Goal: Task Accomplishment & Management: Use online tool/utility

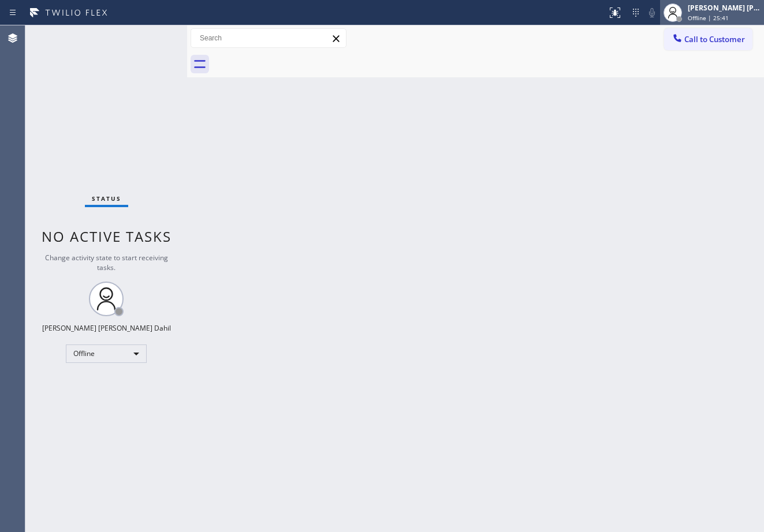
click at [712, 17] on span "Offline | 25:41" at bounding box center [708, 18] width 41 height 8
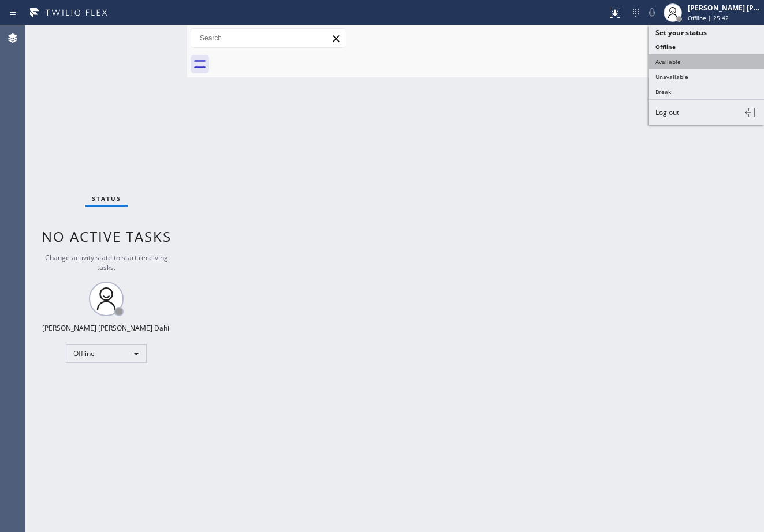
drag, startPoint x: 695, startPoint y: 55, endPoint x: 687, endPoint y: 59, distance: 8.8
click at [694, 56] on button "Available" at bounding box center [705, 61] width 115 height 15
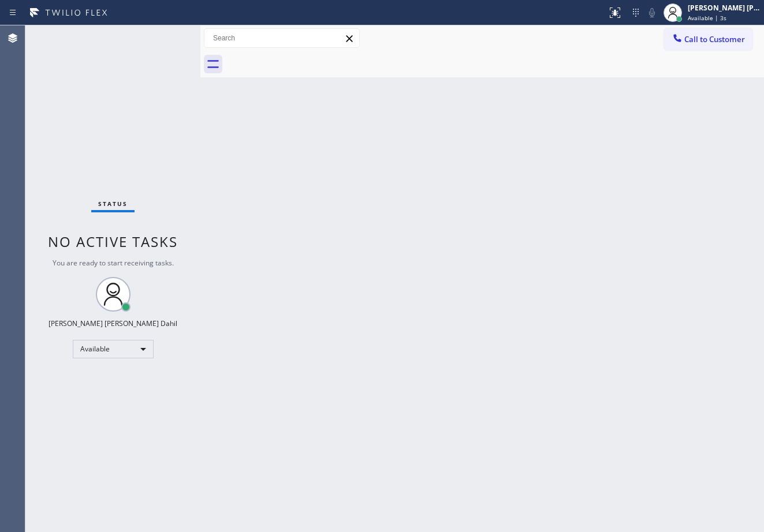
drag, startPoint x: 188, startPoint y: 33, endPoint x: 201, endPoint y: 38, distance: 13.9
click at [200, 38] on div at bounding box center [200, 278] width 0 height 507
click at [657, 454] on div "Back to Dashboard Change Sender ID Customers Technicians Select a contact Outbo…" at bounding box center [481, 278] width 563 height 507
click at [176, 35] on div "Status No active tasks You are ready to start receiving tasks. [PERSON_NAME] [P…" at bounding box center [112, 278] width 175 height 507
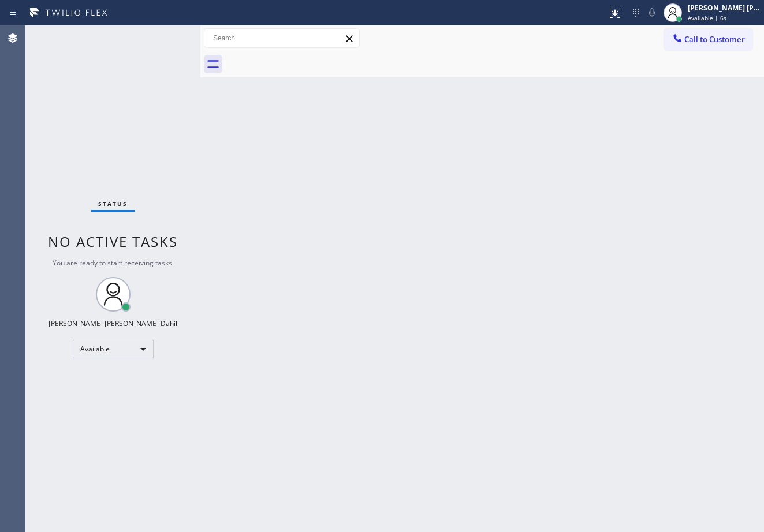
click at [176, 35] on div "Status No active tasks You are ready to start receiving tasks. [PERSON_NAME] [P…" at bounding box center [112, 278] width 175 height 507
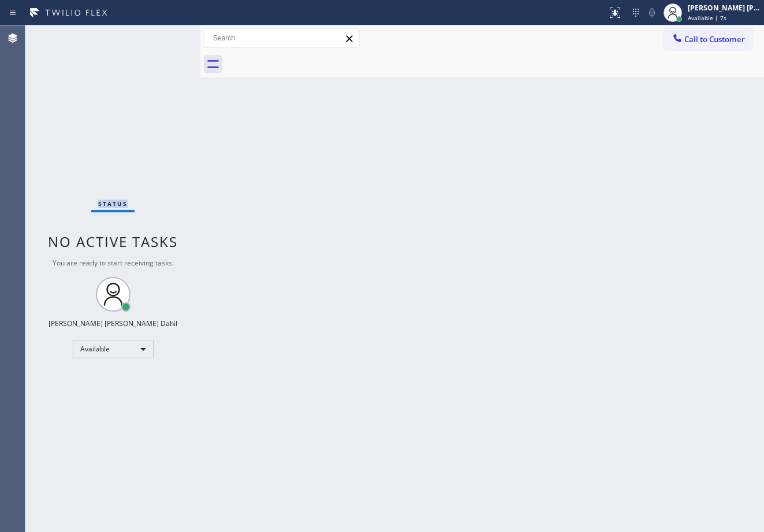
click at [176, 35] on div "Status No active tasks You are ready to start receiving tasks. [PERSON_NAME] [P…" at bounding box center [112, 278] width 175 height 507
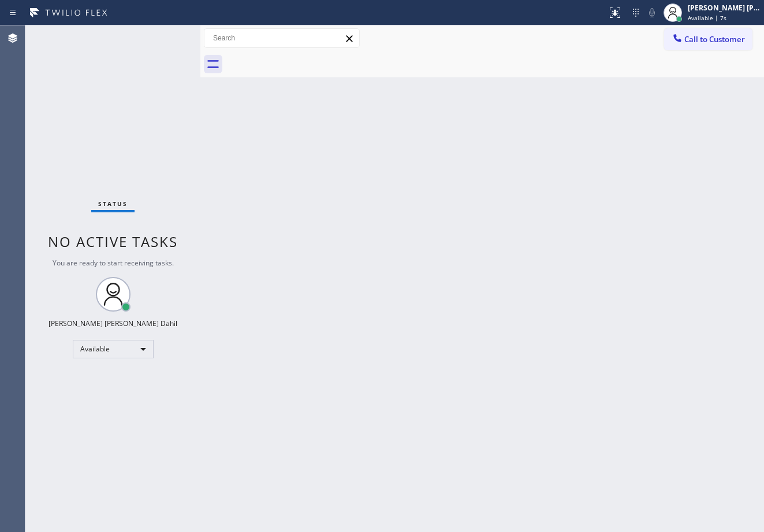
drag, startPoint x: 201, startPoint y: 38, endPoint x: 221, endPoint y: 46, distance: 21.5
click at [200, 46] on div at bounding box center [200, 278] width 0 height 507
click at [390, 322] on div "Back to Dashboard Change Sender ID Customers Technicians Select a contact Outbo…" at bounding box center [492, 278] width 544 height 507
click at [176, 35] on div "Status No active tasks You are ready to start receiving tasks. [PERSON_NAME] [P…" at bounding box center [122, 278] width 195 height 507
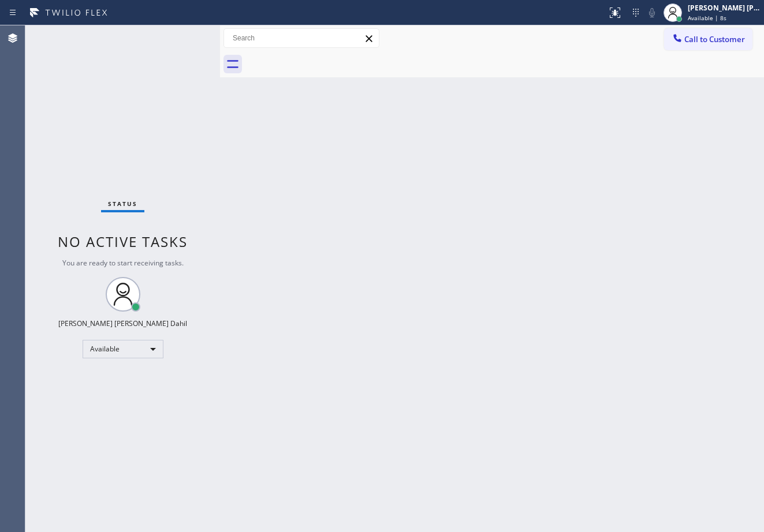
click at [176, 35] on div "Status No active tasks You are ready to start receiving tasks. [PERSON_NAME] [P…" at bounding box center [122, 278] width 195 height 507
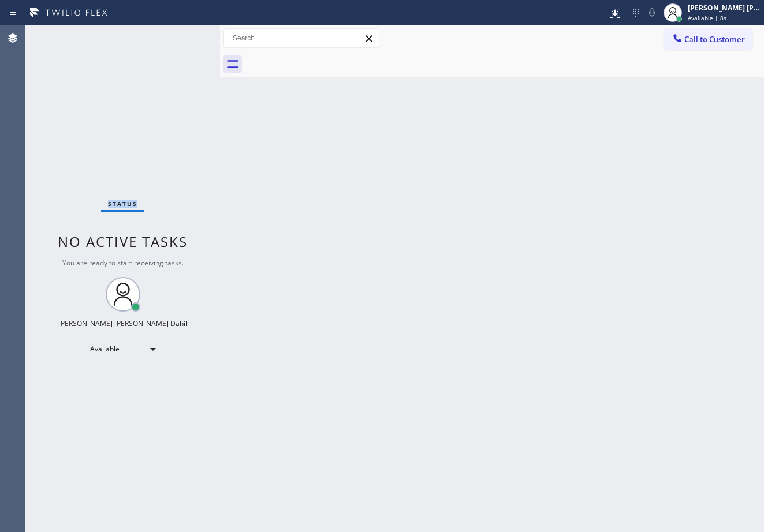
click at [176, 35] on div "Status No active tasks You are ready to start receiving tasks. [PERSON_NAME] [P…" at bounding box center [122, 278] width 195 height 507
click at [177, 35] on div "Status No active tasks You are ready to start receiving tasks. [PERSON_NAME] [P…" at bounding box center [122, 278] width 195 height 507
click at [176, 35] on div "Status No active tasks You are ready to start receiving tasks. [PERSON_NAME] [P…" at bounding box center [122, 278] width 195 height 507
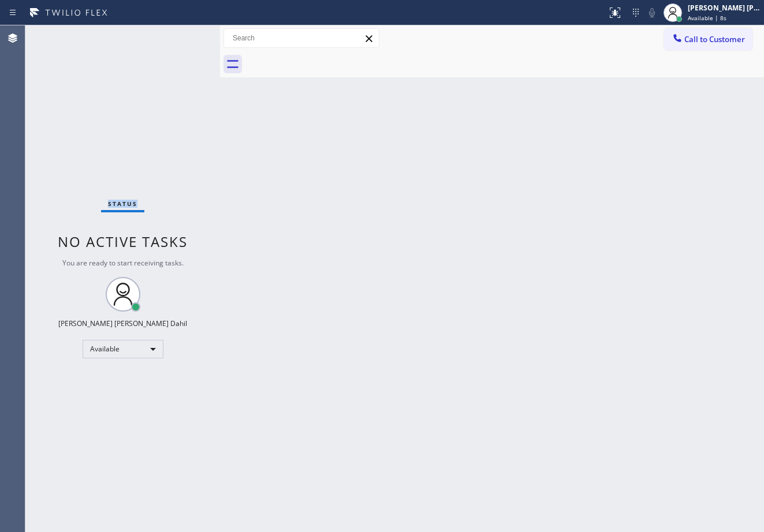
click at [177, 35] on div "Status No active tasks You are ready to start receiving tasks. [PERSON_NAME] [P…" at bounding box center [122, 278] width 195 height 507
click at [178, 35] on div "Status No active tasks You are ready to start receiving tasks. [PERSON_NAME] [P…" at bounding box center [122, 278] width 195 height 507
click at [176, 35] on div "Status No active tasks You are ready to start receiving tasks. [PERSON_NAME] [P…" at bounding box center [122, 278] width 195 height 507
click at [177, 35] on div "Status No active tasks You are ready to start receiving tasks. [PERSON_NAME] [P…" at bounding box center [122, 278] width 195 height 507
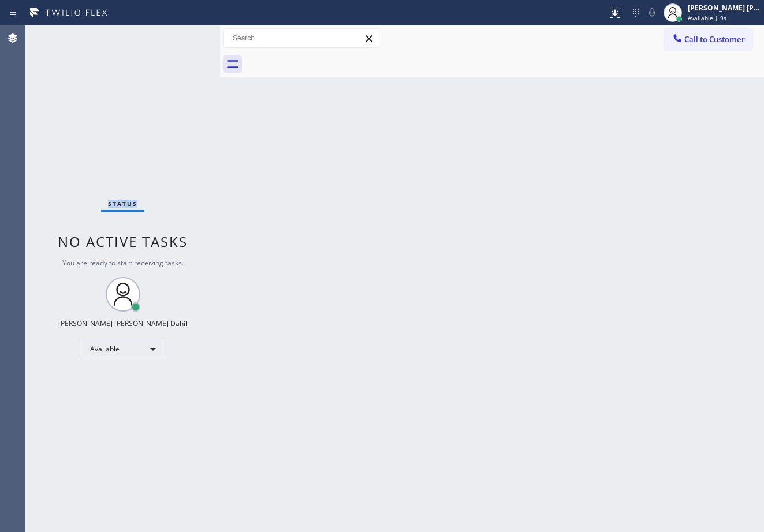
click at [177, 35] on div "Status No active tasks You are ready to start receiving tasks. [PERSON_NAME] [P…" at bounding box center [122, 278] width 195 height 507
click at [176, 35] on div "Status No active tasks You are ready to start receiving tasks. [PERSON_NAME] [P…" at bounding box center [122, 278] width 195 height 507
drag, startPoint x: 218, startPoint y: 42, endPoint x: 216, endPoint y: 66, distance: 24.3
click at [216, 42] on div at bounding box center [216, 278] width 0 height 507
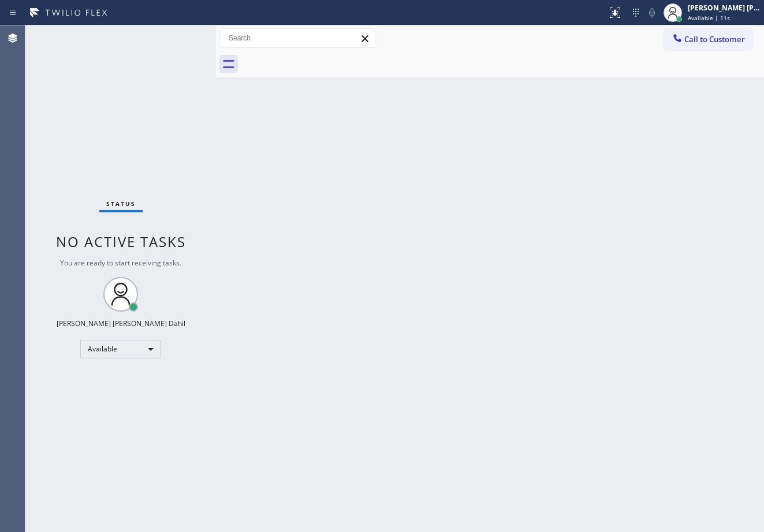
drag, startPoint x: 381, startPoint y: 227, endPoint x: 416, endPoint y: 257, distance: 46.6
click at [406, 252] on div "Back to Dashboard Change Sender ID Customers Technicians Select a contact Outbo…" at bounding box center [490, 278] width 548 height 507
click at [176, 35] on div "Status No active tasks You are ready to start receiving tasks. [PERSON_NAME] [P…" at bounding box center [120, 278] width 191 height 507
click at [177, 35] on div "Status No active tasks You are ready to start receiving tasks. [PERSON_NAME] [P…" at bounding box center [120, 278] width 191 height 507
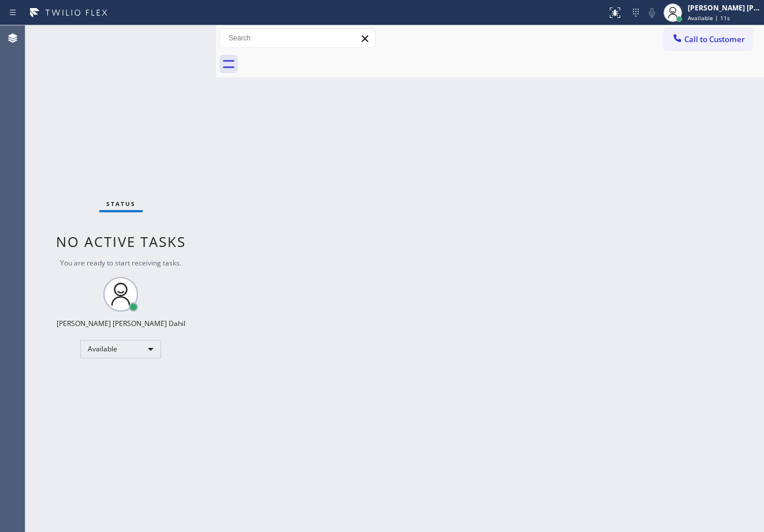
click at [176, 35] on div "Status No active tasks You are ready to start receiving tasks. [PERSON_NAME] [P…" at bounding box center [120, 278] width 191 height 507
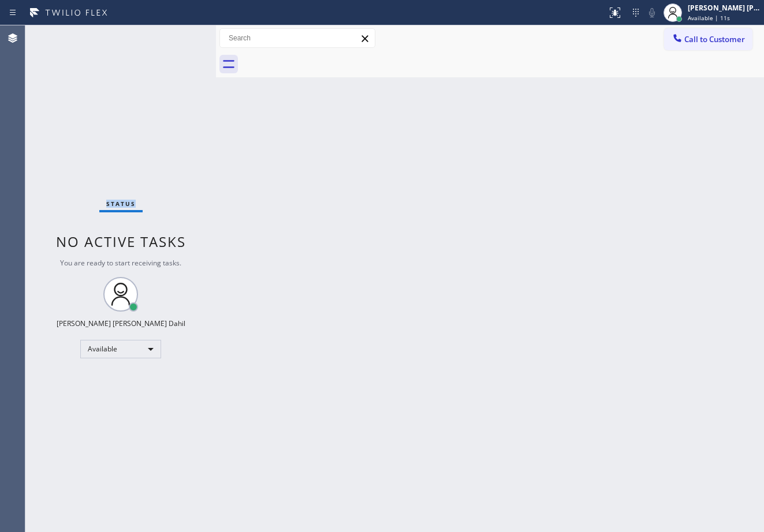
click at [176, 35] on div "Status No active tasks You are ready to start receiving tasks. [PERSON_NAME] [P…" at bounding box center [120, 278] width 191 height 507
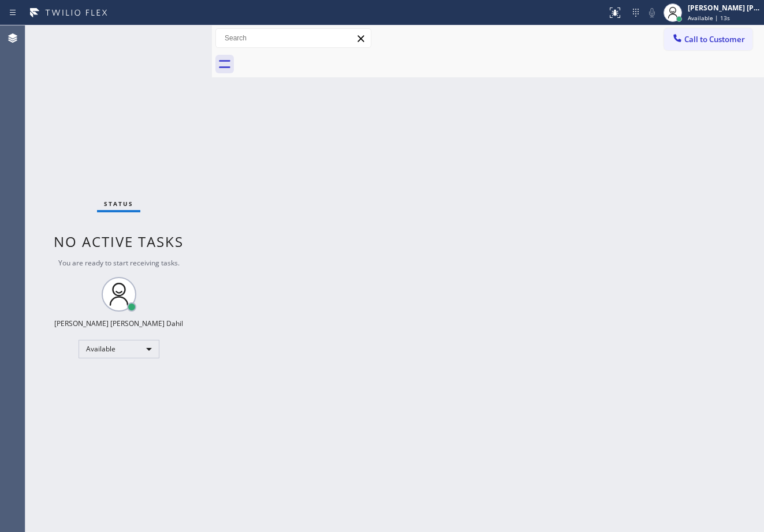
click at [212, 36] on div at bounding box center [212, 278] width 0 height 507
click at [496, 349] on div "Back to Dashboard Change Sender ID Customers Technicians Select a contact Outbo…" at bounding box center [488, 278] width 552 height 507
click at [176, 35] on div "Status No active tasks You are ready to start receiving tasks. [PERSON_NAME] [P…" at bounding box center [118, 278] width 186 height 507
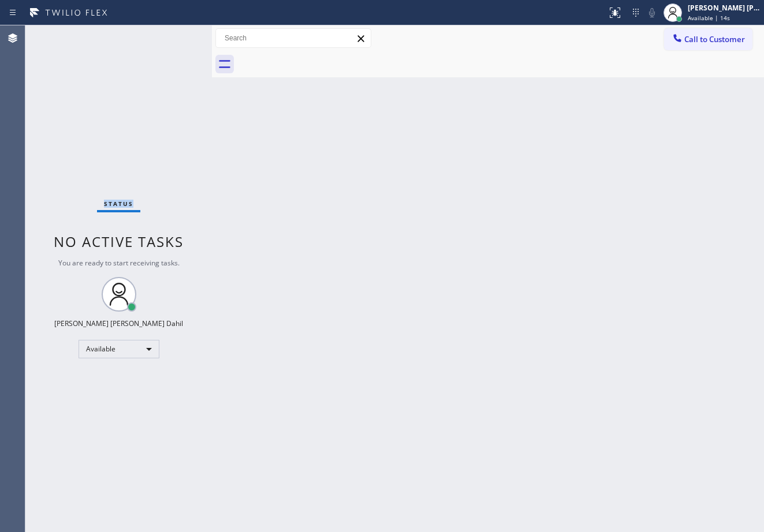
click at [176, 35] on div "Status No active tasks You are ready to start receiving tasks. [PERSON_NAME] [P…" at bounding box center [118, 278] width 186 height 507
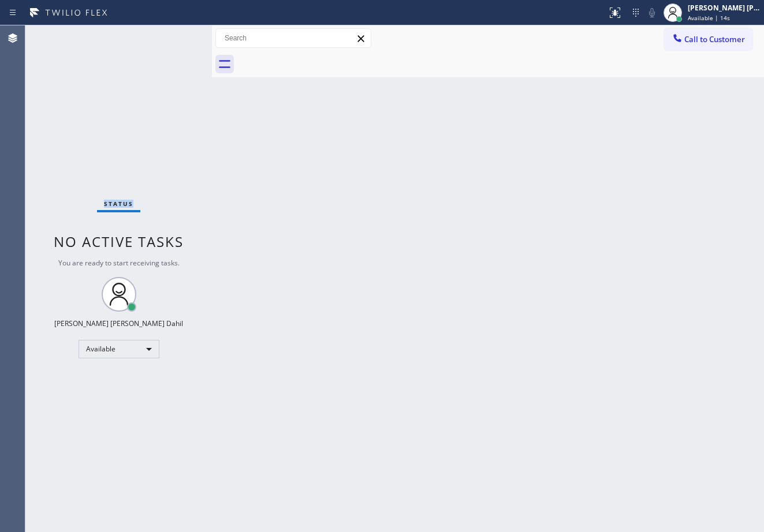
click at [176, 35] on div "Status No active tasks You are ready to start receiving tasks. [PERSON_NAME] [P…" at bounding box center [118, 278] width 186 height 507
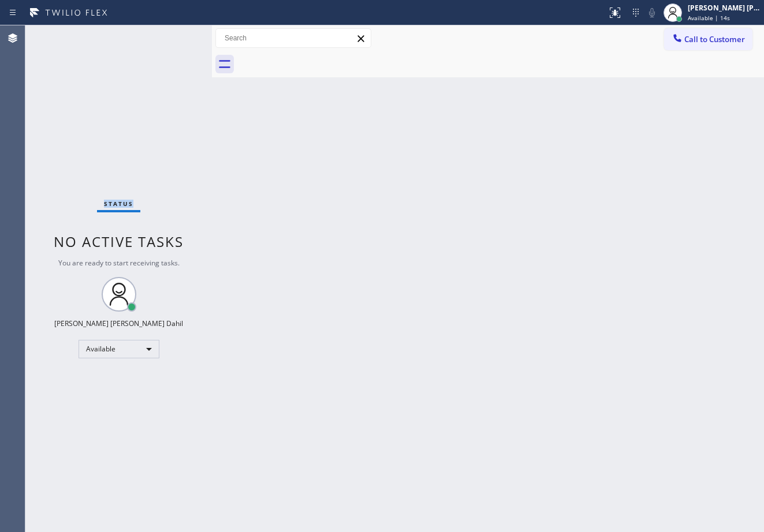
click at [176, 35] on div "Status No active tasks You are ready to start receiving tasks. [PERSON_NAME] [P…" at bounding box center [118, 278] width 186 height 507
click at [122, 58] on div "Status No active tasks You are ready to start receiving tasks. [PERSON_NAME] [P…" at bounding box center [118, 278] width 186 height 507
click at [611, 476] on div "Back to Dashboard Change Sender ID Customers Technicians Select a contact Outbo…" at bounding box center [488, 278] width 552 height 507
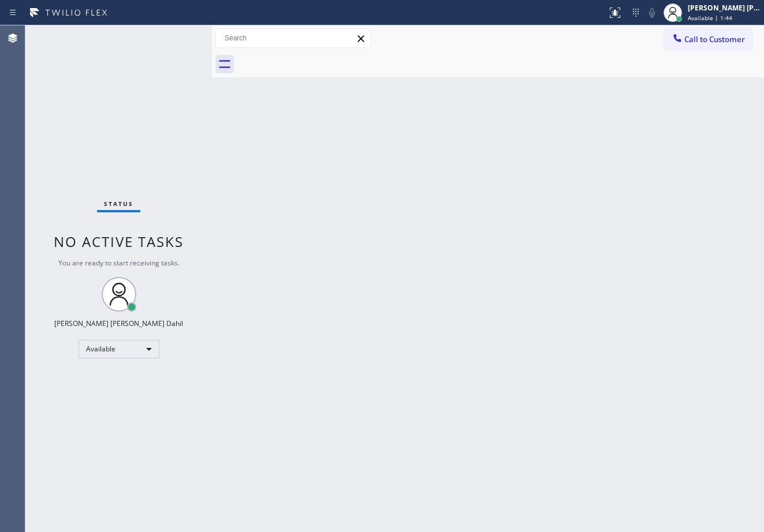
click at [110, 72] on div "Status No active tasks You are ready to start receiving tasks. [PERSON_NAME] [P…" at bounding box center [118, 278] width 186 height 507
click at [176, 35] on div "Status No active tasks You are ready to start receiving tasks. [PERSON_NAME] [P…" at bounding box center [118, 278] width 186 height 507
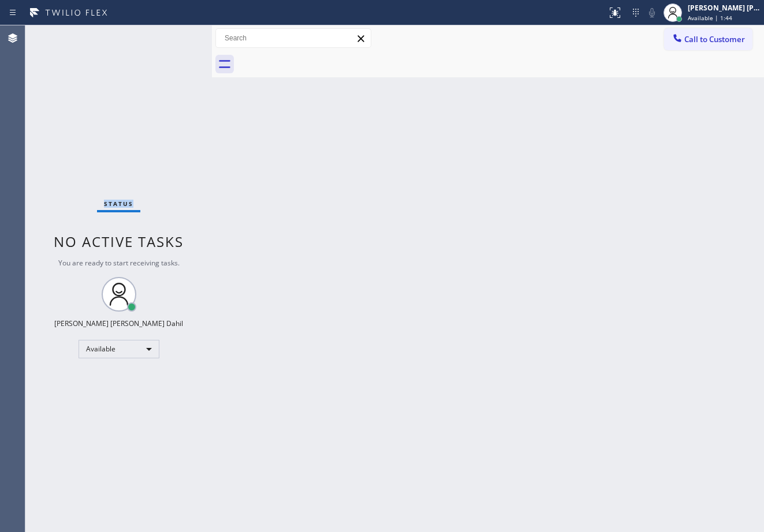
click at [176, 35] on div "Status No active tasks You are ready to start receiving tasks. [PERSON_NAME] [P…" at bounding box center [118, 278] width 186 height 507
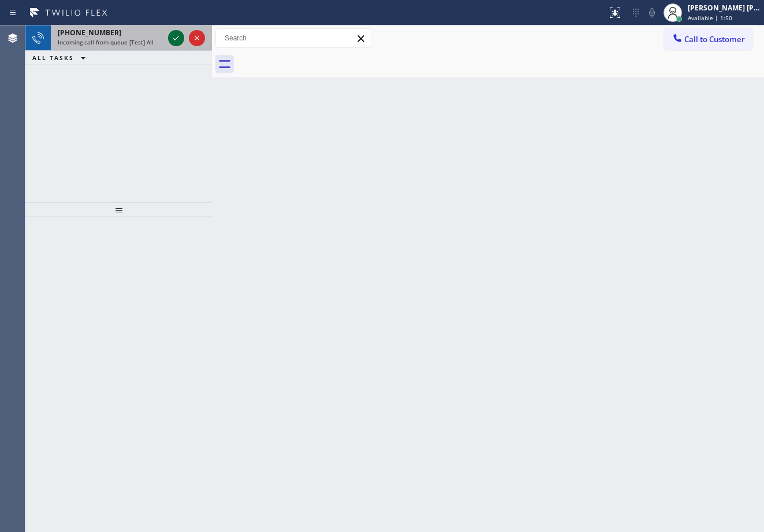
click at [176, 35] on icon at bounding box center [176, 38] width 14 height 14
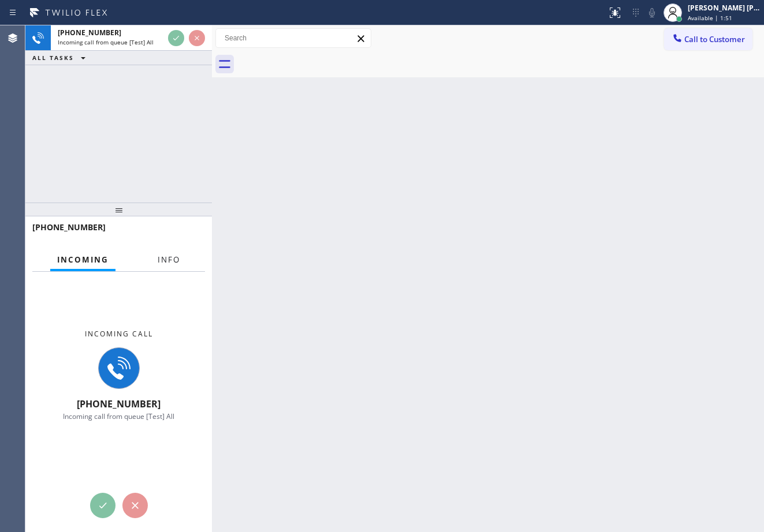
click at [173, 263] on span "Info" at bounding box center [169, 260] width 23 height 10
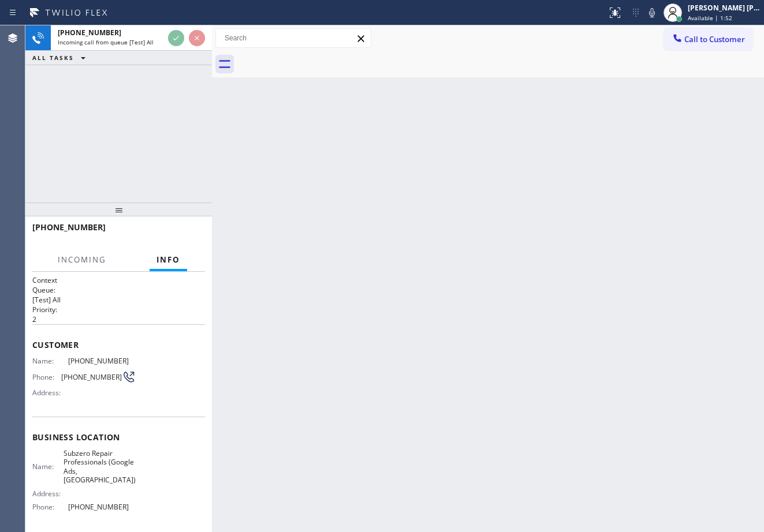
click at [173, 263] on span "Info" at bounding box center [168, 260] width 24 height 10
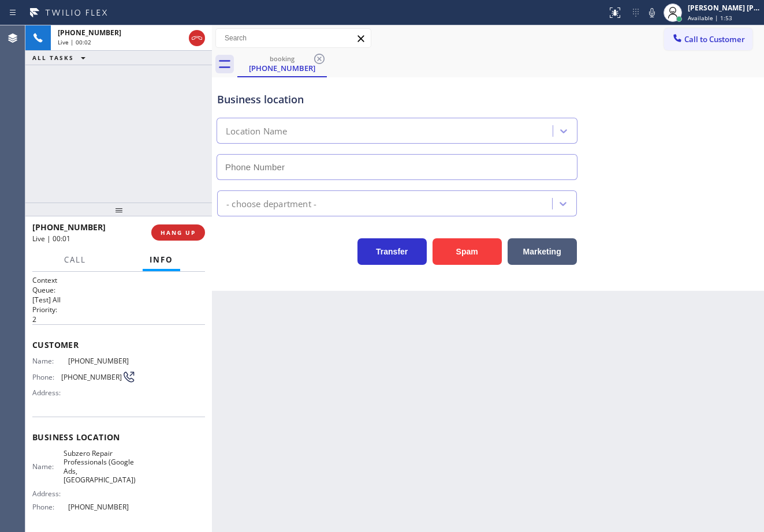
type input "[PHONE_NUMBER]"
click at [335, 389] on div "Back to Dashboard Change Sender ID Customers Technicians Select a contact Outbo…" at bounding box center [488, 278] width 552 height 507
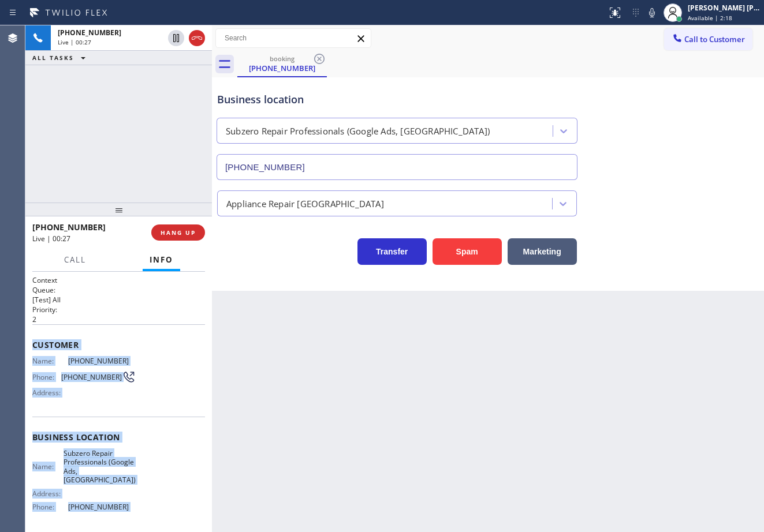
scroll to position [81, 0]
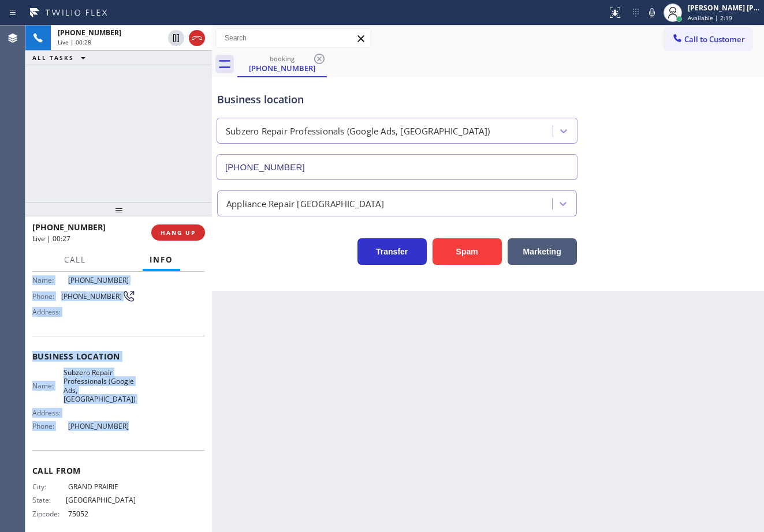
drag, startPoint x: 76, startPoint y: 440, endPoint x: 140, endPoint y: 426, distance: 65.7
click at [140, 426] on div "Context Queue: [Test] All Priority: 2 Customer Name: [PHONE_NUMBER] Phone: [PHO…" at bounding box center [118, 402] width 186 height 260
copy div "Customer Name: [PHONE_NUMBER] Phone: [PHONE_NUMBER] Address: Business location …"
click at [659, 12] on icon at bounding box center [652, 13] width 14 height 14
click at [655, 13] on icon at bounding box center [652, 12] width 6 height 9
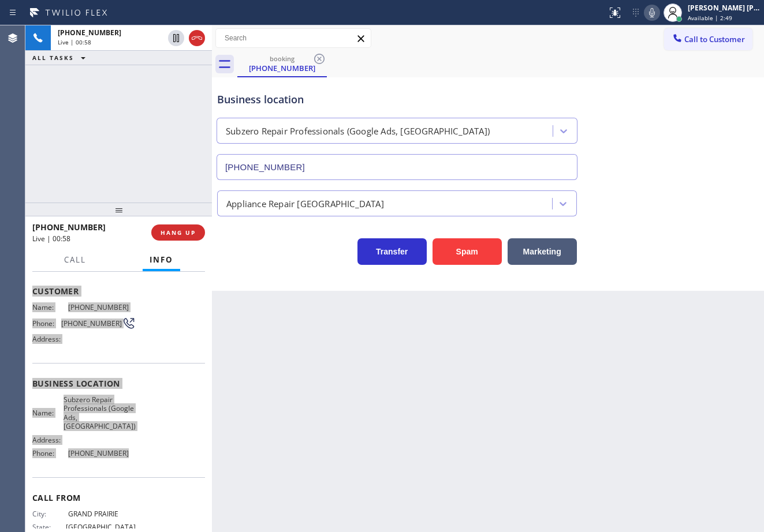
scroll to position [0, 0]
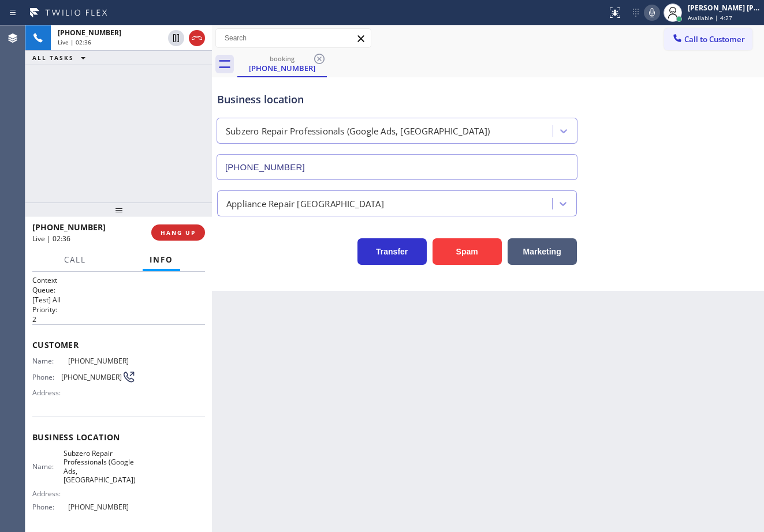
click at [164, 87] on div "[PHONE_NUMBER] Live | 02:36 ALL TASKS ALL TASKS ACTIVE TASKS TASKS IN WRAP UP" at bounding box center [118, 113] width 186 height 177
click at [659, 15] on icon at bounding box center [652, 13] width 14 height 14
click at [171, 40] on icon at bounding box center [176, 38] width 14 height 14
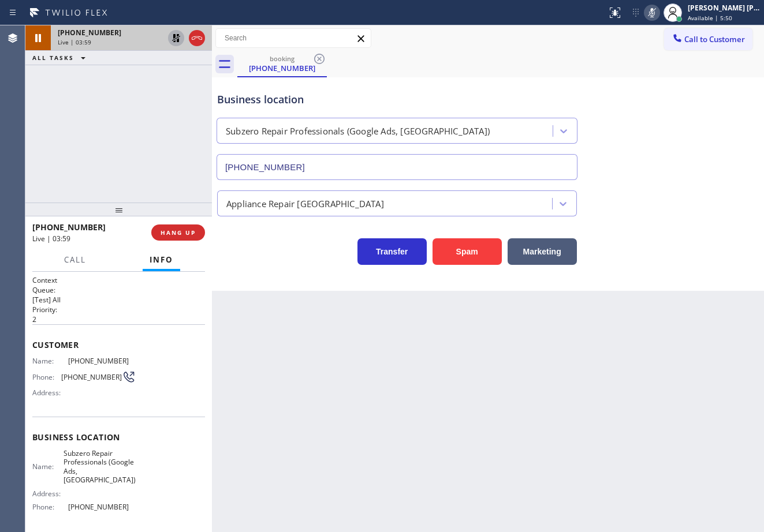
click at [181, 76] on div "[PHONE_NUMBER] Live | 03:59 ALL TASKS ALL TASKS ACTIVE TASKS TASKS IN WRAP UP" at bounding box center [118, 113] width 186 height 177
drag, startPoint x: 172, startPoint y: 36, endPoint x: 302, endPoint y: 45, distance: 130.8
click at [176, 37] on icon at bounding box center [176, 38] width 14 height 14
click at [659, 15] on icon at bounding box center [652, 13] width 14 height 14
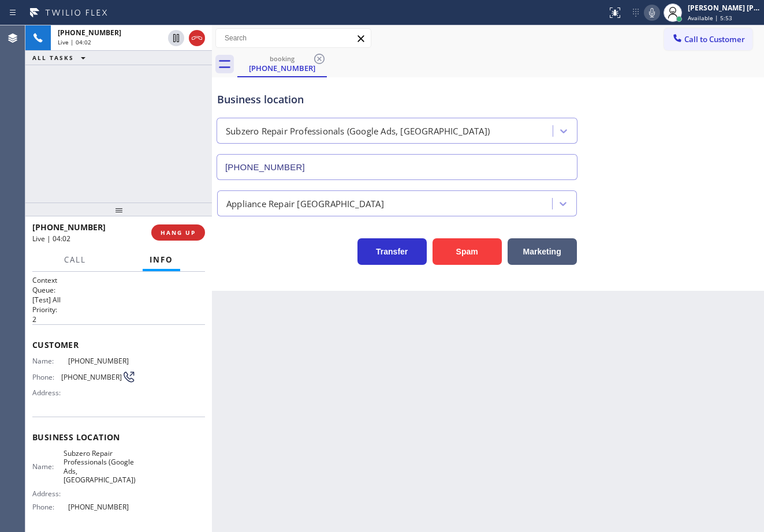
click at [700, 185] on div "Appliance Repair [GEOGRAPHIC_DATA]" at bounding box center [488, 198] width 546 height 36
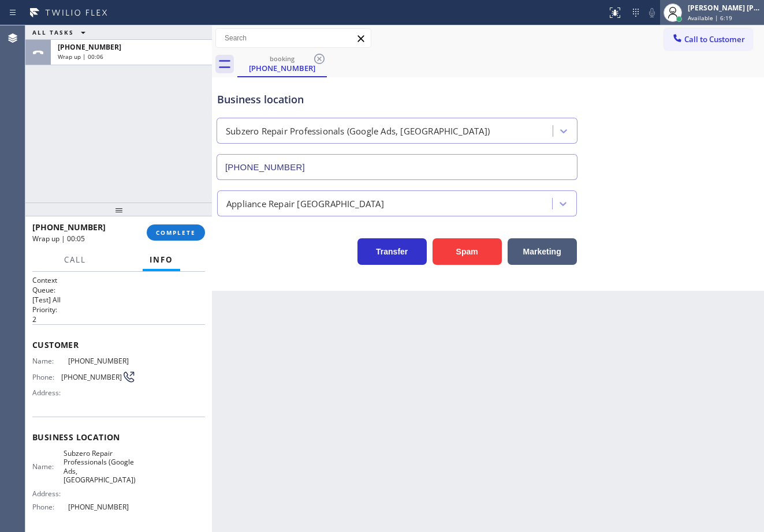
drag, startPoint x: 722, startPoint y: 13, endPoint x: 723, endPoint y: 23, distance: 9.9
click at [723, 13] on div "[PERSON_NAME] [PERSON_NAME] Dahil Available | 6:19" at bounding box center [724, 12] width 79 height 20
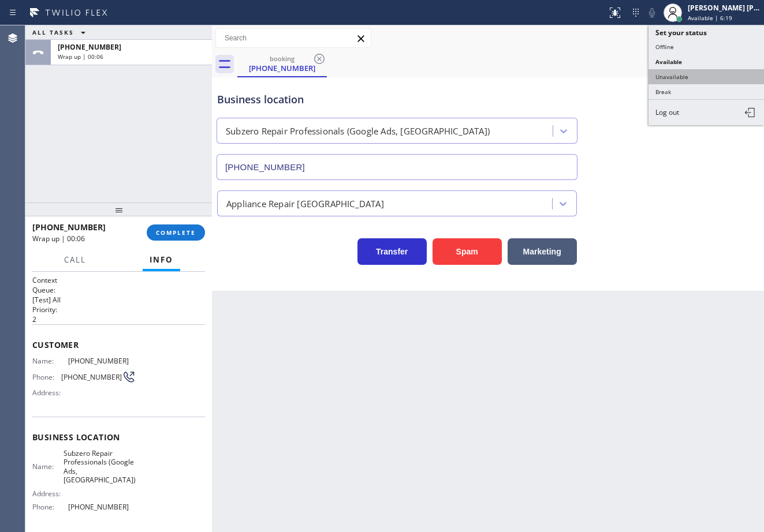
click at [692, 80] on button "Unavailable" at bounding box center [705, 76] width 115 height 15
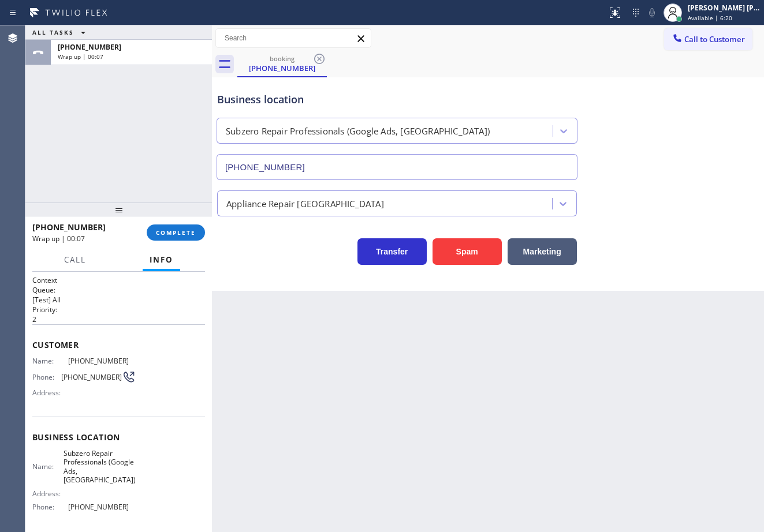
click at [692, 80] on div "Business location Subzero Repair Professionals (Google Ads, [GEOGRAPHIC_DATA]) …" at bounding box center [488, 128] width 546 height 104
click at [174, 235] on span "COMPLETE" at bounding box center [176, 233] width 40 height 8
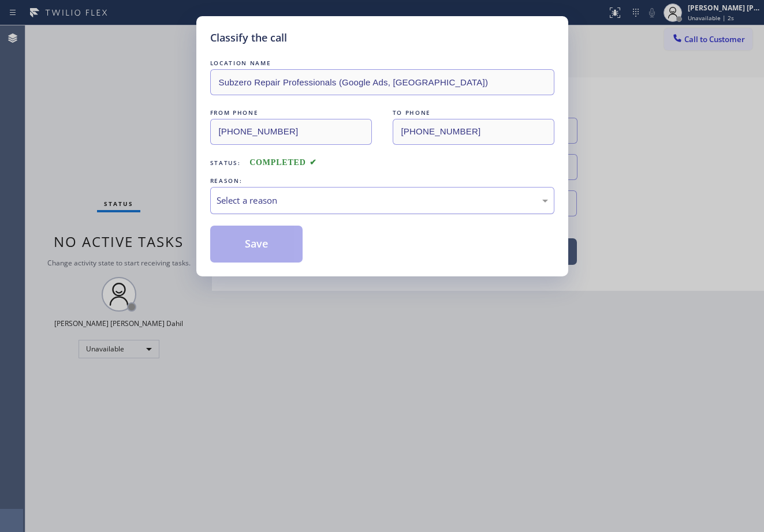
drag, startPoint x: 240, startPoint y: 197, endPoint x: 241, endPoint y: 208, distance: 10.5
click at [240, 197] on div "Select a reason" at bounding box center [381, 200] width 331 height 13
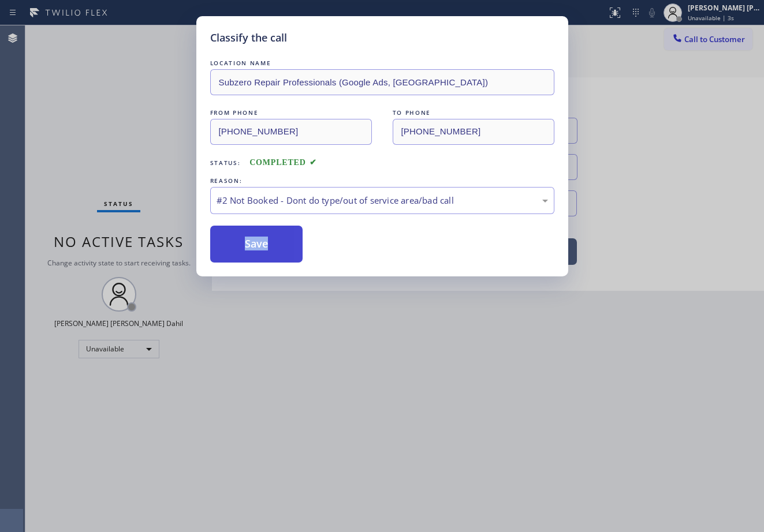
click at [242, 246] on button "Save" at bounding box center [256, 244] width 93 height 37
drag, startPoint x: 242, startPoint y: 246, endPoint x: 300, endPoint y: 229, distance: 60.3
click at [245, 245] on button "Save" at bounding box center [256, 244] width 93 height 37
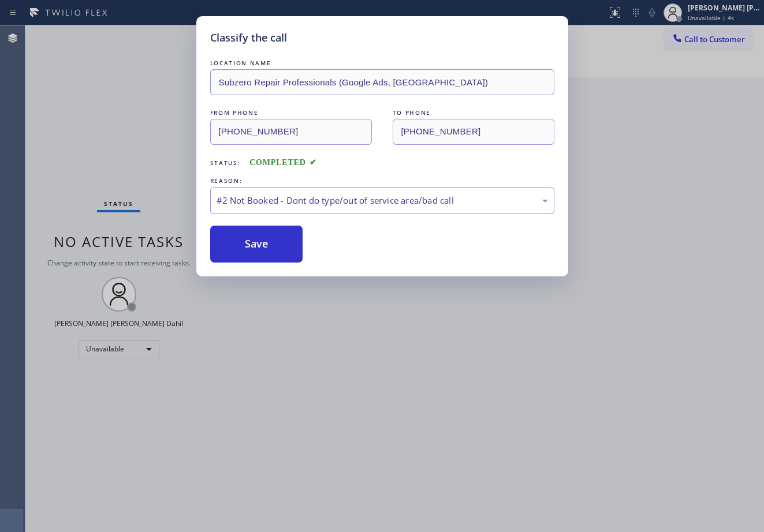
click at [733, 46] on div "Classify the call LOCATION NAME Subzero Repair Professionals (Google Ads, [GEOG…" at bounding box center [394, 278] width 738 height 507
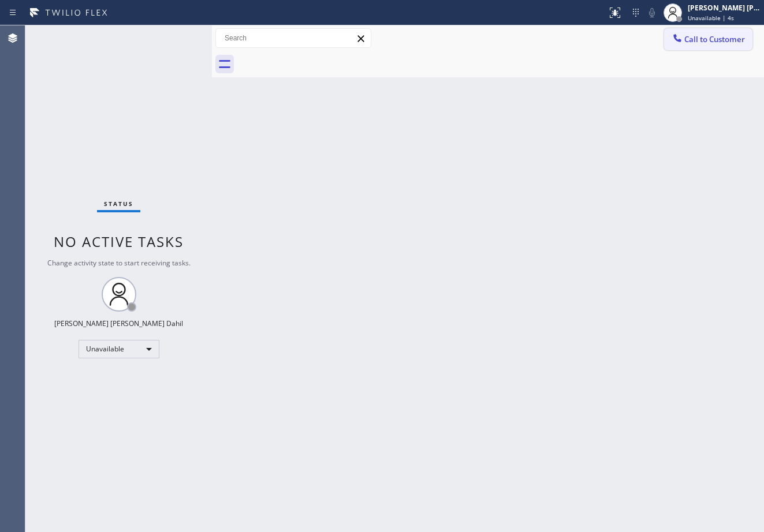
click at [726, 42] on span "Call to Customer" at bounding box center [714, 39] width 61 height 10
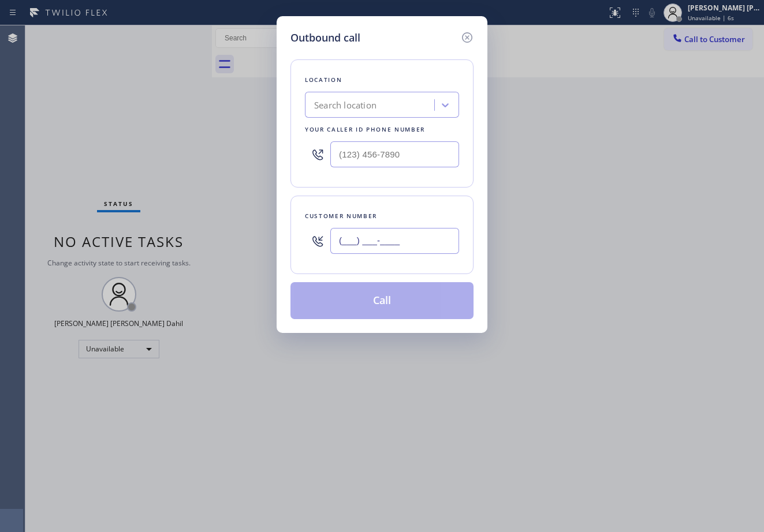
click at [365, 253] on input "(___) ___-____" at bounding box center [394, 241] width 129 height 26
paste input "469) 831-2504"
type input "[PHONE_NUMBER]"
click at [356, 151] on input "(___) ___-____" at bounding box center [394, 154] width 129 height 26
paste input "469) 523-5125"
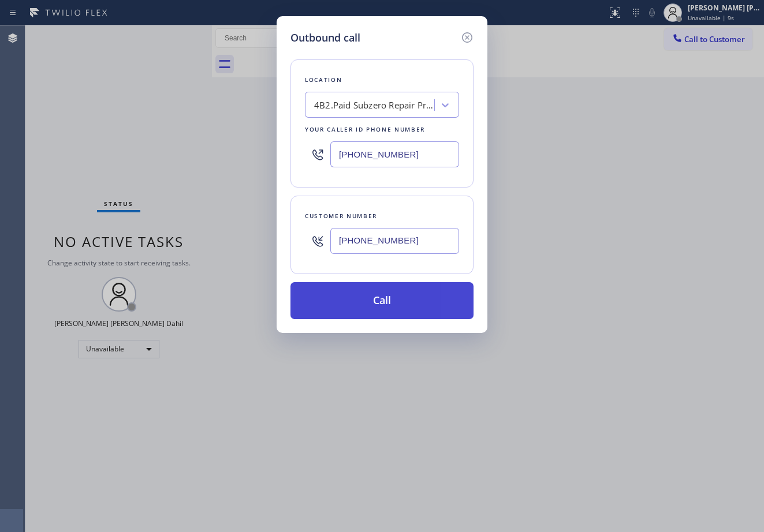
type input "[PHONE_NUMBER]"
click at [371, 298] on button "Call" at bounding box center [381, 300] width 183 height 37
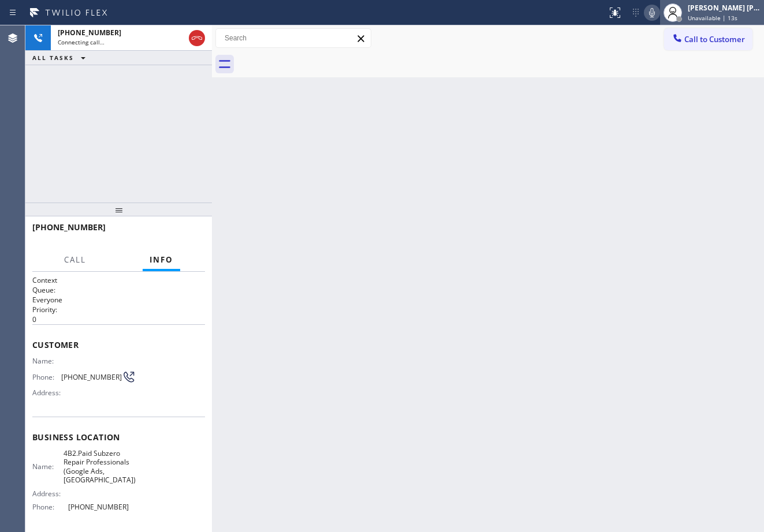
click at [734, 16] on span "Unavailable | 13s" at bounding box center [713, 18] width 50 height 8
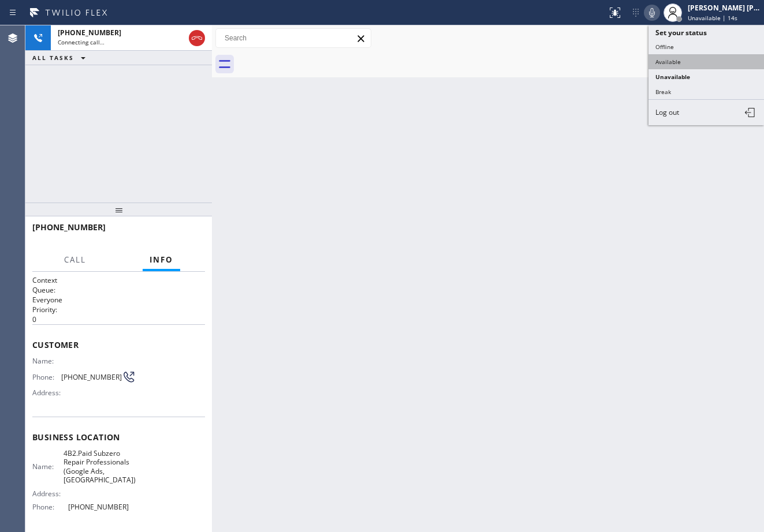
click at [711, 65] on button "Available" at bounding box center [705, 61] width 115 height 15
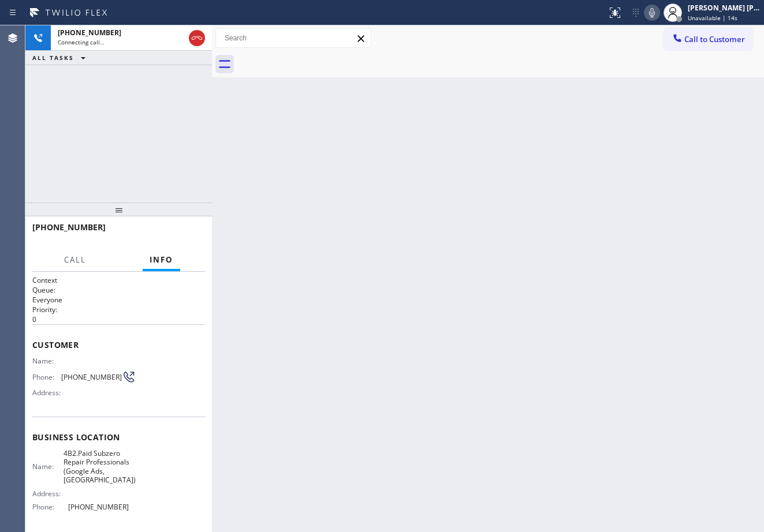
click at [688, 164] on div "Back to Dashboard Change Sender ID Customers Technicians Select a contact Outbo…" at bounding box center [488, 278] width 552 height 507
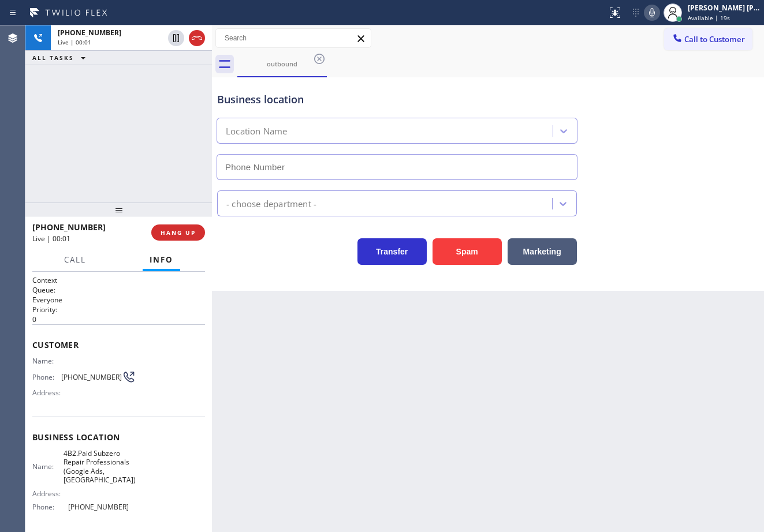
type input "[PHONE_NUMBER]"
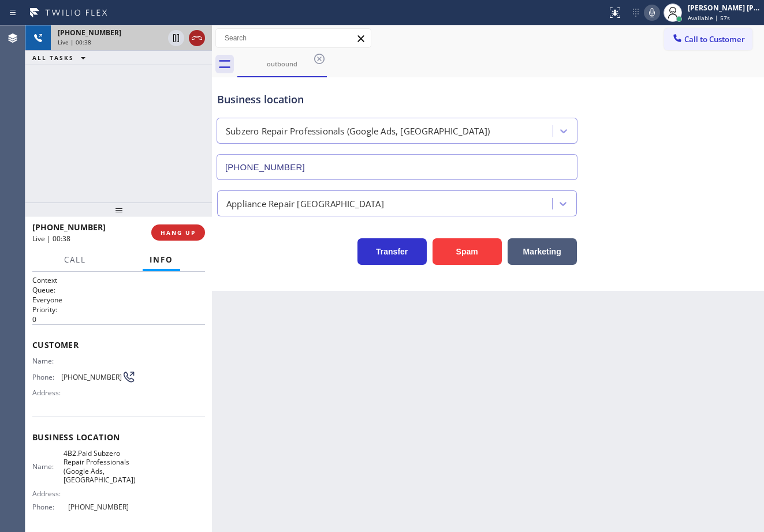
click at [199, 38] on icon at bounding box center [197, 38] width 14 height 14
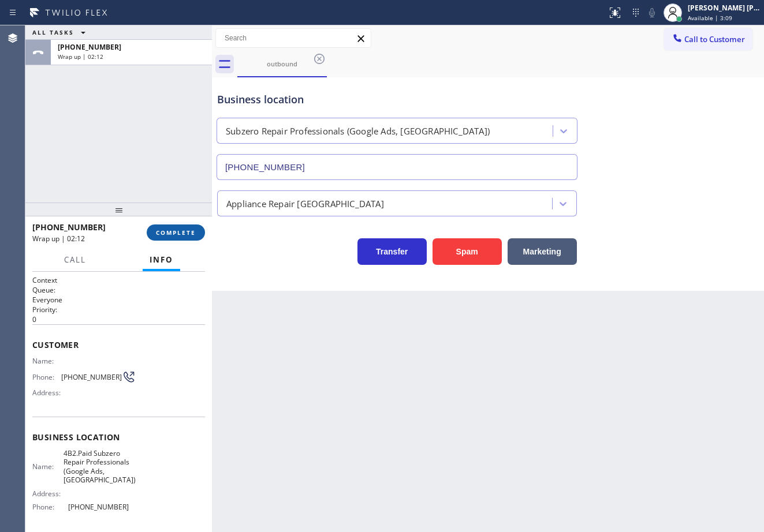
drag, startPoint x: 164, startPoint y: 229, endPoint x: 169, endPoint y: 224, distance: 7.0
click at [165, 229] on span "COMPLETE" at bounding box center [176, 233] width 40 height 8
click at [169, 223] on div "[PHONE_NUMBER] Wrap up | 02:12 COMPLETE" at bounding box center [118, 233] width 173 height 30
click at [169, 223] on div "[PHONE_NUMBER] Wrap up | 02:13 COMPLETE" at bounding box center [118, 233] width 173 height 30
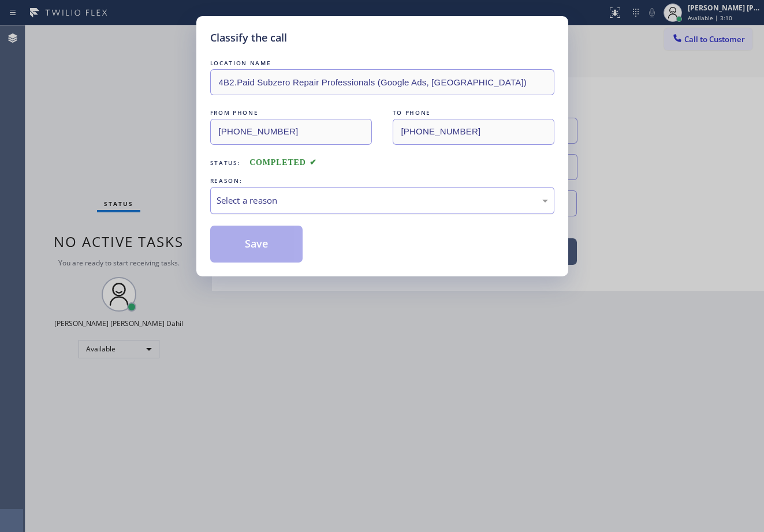
click at [246, 206] on div "Select a reason" at bounding box center [381, 200] width 331 height 13
click at [257, 248] on button "Save" at bounding box center [256, 244] width 93 height 37
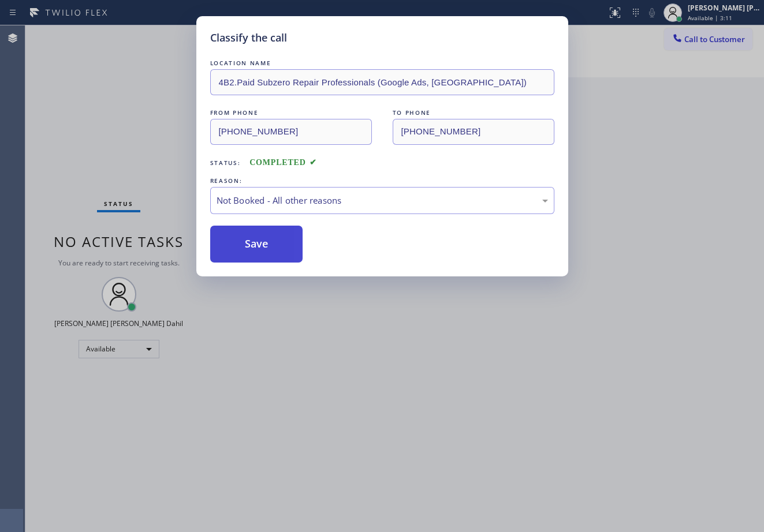
click at [257, 248] on button "Save" at bounding box center [256, 244] width 93 height 37
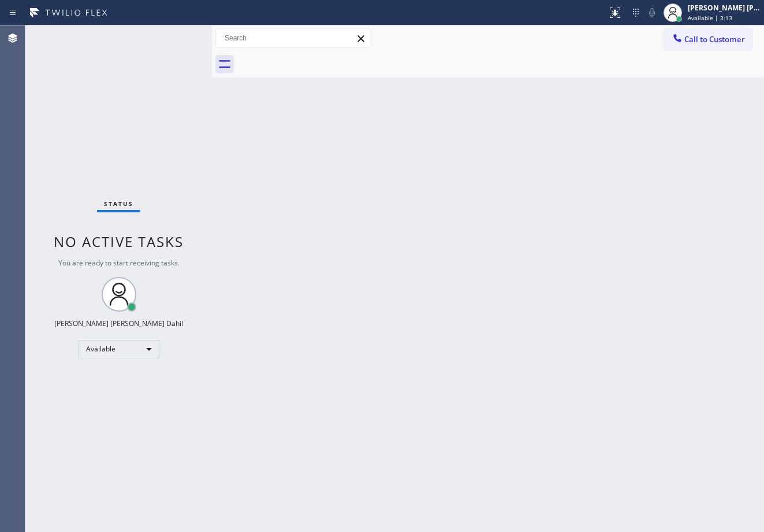
click at [551, 449] on div "Back to Dashboard Change Sender ID Customers Technicians Select a contact Outbo…" at bounding box center [488, 278] width 552 height 507
click at [597, 54] on div at bounding box center [500, 64] width 526 height 26
click at [544, 258] on div "Back to Dashboard Change Sender ID Customers Technicians Select a contact Outbo…" at bounding box center [488, 278] width 552 height 507
drag, startPoint x: 223, startPoint y: 343, endPoint x: 231, endPoint y: 339, distance: 9.3
click at [224, 341] on div "Back to Dashboard Change Sender ID Customers Technicians Select a contact Outbo…" at bounding box center [488, 278] width 552 height 507
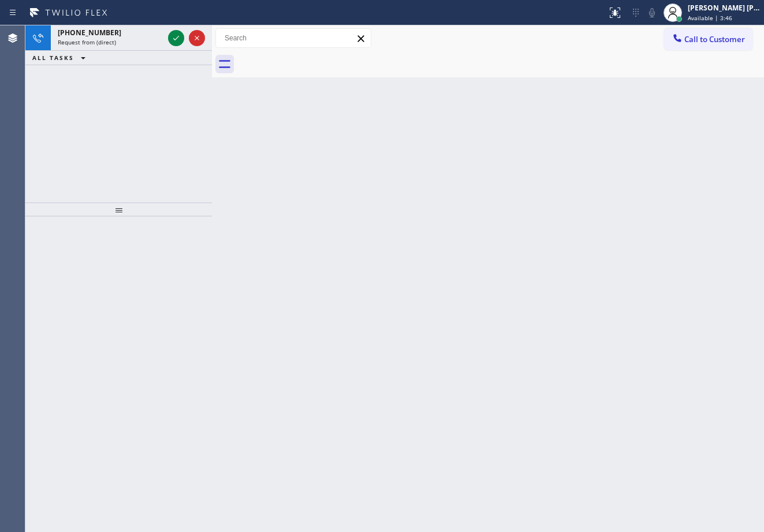
click at [304, 216] on div "Back to Dashboard Change Sender ID Customers Technicians Select a contact Outbo…" at bounding box center [488, 278] width 552 height 507
click at [179, 40] on icon at bounding box center [176, 38] width 14 height 14
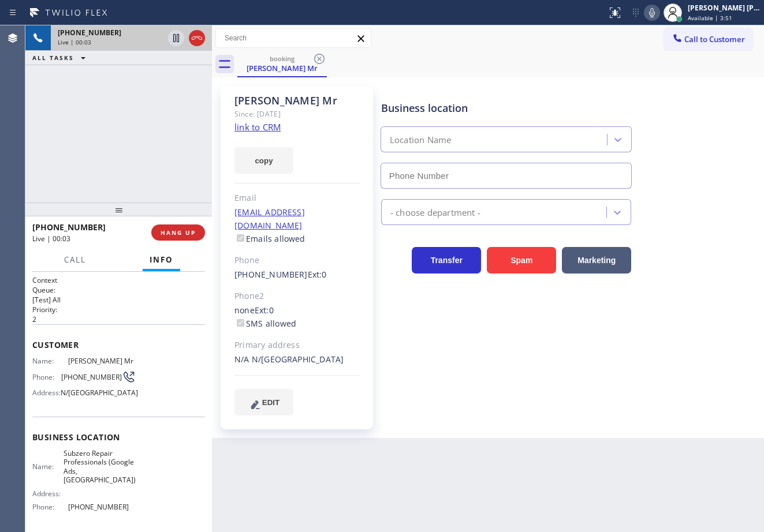
type input "[PHONE_NUMBER]"
click at [266, 131] on link "link to CRM" at bounding box center [257, 127] width 46 height 12
click at [659, 17] on icon at bounding box center [652, 13] width 14 height 14
click at [679, 111] on div "Business location Subzero Repair Professionals (Google Ads, [GEOGRAPHIC_DATA]) …" at bounding box center [570, 136] width 382 height 104
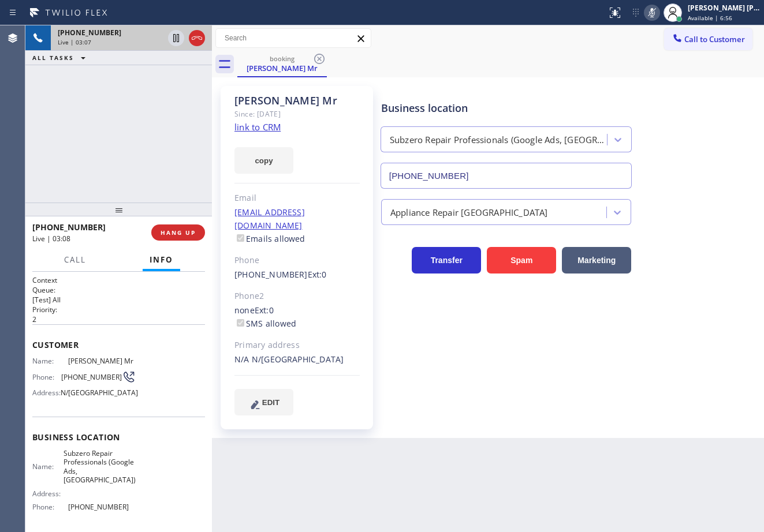
click at [679, 111] on div "Business location Subzero Repair Professionals (Google Ads, [GEOGRAPHIC_DATA]) …" at bounding box center [570, 136] width 382 height 104
click at [655, 9] on icon at bounding box center [652, 12] width 6 height 9
click at [163, 37] on div "[PHONE_NUMBER]" at bounding box center [111, 33] width 106 height 10
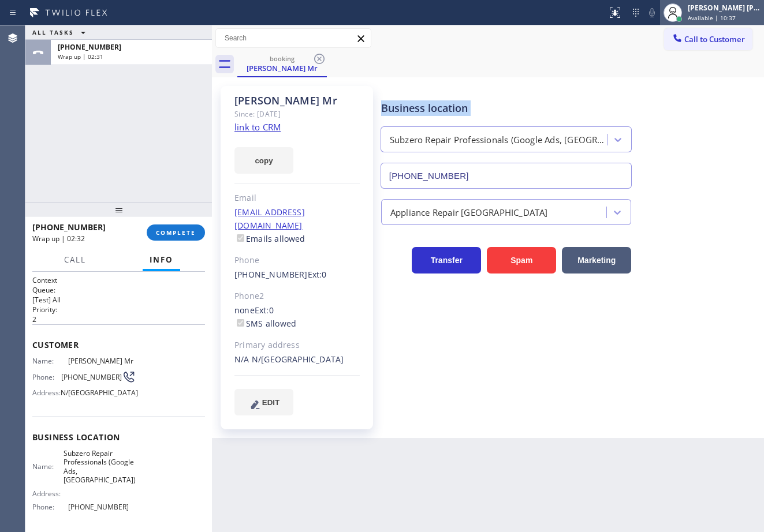
click at [707, 20] on span "Available | 10:37" at bounding box center [712, 18] width 48 height 8
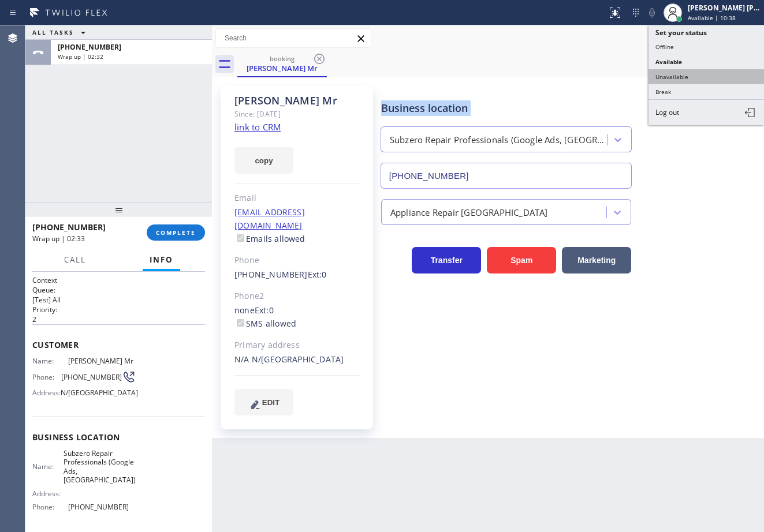
click at [675, 78] on button "Unavailable" at bounding box center [705, 76] width 115 height 15
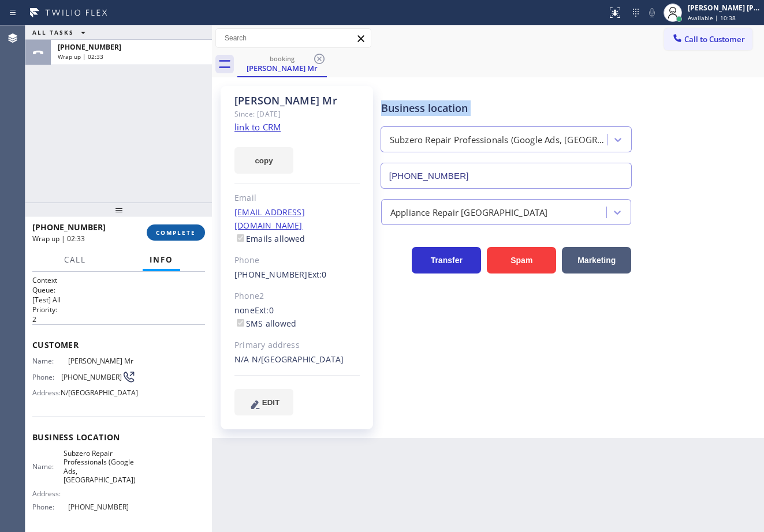
click at [198, 236] on button "COMPLETE" at bounding box center [176, 233] width 58 height 16
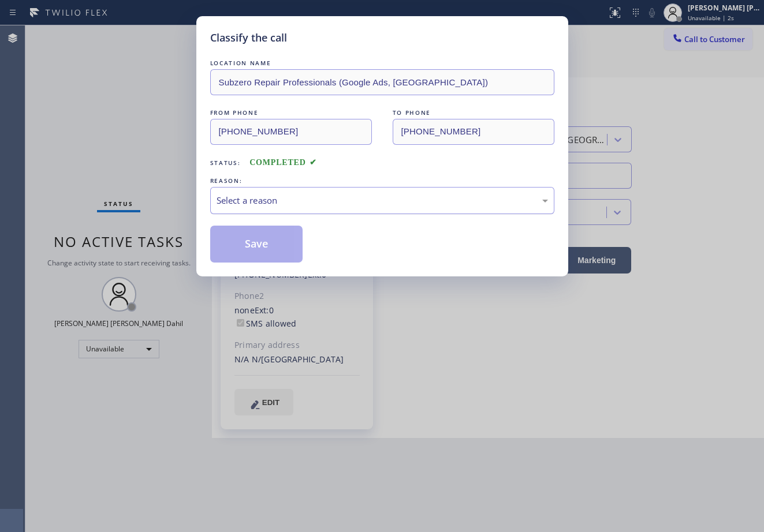
click at [294, 200] on div "Select a reason" at bounding box center [381, 200] width 331 height 13
click at [277, 243] on button "Save" at bounding box center [256, 244] width 93 height 37
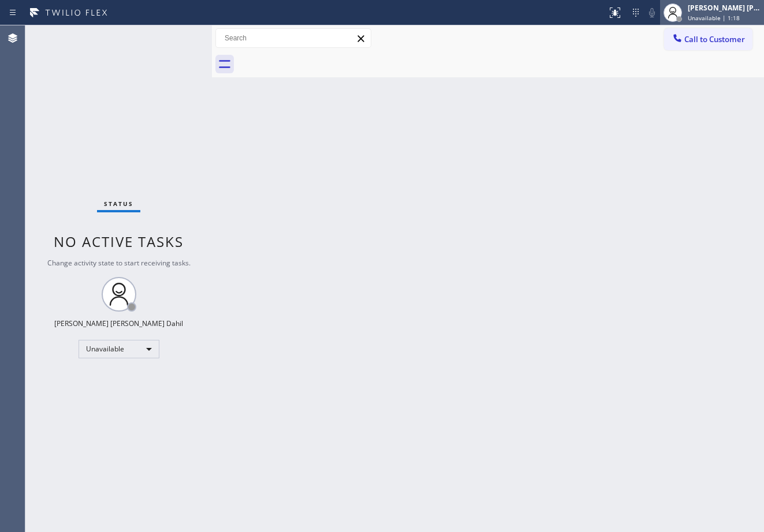
click at [719, 17] on span "Unavailable | 1:18" at bounding box center [714, 18] width 52 height 8
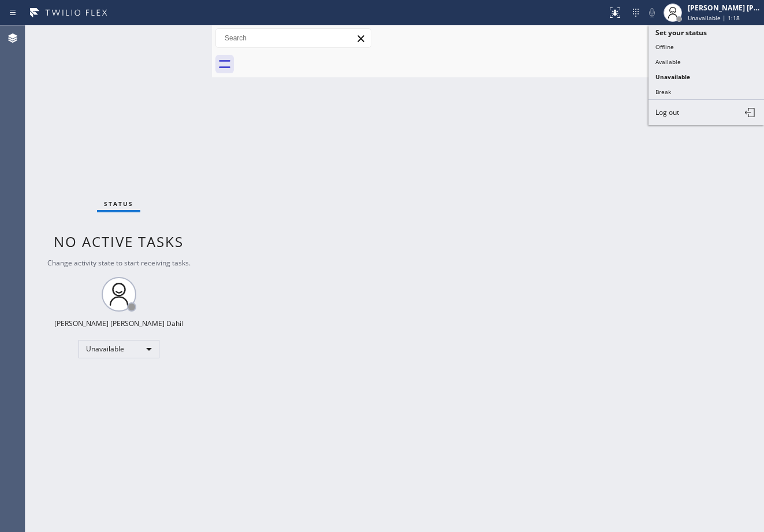
click at [695, 67] on button "Available" at bounding box center [705, 61] width 115 height 15
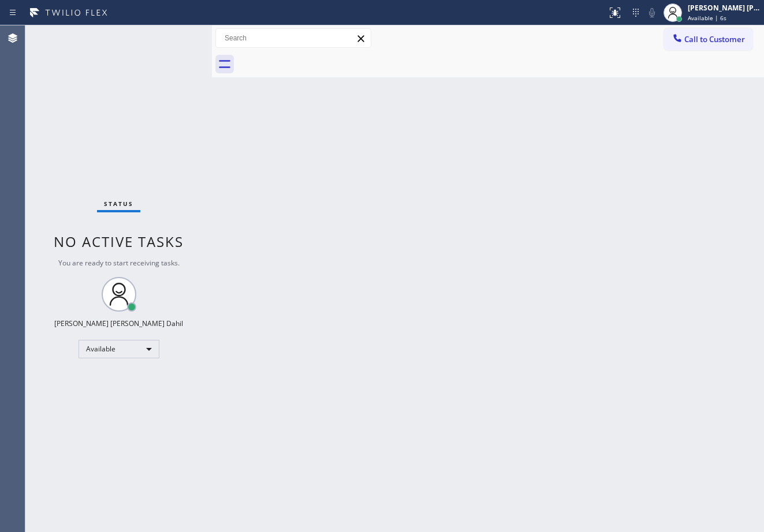
click at [431, 364] on div "Back to Dashboard Change Sender ID Customers Technicians Select a contact Outbo…" at bounding box center [488, 278] width 552 height 507
click at [484, 241] on div "Back to Dashboard Change Sender ID Customers Technicians Select a contact Outbo…" at bounding box center [488, 278] width 552 height 507
click at [417, 68] on div at bounding box center [500, 64] width 526 height 26
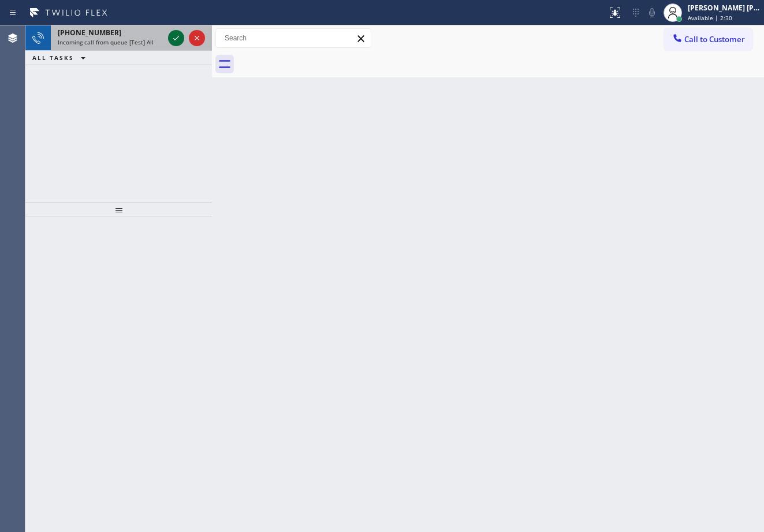
click at [176, 33] on icon at bounding box center [176, 38] width 14 height 14
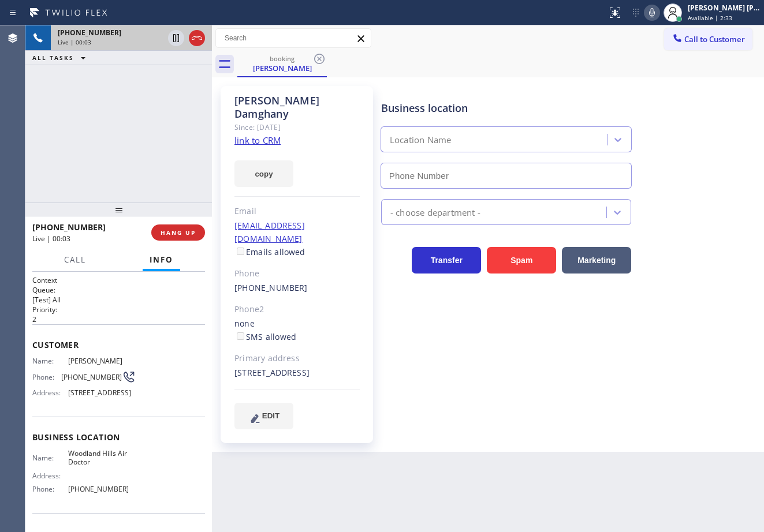
type input "[PHONE_NUMBER]"
click at [259, 135] on link "link to CRM" at bounding box center [257, 141] width 46 height 12
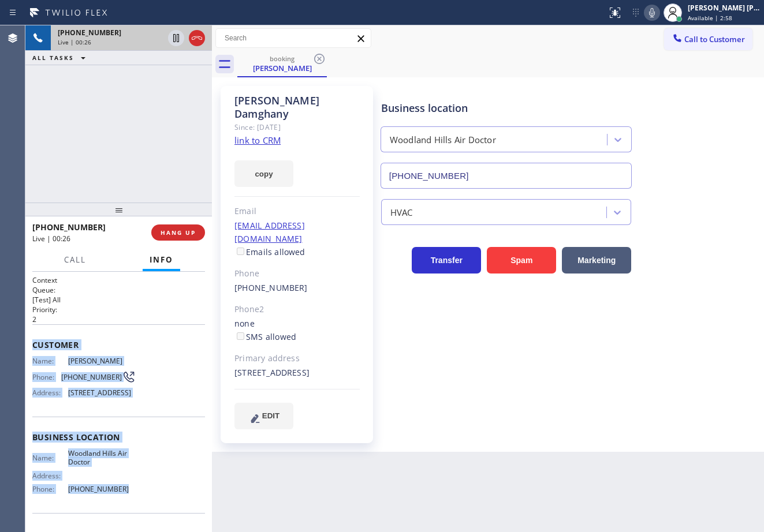
scroll to position [89, 0]
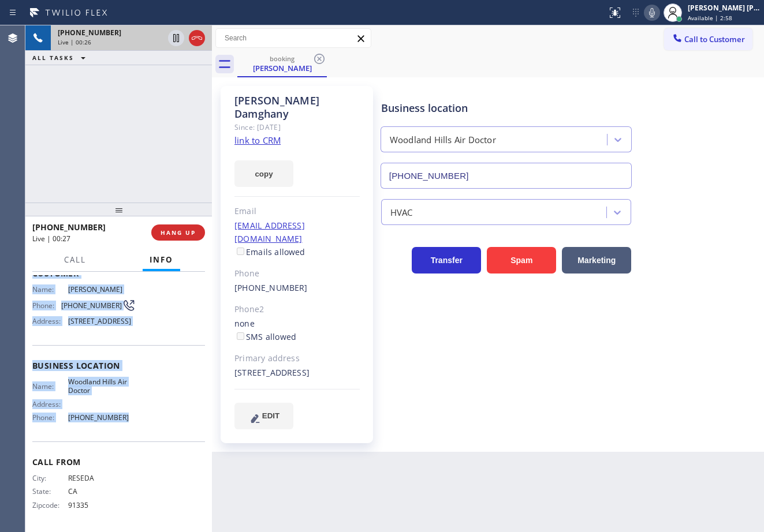
drag, startPoint x: 27, startPoint y: 342, endPoint x: 148, endPoint y: 419, distance: 143.5
click at [148, 419] on div "Context Queue: [Test] All Priority: 2 Customer Name: [PERSON_NAME] Phone: [PHON…" at bounding box center [118, 402] width 186 height 260
copy div "Customer Name: [PERSON_NAME] Phone: [PHONE_NUMBER] Address: [STREET_ADDRESS] Bu…"
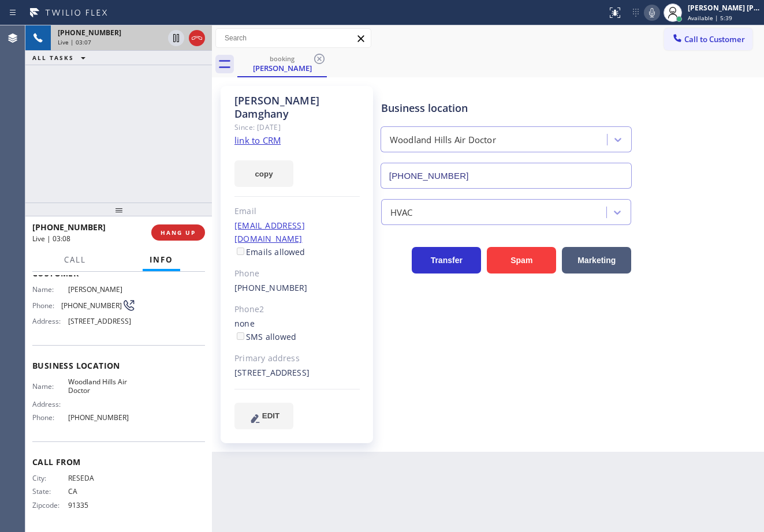
click at [622, 406] on div "[PERSON_NAME] Since: [DATE] link to CRM copy Email [EMAIL_ADDRESS][DOMAIN_NAME]…" at bounding box center [488, 264] width 552 height 375
click at [659, 17] on icon at bounding box center [652, 13] width 14 height 14
click at [669, 72] on div "booking [PERSON_NAME]" at bounding box center [500, 64] width 526 height 26
click at [569, 394] on div "Business location [GEOGRAPHIC_DATA] Air Doctor [PHONE_NUMBER] HVAC Transfer Spa…" at bounding box center [570, 257] width 382 height 337
drag, startPoint x: 557, startPoint y: 420, endPoint x: 563, endPoint y: 477, distance: 56.9
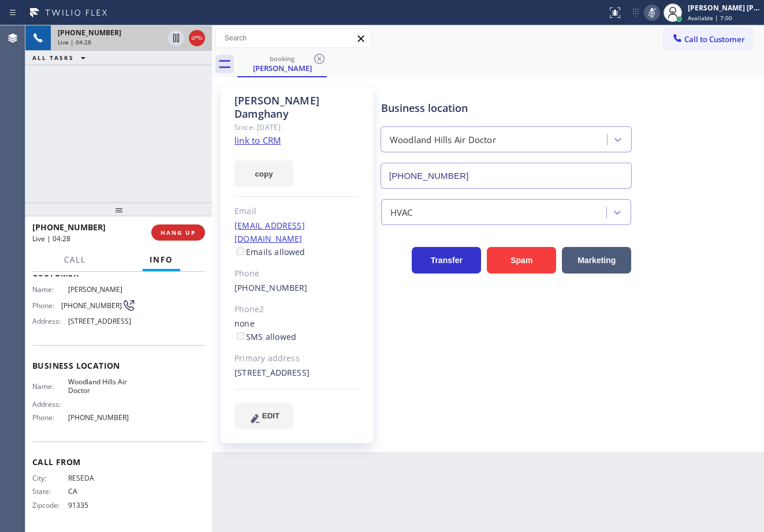
click at [557, 420] on div "Business location [GEOGRAPHIC_DATA] Air Doctor [PHONE_NUMBER] HVAC Transfer Spa…" at bounding box center [570, 269] width 382 height 360
click at [655, 10] on icon at bounding box center [652, 12] width 6 height 9
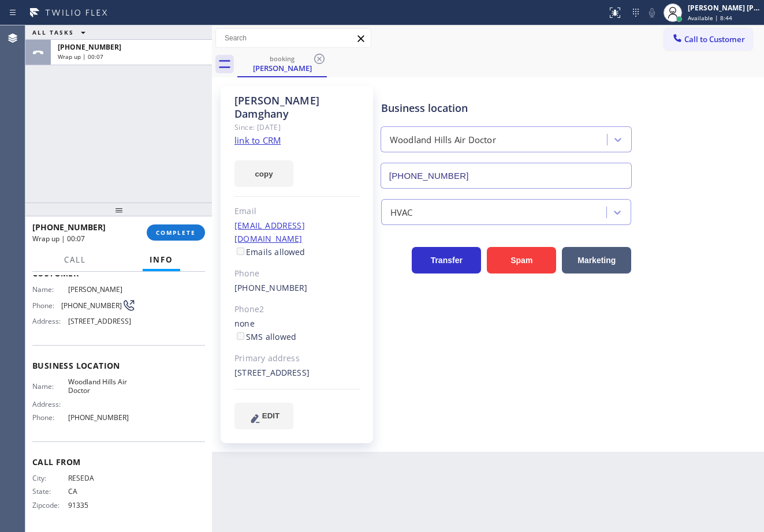
click at [455, 84] on div "[PERSON_NAME] Since: [DATE] link to CRM copy Email [EMAIL_ADDRESS][DOMAIN_NAME]…" at bounding box center [488, 264] width 546 height 369
click at [709, 3] on div "[PERSON_NAME] [PERSON_NAME] Dahil" at bounding box center [724, 8] width 73 height 10
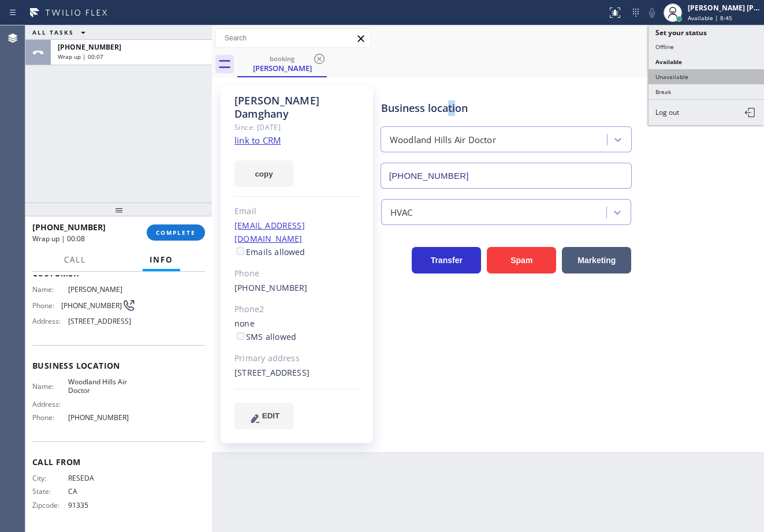
click at [688, 73] on button "Unavailable" at bounding box center [705, 76] width 115 height 15
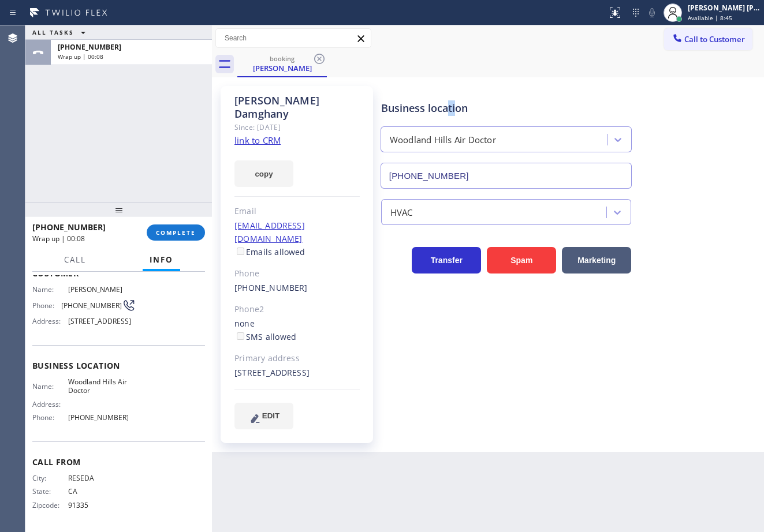
click at [688, 73] on div "booking [PERSON_NAME]" at bounding box center [500, 64] width 526 height 26
click at [181, 237] on span "COMPLETE" at bounding box center [176, 233] width 40 height 8
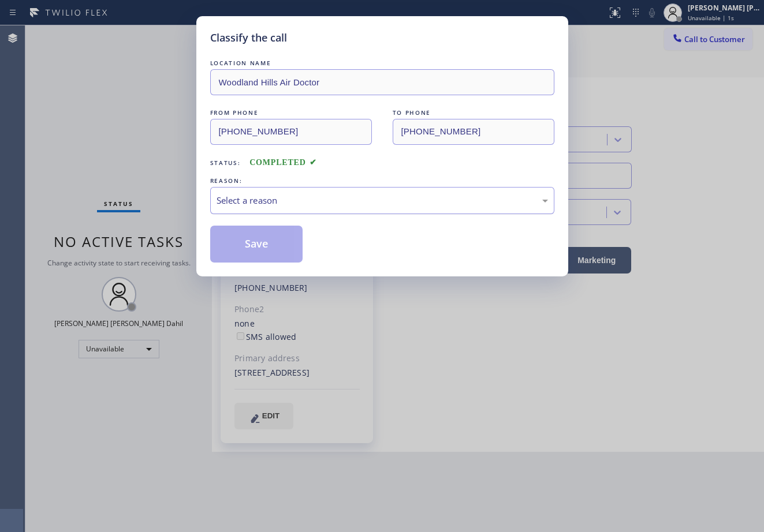
drag, startPoint x: 248, startPoint y: 195, endPoint x: 252, endPoint y: 204, distance: 9.9
click at [249, 195] on div "Select a reason" at bounding box center [381, 200] width 331 height 13
click at [256, 248] on button "Save" at bounding box center [256, 244] width 93 height 37
click at [255, 247] on button "Save" at bounding box center [256, 244] width 93 height 37
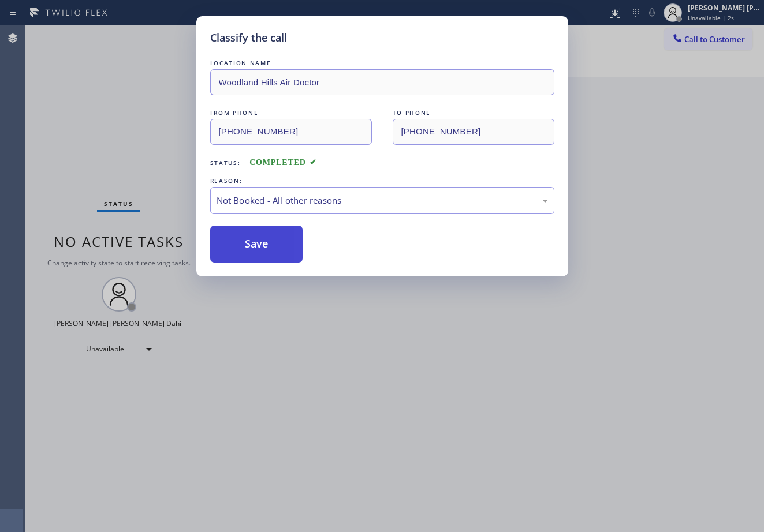
click at [255, 247] on button "Save" at bounding box center [256, 244] width 93 height 37
click at [255, 248] on button "Save" at bounding box center [256, 244] width 93 height 37
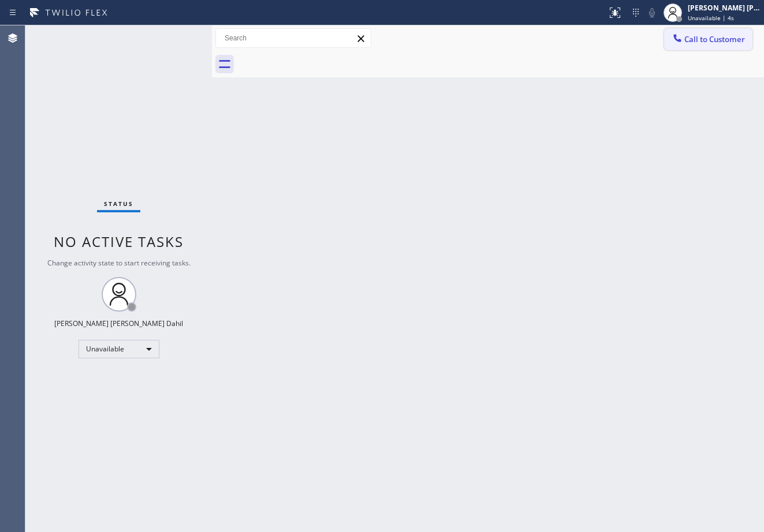
click at [700, 40] on span "Call to Customer" at bounding box center [714, 39] width 61 height 10
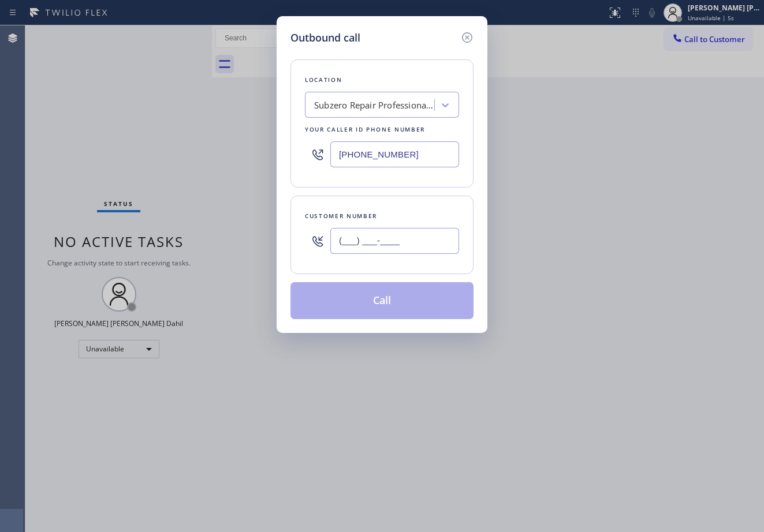
click at [411, 244] on input "(___) ___-____" at bounding box center [394, 241] width 129 height 26
paste input "818) 943-8996"
type input "[PHONE_NUMBER]"
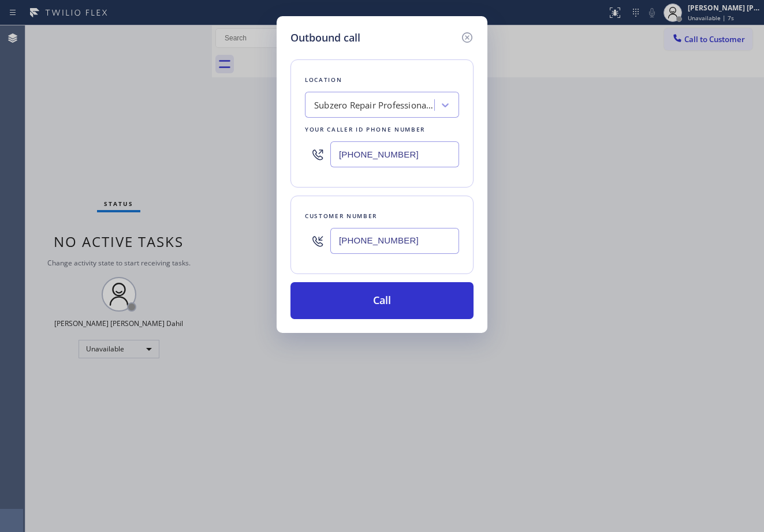
click at [400, 158] on input "[PHONE_NUMBER]" at bounding box center [394, 154] width 129 height 26
paste input "818) 806-9061"
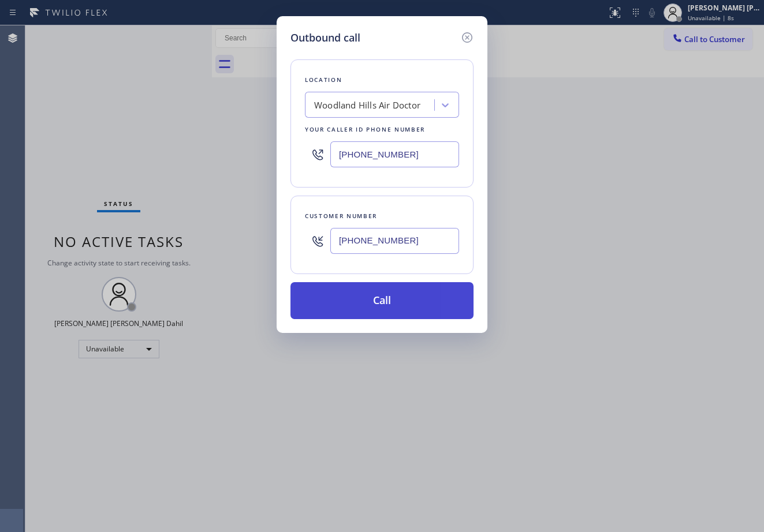
type input "[PHONE_NUMBER]"
click at [417, 298] on button "Call" at bounding box center [381, 300] width 183 height 37
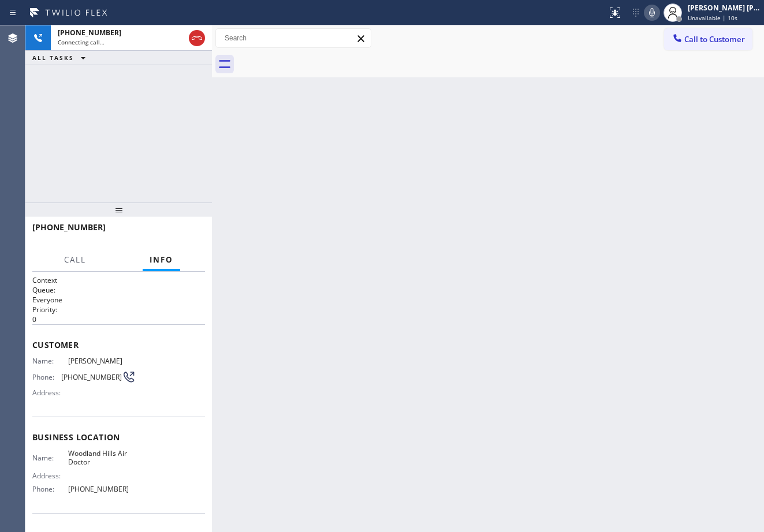
click at [659, 14] on icon at bounding box center [652, 13] width 14 height 14
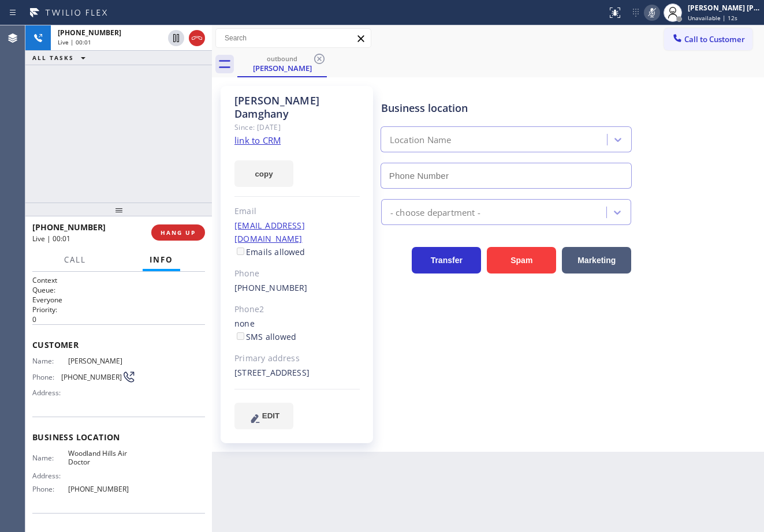
click at [659, 9] on icon at bounding box center [652, 13] width 14 height 14
type input "[PHONE_NUMBER]"
click at [659, 16] on icon at bounding box center [652, 13] width 14 height 14
click at [186, 237] on button "HANG UP" at bounding box center [178, 233] width 54 height 16
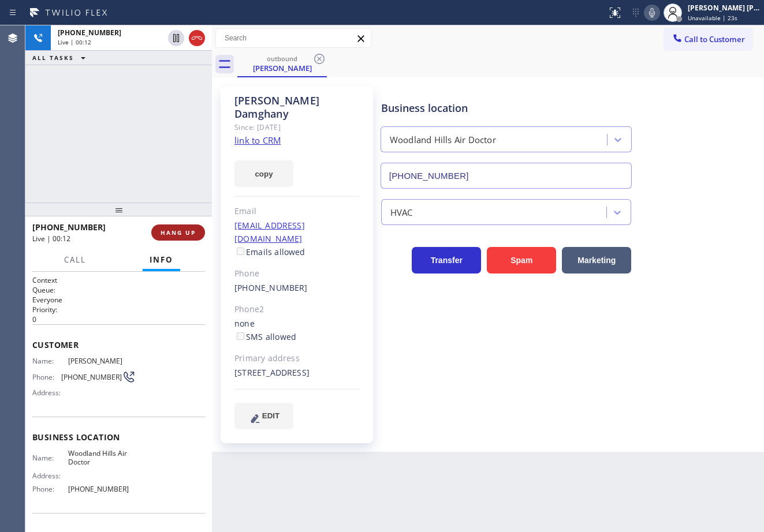
click at [186, 237] on button "HANG UP" at bounding box center [178, 233] width 54 height 16
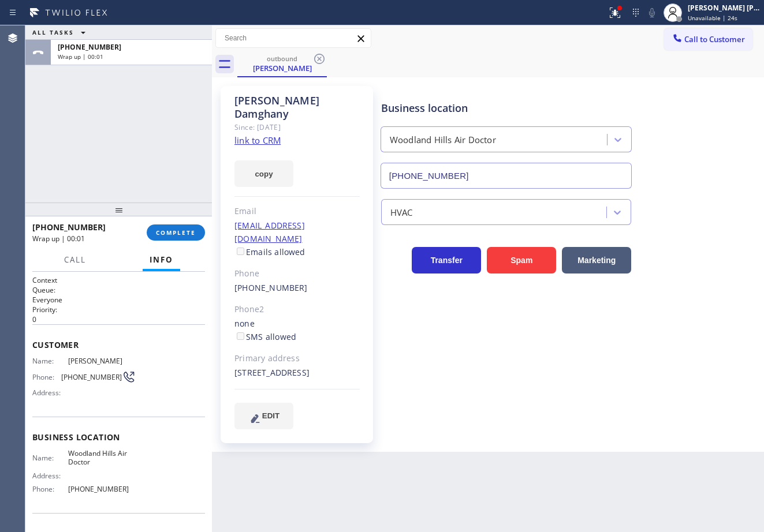
click at [141, 223] on div "[PHONE_NUMBER] Wrap up | 00:01" at bounding box center [89, 233] width 114 height 30
click at [189, 230] on span "COMPLETE" at bounding box center [176, 233] width 40 height 8
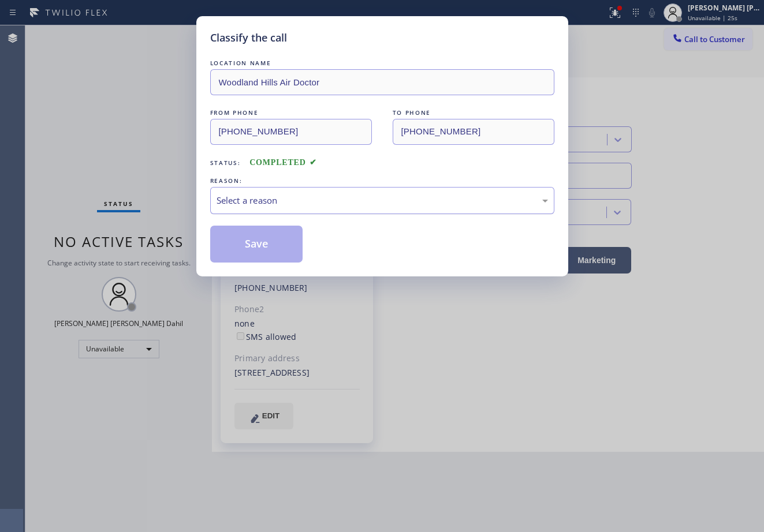
click at [237, 198] on div "Select a reason" at bounding box center [381, 200] width 331 height 13
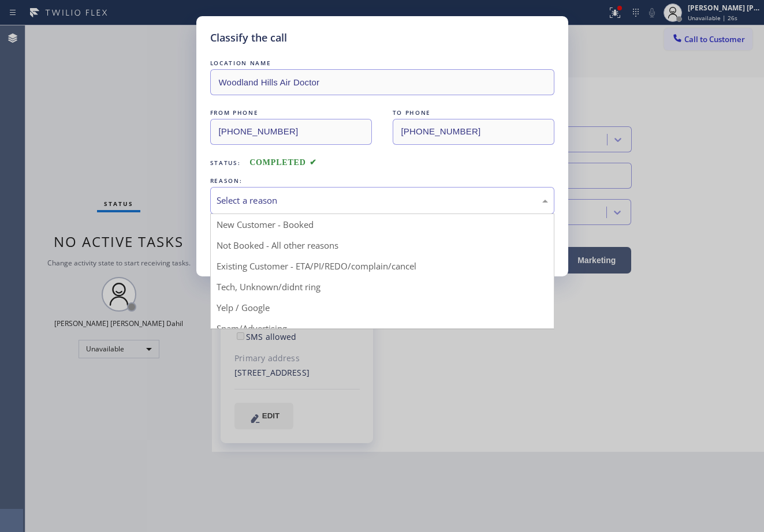
click at [242, 209] on div "Select a reason" at bounding box center [382, 200] width 344 height 27
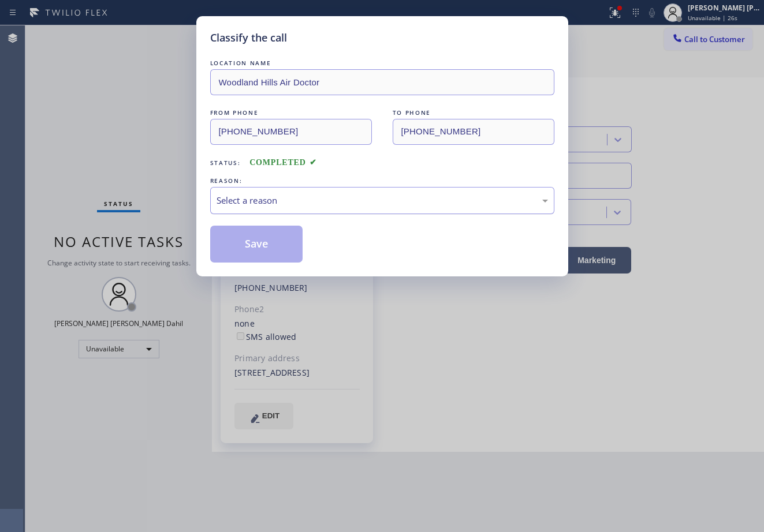
click at [244, 209] on div "Select a reason" at bounding box center [382, 200] width 344 height 27
click at [240, 253] on button "Save" at bounding box center [256, 244] width 93 height 37
click at [240, 252] on button "Save" at bounding box center [256, 244] width 93 height 37
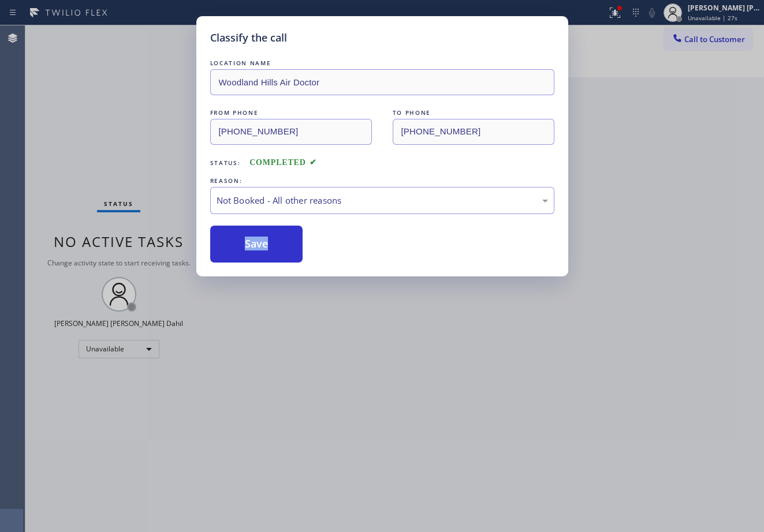
drag, startPoint x: 240, startPoint y: 250, endPoint x: 643, endPoint y: 110, distance: 426.5
click at [242, 249] on button "Save" at bounding box center [256, 244] width 93 height 37
click at [716, 35] on div "Classify the call LOCATION NAME [GEOGRAPHIC_DATA] Air Doctor FROM PHONE [PHONE_…" at bounding box center [382, 266] width 764 height 532
click at [717, 35] on span "Call to Customer" at bounding box center [714, 39] width 61 height 10
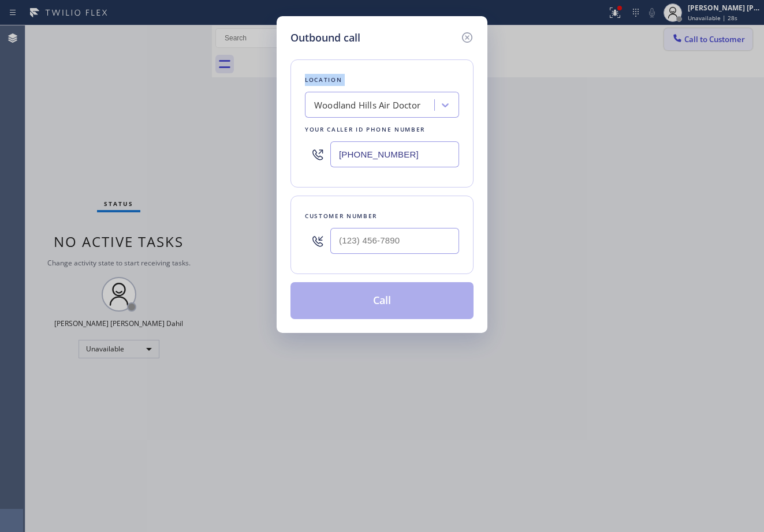
click at [717, 35] on div "Outbound call Location [GEOGRAPHIC_DATA] Air Doctor Your caller id phone number…" at bounding box center [382, 266] width 764 height 532
click at [391, 248] on input "(___) ___-____" at bounding box center [394, 241] width 129 height 26
paste input "818) 943-8996"
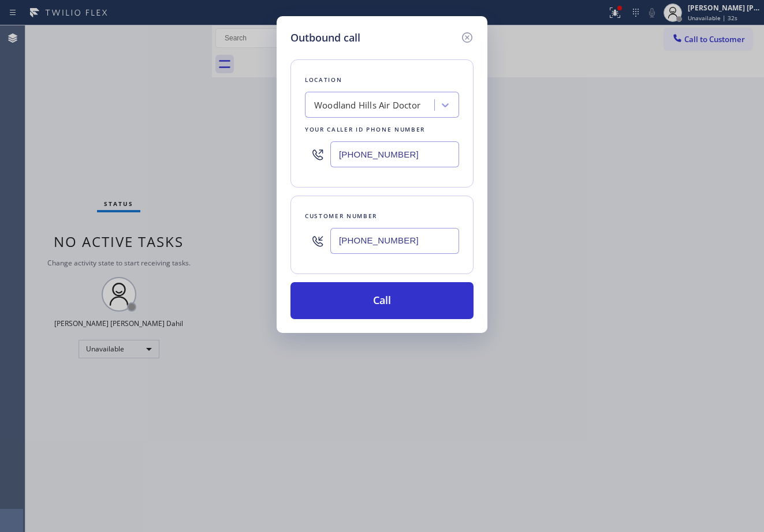
type input "[PHONE_NUMBER]"
click at [393, 156] on input "[PHONE_NUMBER]" at bounding box center [394, 154] width 129 height 26
paste input "text"
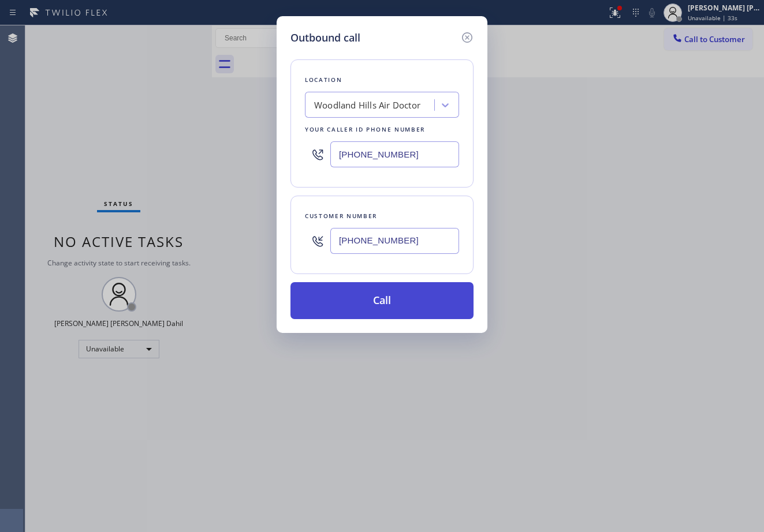
type input "[PHONE_NUMBER]"
click at [388, 305] on button "Call" at bounding box center [381, 300] width 183 height 37
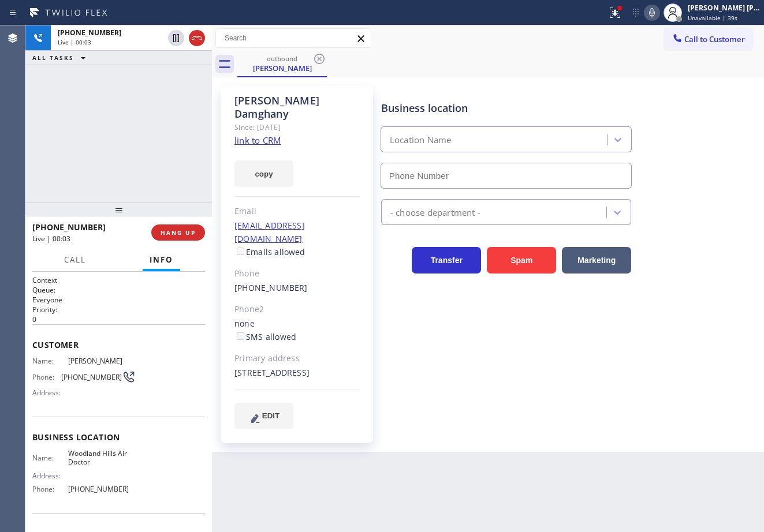
type input "[PHONE_NUMBER]"
click at [155, 132] on div "[PHONE_NUMBER] Live | 00:37 ALL TASKS ALL TASKS ACTIVE TASKS TASKS IN WRAP UP" at bounding box center [118, 113] width 186 height 177
click at [183, 231] on span "HANG UP" at bounding box center [177, 233] width 35 height 8
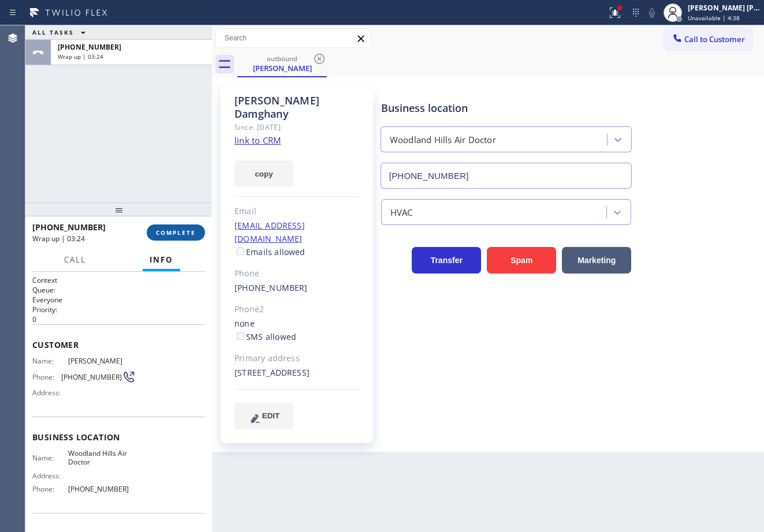
click at [170, 238] on button "COMPLETE" at bounding box center [176, 233] width 58 height 16
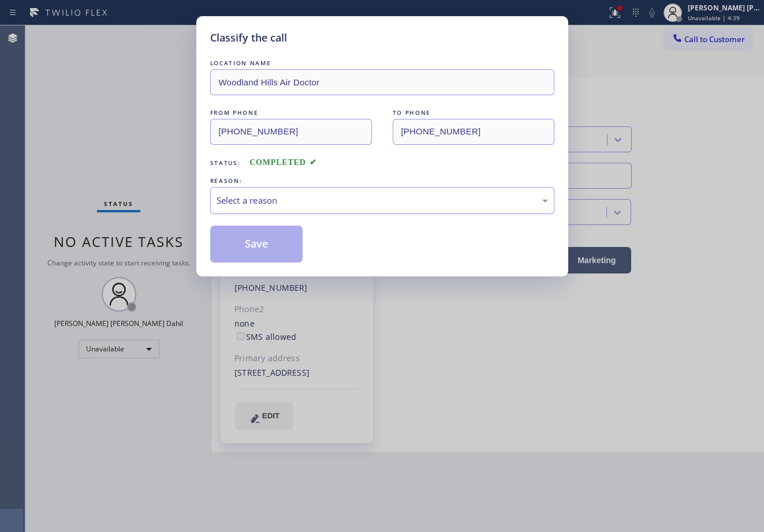
click at [227, 206] on div "Select a reason" at bounding box center [381, 200] width 331 height 13
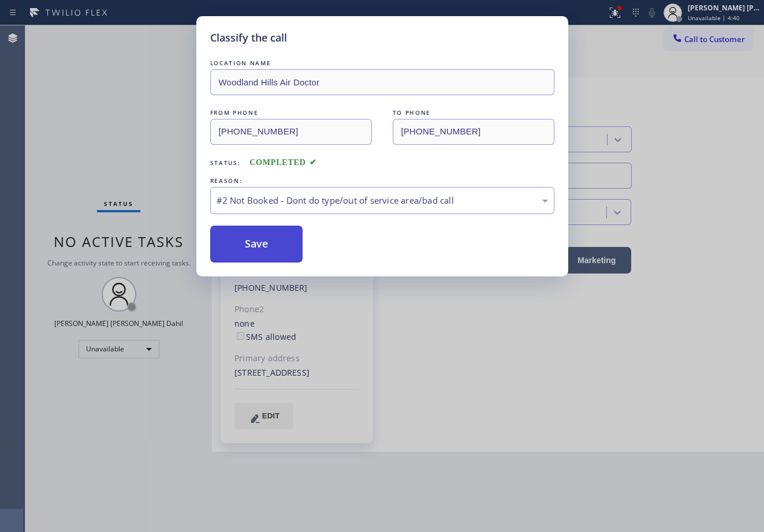
click at [248, 248] on button "Save" at bounding box center [256, 244] width 93 height 37
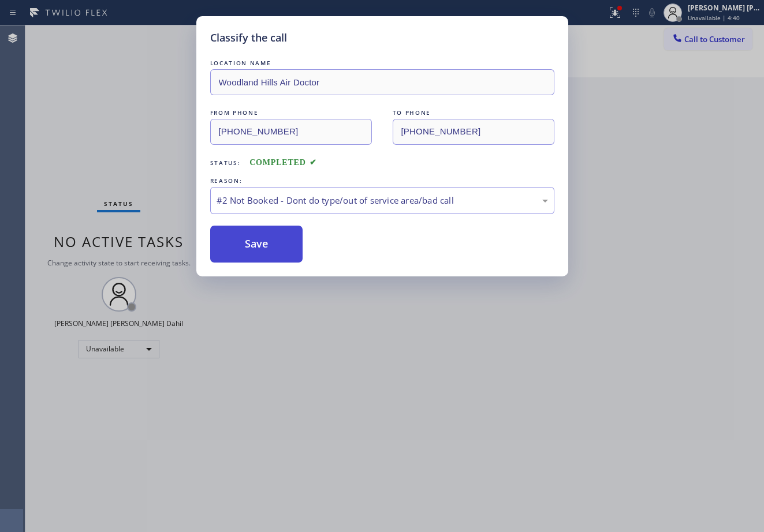
click at [248, 248] on button "Save" at bounding box center [256, 244] width 93 height 37
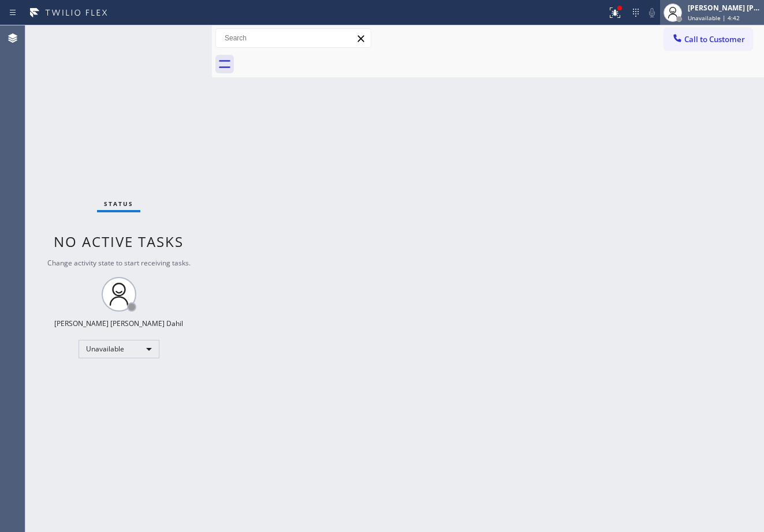
click at [726, 10] on div "[PERSON_NAME] [PERSON_NAME] Dahil" at bounding box center [724, 8] width 73 height 10
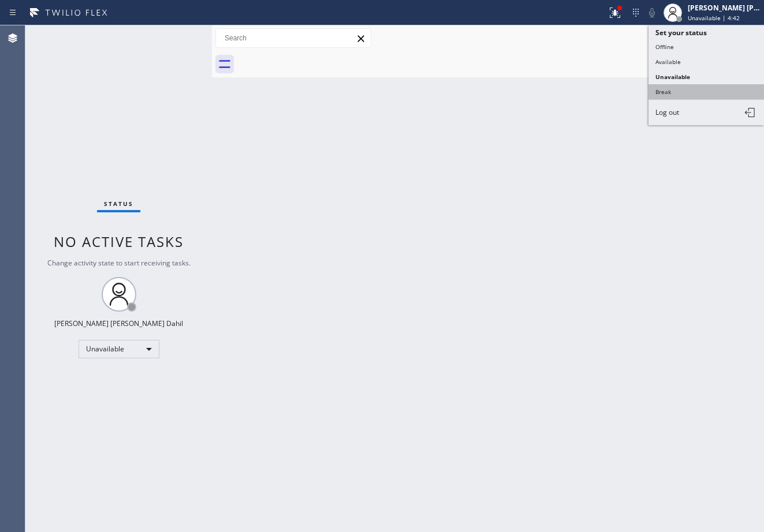
click at [677, 96] on button "Break" at bounding box center [705, 91] width 115 height 15
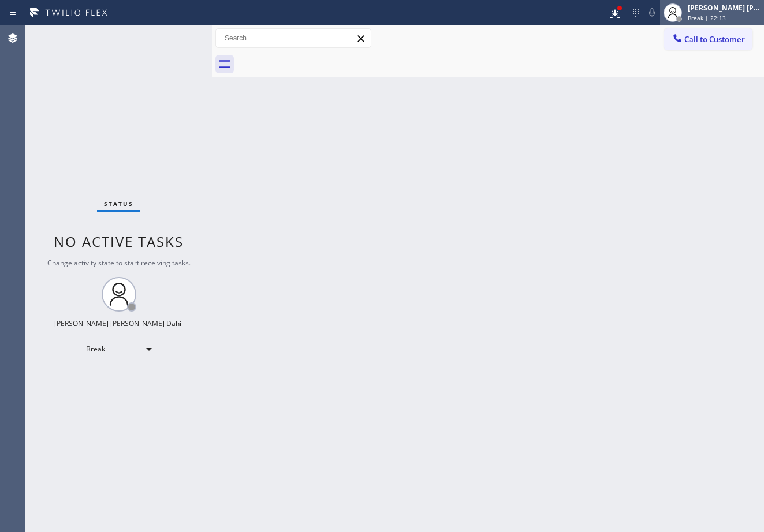
click at [708, 17] on span "Break | 22:13" at bounding box center [707, 18] width 38 height 8
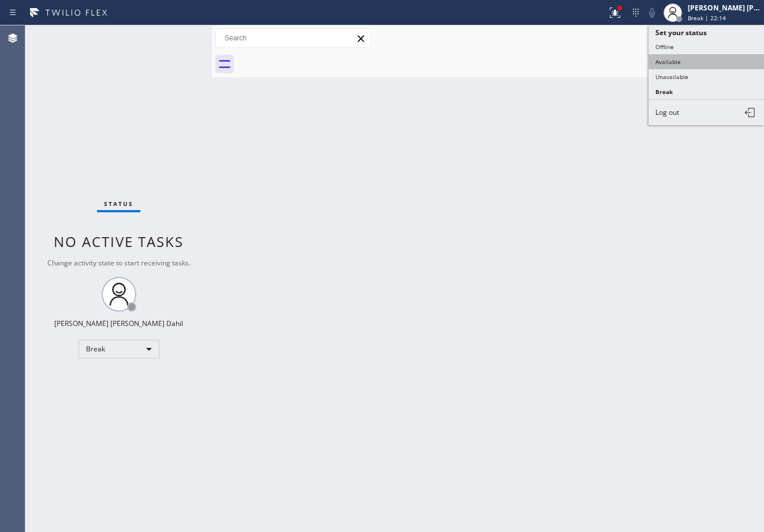
click at [707, 62] on button "Available" at bounding box center [705, 61] width 115 height 15
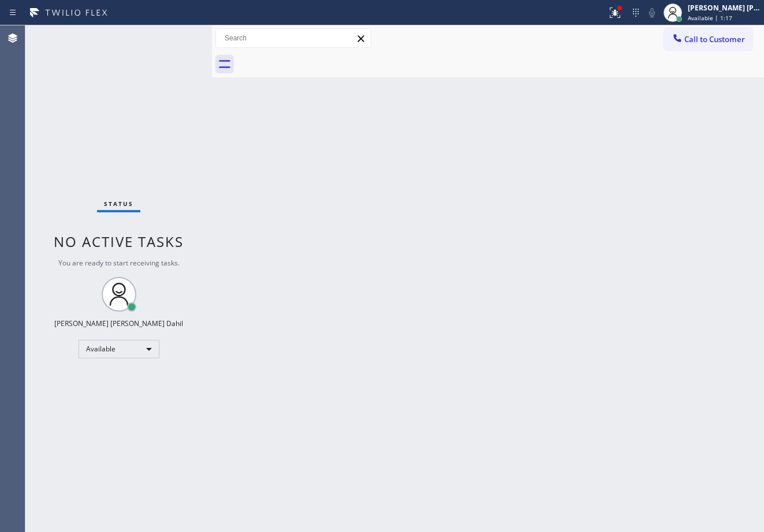
drag, startPoint x: 626, startPoint y: 13, endPoint x: 630, endPoint y: 52, distance: 38.9
click at [617, 13] on icon at bounding box center [613, 12] width 7 height 8
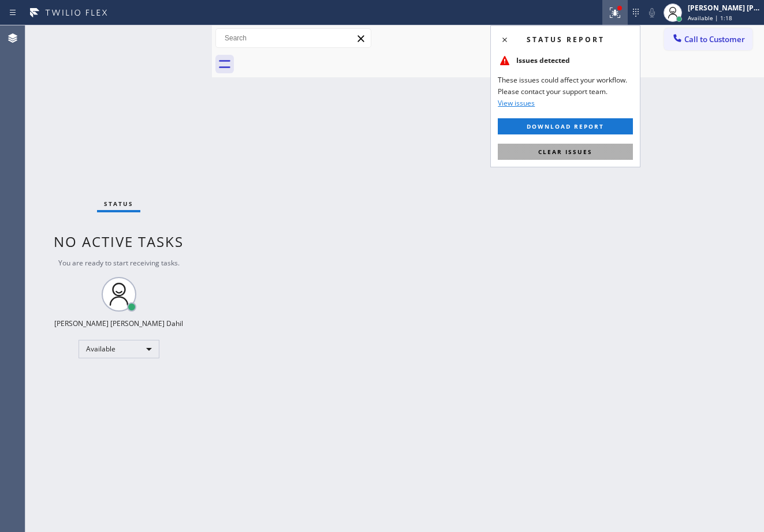
click at [592, 156] on button "Clear issues" at bounding box center [565, 152] width 135 height 16
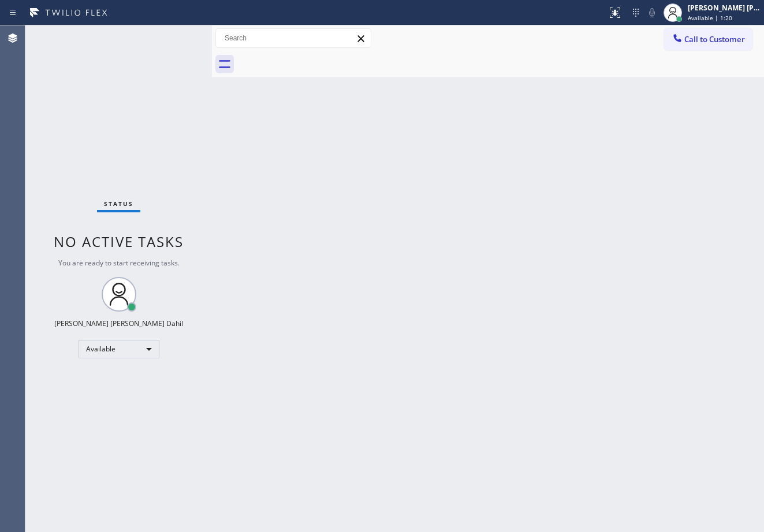
click at [578, 363] on div "Back to Dashboard Change Sender ID Customers Technicians Select a contact Outbo…" at bounding box center [488, 278] width 552 height 507
click at [159, 62] on div "Status No active tasks You are ready to start receiving tasks. [PERSON_NAME] [P…" at bounding box center [118, 278] width 186 height 507
drag, startPoint x: 386, startPoint y: 178, endPoint x: 389, endPoint y: 188, distance: 10.2
click at [386, 180] on div "Back to Dashboard Change Sender ID Customers Technicians Select a contact Outbo…" at bounding box center [488, 278] width 552 height 507
drag, startPoint x: 389, startPoint y: 188, endPoint x: 394, endPoint y: 197, distance: 10.6
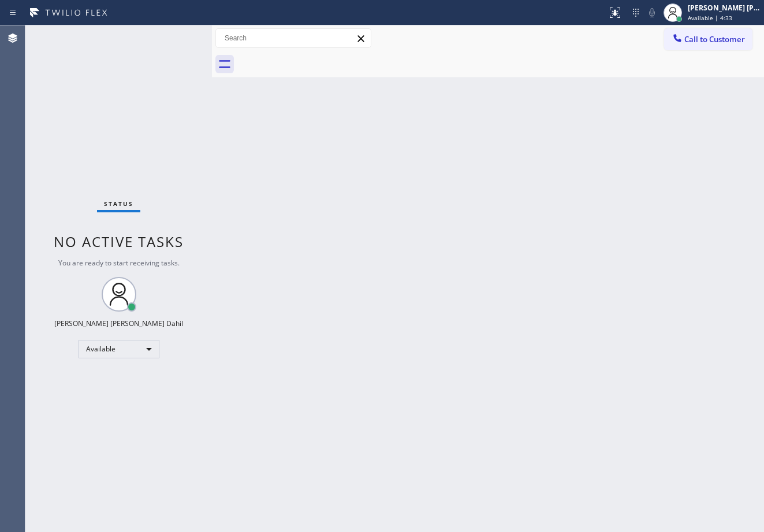
click at [393, 197] on div "Back to Dashboard Change Sender ID Customers Technicians Select a contact Outbo…" at bounding box center [488, 278] width 552 height 507
click at [394, 197] on div "Back to Dashboard Change Sender ID Customers Technicians Select a contact Outbo…" at bounding box center [488, 278] width 552 height 507
click at [176, 35] on div "Status No active tasks You are ready to start receiving tasks. [PERSON_NAME] [P…" at bounding box center [118, 278] width 186 height 507
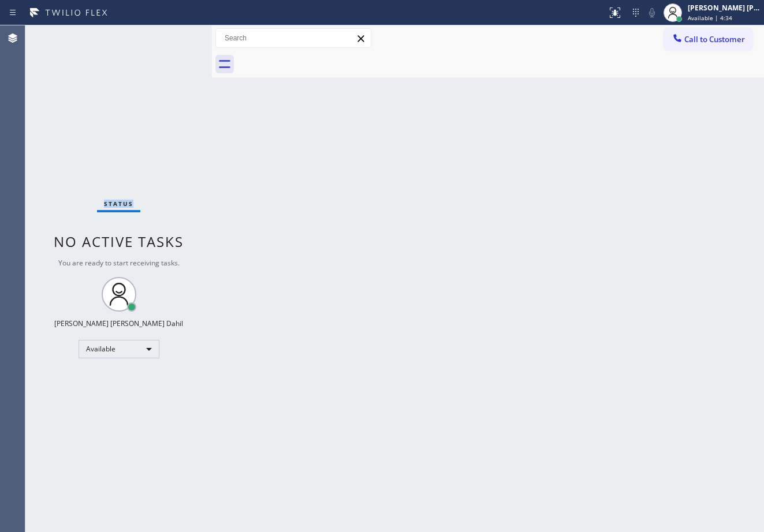
click at [176, 35] on div "Status No active tasks You are ready to start receiving tasks. [PERSON_NAME] [P…" at bounding box center [118, 278] width 186 height 507
drag, startPoint x: 176, startPoint y: 35, endPoint x: 419, endPoint y: 411, distance: 447.7
click at [287, 190] on div "Status No active tasks You are ready to start receiving tasks. [PERSON_NAME] [P…" at bounding box center [394, 278] width 738 height 507
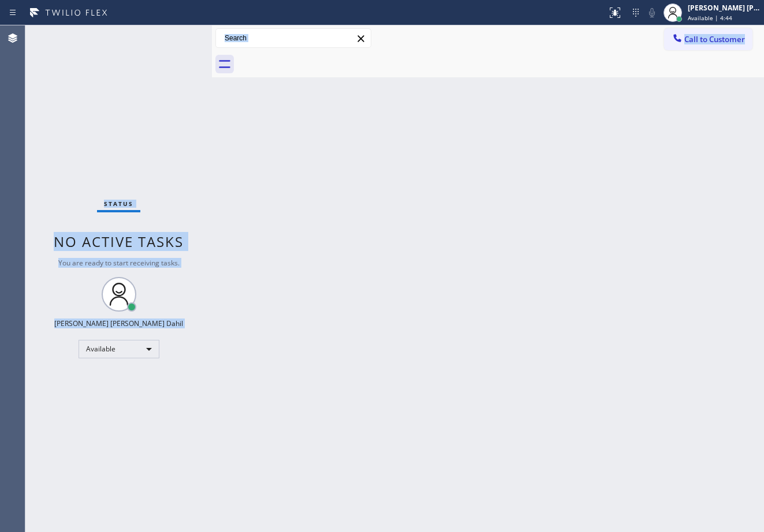
click at [420, 412] on div "Back to Dashboard Change Sender ID Customers Technicians Select a contact Outbo…" at bounding box center [488, 278] width 552 height 507
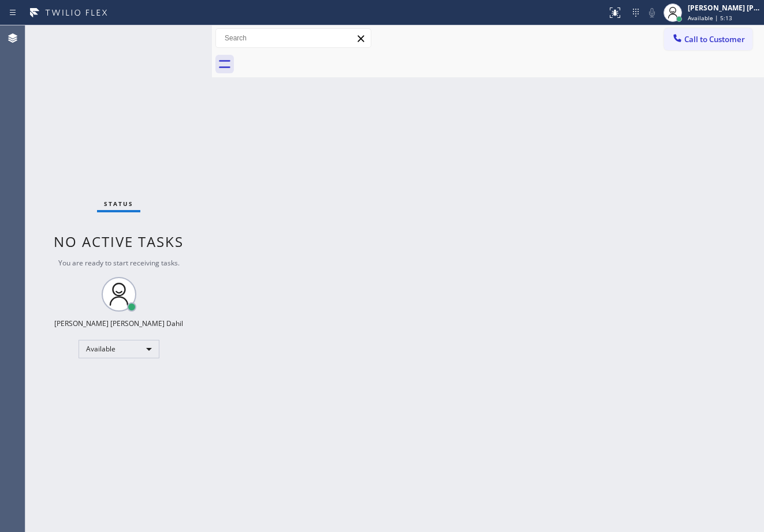
click at [539, 382] on div "Back to Dashboard Change Sender ID Customers Technicians Select a contact Outbo…" at bounding box center [488, 278] width 552 height 507
click at [420, 244] on div "Back to Dashboard Change Sender ID Customers Technicians Select a contact Outbo…" at bounding box center [488, 278] width 552 height 507
drag, startPoint x: 546, startPoint y: 373, endPoint x: 504, endPoint y: 446, distance: 83.8
click at [547, 373] on div "Back to Dashboard Change Sender ID Customers Technicians Select a contact Outbo…" at bounding box center [488, 278] width 552 height 507
click at [448, 274] on div "Back to Dashboard Change Sender ID Customers Technicians Select a contact Outbo…" at bounding box center [488, 278] width 552 height 507
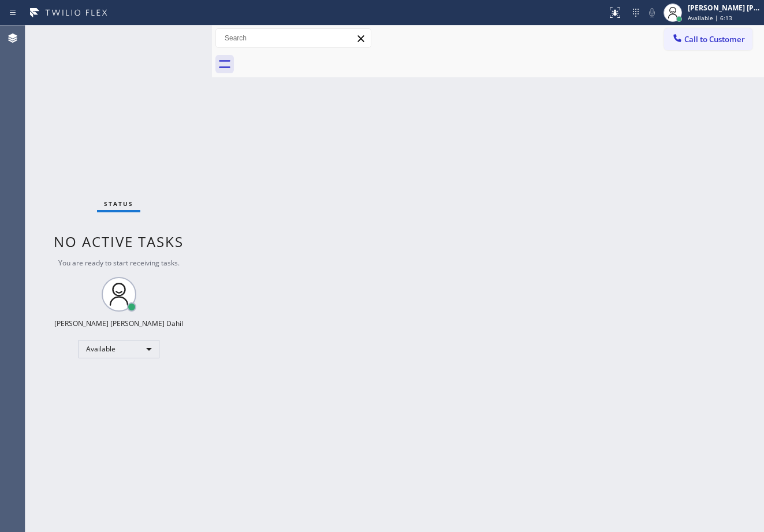
click at [377, 84] on div "Back to Dashboard Change Sender ID Customers Technicians Select a contact Outbo…" at bounding box center [488, 278] width 552 height 507
click at [438, 163] on div "Back to Dashboard Change Sender ID Customers Technicians Select a contact Outbo…" at bounding box center [488, 278] width 552 height 507
click at [602, 341] on div "Back to Dashboard Change Sender ID Customers Technicians Select a contact Outbo…" at bounding box center [488, 278] width 552 height 507
click at [174, 44] on div "Status No active tasks You are ready to start receiving tasks. [PERSON_NAME] [P…" at bounding box center [118, 278] width 186 height 507
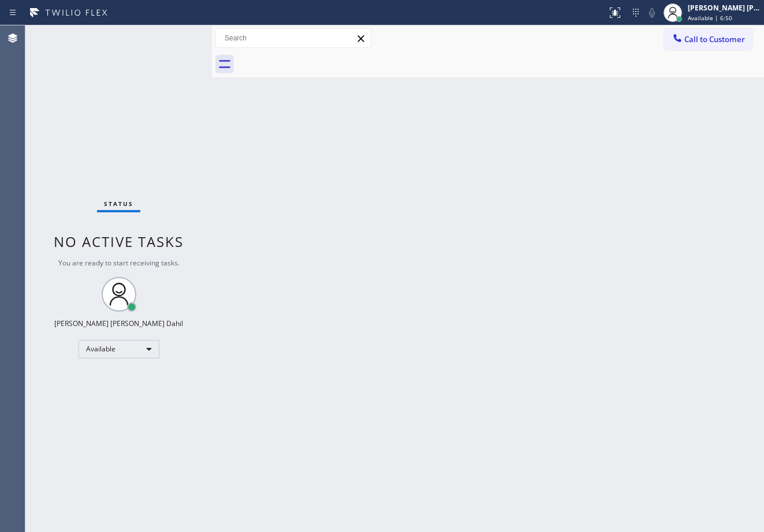
click at [175, 44] on div "Status No active tasks You are ready to start receiving tasks. [PERSON_NAME] [P…" at bounding box center [118, 278] width 186 height 507
drag, startPoint x: 175, startPoint y: 44, endPoint x: 268, endPoint y: 114, distance: 116.6
click at [177, 44] on div "Status No active tasks You are ready to start receiving tasks. [PERSON_NAME] [P…" at bounding box center [118, 278] width 186 height 507
click at [460, 238] on div "Back to Dashboard Change Sender ID Customers Technicians Select a contact Outbo…" at bounding box center [488, 278] width 552 height 507
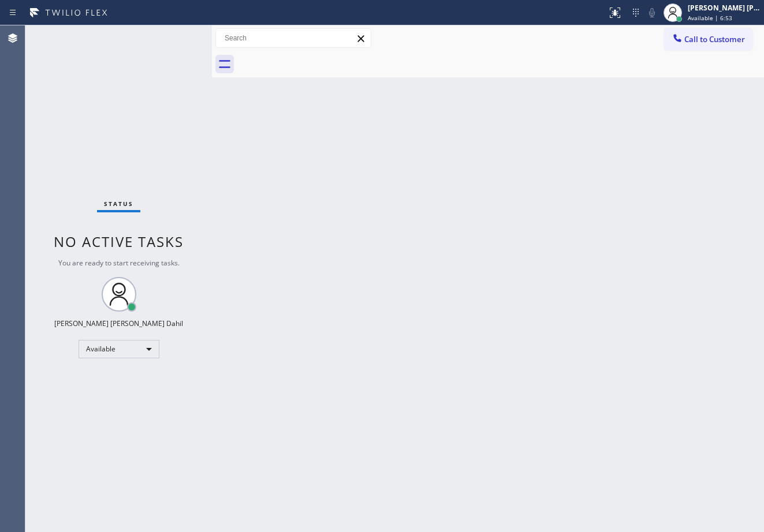
click at [484, 291] on div "Back to Dashboard Change Sender ID Customers Technicians Select a contact Outbo…" at bounding box center [488, 278] width 552 height 507
drag, startPoint x: 319, startPoint y: 136, endPoint x: 256, endPoint y: 8, distance: 143.0
click at [319, 136] on div "Back to Dashboard Change Sender ID Customers Technicians Select a contact Outbo…" at bounding box center [488, 278] width 552 height 507
click at [490, 413] on div "Back to Dashboard Change Sender ID Customers Technicians Select a contact Outbo…" at bounding box center [488, 278] width 552 height 507
click at [492, 410] on div "Back to Dashboard Change Sender ID Customers Technicians Select a contact Outbo…" at bounding box center [488, 278] width 552 height 507
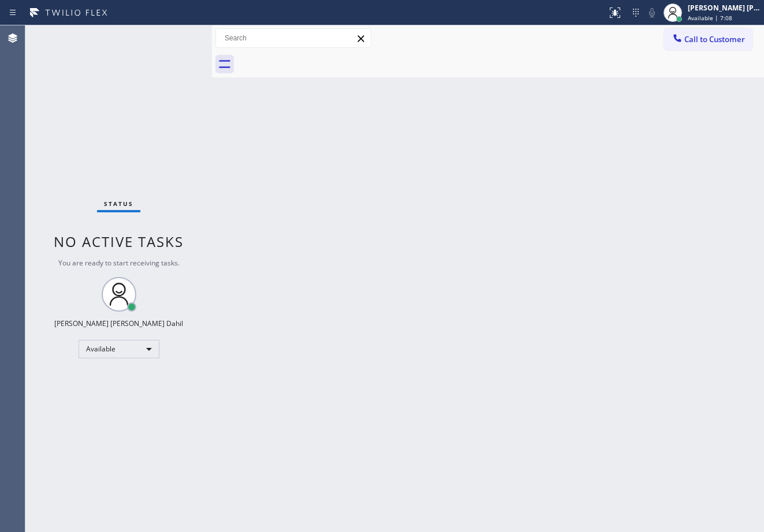
drag, startPoint x: 388, startPoint y: 297, endPoint x: 391, endPoint y: 290, distance: 7.5
click at [391, 295] on div "Back to Dashboard Change Sender ID Customers Technicians Select a contact Outbo…" at bounding box center [488, 278] width 552 height 507
click at [279, 171] on div "Back to Dashboard Change Sender ID Customers Technicians Select a contact Outbo…" at bounding box center [488, 278] width 552 height 507
click at [326, 207] on div "Back to Dashboard Change Sender ID Customers Technicians Select a contact Outbo…" at bounding box center [488, 278] width 552 height 507
drag, startPoint x: 160, startPoint y: 59, endPoint x: 571, endPoint y: 386, distance: 524.6
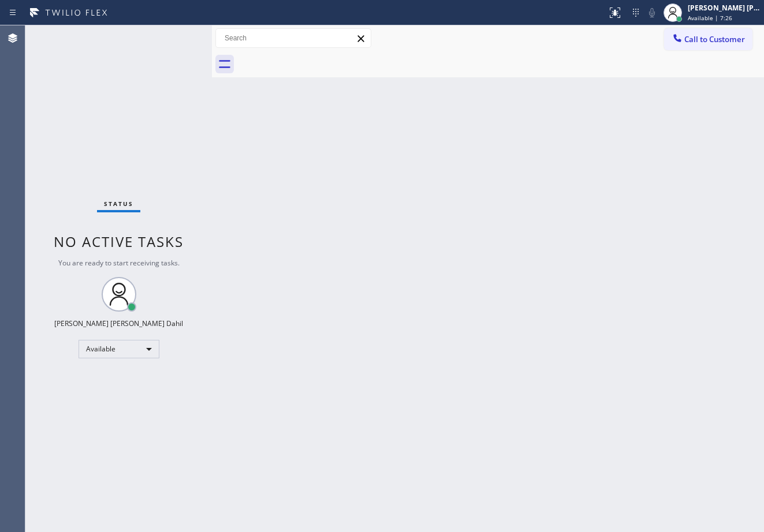
click at [162, 59] on div "Status No active tasks You are ready to start receiving tasks. [PERSON_NAME] [P…" at bounding box center [118, 278] width 186 height 507
drag, startPoint x: 524, startPoint y: 307, endPoint x: 525, endPoint y: 335, distance: 28.3
click at [524, 308] on div "Back to Dashboard Change Sender ID Customers Technicians Select a contact Outbo…" at bounding box center [488, 278] width 552 height 507
click at [436, 330] on div "Back to Dashboard Change Sender ID Customers Technicians Select a contact Outbo…" at bounding box center [488, 278] width 552 height 507
drag, startPoint x: 538, startPoint y: 359, endPoint x: 535, endPoint y: 386, distance: 26.8
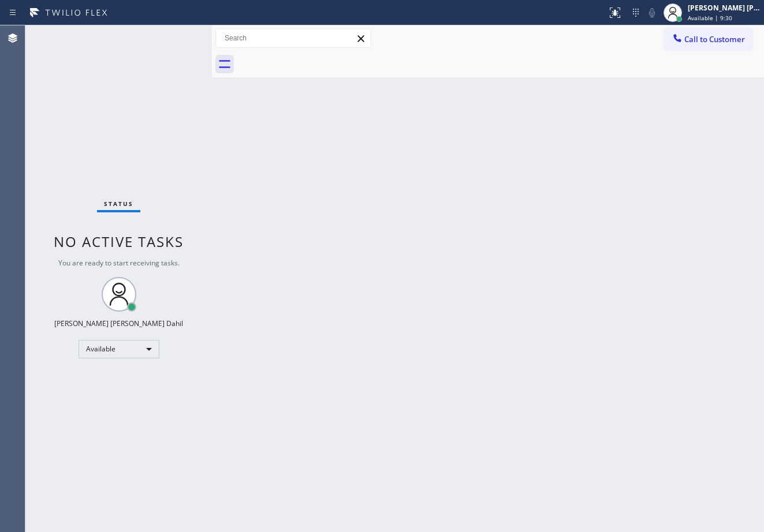
click at [538, 359] on div "Back to Dashboard Change Sender ID Customers Technicians Select a contact Outbo…" at bounding box center [488, 278] width 552 height 507
click at [154, 42] on div "Status No active tasks You are ready to start receiving tasks. [PERSON_NAME] [P…" at bounding box center [118, 278] width 186 height 507
drag, startPoint x: 300, startPoint y: 169, endPoint x: 310, endPoint y: 175, distance: 11.7
click at [310, 175] on div "Back to Dashboard Change Sender ID Customers Technicians Select a contact Outbo…" at bounding box center [488, 278] width 552 height 507
click at [313, 177] on div "Back to Dashboard Change Sender ID Customers Technicians Select a contact Outbo…" at bounding box center [488, 278] width 552 height 507
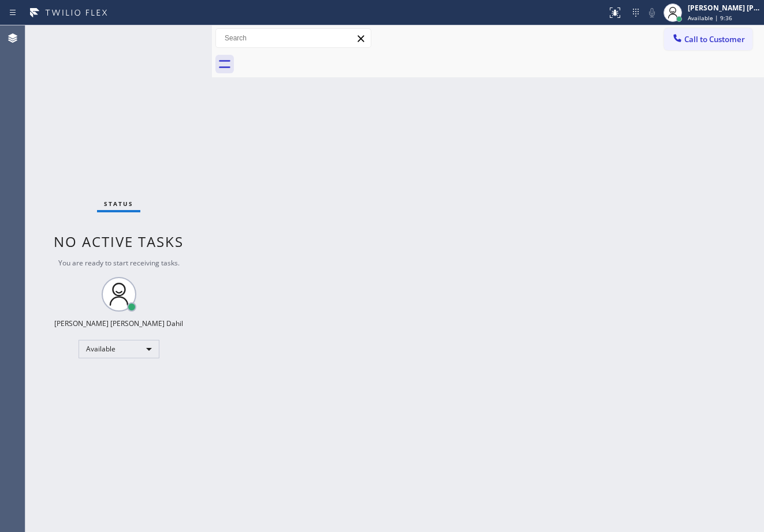
click at [176, 35] on div "Status No active tasks You are ready to start receiving tasks. [PERSON_NAME] [P…" at bounding box center [118, 278] width 186 height 507
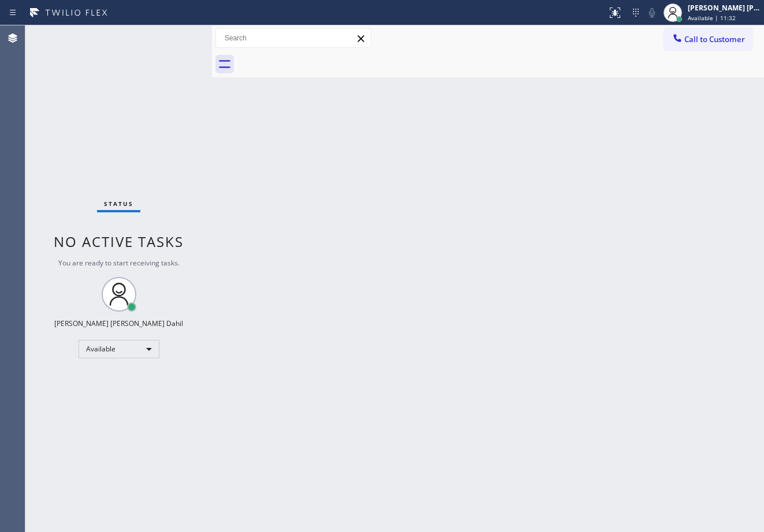
click at [176, 35] on div "Status No active tasks You are ready to start receiving tasks. [PERSON_NAME] [P…" at bounding box center [118, 278] width 186 height 507
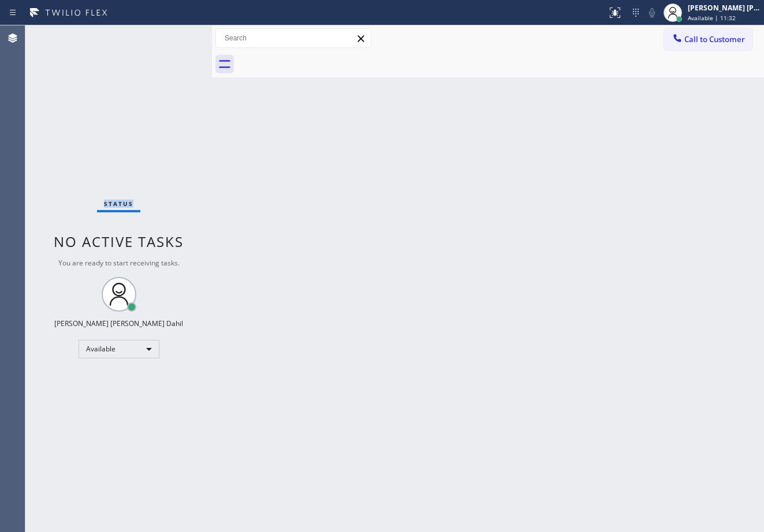
click at [176, 35] on div "Status No active tasks You are ready to start receiving tasks. [PERSON_NAME] [P…" at bounding box center [118, 278] width 186 height 507
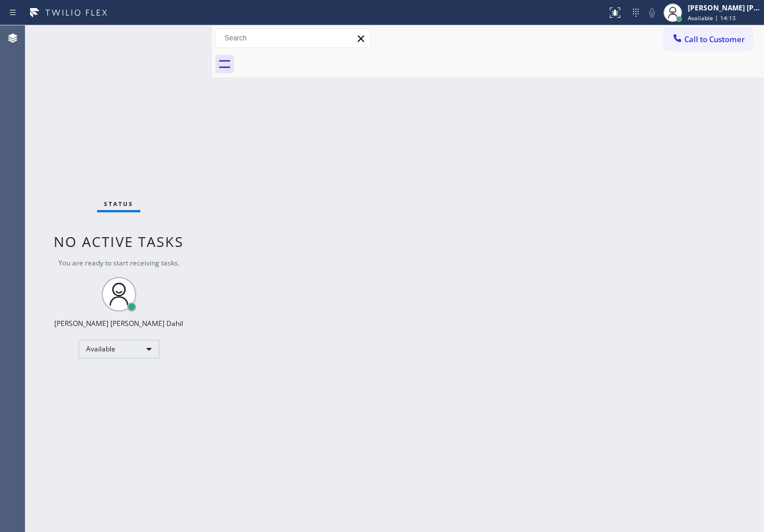
click at [176, 35] on div "Status No active tasks You are ready to start receiving tasks. [PERSON_NAME] [P…" at bounding box center [118, 278] width 186 height 507
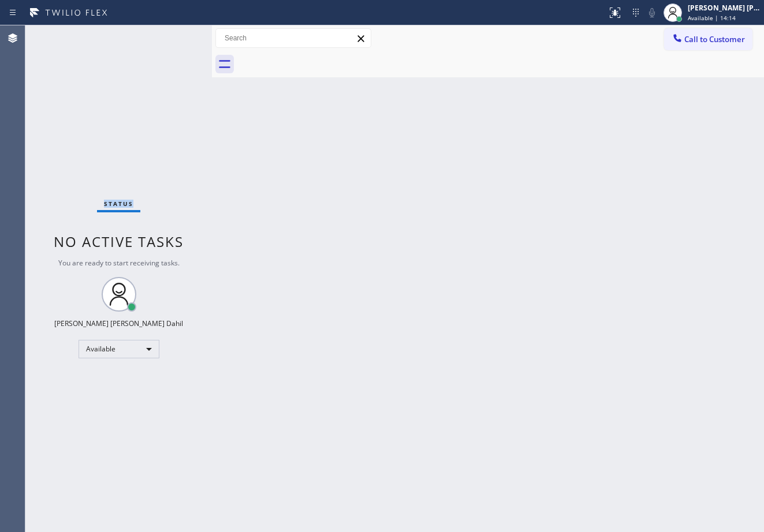
click at [176, 35] on div "Status No active tasks You are ready to start receiving tasks. [PERSON_NAME] [P…" at bounding box center [118, 278] width 186 height 507
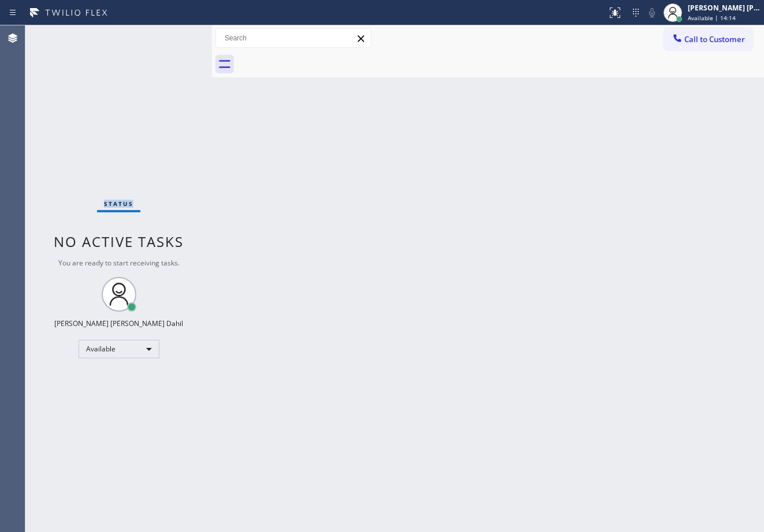
click at [176, 35] on div "Status No active tasks You are ready to start receiving tasks. [PERSON_NAME] [P…" at bounding box center [118, 278] width 186 height 507
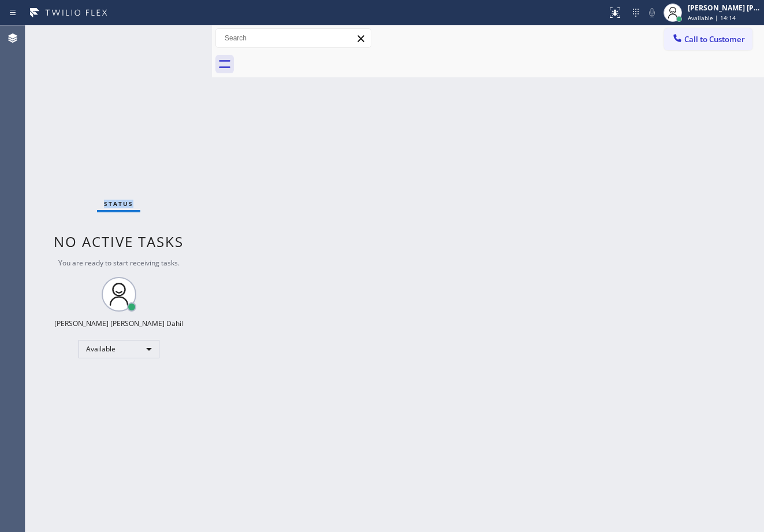
click at [176, 35] on div "Status No active tasks You are ready to start receiving tasks. [PERSON_NAME] [P…" at bounding box center [118, 278] width 186 height 507
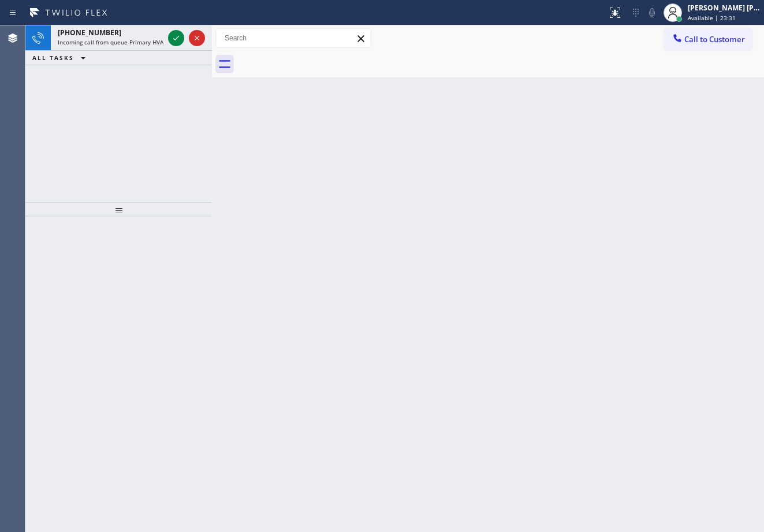
click at [176, 35] on icon at bounding box center [176, 38] width 14 height 14
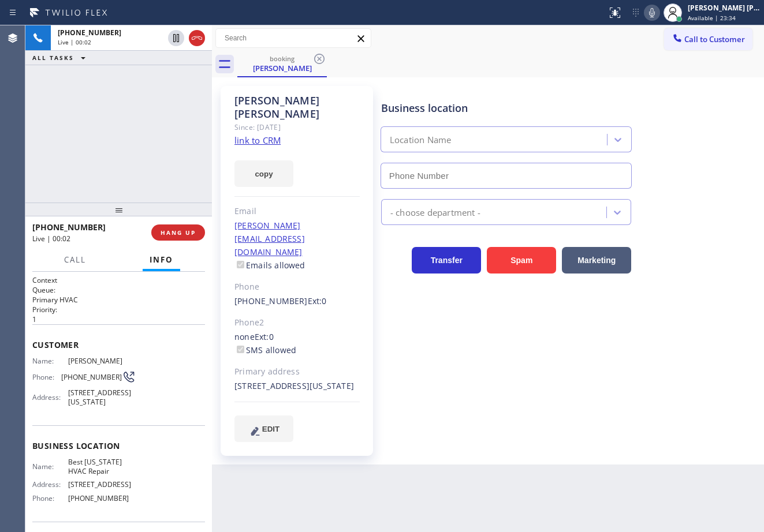
type input "[PHONE_NUMBER]"
click at [267, 135] on link "link to CRM" at bounding box center [257, 141] width 46 height 12
click at [590, 404] on div "Business location Best [US_STATE] HVAC Repair [PHONE_NUMBER] HVAC Transfer Spam…" at bounding box center [570, 264] width 382 height 350
drag, startPoint x: 591, startPoint y: 402, endPoint x: 610, endPoint y: 400, distance: 19.2
click at [593, 401] on div "Business location Best [US_STATE] HVAC Repair [PHONE_NUMBER] HVAC Transfer Spam…" at bounding box center [570, 264] width 382 height 350
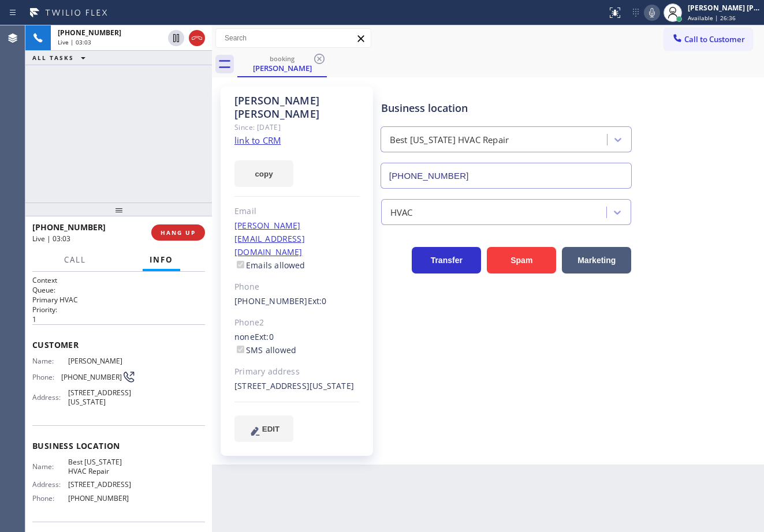
drag, startPoint x: 682, startPoint y: 338, endPoint x: 685, endPoint y: 332, distance: 6.5
click at [682, 337] on div "Business location Best [US_STATE] HVAC Repair [PHONE_NUMBER] HVAC Transfer Spam…" at bounding box center [570, 264] width 382 height 350
drag, startPoint x: 686, startPoint y: 317, endPoint x: 682, endPoint y: 308, distance: 9.3
click at [685, 316] on div "Business location Best [US_STATE] HVAC Repair [PHONE_NUMBER] HVAC Transfer Spam…" at bounding box center [570, 264] width 382 height 350
drag, startPoint x: 652, startPoint y: 43, endPoint x: 658, endPoint y: 23, distance: 21.2
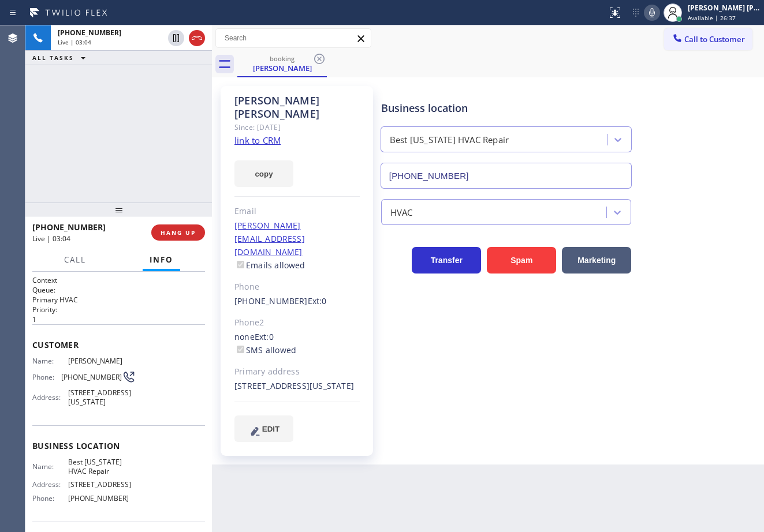
click at [653, 40] on div "Call to Customer Outbound call Location [GEOGRAPHIC_DATA] Air Doctor Your calle…" at bounding box center [488, 38] width 552 height 20
drag, startPoint x: 663, startPoint y: 12, endPoint x: 658, endPoint y: 20, distance: 10.1
click at [659, 16] on icon at bounding box center [652, 13] width 14 height 14
click at [654, 29] on div "Call to Customer Outbound call Location [GEOGRAPHIC_DATA] Air Doctor Your calle…" at bounding box center [488, 38] width 552 height 26
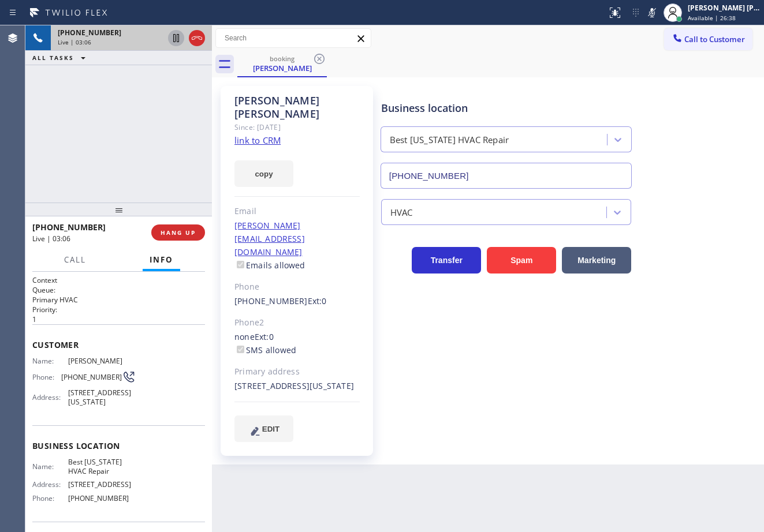
click at [180, 38] on icon at bounding box center [176, 38] width 14 height 14
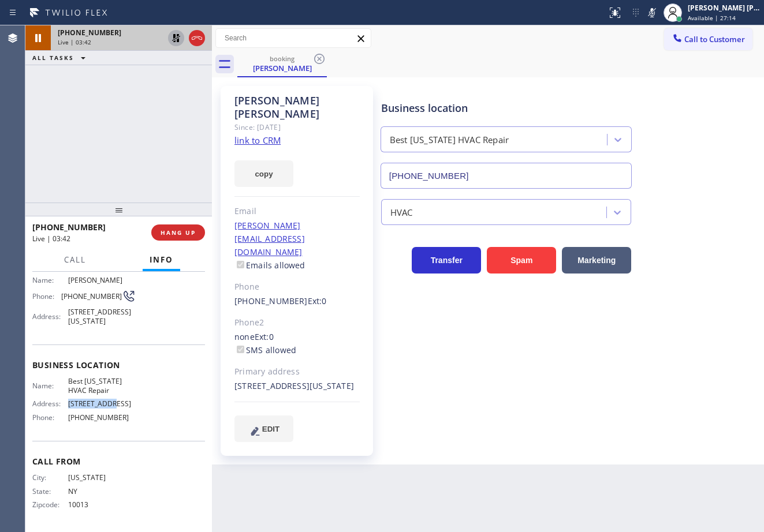
drag, startPoint x: 117, startPoint y: 402, endPoint x: 63, endPoint y: 407, distance: 53.9
click at [63, 407] on div "Name: Best [US_STATE] HVAC Repair Address: [STREET_ADDRESS] Phone: [PHONE_NUMBE…" at bounding box center [118, 402] width 173 height 50
copy div "[STREET_ADDRESS]"
click at [170, 41] on icon at bounding box center [176, 38] width 14 height 14
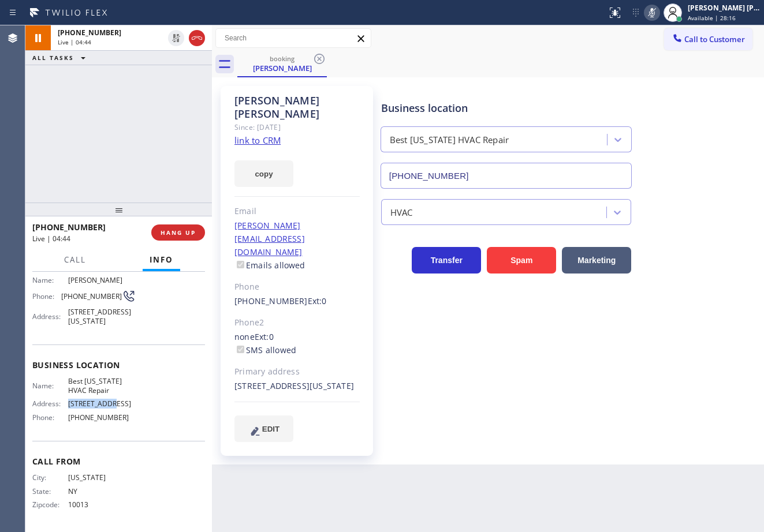
click at [659, 13] on icon at bounding box center [652, 13] width 14 height 14
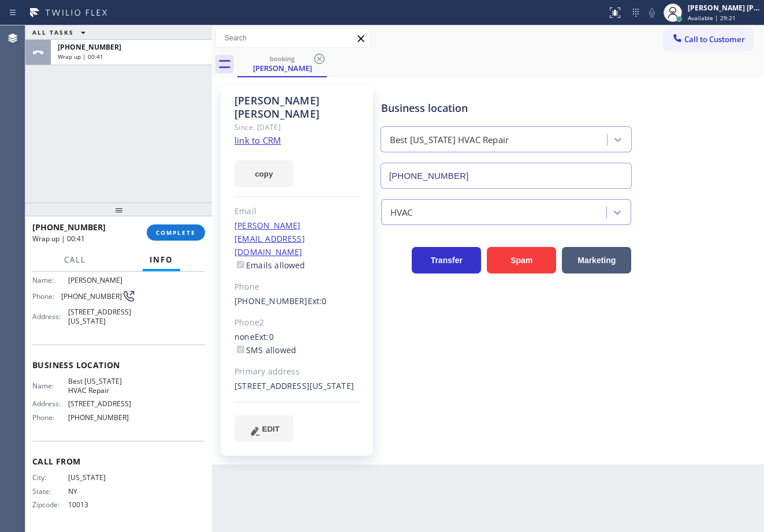
click at [115, 129] on div "ALL TASKS ALL TASKS ACTIVE TASKS TASKS IN WRAP UP [PHONE_NUMBER] Wrap up | 00:41" at bounding box center [118, 113] width 186 height 177
click at [157, 230] on span "COMPLETE" at bounding box center [176, 233] width 40 height 8
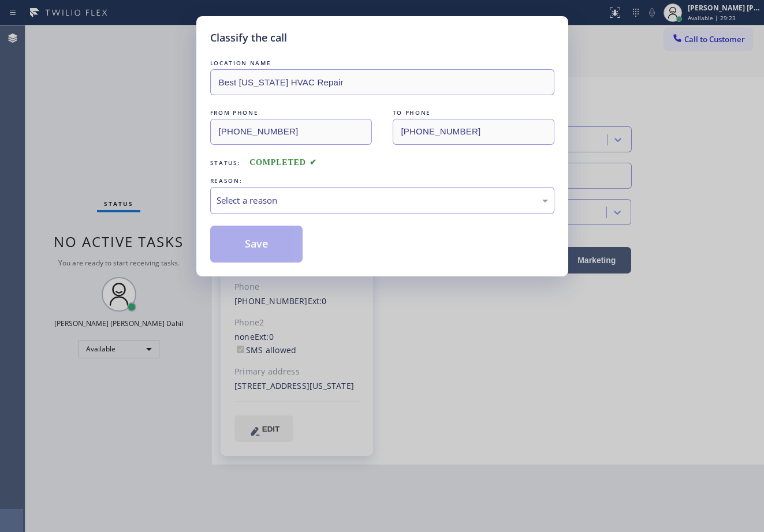
click at [253, 210] on div "Select a reason" at bounding box center [382, 200] width 344 height 27
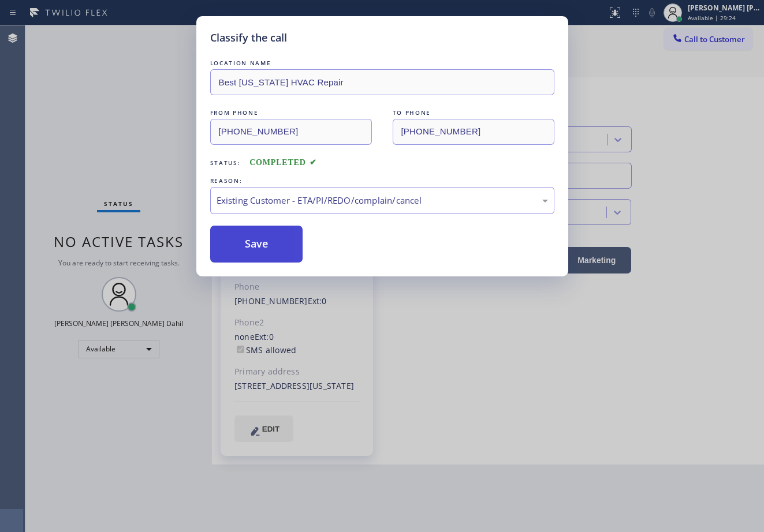
click at [257, 257] on button "Save" at bounding box center [256, 244] width 93 height 37
click at [256, 251] on button "Save" at bounding box center [256, 244] width 93 height 37
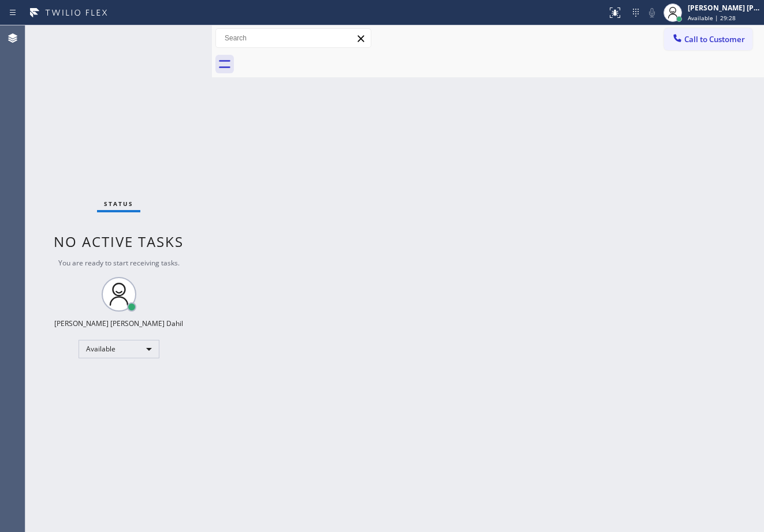
click at [446, 219] on div "Back to Dashboard Change Sender ID Customers Technicians Select a contact Outbo…" at bounding box center [488, 278] width 552 height 507
drag, startPoint x: 605, startPoint y: 218, endPoint x: 479, endPoint y: 229, distance: 126.9
click at [563, 218] on div "Back to Dashboard Change Sender ID Customers Technicians Select a contact Outbo…" at bounding box center [488, 278] width 552 height 507
click at [481, 228] on div "Back to Dashboard Change Sender ID Customers Technicians Select a contact Outbo…" at bounding box center [488, 278] width 552 height 507
click at [428, 227] on div "Back to Dashboard Change Sender ID Customers Technicians Select a contact Outbo…" at bounding box center [488, 278] width 552 height 507
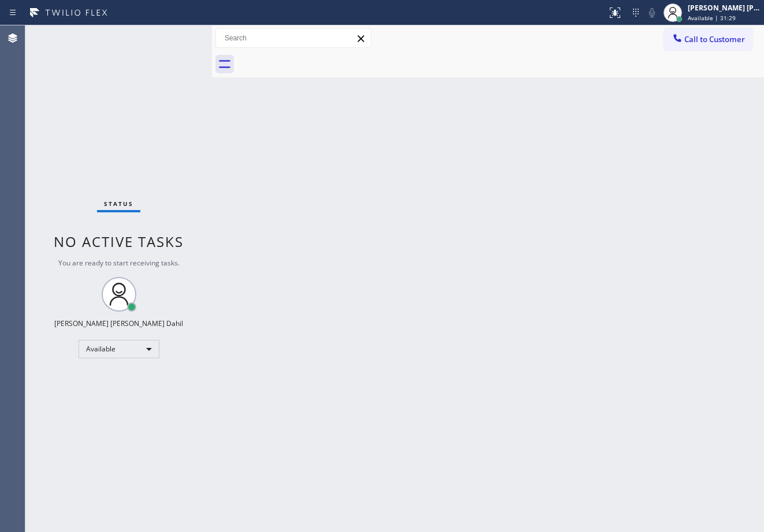
click at [510, 320] on div "Back to Dashboard Change Sender ID Customers Technicians Select a contact Outbo…" at bounding box center [488, 278] width 552 height 507
click at [466, 332] on div "Back to Dashboard Change Sender ID Customers Technicians Select a contact Outbo…" at bounding box center [488, 278] width 552 height 507
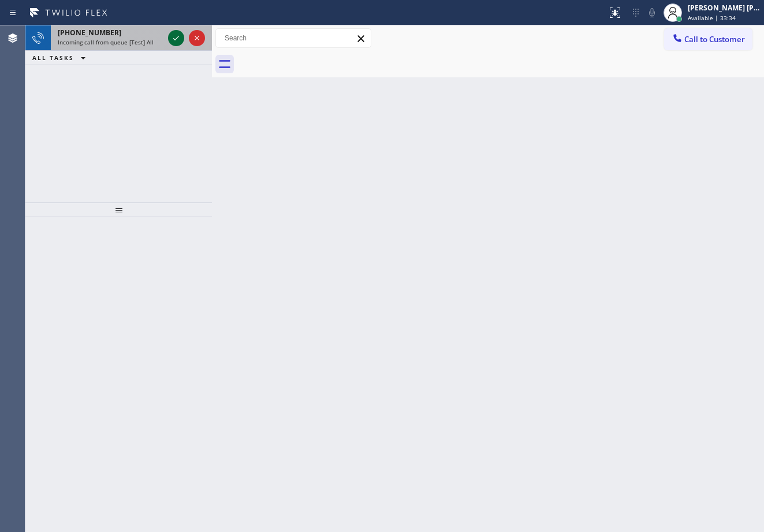
click at [176, 35] on icon at bounding box center [176, 38] width 14 height 14
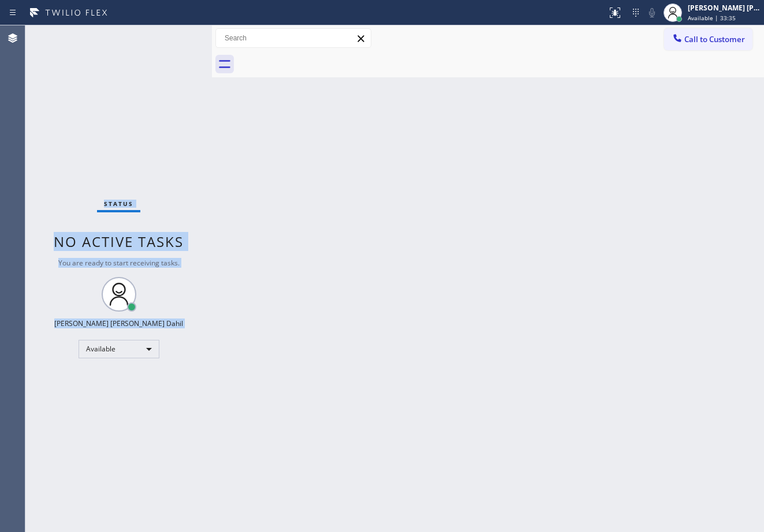
click at [176, 35] on div "Status No active tasks You are ready to start receiving tasks. [PERSON_NAME] [P…" at bounding box center [118, 278] width 186 height 507
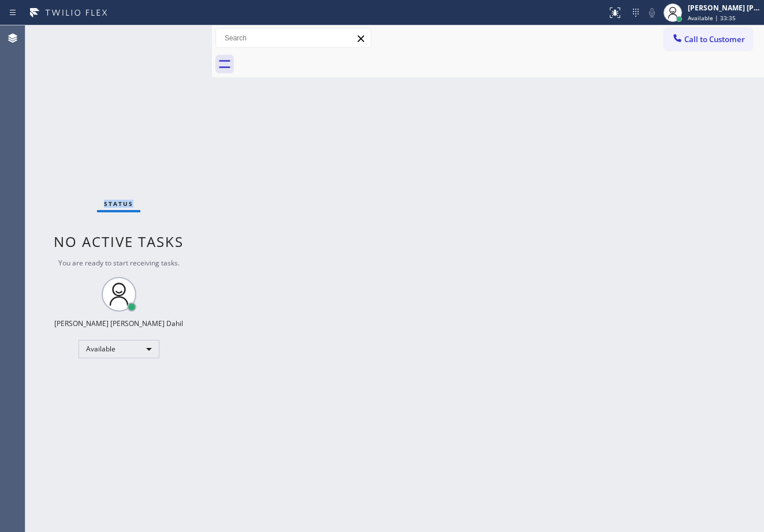
click at [176, 35] on div "Status No active tasks You are ready to start receiving tasks. [PERSON_NAME] [P…" at bounding box center [118, 278] width 186 height 507
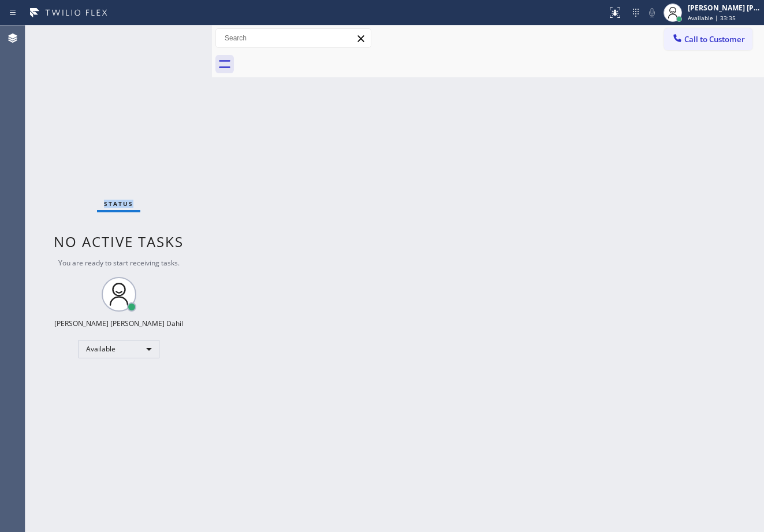
click at [176, 35] on div "Status No active tasks You are ready to start receiving tasks. [PERSON_NAME] [P…" at bounding box center [118, 278] width 186 height 507
drag, startPoint x: 630, startPoint y: 10, endPoint x: 631, endPoint y: 19, distance: 9.3
click at [628, 12] on div at bounding box center [614, 12] width 25 height 25
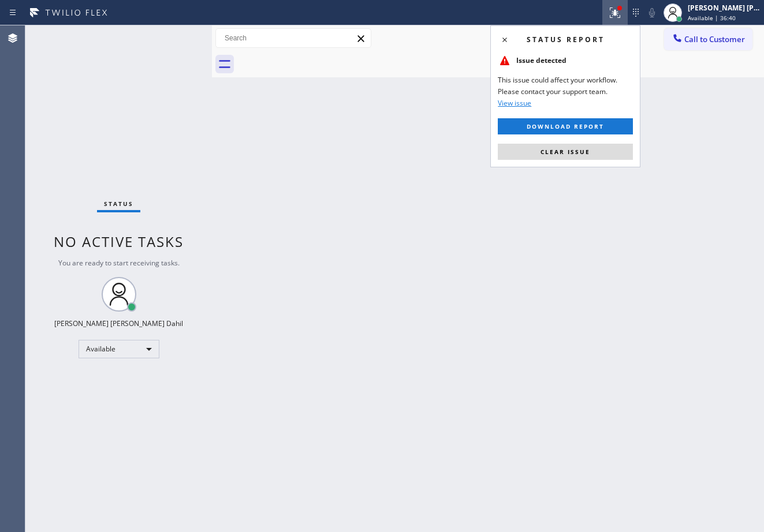
click at [612, 150] on button "Clear issue" at bounding box center [565, 152] width 135 height 16
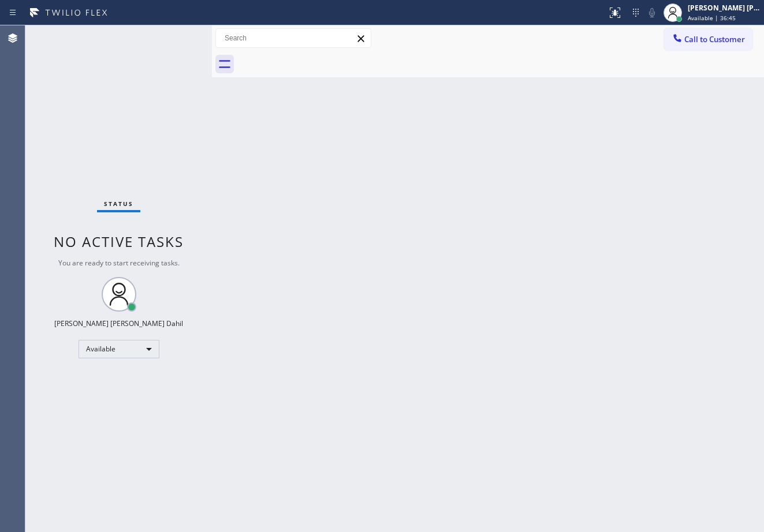
click at [416, 415] on div "Back to Dashboard Change Sender ID Customers Technicians Select a contact Outbo…" at bounding box center [488, 278] width 552 height 507
click at [176, 35] on div "Status No active tasks You are ready to start receiving tasks. [PERSON_NAME] [P…" at bounding box center [118, 278] width 186 height 507
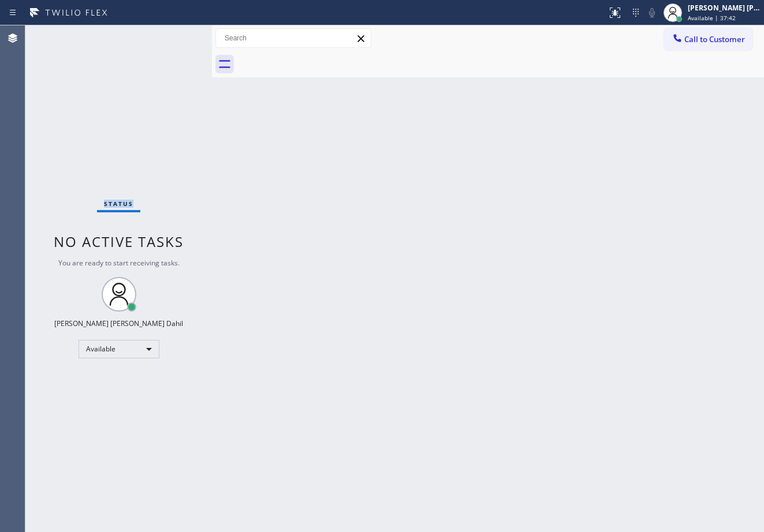
click at [176, 35] on div "Status No active tasks You are ready to start receiving tasks. [PERSON_NAME] [P…" at bounding box center [118, 278] width 186 height 507
drag, startPoint x: 121, startPoint y: 55, endPoint x: 110, endPoint y: 51, distance: 11.0
click at [121, 55] on div "Status No active tasks You are ready to start receiving tasks. [PERSON_NAME] [P…" at bounding box center [118, 278] width 186 height 507
click at [176, 35] on div "Status No active tasks You are ready to start receiving tasks. [PERSON_NAME] [P…" at bounding box center [118, 278] width 186 height 507
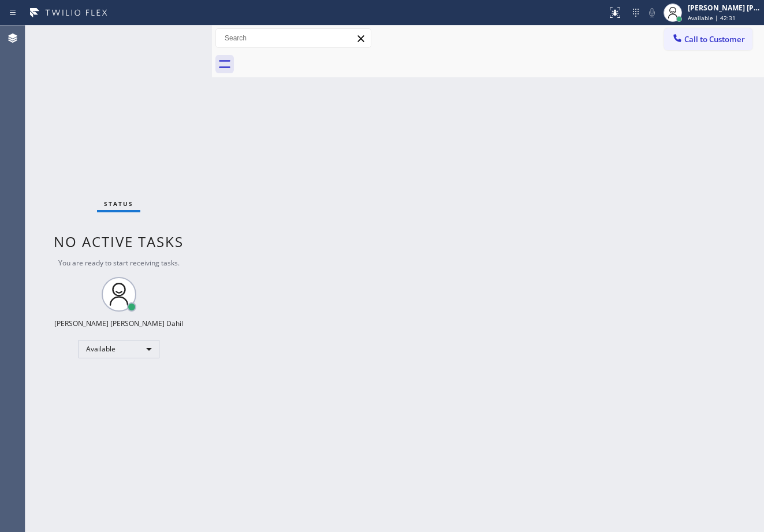
click at [176, 35] on div "Status No active tasks You are ready to start receiving tasks. [PERSON_NAME] [P…" at bounding box center [118, 278] width 186 height 507
click at [137, 51] on div "Status No active tasks You are ready to start receiving tasks. [PERSON_NAME] [P…" at bounding box center [118, 278] width 186 height 507
click at [176, 35] on div "Status No active tasks You are ready to start receiving tasks. [PERSON_NAME] [P…" at bounding box center [118, 278] width 186 height 507
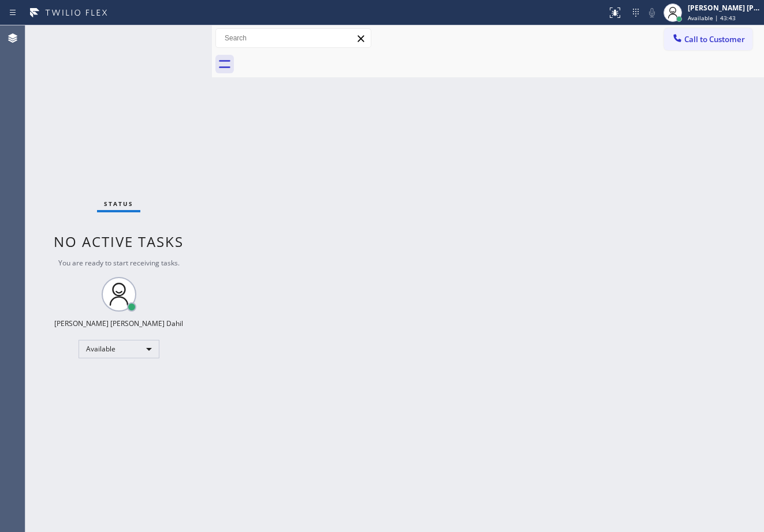
click at [176, 35] on div "Status No active tasks You are ready to start receiving tasks. [PERSON_NAME] [P…" at bounding box center [118, 278] width 186 height 507
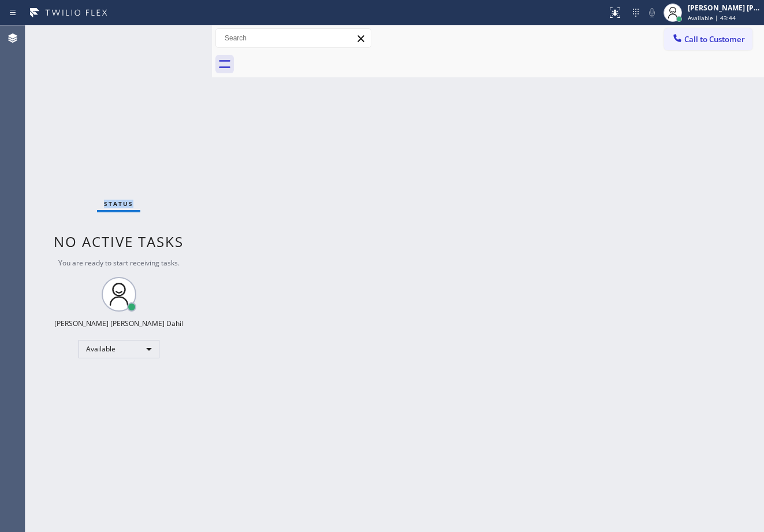
click at [176, 35] on div "Status No active tasks You are ready to start receiving tasks. [PERSON_NAME] [P…" at bounding box center [118, 278] width 186 height 507
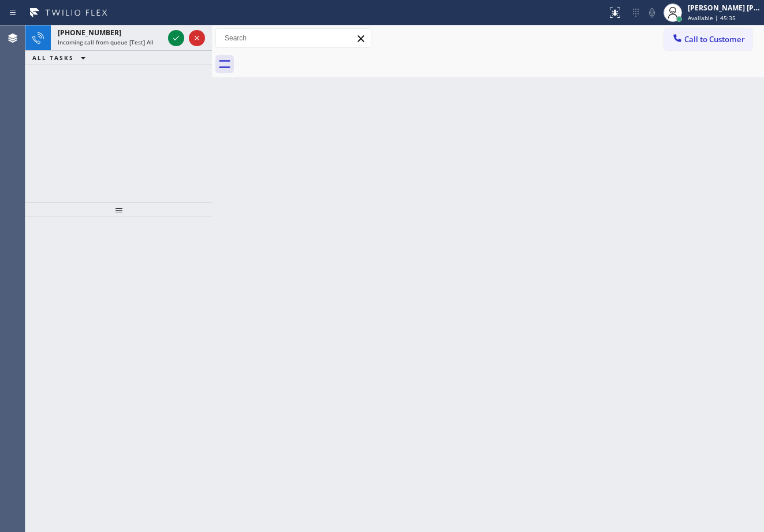
click at [176, 35] on icon at bounding box center [176, 38] width 14 height 14
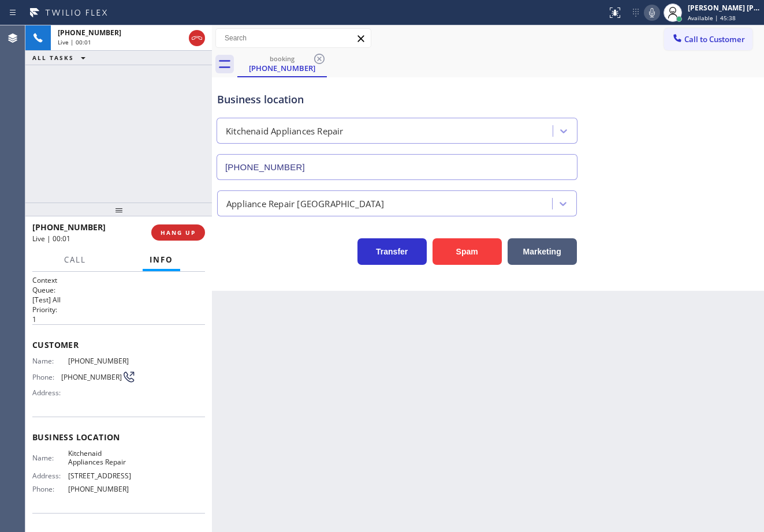
type input "[PHONE_NUMBER]"
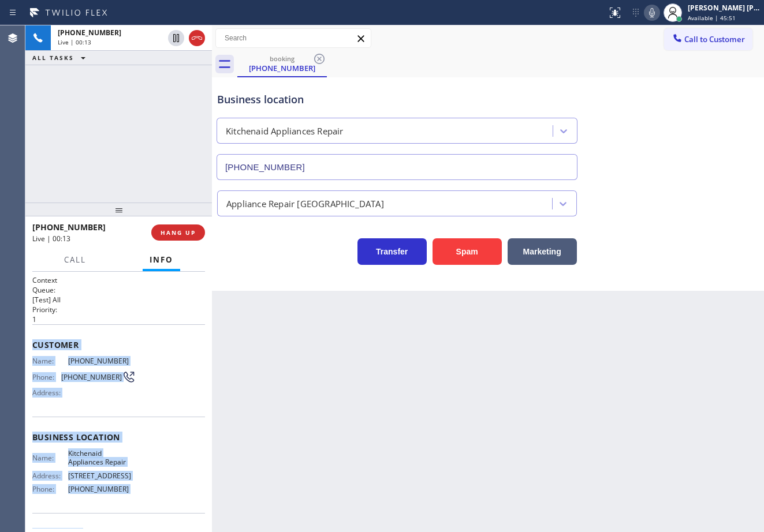
scroll to position [72, 0]
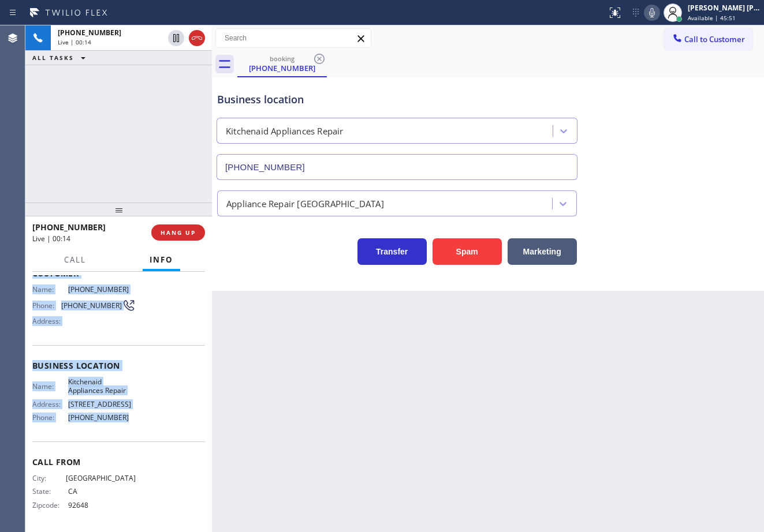
drag, startPoint x: 71, startPoint y: 453, endPoint x: 126, endPoint y: 412, distance: 69.3
click at [126, 412] on div "Context Queue: [Test] All Priority: 1 Customer Name: [PHONE_NUMBER] Phone: [PHO…" at bounding box center [118, 402] width 186 height 260
copy div "Customer Name: [PHONE_NUMBER] Phone: [PHONE_NUMBER] Address: Business location …"
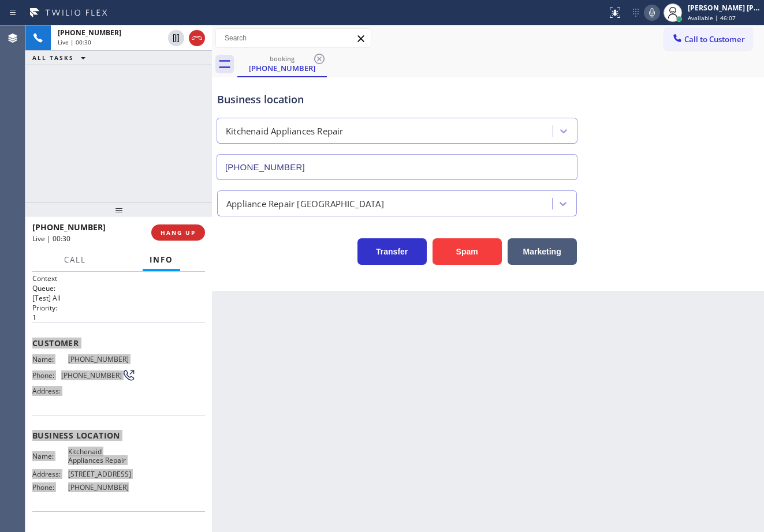
scroll to position [0, 0]
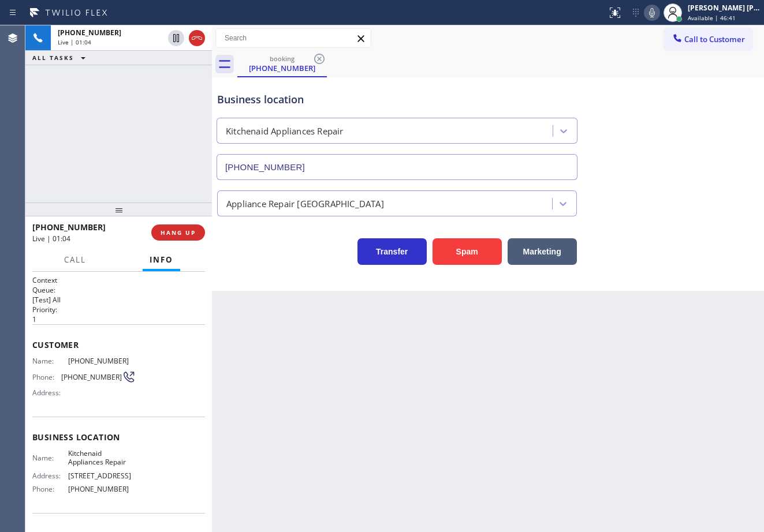
click at [550, 389] on div "Back to Dashboard Change Sender ID Customers Technicians Select a contact Outbo…" at bounding box center [488, 278] width 552 height 507
click at [426, 57] on div "booking [PHONE_NUMBER]" at bounding box center [500, 64] width 526 height 26
click at [361, 360] on div "Back to Dashboard Change Sender ID Customers Technicians Select a contact Outbo…" at bounding box center [488, 278] width 552 height 507
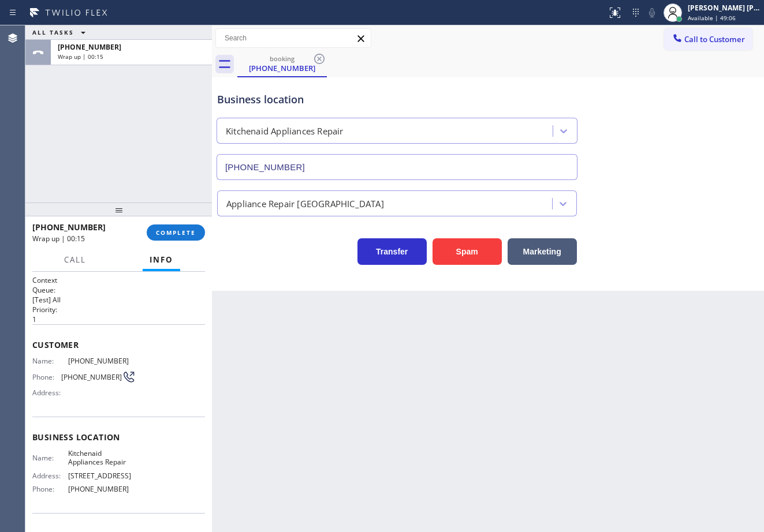
click at [191, 221] on div "[PHONE_NUMBER] Wrap up | 00:15 COMPLETE" at bounding box center [118, 233] width 173 height 30
click at [191, 222] on div "[PHONE_NUMBER] Wrap up | 00:16 COMPLETE" at bounding box center [118, 233] width 173 height 30
click at [193, 236] on span "COMPLETE" at bounding box center [176, 233] width 40 height 8
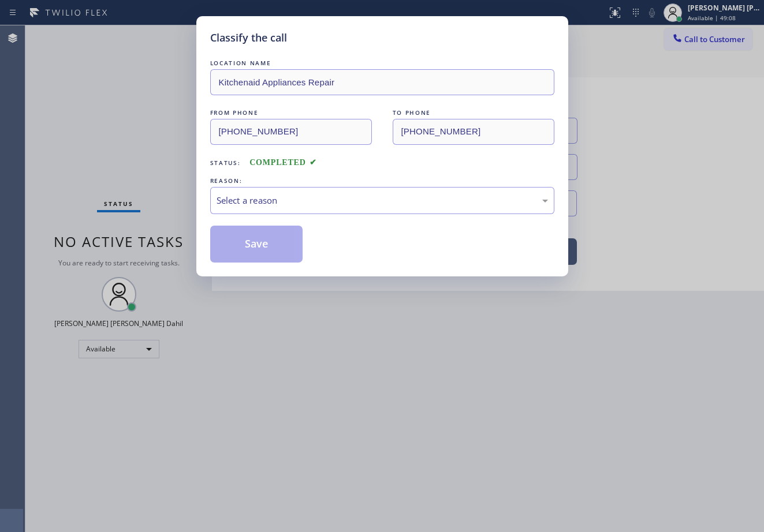
click at [312, 204] on div "Select a reason" at bounding box center [381, 200] width 331 height 13
click at [271, 244] on button "Save" at bounding box center [256, 244] width 93 height 37
click at [267, 256] on button "Save" at bounding box center [256, 244] width 93 height 37
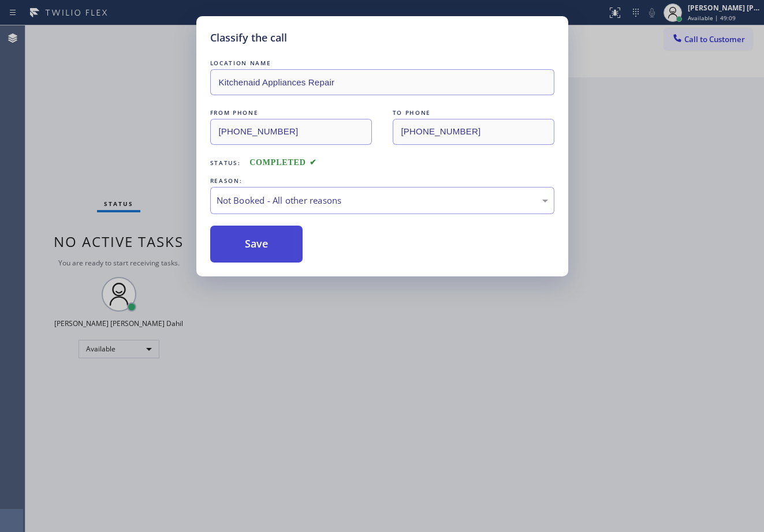
click at [267, 256] on button "Save" at bounding box center [256, 244] width 93 height 37
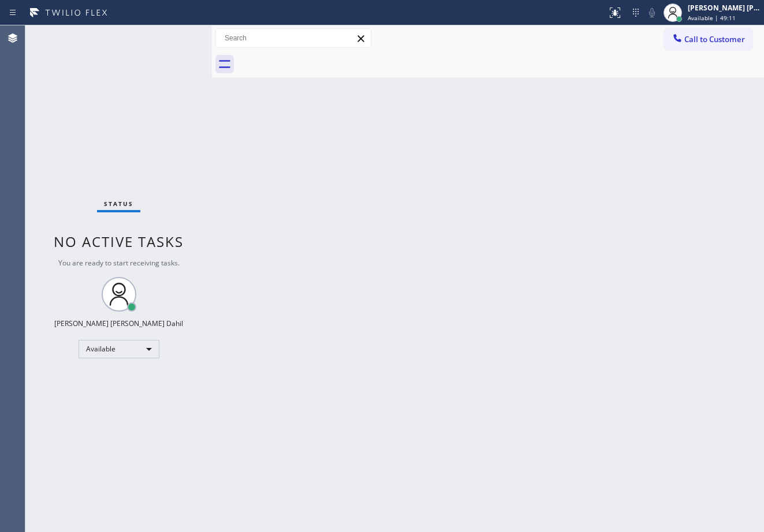
click at [621, 395] on div "Back to Dashboard Change Sender ID Customers Technicians Select a contact Outbo…" at bounding box center [488, 278] width 552 height 507
click at [149, 65] on div "Status No active tasks You are ready to start receiving tasks. [PERSON_NAME] [P…" at bounding box center [118, 278] width 186 height 507
click at [145, 63] on div "Status No active tasks You are ready to start receiving tasks. [PERSON_NAME] [P…" at bounding box center [118, 278] width 186 height 507
click at [400, 314] on div "Back to Dashboard Change Sender ID Customers Technicians Select a contact Outbo…" at bounding box center [488, 278] width 552 height 507
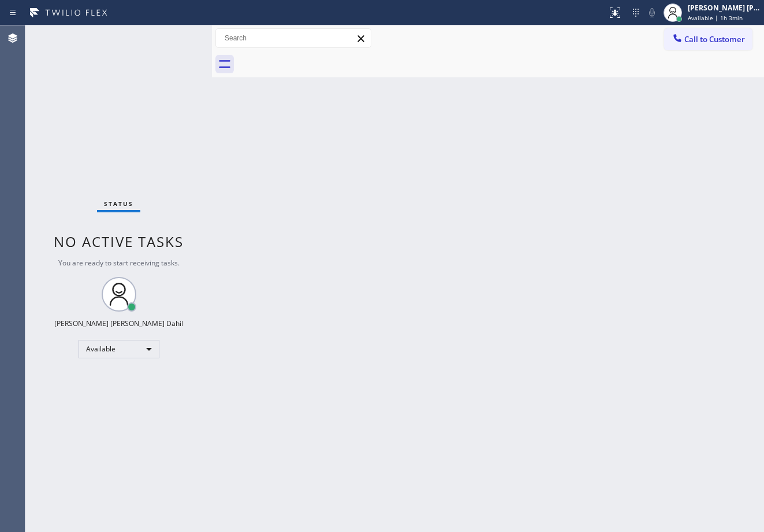
click at [176, 35] on div "Status No active tasks You are ready to start receiving tasks. [PERSON_NAME] [P…" at bounding box center [118, 278] width 186 height 507
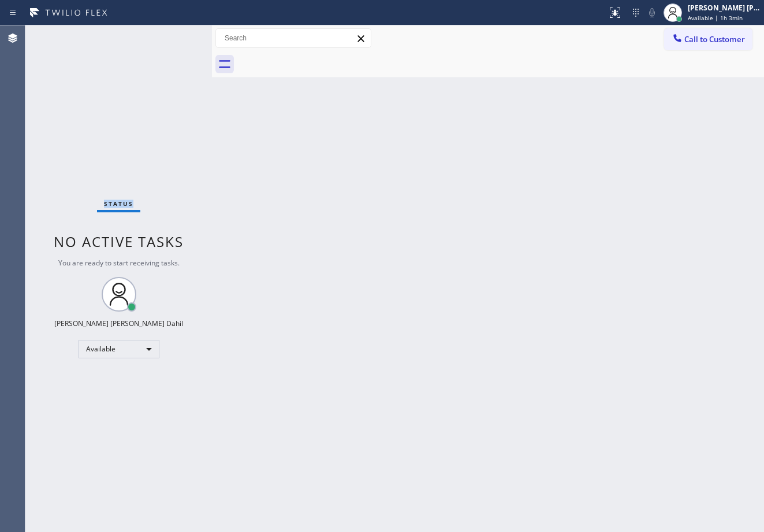
click at [176, 35] on div "Status No active tasks You are ready to start receiving tasks. [PERSON_NAME] [P…" at bounding box center [118, 278] width 186 height 507
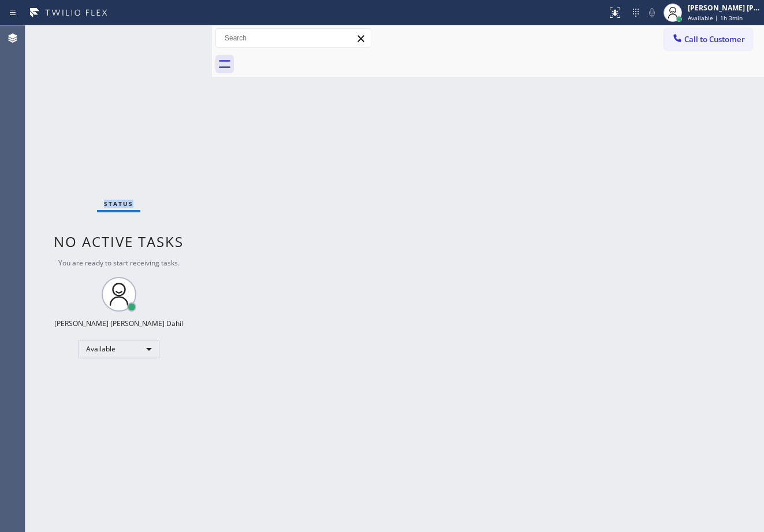
click at [176, 35] on div "Status No active tasks You are ready to start receiving tasks. [PERSON_NAME] [P…" at bounding box center [118, 278] width 186 height 507
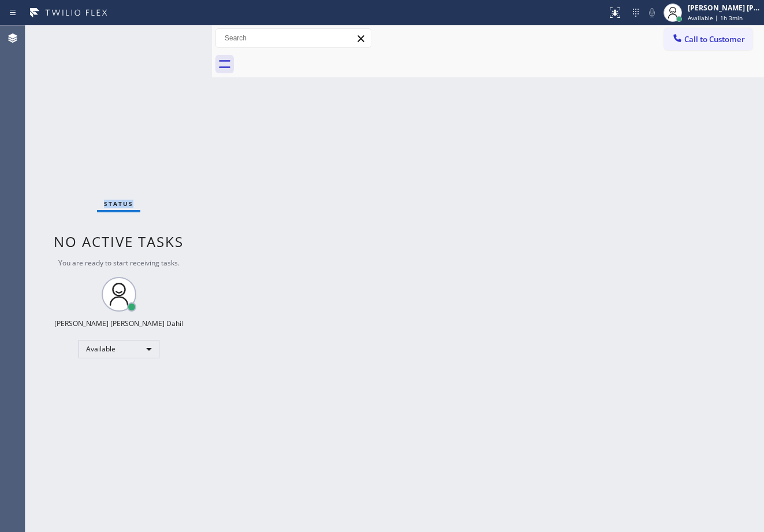
click at [176, 35] on div "Status No active tasks You are ready to start receiving tasks. [PERSON_NAME] [P…" at bounding box center [118, 278] width 186 height 507
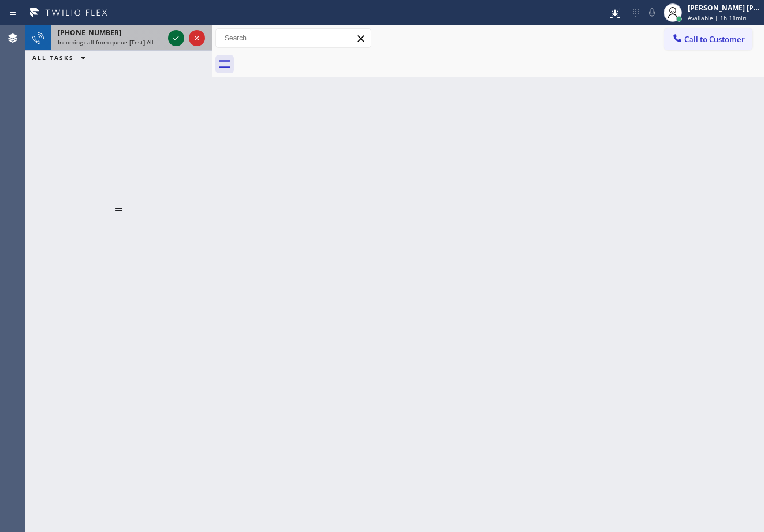
click at [173, 38] on icon at bounding box center [176, 38] width 14 height 14
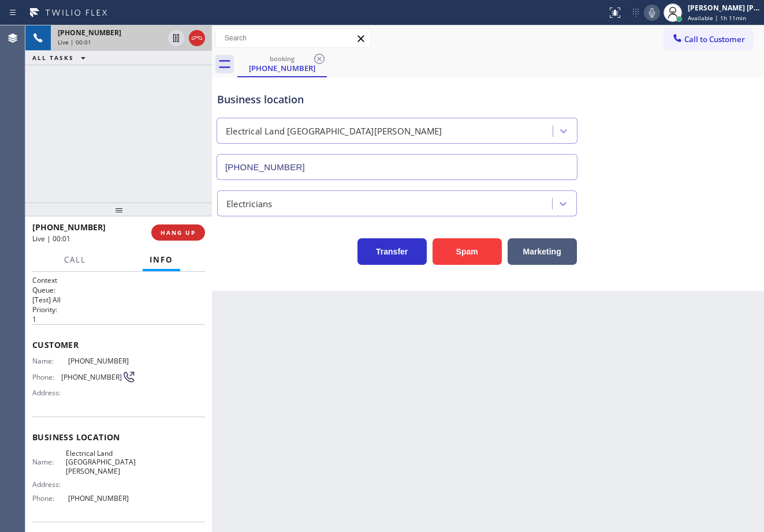
type input "[PHONE_NUMBER]"
drag, startPoint x: 666, startPoint y: 16, endPoint x: 662, endPoint y: 58, distance: 42.3
click at [659, 15] on icon at bounding box center [652, 13] width 14 height 14
click at [658, 95] on div "Business location Electrical Land [GEOGRAPHIC_DATA][PERSON_NAME] [PHONE_NUMBER]" at bounding box center [488, 128] width 546 height 104
click at [659, 13] on icon at bounding box center [652, 13] width 14 height 14
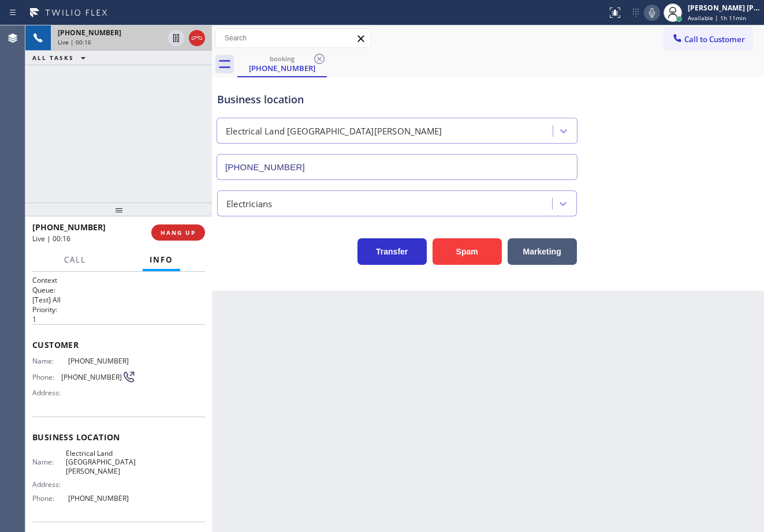
drag, startPoint x: 690, startPoint y: 193, endPoint x: 398, endPoint y: 318, distance: 317.9
click at [690, 195] on div "Electricians" at bounding box center [488, 201] width 546 height 31
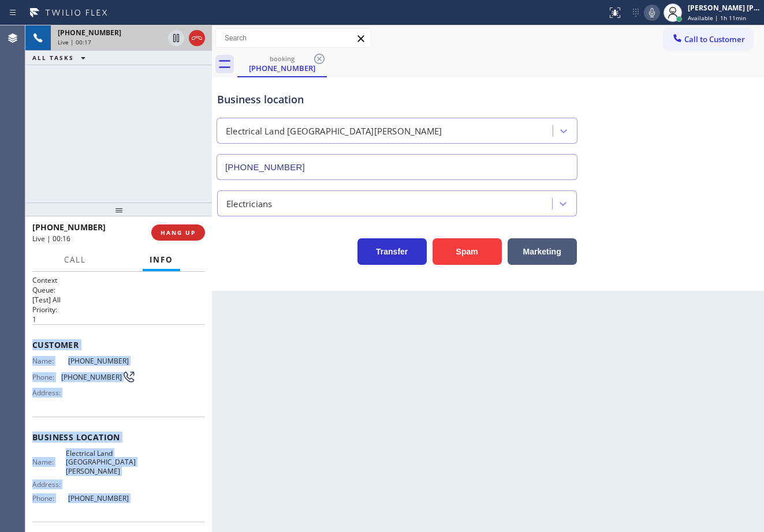
scroll to position [72, 0]
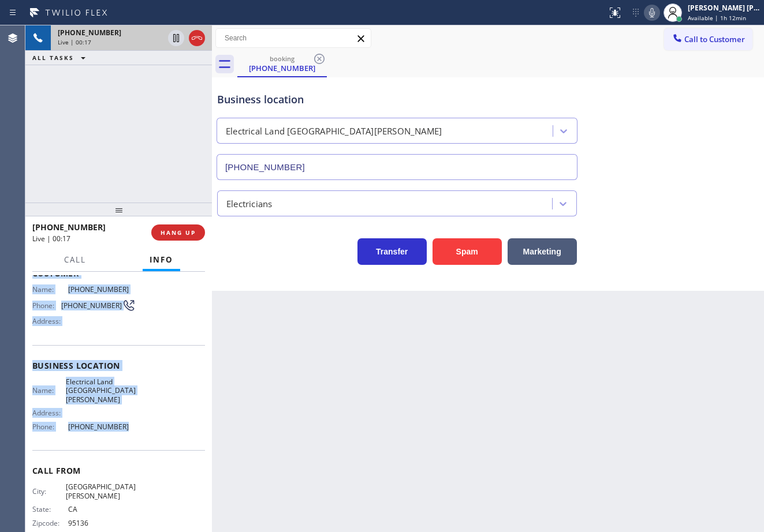
drag, startPoint x: 30, startPoint y: 341, endPoint x: 733, endPoint y: 332, distance: 703.2
click at [143, 428] on div "Context Queue: [Test] All Priority: 1 Customer Name: [PHONE_NUMBER] Phone: [PHO…" at bounding box center [118, 402] width 186 height 260
copy div "Customer Name: [PHONE_NUMBER] Phone: [PHONE_NUMBER] Address: Business location …"
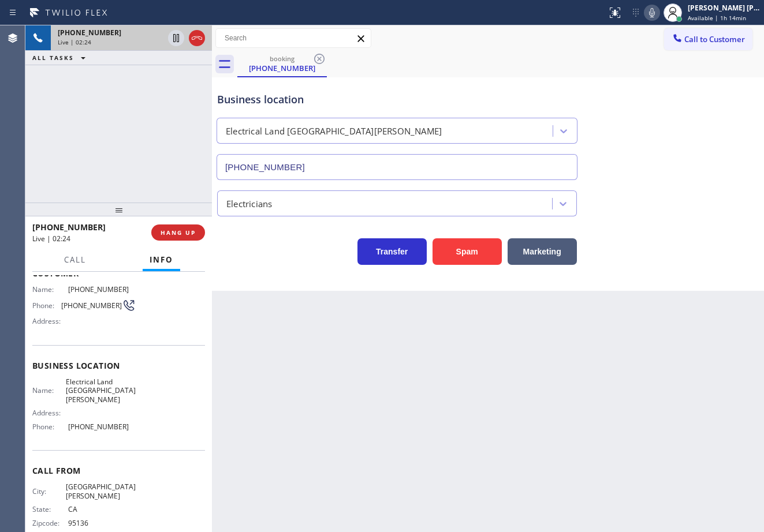
click at [652, 180] on div "Electricians" at bounding box center [488, 198] width 546 height 36
click at [652, 177] on div "Business location Electrical Land [GEOGRAPHIC_DATA][PERSON_NAME] [PHONE_NUMBER]" at bounding box center [488, 128] width 546 height 104
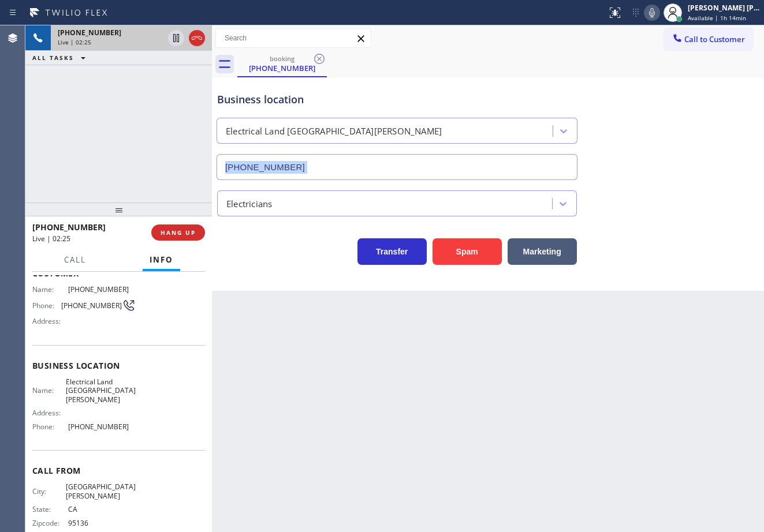
click at [652, 177] on div "Business location Electrical Land [GEOGRAPHIC_DATA][PERSON_NAME] [PHONE_NUMBER]" at bounding box center [488, 128] width 546 height 104
click at [633, 282] on div "Business location Electrical Land [GEOGRAPHIC_DATA][PERSON_NAME] [PHONE_NUMBER]…" at bounding box center [488, 184] width 552 height 214
click at [659, 13] on icon at bounding box center [652, 13] width 14 height 14
drag, startPoint x: 714, startPoint y: 102, endPoint x: 652, endPoint y: 105, distance: 61.8
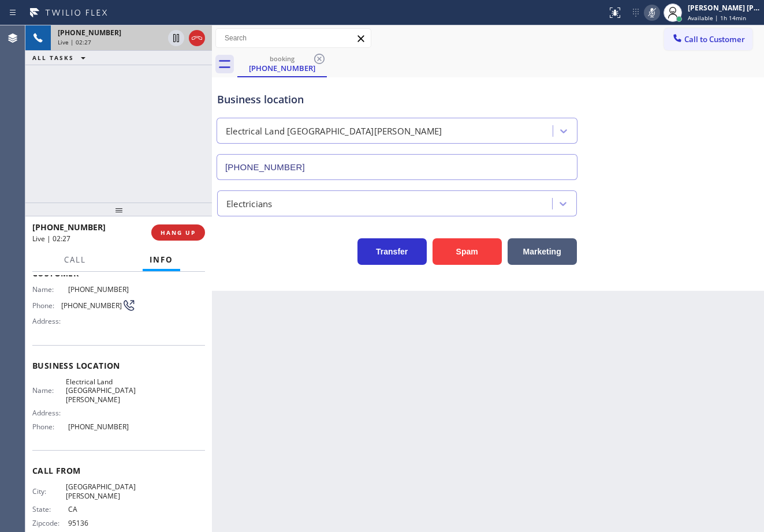
click at [713, 102] on div "Business location Electrical Land [GEOGRAPHIC_DATA][PERSON_NAME] [PHONE_NUMBER]" at bounding box center [488, 128] width 546 height 104
drag, startPoint x: 148, startPoint y: 113, endPoint x: 154, endPoint y: 65, distance: 48.2
click at [150, 105] on div "[PHONE_NUMBER] Live | 02:27 ALL TASKS ALL TASKS ACTIVE TASKS TASKS IN WRAP UP" at bounding box center [118, 113] width 186 height 177
click at [175, 40] on icon at bounding box center [176, 38] width 6 height 8
drag, startPoint x: 155, startPoint y: 61, endPoint x: 214, endPoint y: 79, distance: 61.5
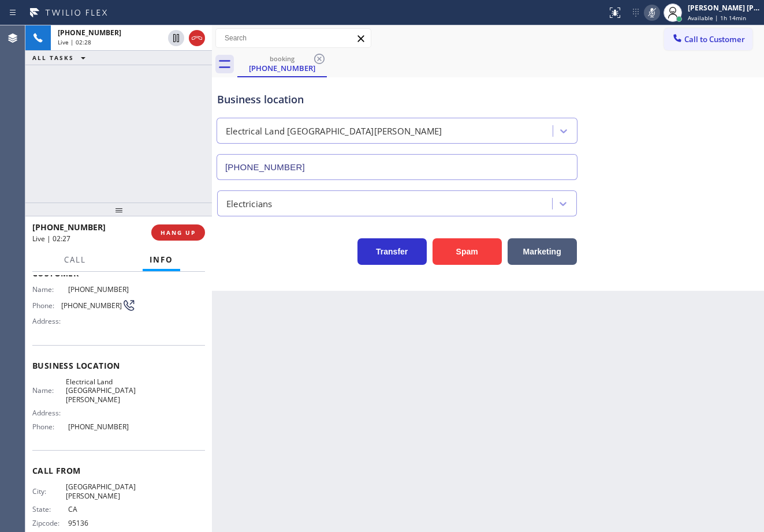
click at [162, 65] on div "[PHONE_NUMBER] Live | 02:28 ALL TASKS ALL TASKS ACTIVE TASKS TASKS IN WRAP UP" at bounding box center [118, 113] width 186 height 177
drag, startPoint x: 151, startPoint y: 105, endPoint x: 163, endPoint y: 70, distance: 37.2
click at [154, 102] on div "[PHONE_NUMBER] Live | 03:27 ALL TASKS ALL TASKS ACTIVE TASKS TASKS IN WRAP UP" at bounding box center [118, 113] width 186 height 177
click at [106, 88] on div "[PHONE_NUMBER] Live | 03:29 ALL TASKS ALL TASKS ACTIVE TASKS TASKS IN WRAP UP" at bounding box center [118, 113] width 186 height 177
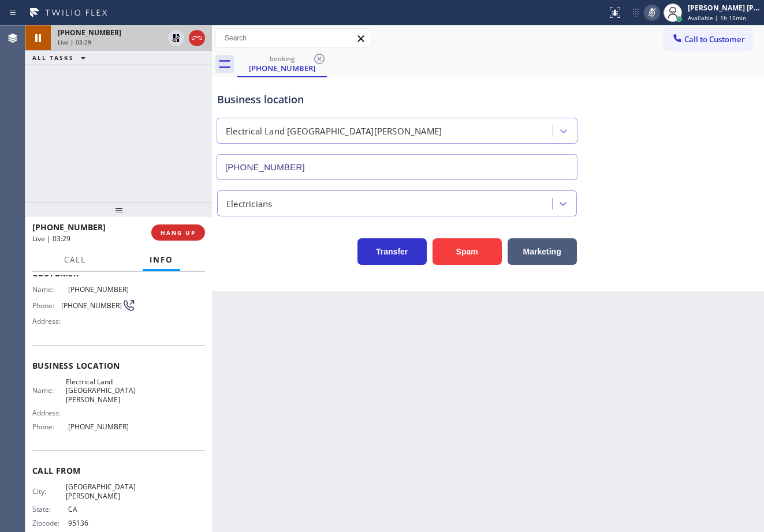
click at [166, 39] on div at bounding box center [187, 37] width 42 height 25
click at [659, 14] on icon at bounding box center [652, 13] width 14 height 14
click at [673, 87] on div "Business location Electrical Land [GEOGRAPHIC_DATA][PERSON_NAME] [PHONE_NUMBER]" at bounding box center [488, 128] width 546 height 104
click at [172, 36] on icon at bounding box center [176, 38] width 14 height 14
click at [167, 56] on div "ALL TASKS ALL TASKS ACTIVE TASKS TASKS IN WRAP UP" at bounding box center [118, 58] width 186 height 14
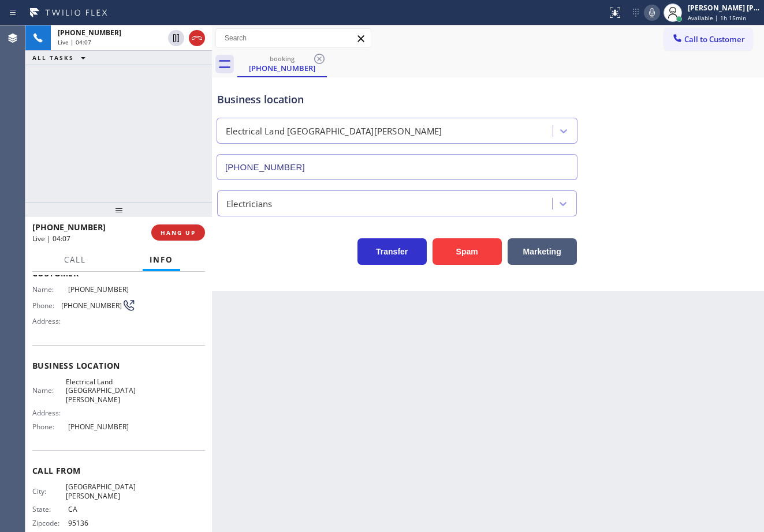
click at [197, 35] on icon at bounding box center [197, 38] width 14 height 14
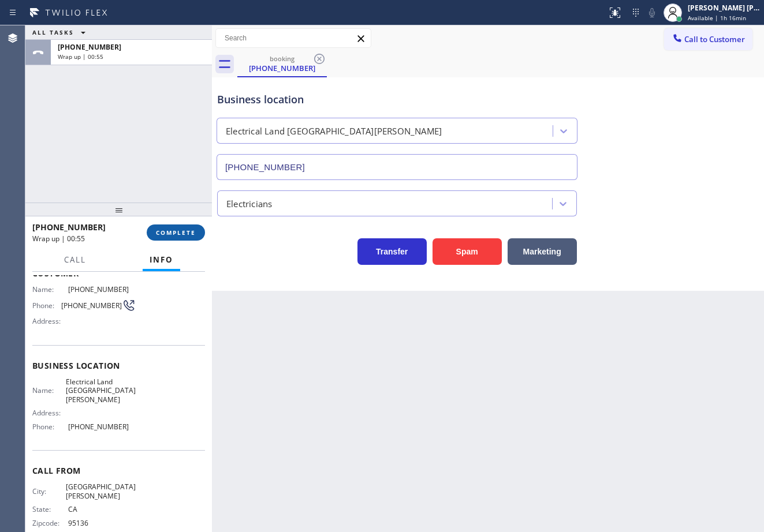
click at [171, 233] on span "COMPLETE" at bounding box center [176, 233] width 40 height 8
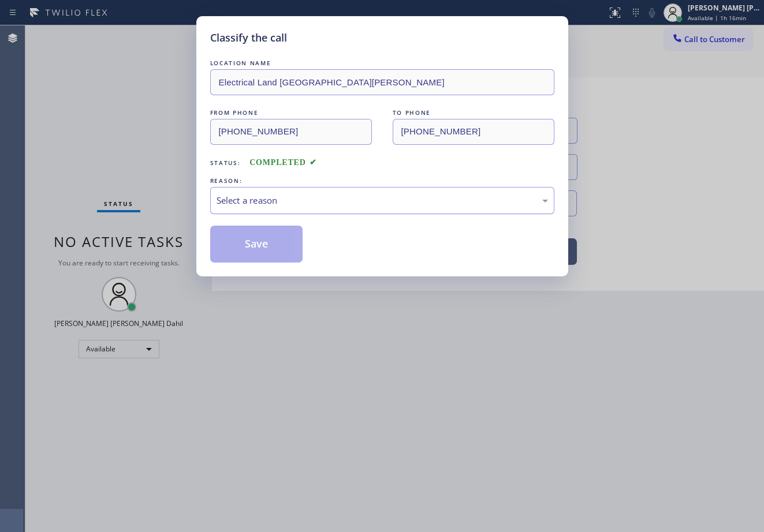
click at [270, 203] on div "Select a reason" at bounding box center [381, 200] width 331 height 13
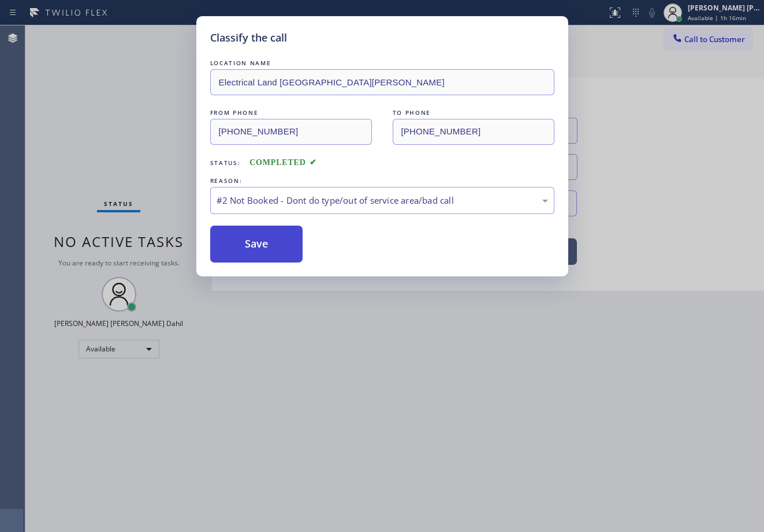
drag, startPoint x: 256, startPoint y: 245, endPoint x: 251, endPoint y: 250, distance: 7.4
click at [256, 245] on button "Save" at bounding box center [256, 244] width 93 height 37
click at [251, 249] on button "Save" at bounding box center [256, 244] width 93 height 37
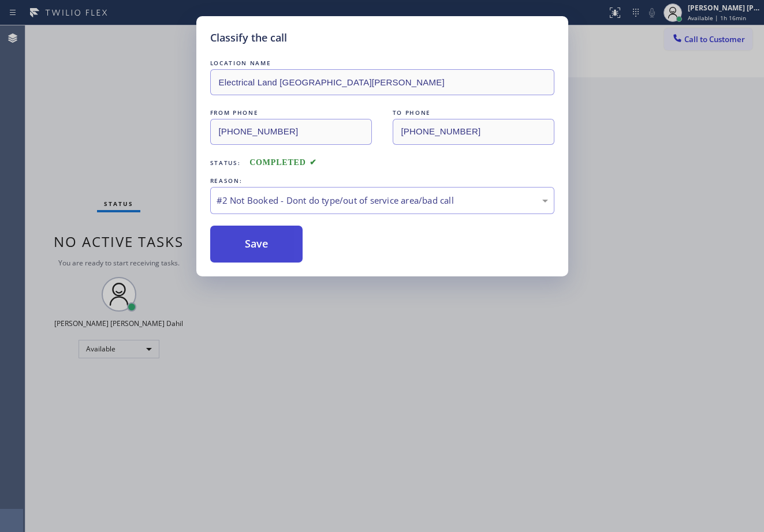
click at [251, 250] on button "Save" at bounding box center [256, 244] width 93 height 37
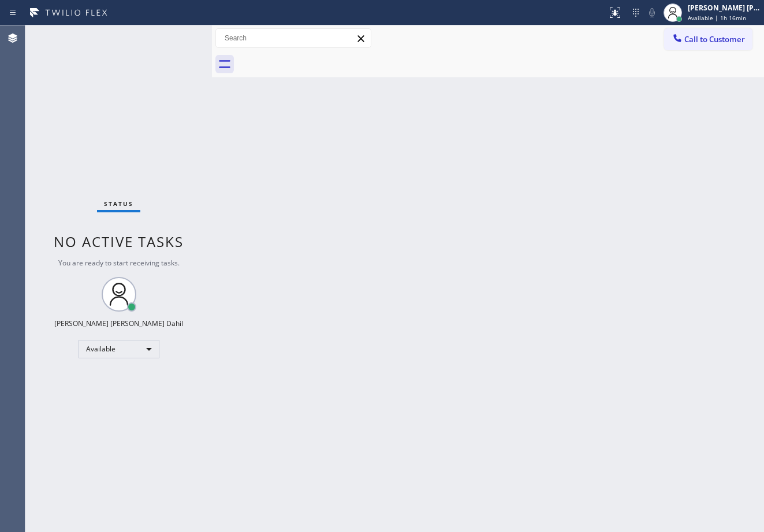
click at [361, 239] on div "Back to Dashboard Change Sender ID Customers Technicians Select a contact Outbo…" at bounding box center [488, 278] width 552 height 507
click at [176, 35] on div "Status No active tasks You are ready to start receiving tasks. [PERSON_NAME] [P…" at bounding box center [118, 278] width 186 height 507
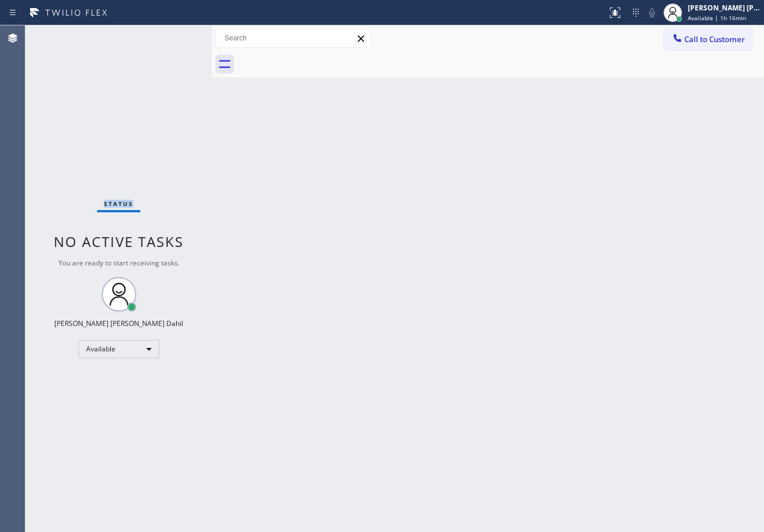
click at [176, 35] on div "Status No active tasks You are ready to start receiving tasks. [PERSON_NAME] [P…" at bounding box center [118, 278] width 186 height 507
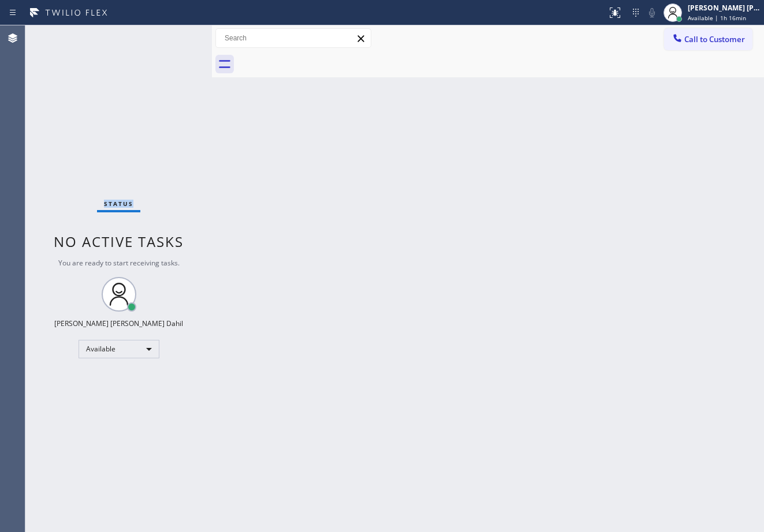
click at [176, 35] on div "Status No active tasks You are ready to start receiving tasks. [PERSON_NAME] [P…" at bounding box center [118, 278] width 186 height 507
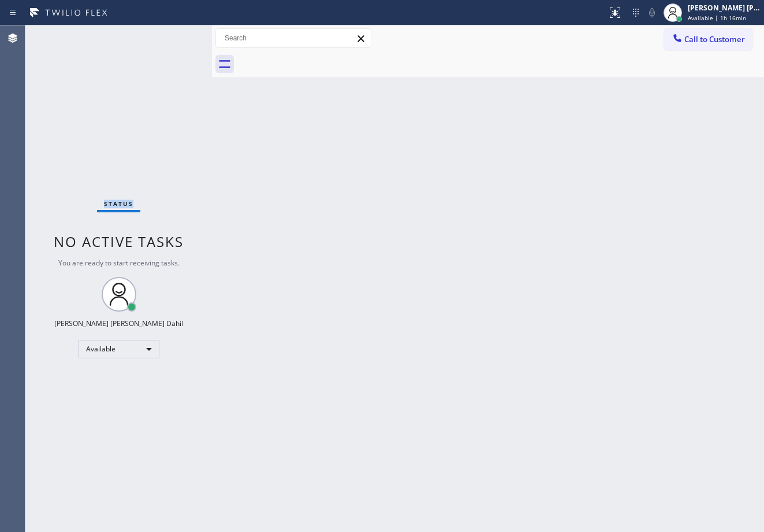
click at [176, 35] on div "Status No active tasks You are ready to start receiving tasks. [PERSON_NAME] [P…" at bounding box center [118, 278] width 186 height 507
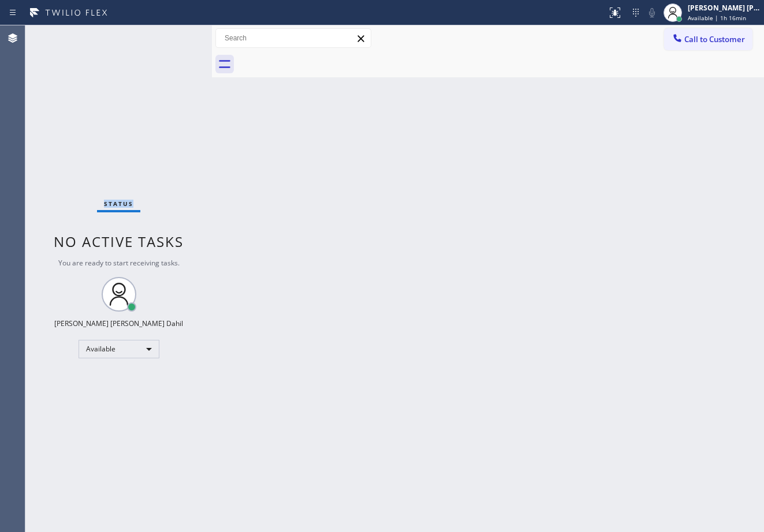
click at [176, 35] on div "Status No active tasks You are ready to start receiving tasks. [PERSON_NAME] [P…" at bounding box center [118, 278] width 186 height 507
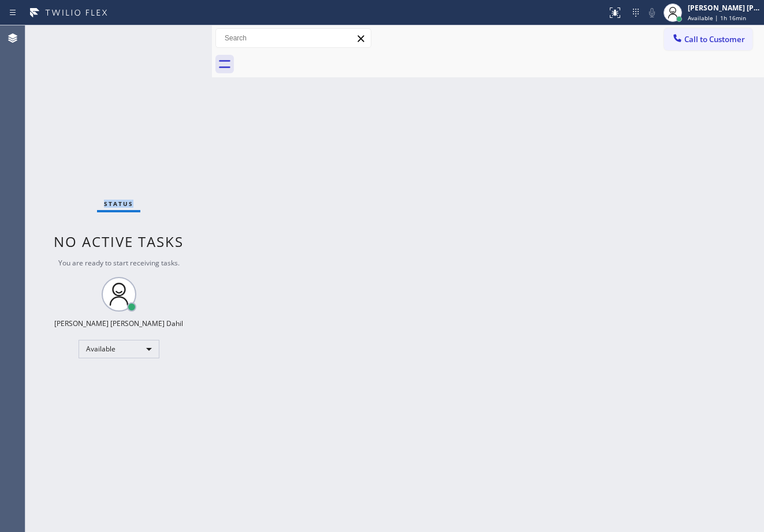
click at [176, 35] on div "Status No active tasks You are ready to start receiving tasks. [PERSON_NAME] [P…" at bounding box center [118, 278] width 186 height 507
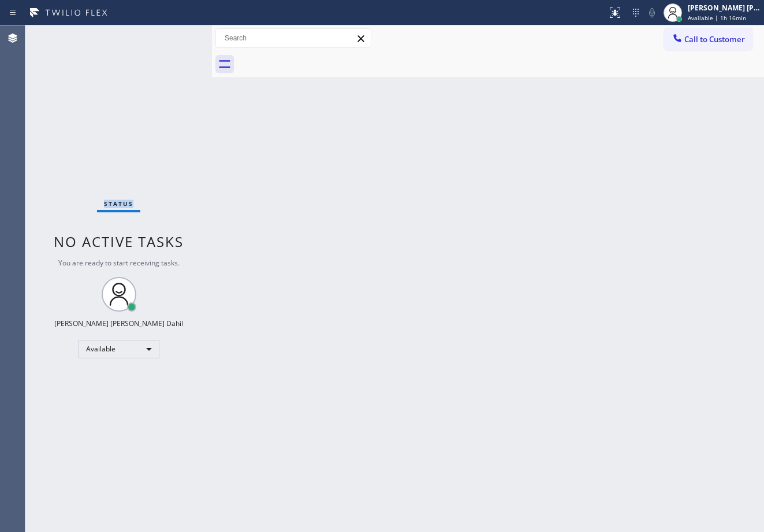
click at [176, 35] on div "Status No active tasks You are ready to start receiving tasks. [PERSON_NAME] [P…" at bounding box center [118, 278] width 186 height 507
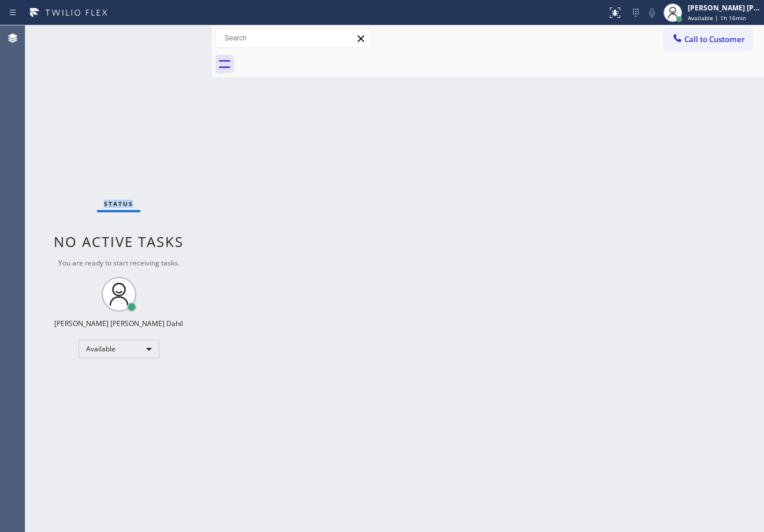
click at [176, 35] on div "Status No active tasks You are ready to start receiving tasks. [PERSON_NAME] [P…" at bounding box center [118, 278] width 186 height 507
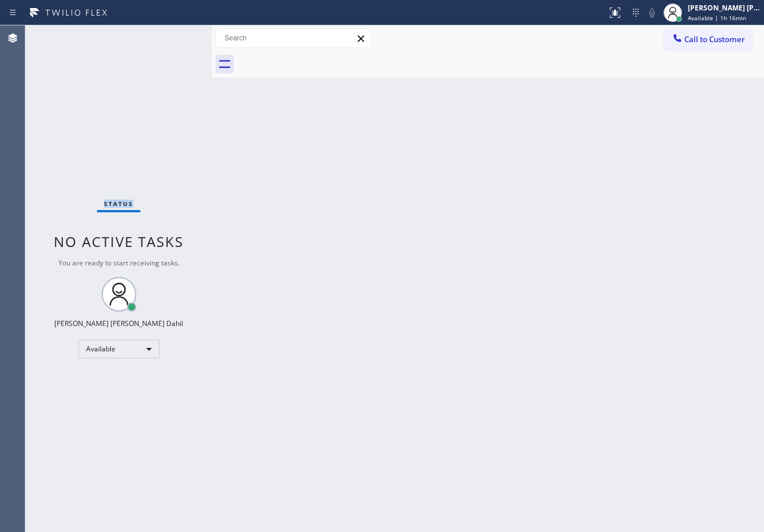
click at [176, 35] on div "Status No active tasks You are ready to start receiving tasks. [PERSON_NAME] [P…" at bounding box center [118, 278] width 186 height 507
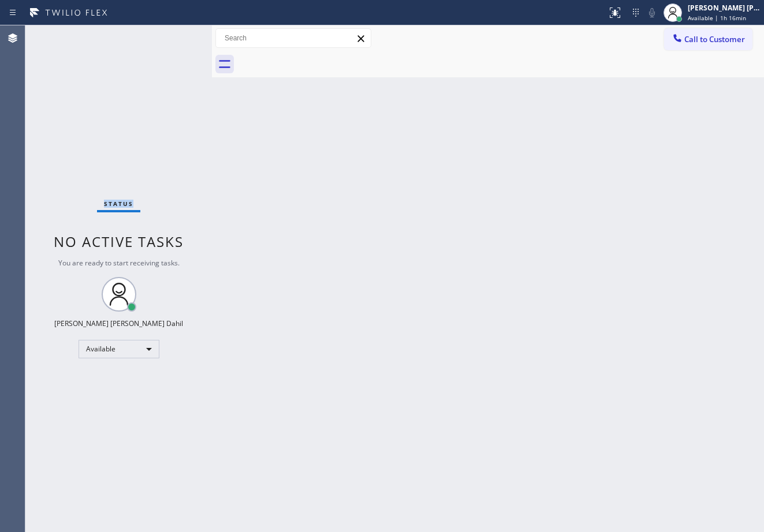
click at [176, 35] on div "Status No active tasks You are ready to start receiving tasks. [PERSON_NAME] [P…" at bounding box center [118, 278] width 186 height 507
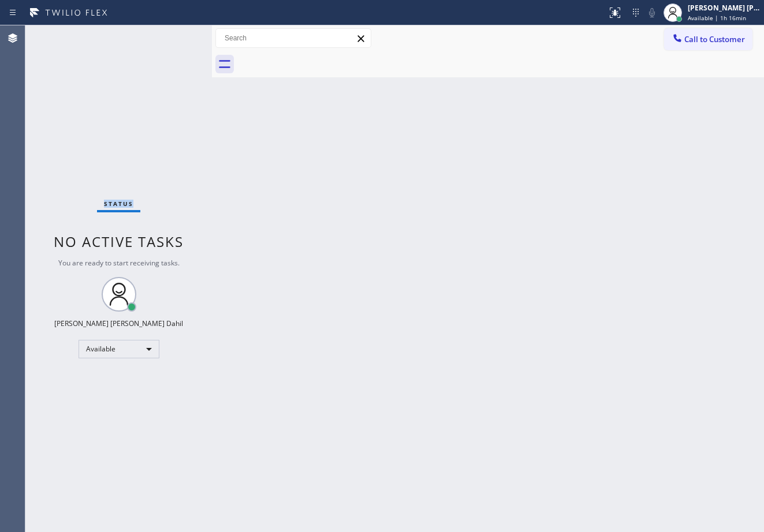
click at [176, 35] on div "Status No active tasks You are ready to start receiving tasks. [PERSON_NAME] [P…" at bounding box center [118, 278] width 186 height 507
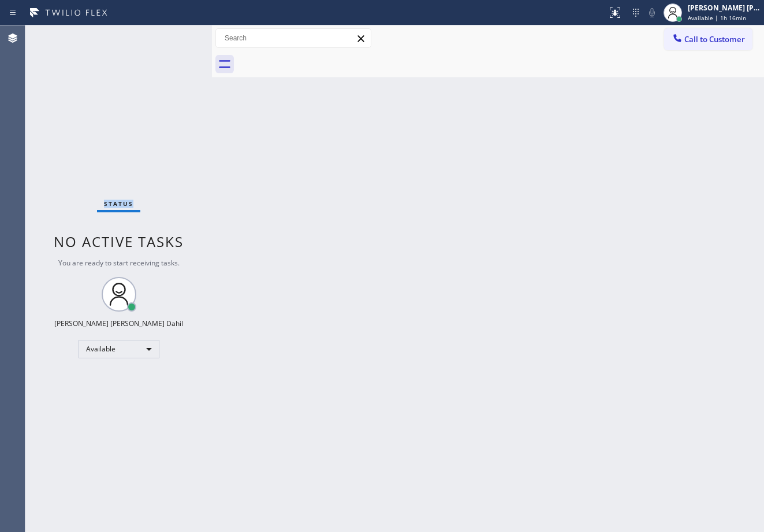
click at [176, 35] on div "Status No active tasks You are ready to start receiving tasks. [PERSON_NAME] [P…" at bounding box center [118, 278] width 186 height 507
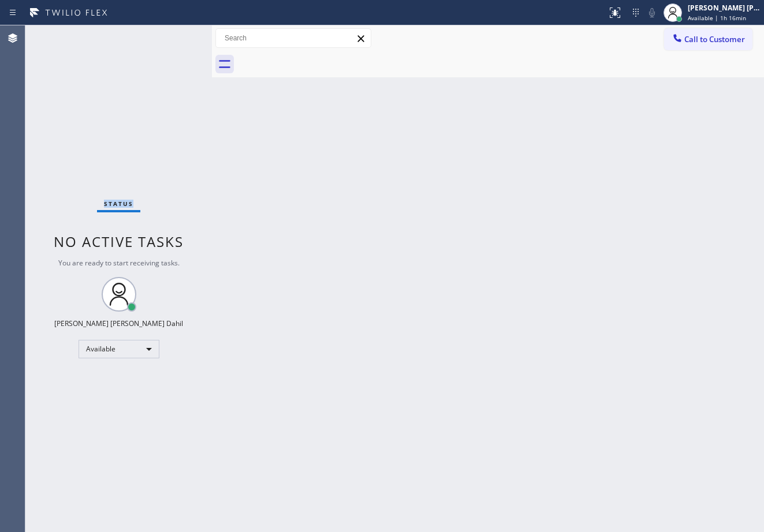
click at [176, 35] on div "Status No active tasks You are ready to start receiving tasks. [PERSON_NAME] [P…" at bounding box center [118, 278] width 186 height 507
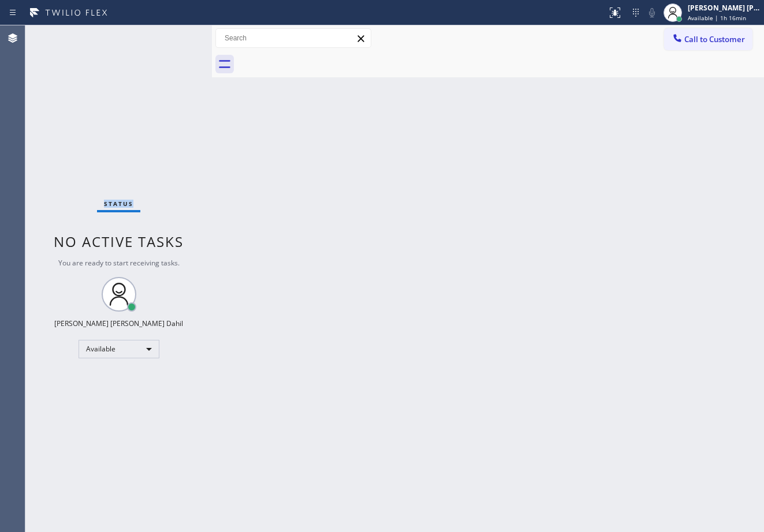
click at [176, 35] on div "Status No active tasks You are ready to start receiving tasks. [PERSON_NAME] [P…" at bounding box center [118, 278] width 186 height 507
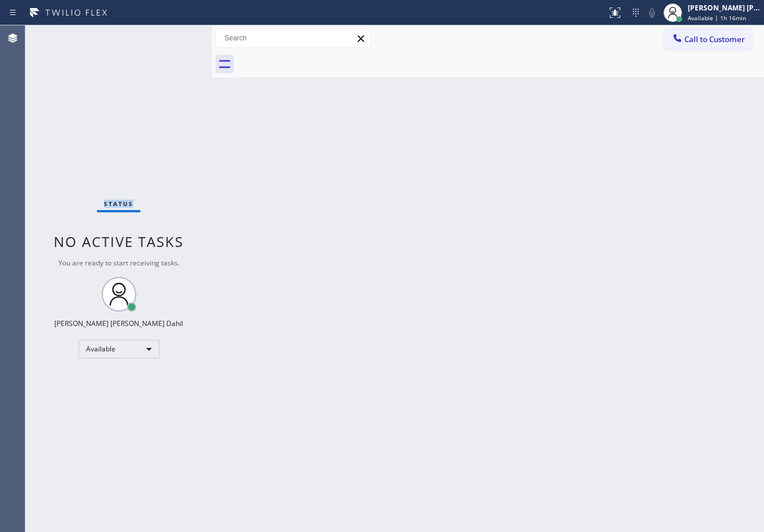
click at [176, 35] on div "Status No active tasks You are ready to start receiving tasks. [PERSON_NAME] [P…" at bounding box center [118, 278] width 186 height 507
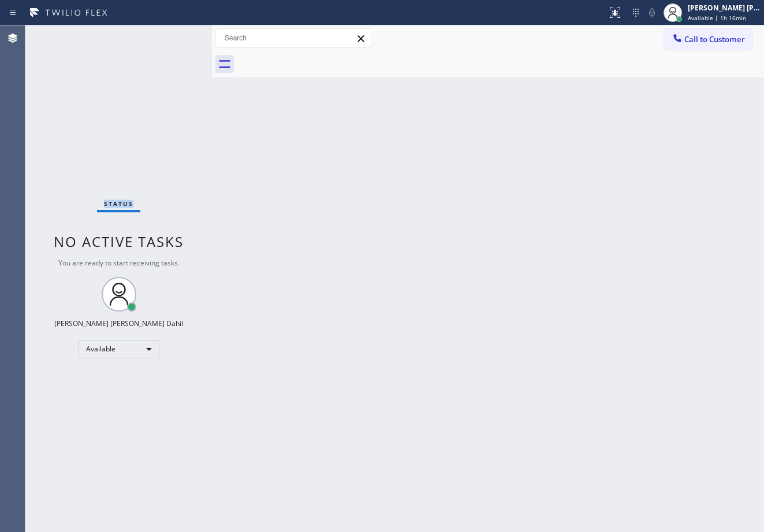
click at [176, 35] on div "Status No active tasks You are ready to start receiving tasks. [PERSON_NAME] [P…" at bounding box center [118, 278] width 186 height 507
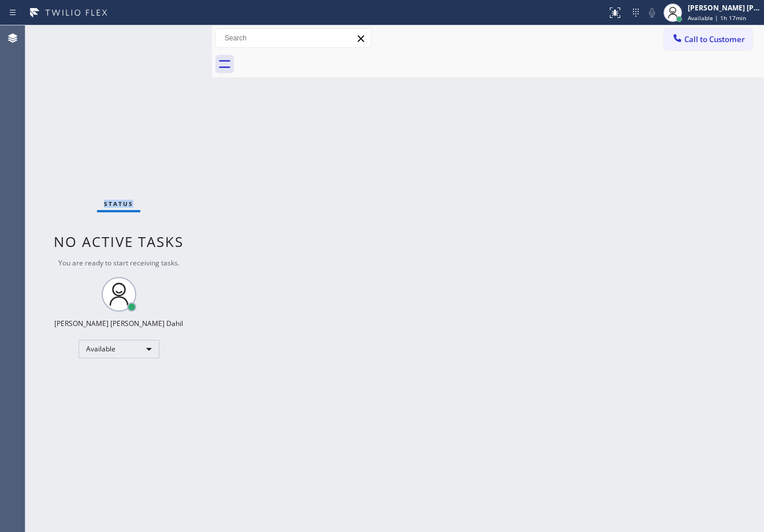
click at [176, 35] on div "Status No active tasks You are ready to start receiving tasks. [PERSON_NAME] [P…" at bounding box center [118, 278] width 186 height 507
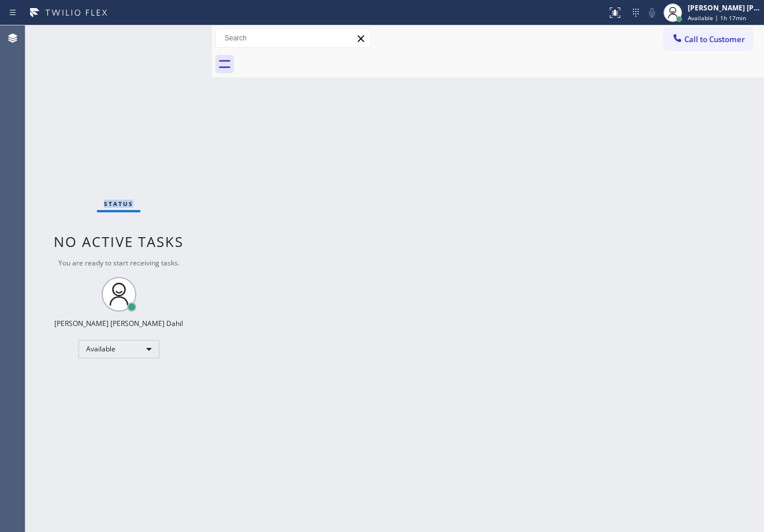
click at [176, 35] on div "Status No active tasks You are ready to start receiving tasks. [PERSON_NAME] [P…" at bounding box center [118, 278] width 186 height 507
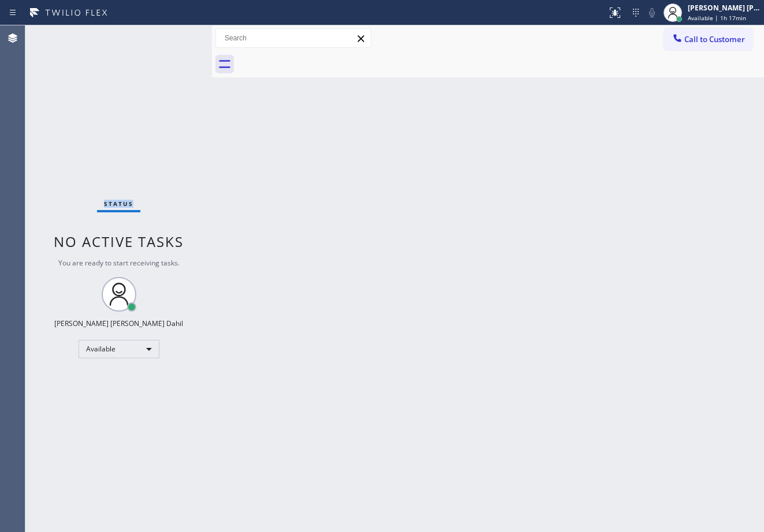
click at [176, 35] on div "Status No active tasks You are ready to start receiving tasks. [PERSON_NAME] [P…" at bounding box center [118, 278] width 186 height 507
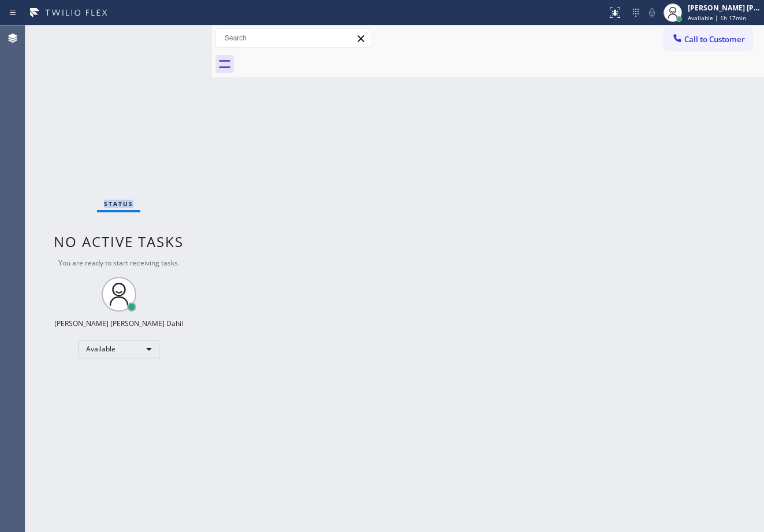
click at [176, 35] on div "Status No active tasks You are ready to start receiving tasks. [PERSON_NAME] [P…" at bounding box center [118, 278] width 186 height 507
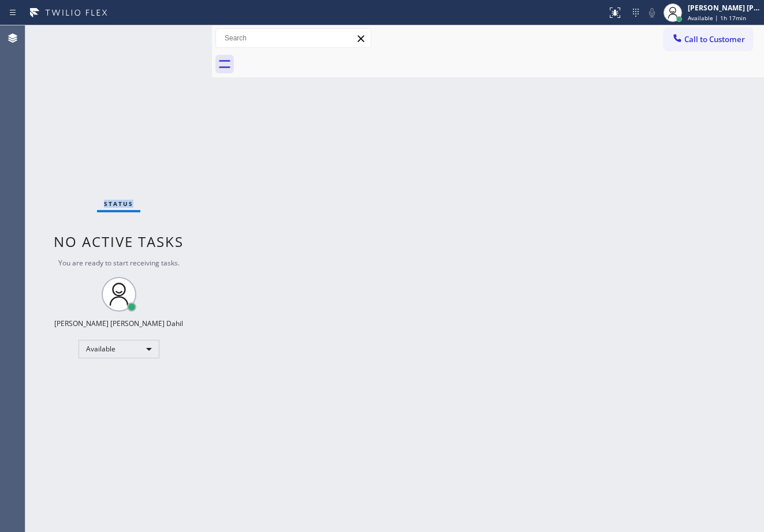
click at [176, 35] on div "Status No active tasks You are ready to start receiving tasks. [PERSON_NAME] [P…" at bounding box center [118, 278] width 186 height 507
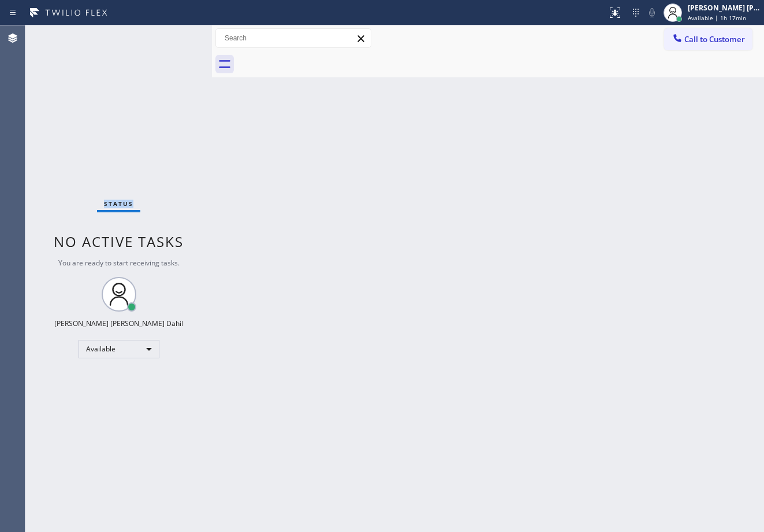
click at [176, 35] on div "Status No active tasks You are ready to start receiving tasks. [PERSON_NAME] [P…" at bounding box center [118, 278] width 186 height 507
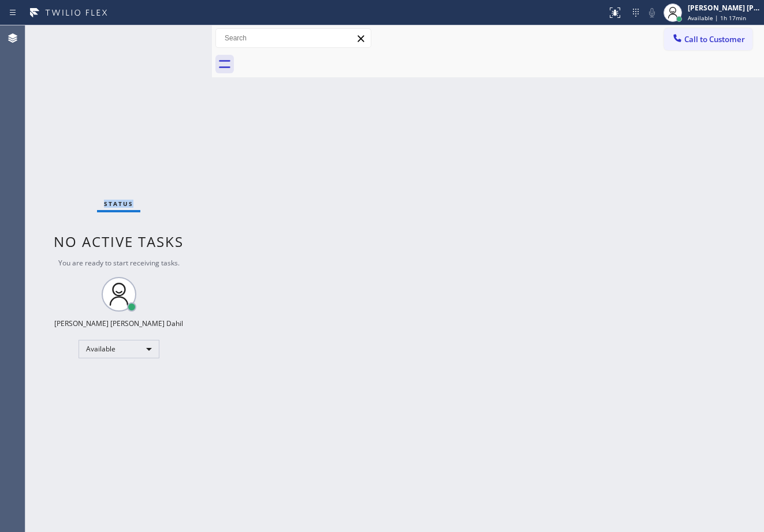
click at [176, 35] on div "Status No active tasks You are ready to start receiving tasks. [PERSON_NAME] [P…" at bounding box center [118, 278] width 186 height 507
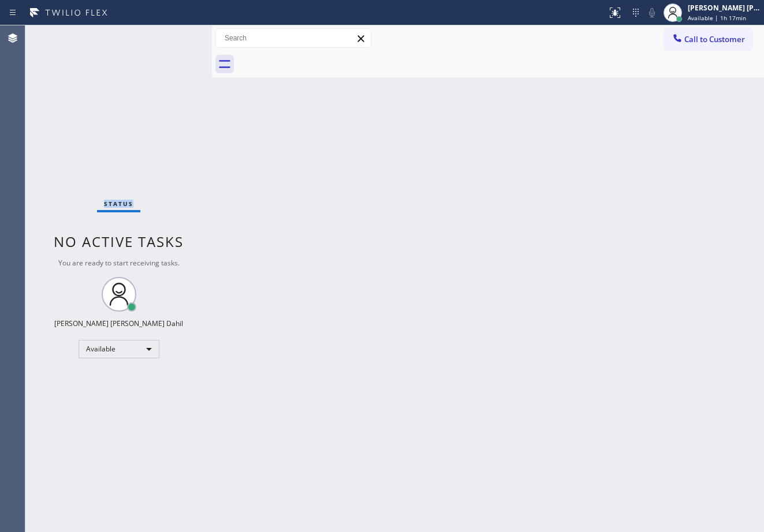
click at [176, 35] on div "Status No active tasks You are ready to start receiving tasks. [PERSON_NAME] [P…" at bounding box center [118, 278] width 186 height 507
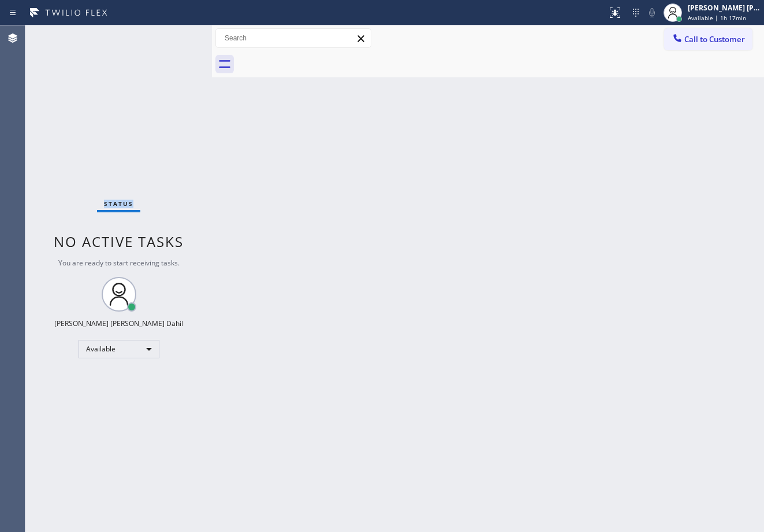
click at [176, 35] on div "Status No active tasks You are ready to start receiving tasks. [PERSON_NAME] [P…" at bounding box center [118, 278] width 186 height 507
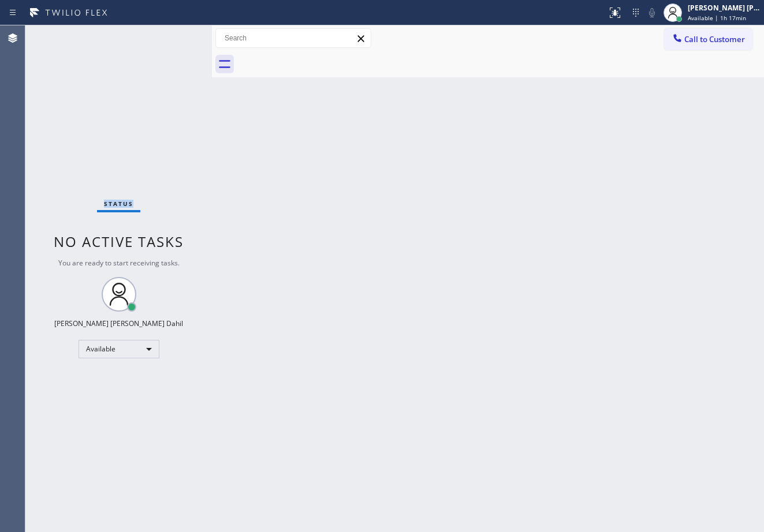
click at [176, 35] on div "Status No active tasks You are ready to start receiving tasks. [PERSON_NAME] [P…" at bounding box center [118, 278] width 186 height 507
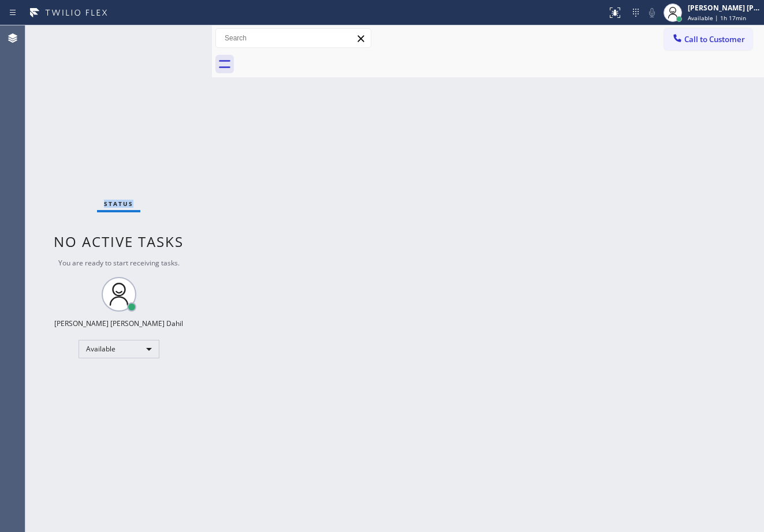
click at [176, 35] on div "Status No active tasks You are ready to start receiving tasks. [PERSON_NAME] [P…" at bounding box center [118, 278] width 186 height 507
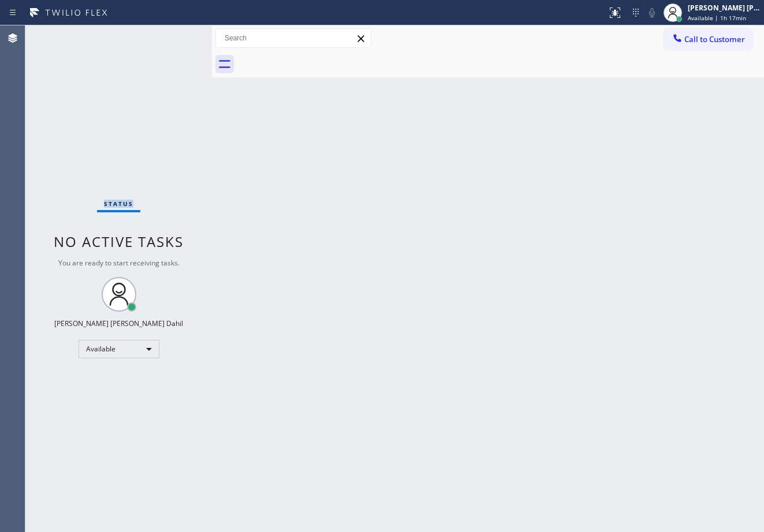
click at [176, 35] on div "Status No active tasks You are ready to start receiving tasks. [PERSON_NAME] [P…" at bounding box center [118, 278] width 186 height 507
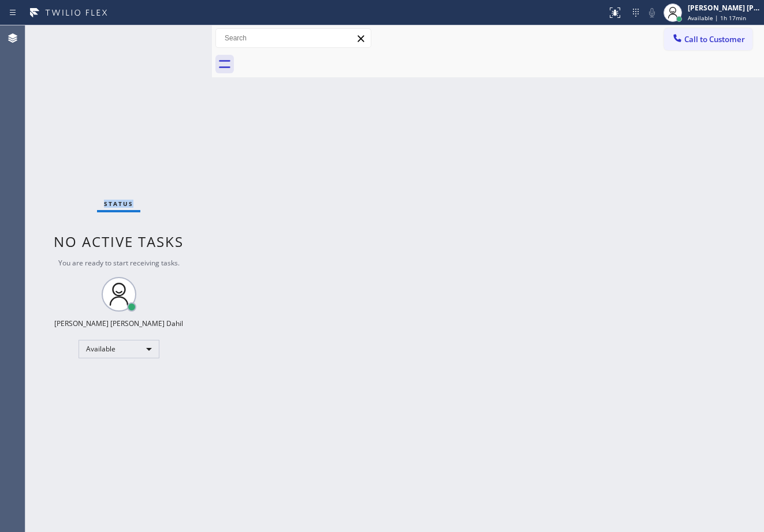
click at [176, 35] on div "Status No active tasks You are ready to start receiving tasks. [PERSON_NAME] [P…" at bounding box center [118, 278] width 186 height 507
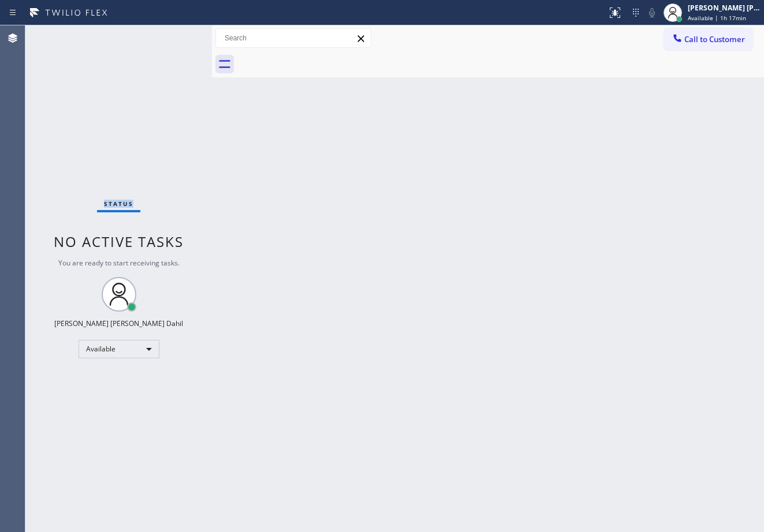
click at [176, 35] on div "Status No active tasks You are ready to start receiving tasks. [PERSON_NAME] [P…" at bounding box center [118, 278] width 186 height 507
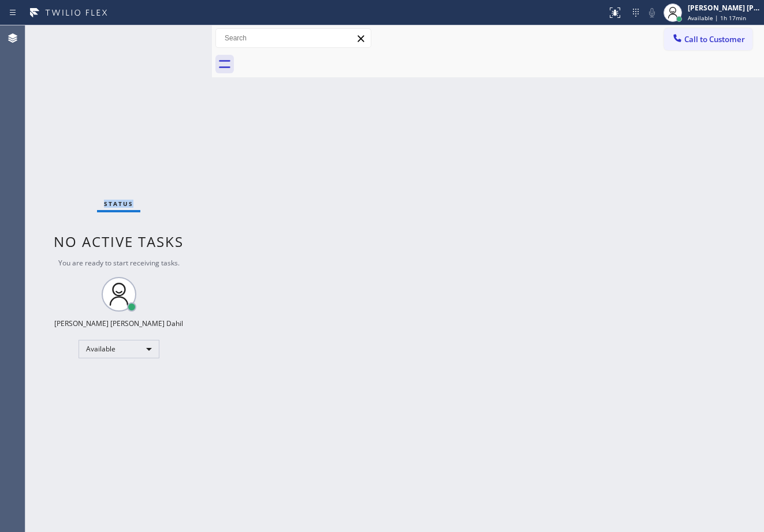
click at [176, 35] on div "Status No active tasks You are ready to start receiving tasks. [PERSON_NAME] [P…" at bounding box center [118, 278] width 186 height 507
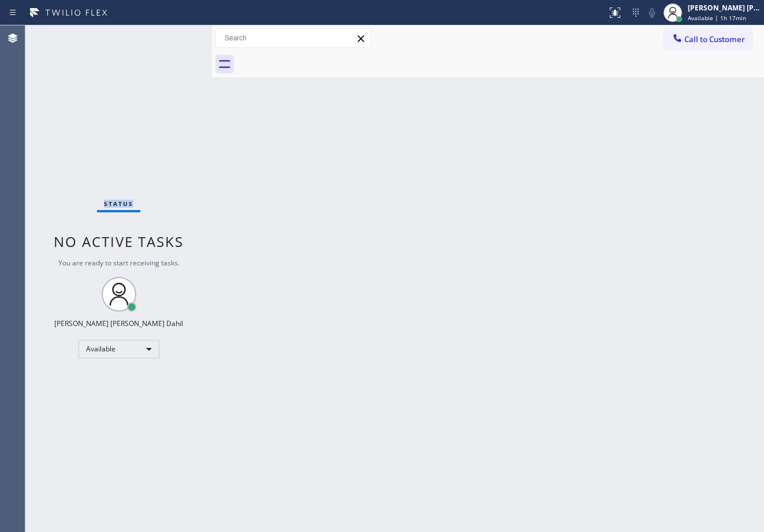
click at [176, 35] on div "Status No active tasks You are ready to start receiving tasks. [PERSON_NAME] [P…" at bounding box center [118, 278] width 186 height 507
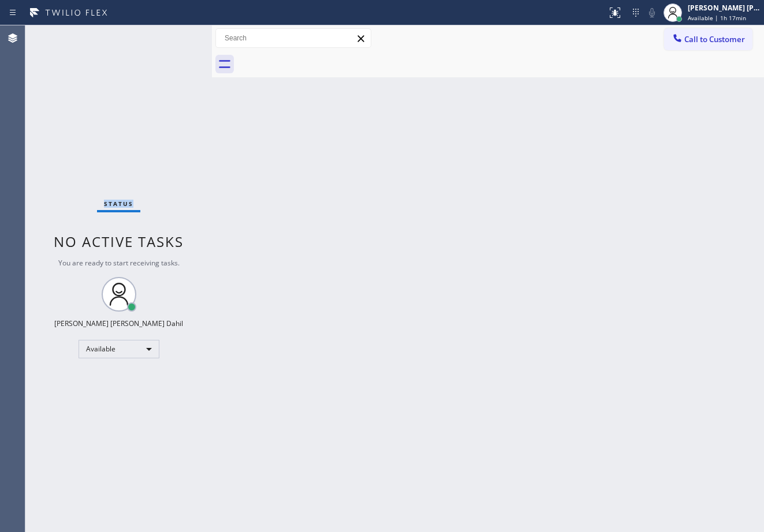
click at [176, 35] on div "Status No active tasks You are ready to start receiving tasks. [PERSON_NAME] [P…" at bounding box center [118, 278] width 186 height 507
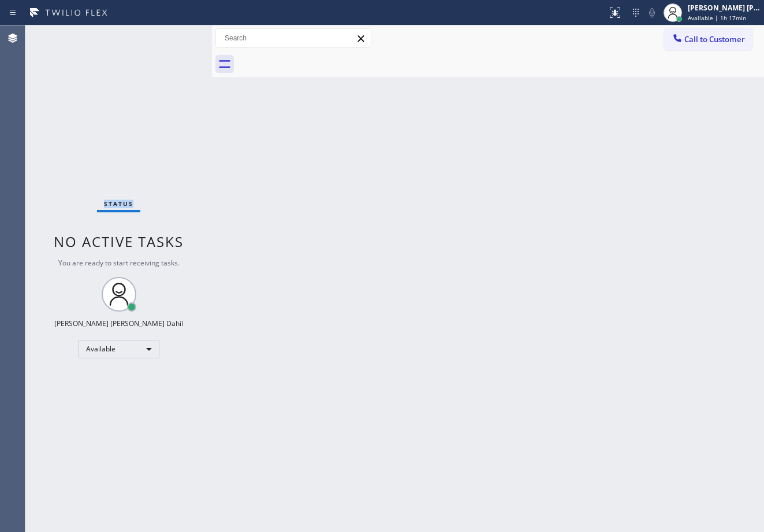
click at [176, 35] on div "Status No active tasks You are ready to start receiving tasks. [PERSON_NAME] [P…" at bounding box center [118, 278] width 186 height 507
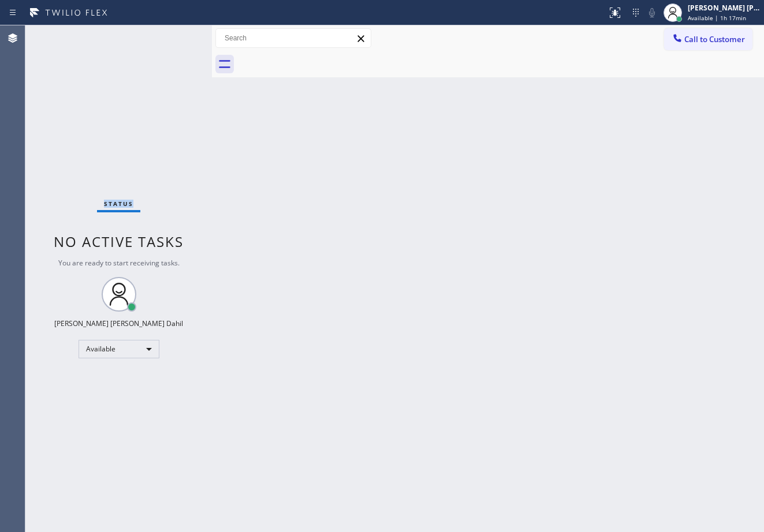
click at [176, 35] on div "Status No active tasks You are ready to start receiving tasks. [PERSON_NAME] [P…" at bounding box center [118, 278] width 186 height 507
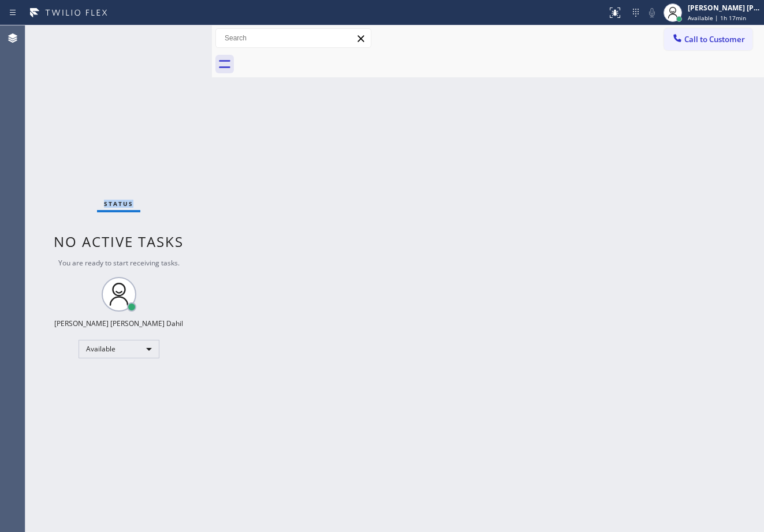
click at [176, 35] on div "Status No active tasks You are ready to start receiving tasks. [PERSON_NAME] [P…" at bounding box center [118, 278] width 186 height 507
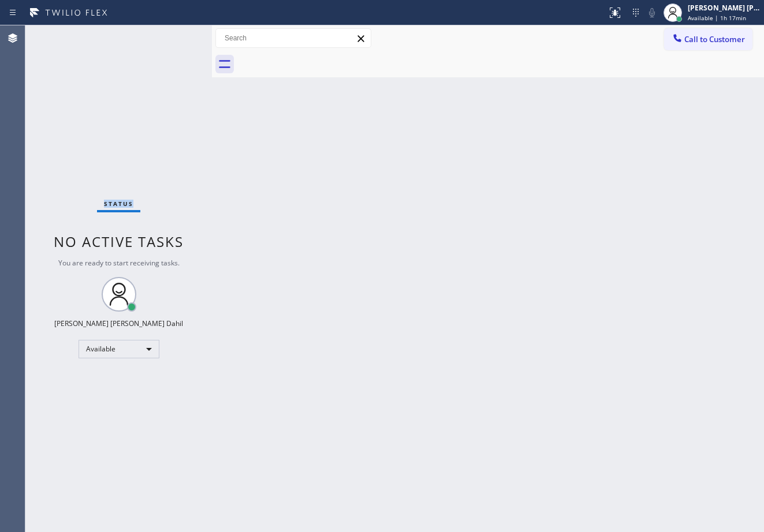
click at [176, 35] on div "Status No active tasks You are ready to start receiving tasks. [PERSON_NAME] [P…" at bounding box center [118, 278] width 186 height 507
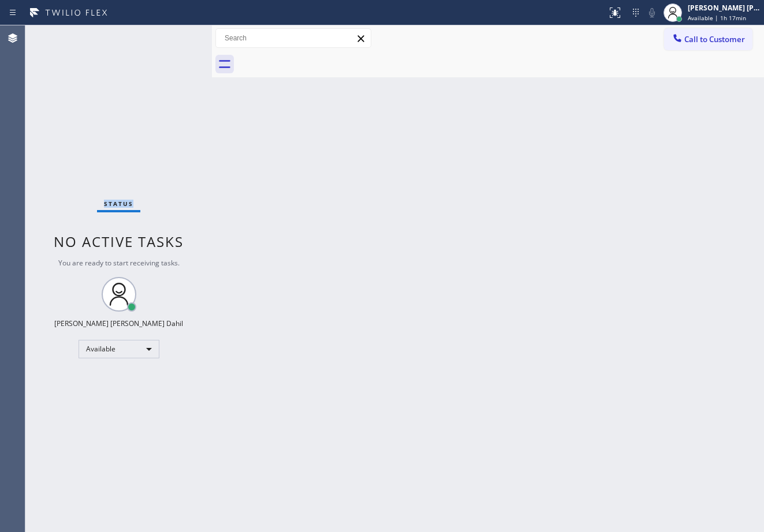
click at [176, 35] on div "Status No active tasks You are ready to start receiving tasks. [PERSON_NAME] [P…" at bounding box center [118, 278] width 186 height 507
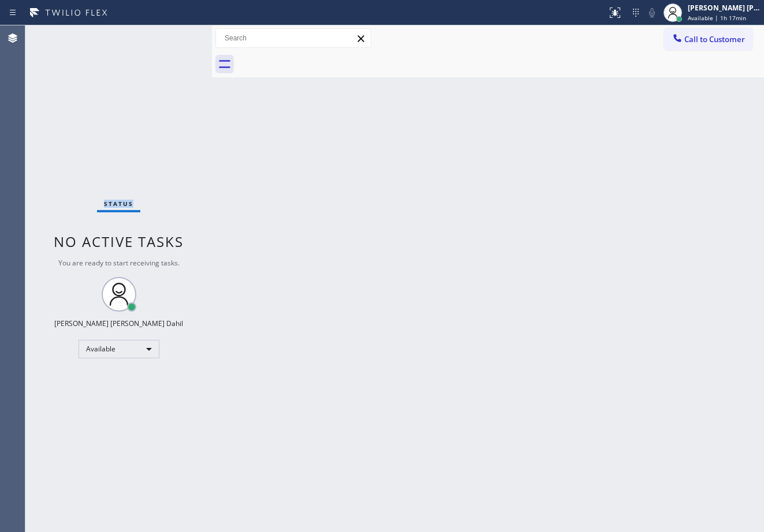
click at [176, 35] on div "Status No active tasks You are ready to start receiving tasks. [PERSON_NAME] [P…" at bounding box center [118, 278] width 186 height 507
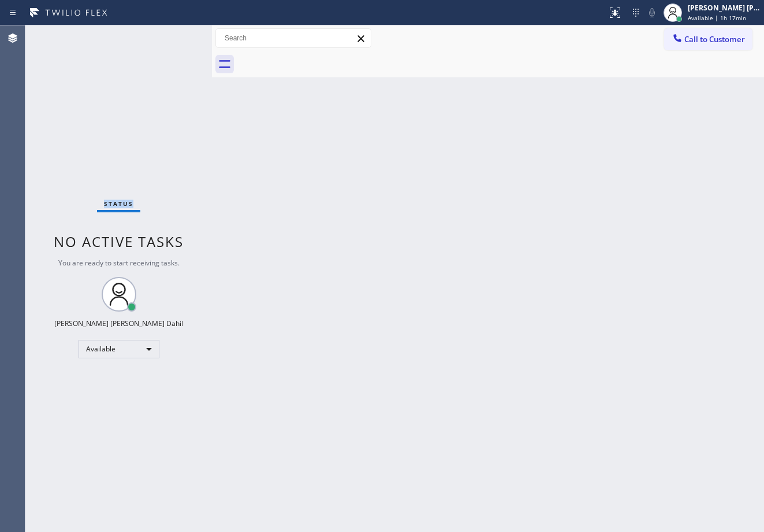
click at [176, 35] on div "Status No active tasks You are ready to start receiving tasks. [PERSON_NAME] [P…" at bounding box center [118, 278] width 186 height 507
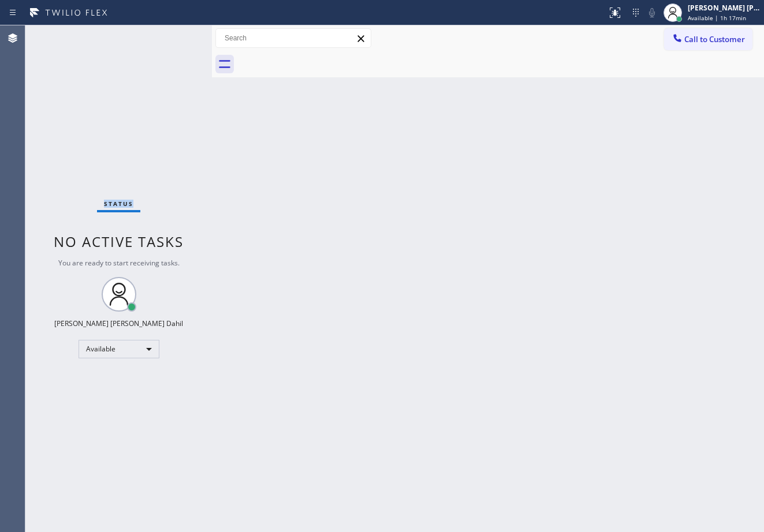
click at [176, 35] on div "Status No active tasks You are ready to start receiving tasks. [PERSON_NAME] [P…" at bounding box center [118, 278] width 186 height 507
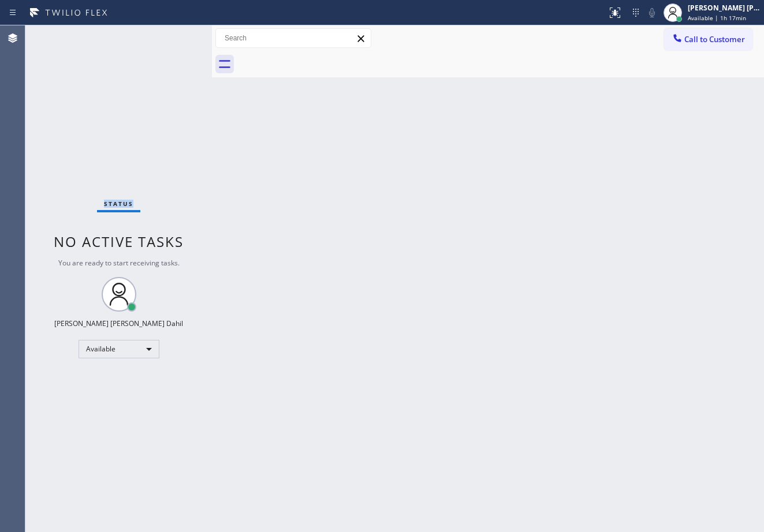
click at [176, 35] on div "Status No active tasks You are ready to start receiving tasks. [PERSON_NAME] [P…" at bounding box center [118, 278] width 186 height 507
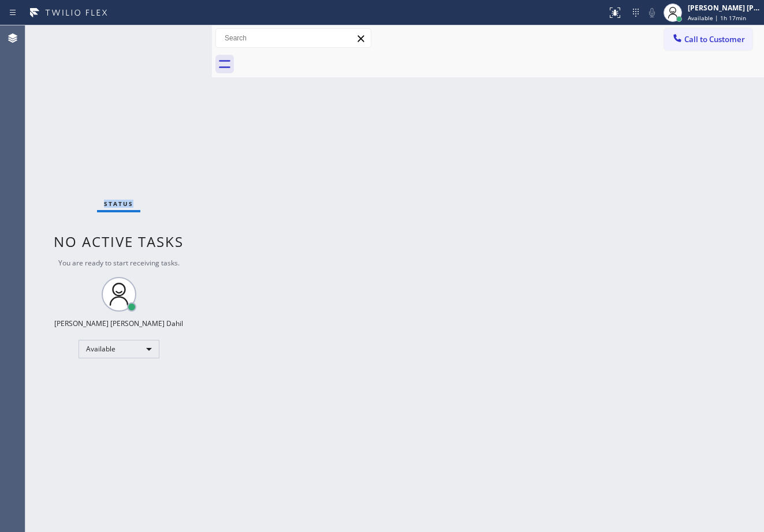
click at [176, 35] on div "Status No active tasks You are ready to start receiving tasks. [PERSON_NAME] [P…" at bounding box center [118, 278] width 186 height 507
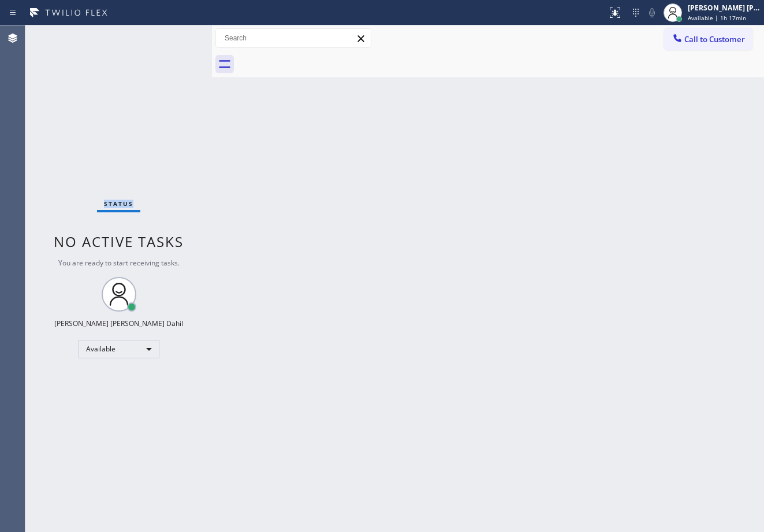
click at [176, 35] on div "Status No active tasks You are ready to start receiving tasks. [PERSON_NAME] [P…" at bounding box center [118, 278] width 186 height 507
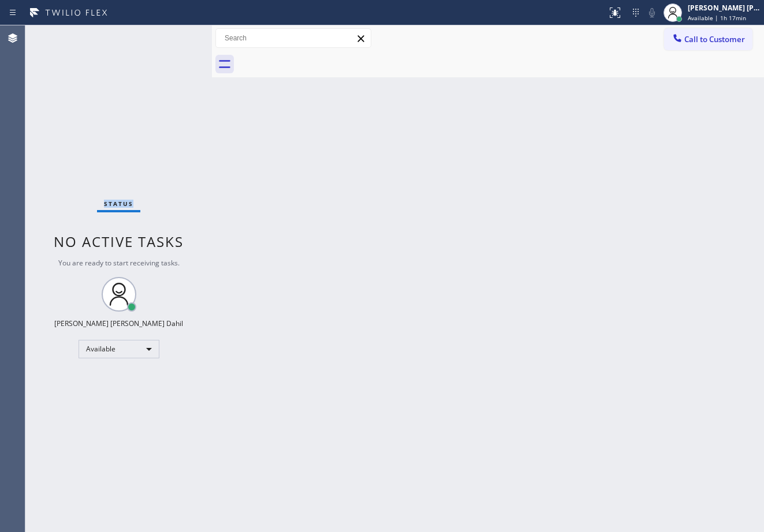
click at [176, 35] on div "Status No active tasks You are ready to start receiving tasks. [PERSON_NAME] [P…" at bounding box center [118, 278] width 186 height 507
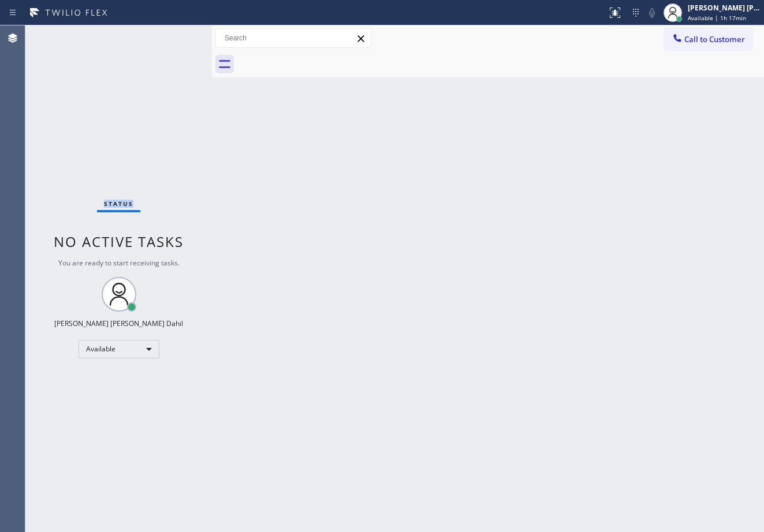
click at [176, 35] on div "Status No active tasks You are ready to start receiving tasks. [PERSON_NAME] [P…" at bounding box center [118, 278] width 186 height 507
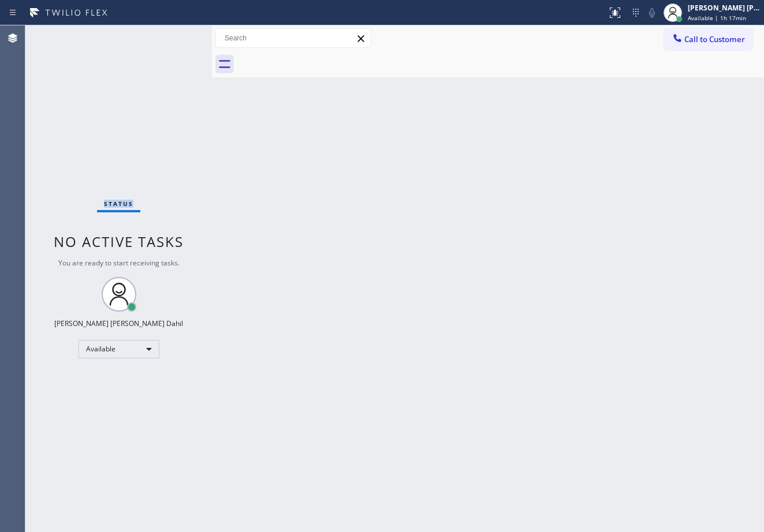
click at [176, 35] on div "Status No active tasks You are ready to start receiving tasks. [PERSON_NAME] [P…" at bounding box center [118, 278] width 186 height 507
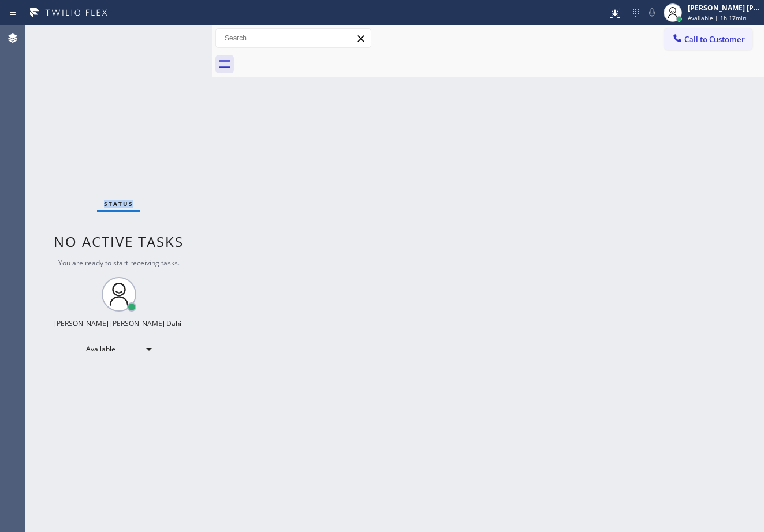
click at [176, 35] on div "Status No active tasks You are ready to start receiving tasks. [PERSON_NAME] [P…" at bounding box center [118, 278] width 186 height 507
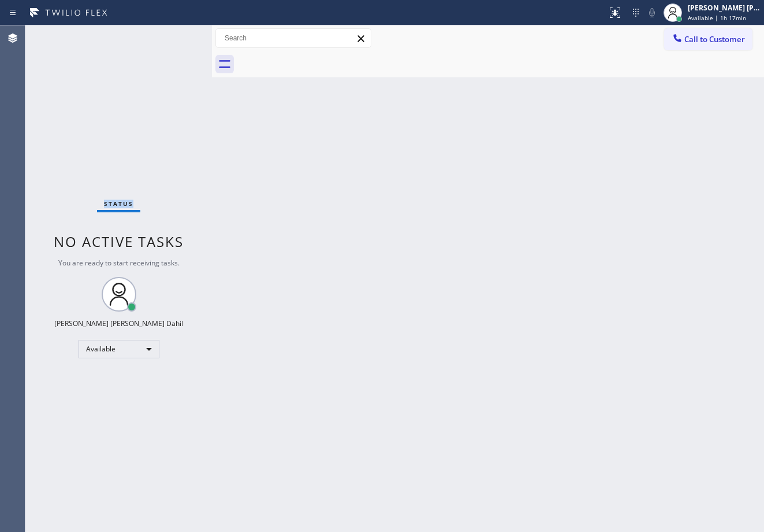
click at [176, 35] on div "Status No active tasks You are ready to start receiving tasks. [PERSON_NAME] [P…" at bounding box center [118, 278] width 186 height 507
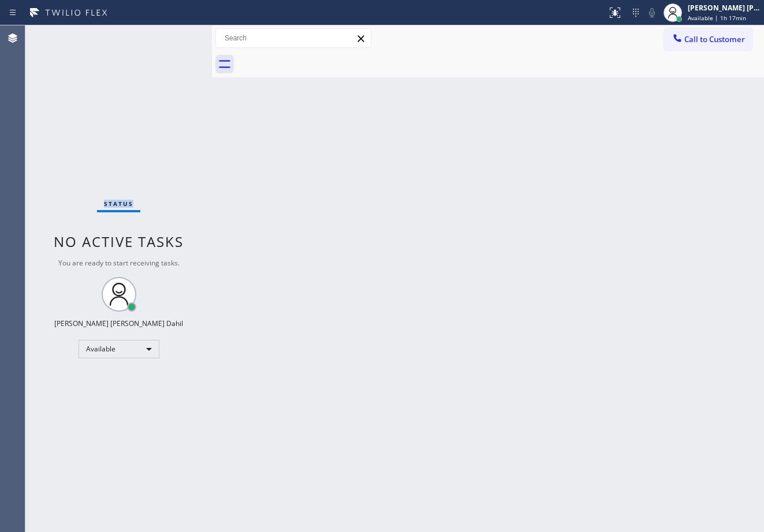
click at [176, 35] on div "Status No active tasks You are ready to start receiving tasks. [PERSON_NAME] [P…" at bounding box center [118, 278] width 186 height 507
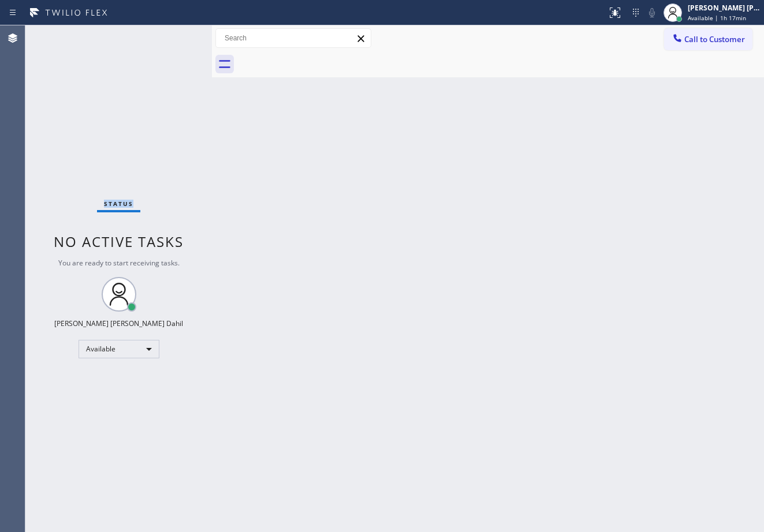
click at [176, 35] on div "Status No active tasks You are ready to start receiving tasks. [PERSON_NAME] [P…" at bounding box center [118, 278] width 186 height 507
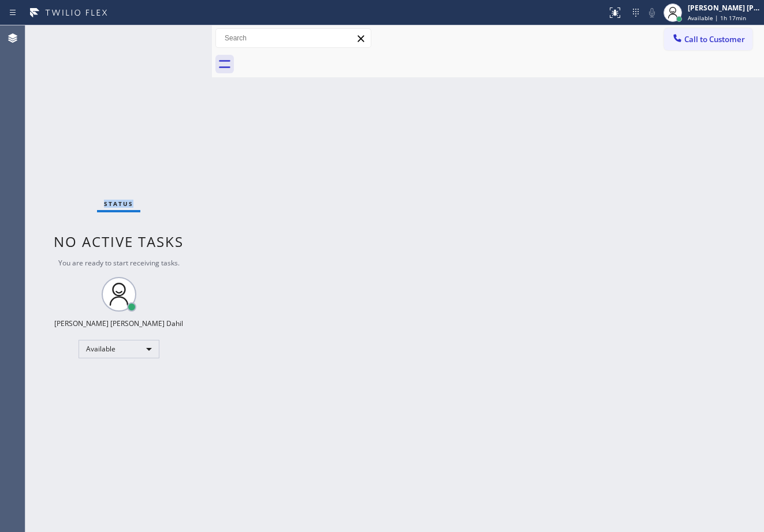
click at [176, 35] on div "Status No active tasks You are ready to start receiving tasks. [PERSON_NAME] [P…" at bounding box center [118, 278] width 186 height 507
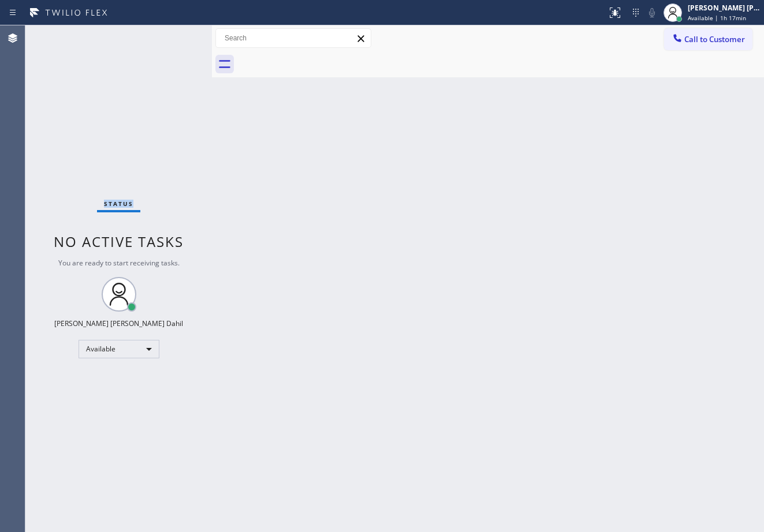
click at [176, 35] on div "Status No active tasks You are ready to start receiving tasks. [PERSON_NAME] [P…" at bounding box center [118, 278] width 186 height 507
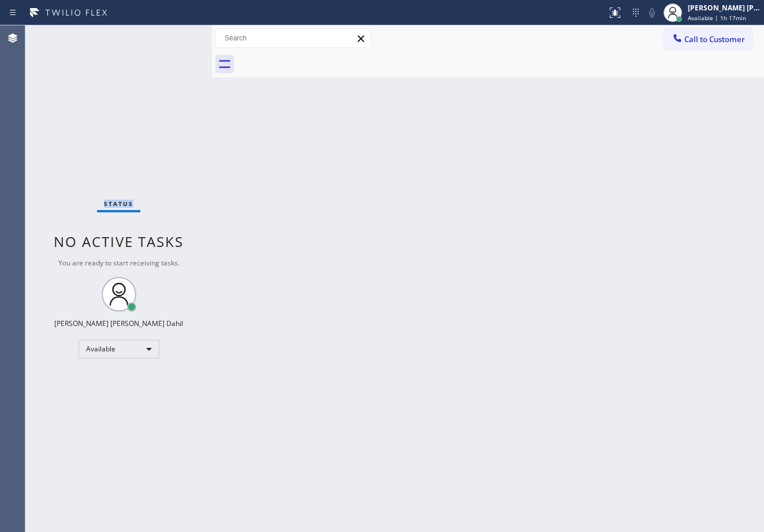
click at [176, 35] on div "Status No active tasks You are ready to start receiving tasks. [PERSON_NAME] [P…" at bounding box center [118, 278] width 186 height 507
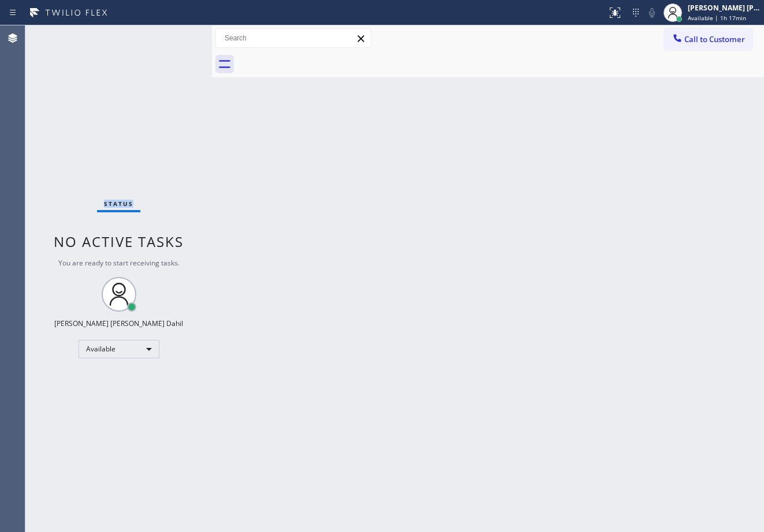
click at [176, 35] on div "Status No active tasks You are ready to start receiving tasks. [PERSON_NAME] [P…" at bounding box center [118, 278] width 186 height 507
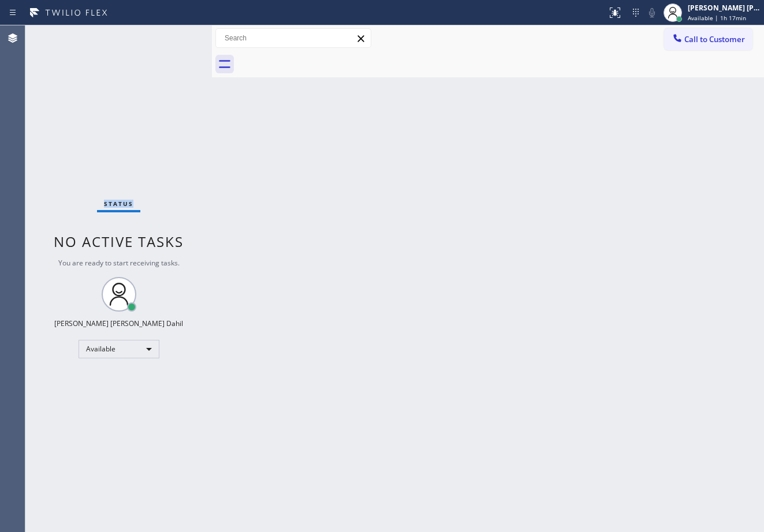
click at [176, 35] on div "Status No active tasks You are ready to start receiving tasks. [PERSON_NAME] [P…" at bounding box center [118, 278] width 186 height 507
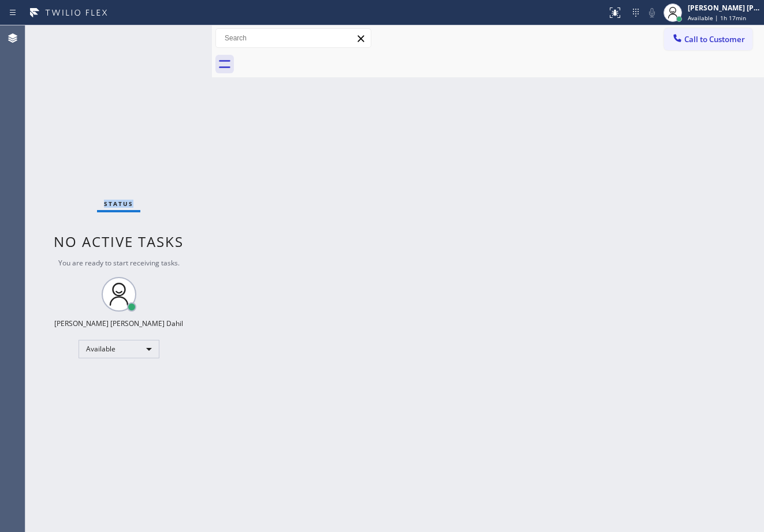
click at [176, 35] on div "Status No active tasks You are ready to start receiving tasks. [PERSON_NAME] [P…" at bounding box center [118, 278] width 186 height 507
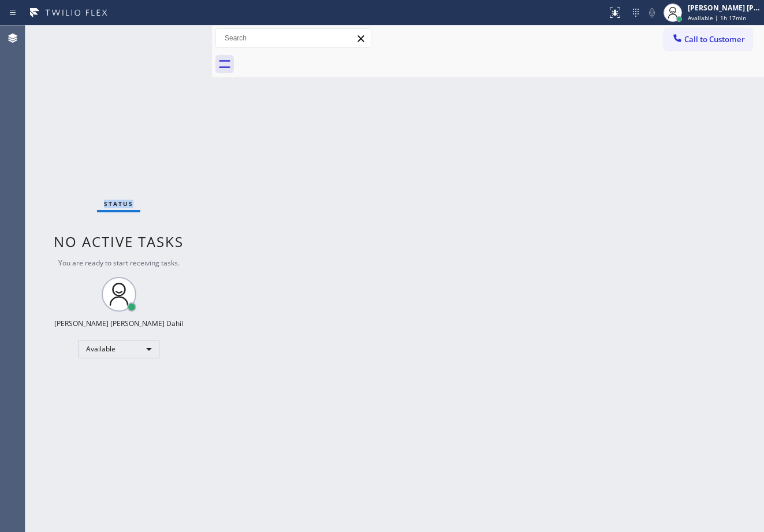
click at [176, 35] on div "Status No active tasks You are ready to start receiving tasks. [PERSON_NAME] [P…" at bounding box center [118, 278] width 186 height 507
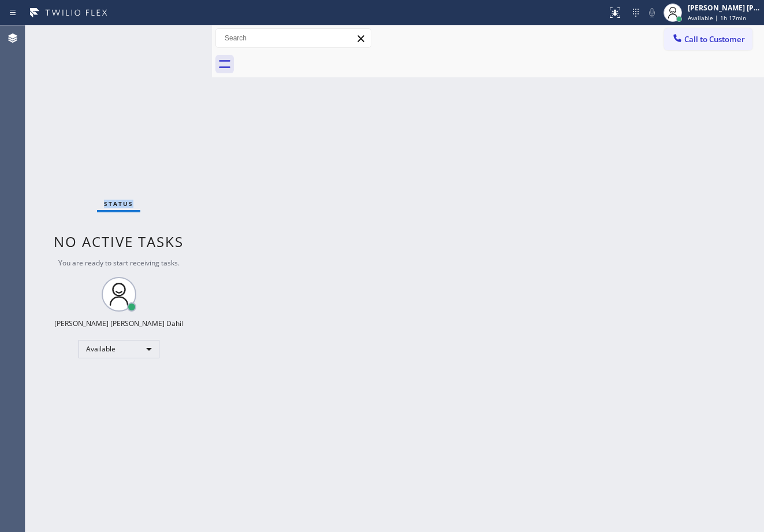
click at [176, 35] on div "Status No active tasks You are ready to start receiving tasks. [PERSON_NAME] [P…" at bounding box center [118, 278] width 186 height 507
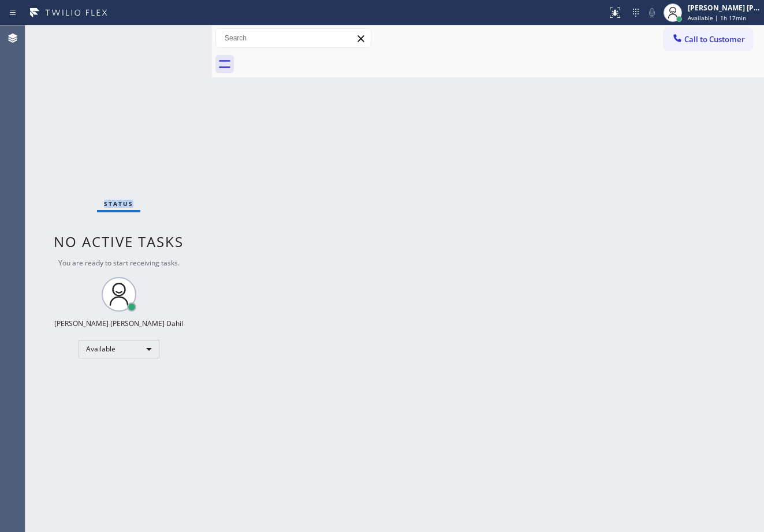
click at [176, 35] on div "Status No active tasks You are ready to start receiving tasks. [PERSON_NAME] [P…" at bounding box center [118, 278] width 186 height 507
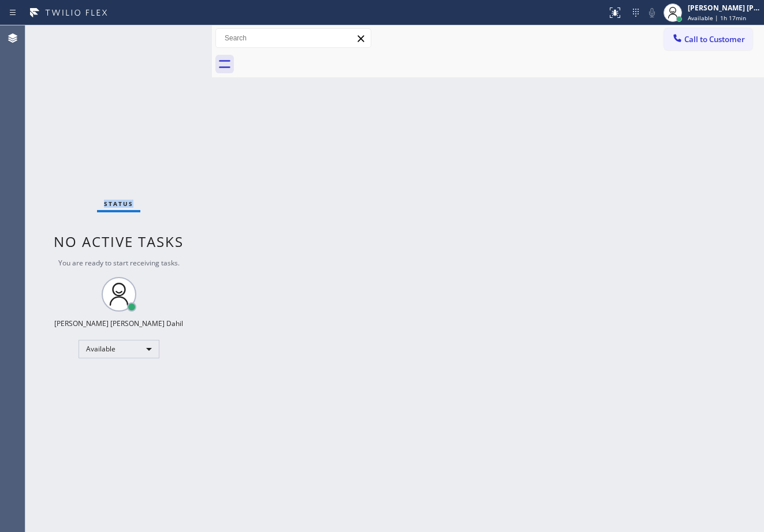
click at [176, 35] on div "Status No active tasks You are ready to start receiving tasks. [PERSON_NAME] [P…" at bounding box center [118, 278] width 186 height 507
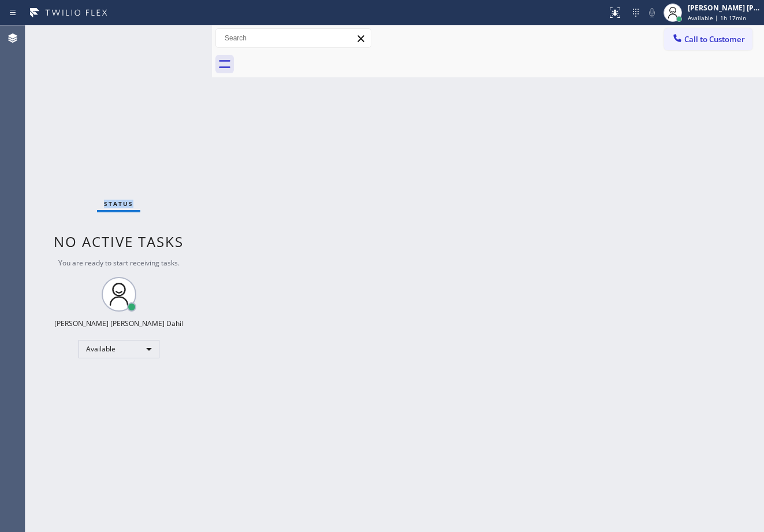
click at [176, 35] on div "Status No active tasks You are ready to start receiving tasks. [PERSON_NAME] [P…" at bounding box center [118, 278] width 186 height 507
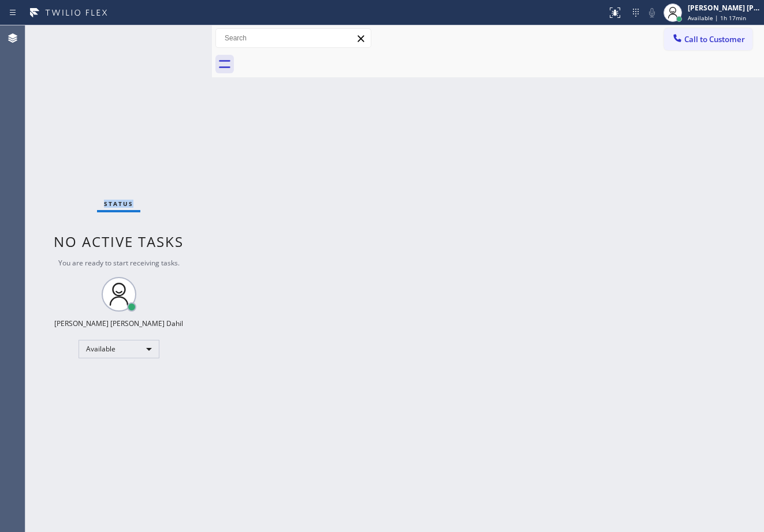
click at [176, 35] on div "Status No active tasks You are ready to start receiving tasks. [PERSON_NAME] [P…" at bounding box center [118, 278] width 186 height 507
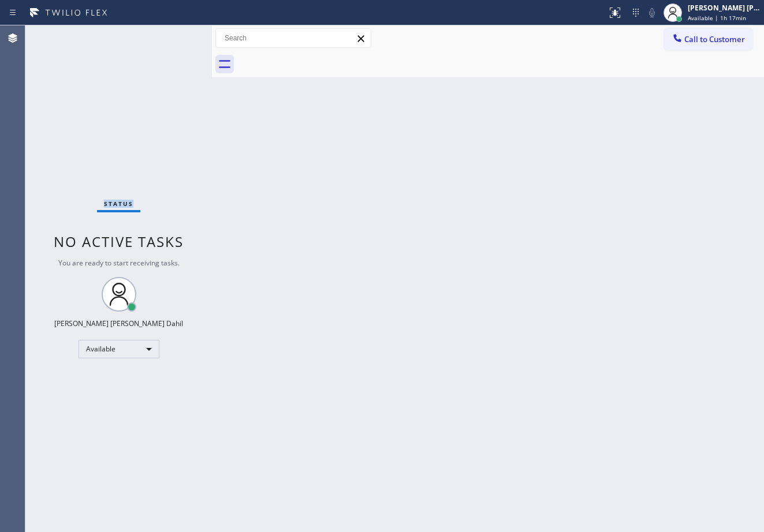
click at [176, 35] on div "Status No active tasks You are ready to start receiving tasks. [PERSON_NAME] [P…" at bounding box center [118, 278] width 186 height 507
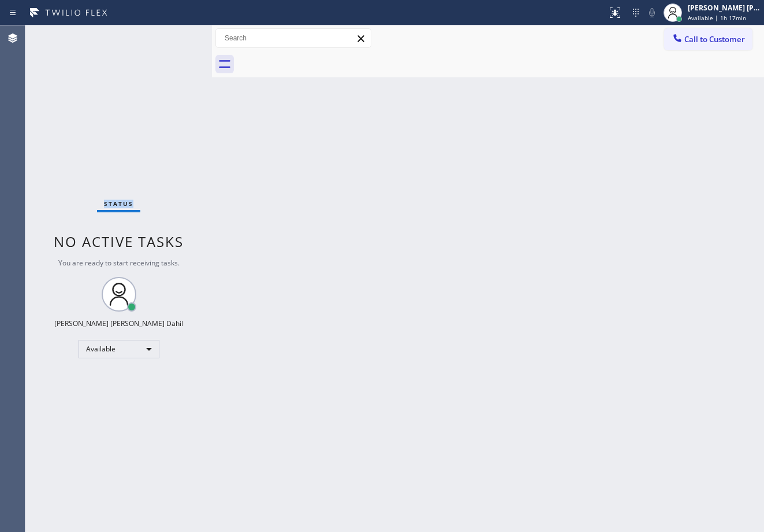
click at [176, 35] on div "Status No active tasks You are ready to start receiving tasks. [PERSON_NAME] [P…" at bounding box center [118, 278] width 186 height 507
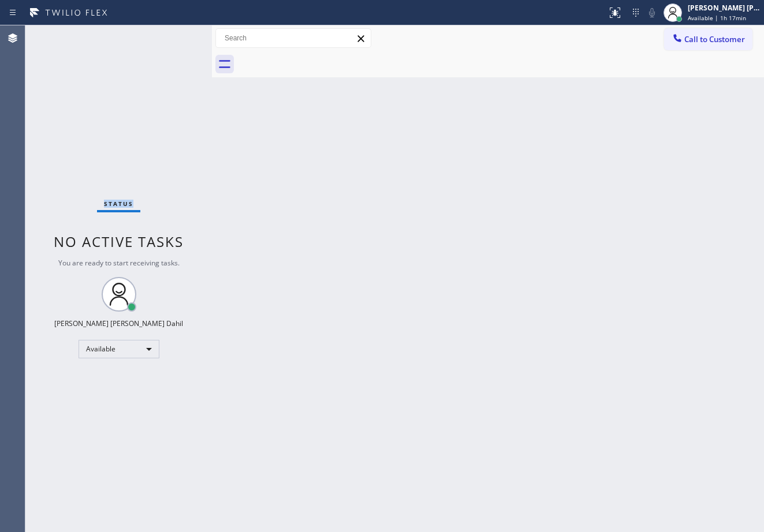
click at [176, 35] on div "Status No active tasks You are ready to start receiving tasks. [PERSON_NAME] [P…" at bounding box center [118, 278] width 186 height 507
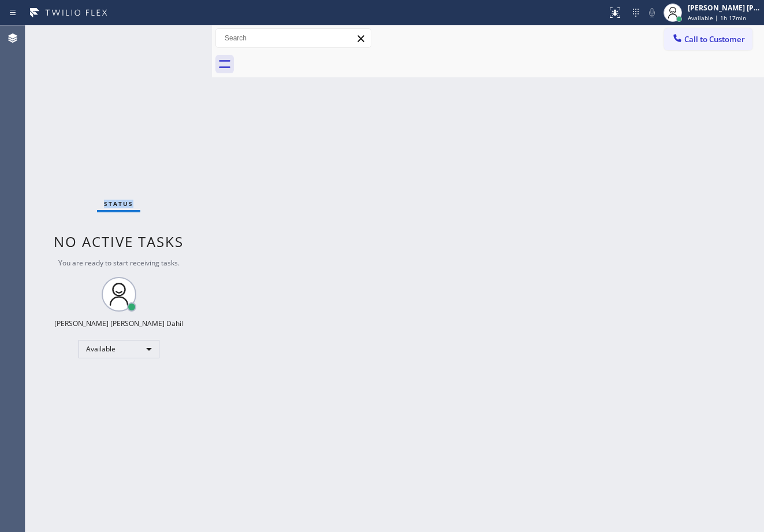
click at [176, 35] on div "Status No active tasks You are ready to start receiving tasks. [PERSON_NAME] [P…" at bounding box center [118, 278] width 186 height 507
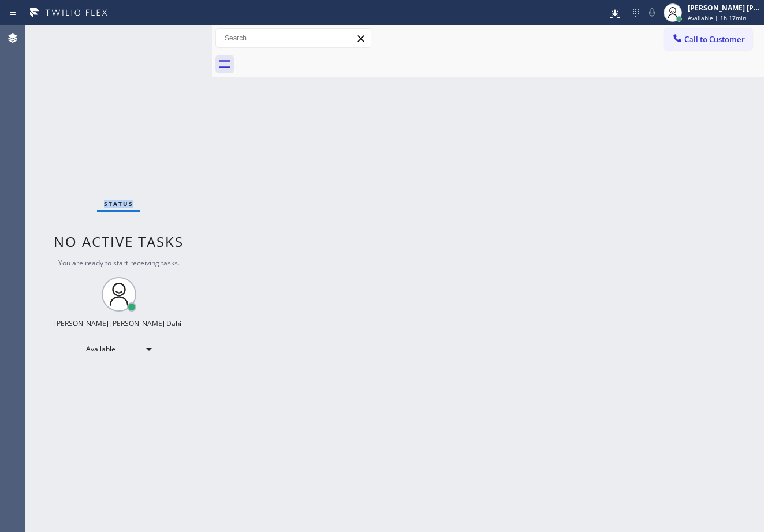
click at [176, 35] on div "Status No active tasks You are ready to start receiving tasks. [PERSON_NAME] [P…" at bounding box center [118, 278] width 186 height 507
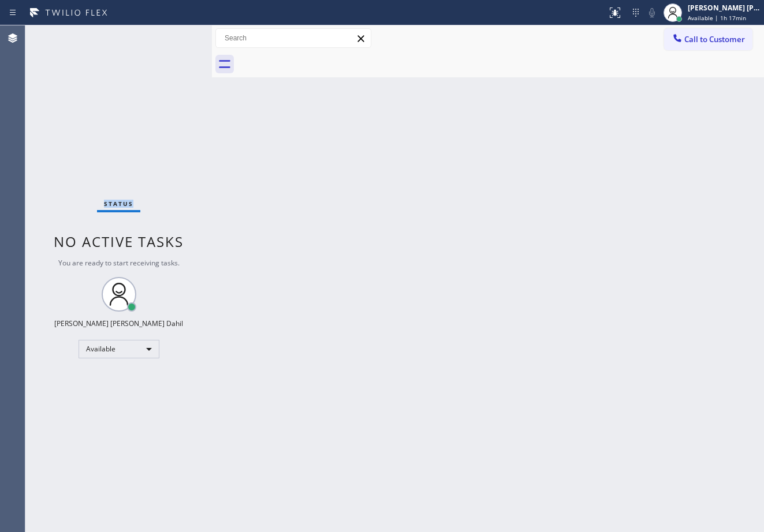
click at [176, 35] on div "Status No active tasks You are ready to start receiving tasks. [PERSON_NAME] [P…" at bounding box center [118, 278] width 186 height 507
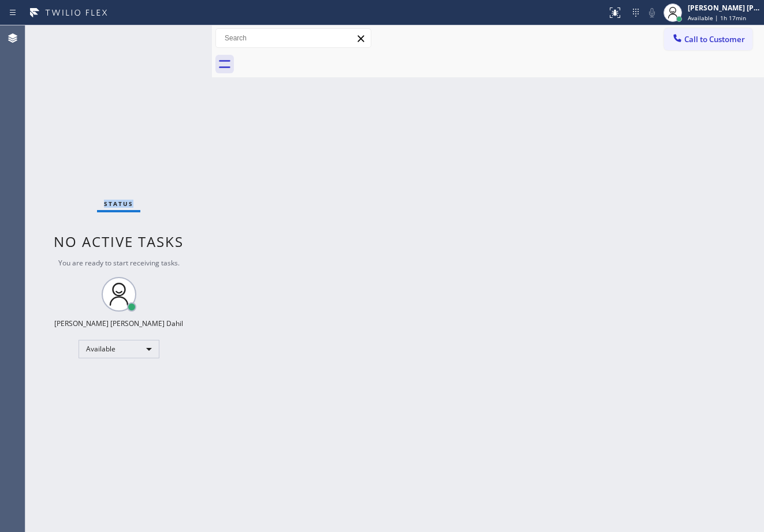
click at [176, 35] on div "Status No active tasks You are ready to start receiving tasks. [PERSON_NAME] [P…" at bounding box center [118, 278] width 186 height 507
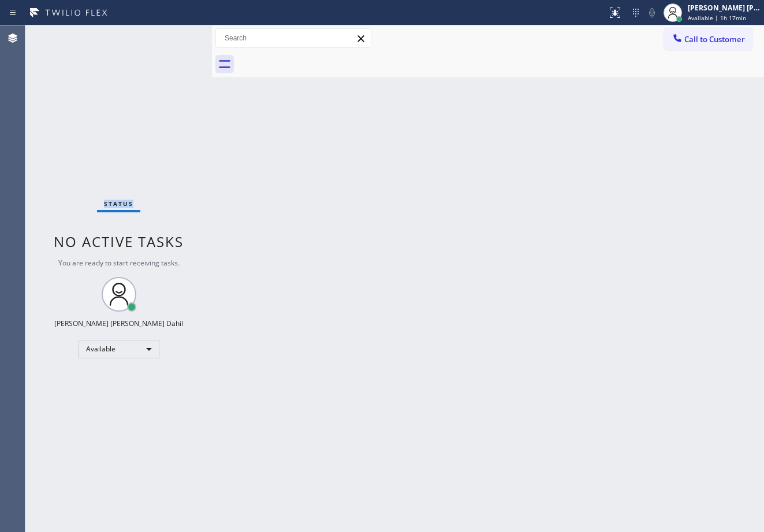
click at [176, 35] on div "Status No active tasks You are ready to start receiving tasks. [PERSON_NAME] [P…" at bounding box center [118, 278] width 186 height 507
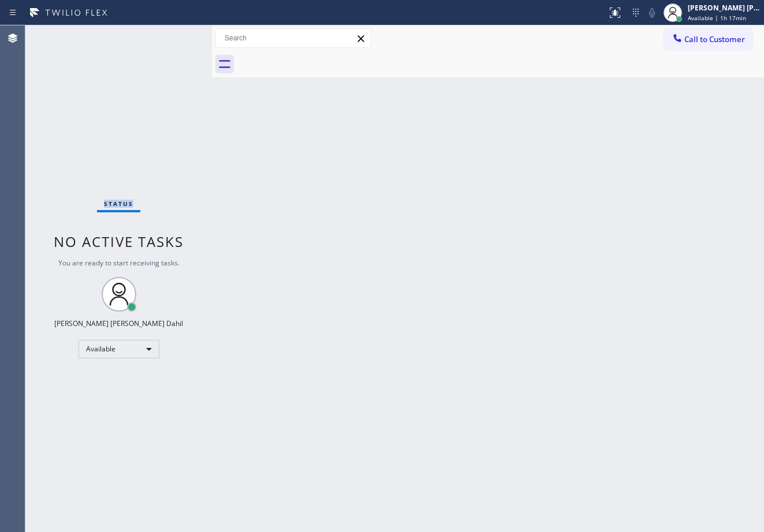
click at [176, 35] on div "Status No active tasks You are ready to start receiving tasks. [PERSON_NAME] [P…" at bounding box center [118, 278] width 186 height 507
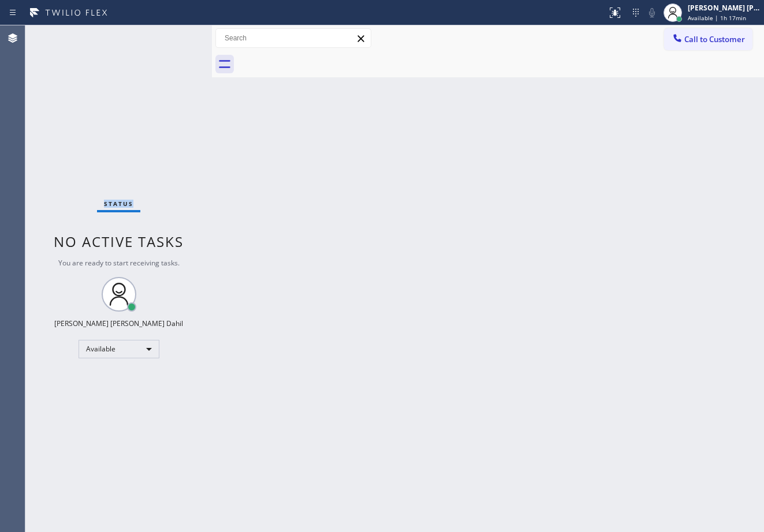
click at [176, 35] on div "Status No active tasks You are ready to start receiving tasks. [PERSON_NAME] [P…" at bounding box center [118, 278] width 186 height 507
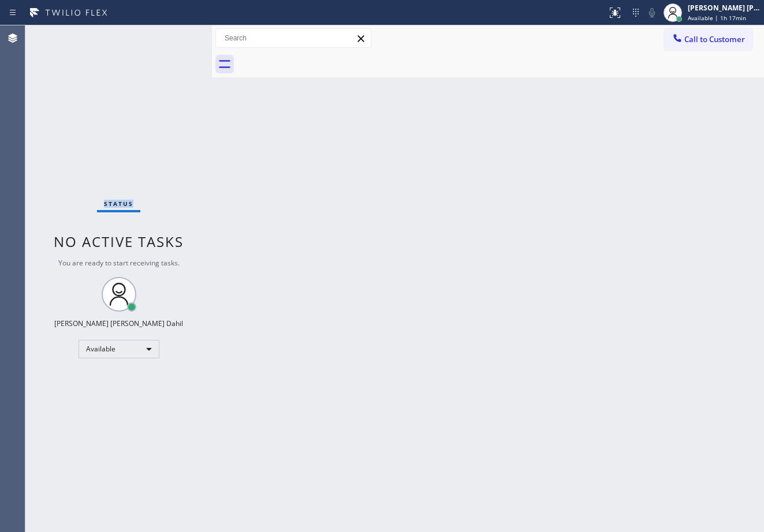
click at [176, 35] on div "Status No active tasks You are ready to start receiving tasks. [PERSON_NAME] [P…" at bounding box center [118, 278] width 186 height 507
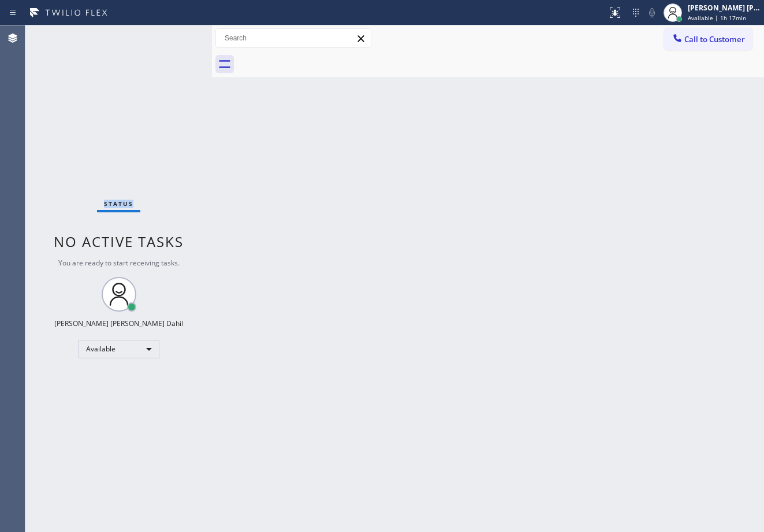
click at [176, 35] on div "Status No active tasks You are ready to start receiving tasks. [PERSON_NAME] [P…" at bounding box center [118, 278] width 186 height 507
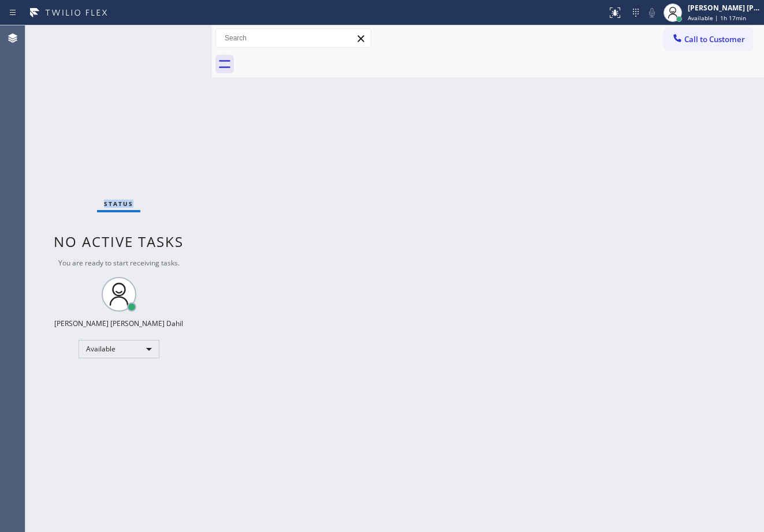
click at [176, 35] on div "Status No active tasks You are ready to start receiving tasks. [PERSON_NAME] [P…" at bounding box center [118, 278] width 186 height 507
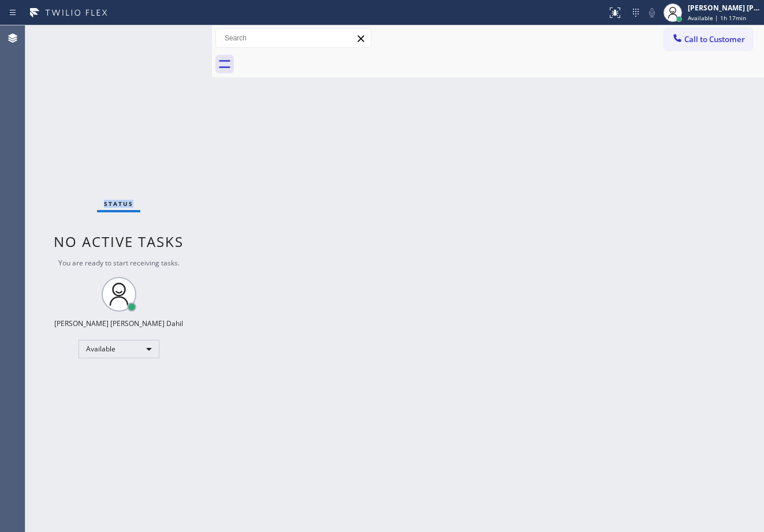
click at [176, 35] on div "Status No active tasks You are ready to start receiving tasks. [PERSON_NAME] [P…" at bounding box center [118, 278] width 186 height 507
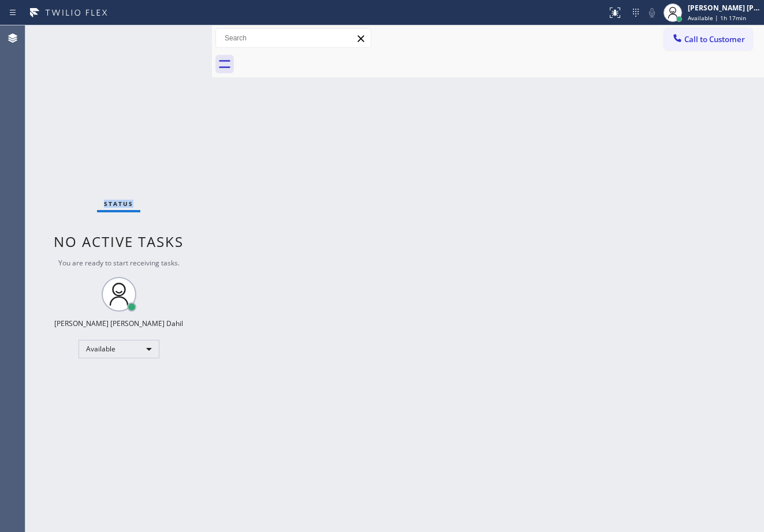
click at [176, 35] on div "Status No active tasks You are ready to start receiving tasks. [PERSON_NAME] [P…" at bounding box center [118, 278] width 186 height 507
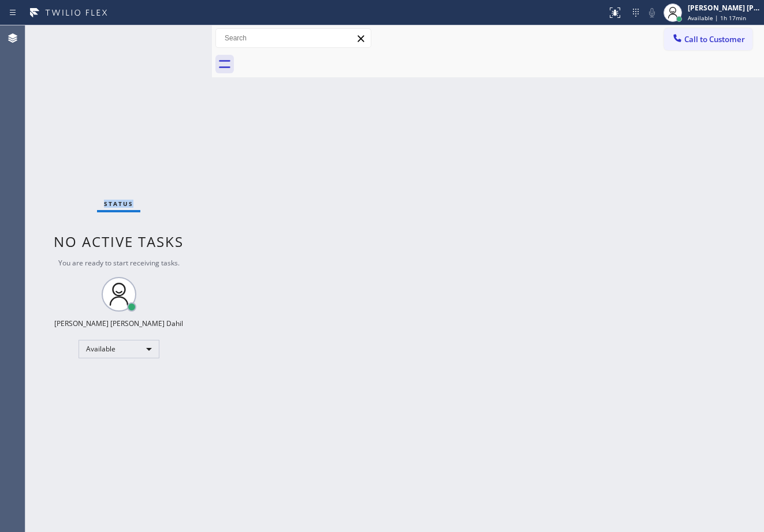
click at [176, 35] on div "Status No active tasks You are ready to start receiving tasks. [PERSON_NAME] [P…" at bounding box center [118, 278] width 186 height 507
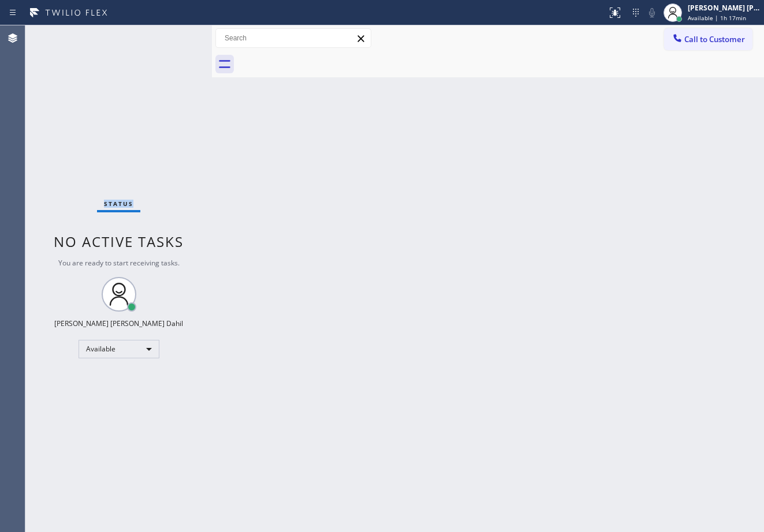
click at [176, 35] on div "Status No active tasks You are ready to start receiving tasks. [PERSON_NAME] [P…" at bounding box center [118, 278] width 186 height 507
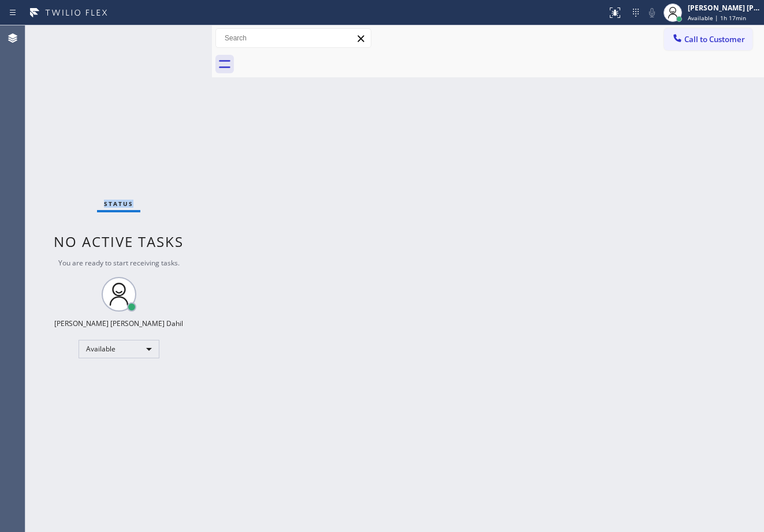
click at [176, 35] on div "Status No active tasks You are ready to start receiving tasks. [PERSON_NAME] [P…" at bounding box center [118, 278] width 186 height 507
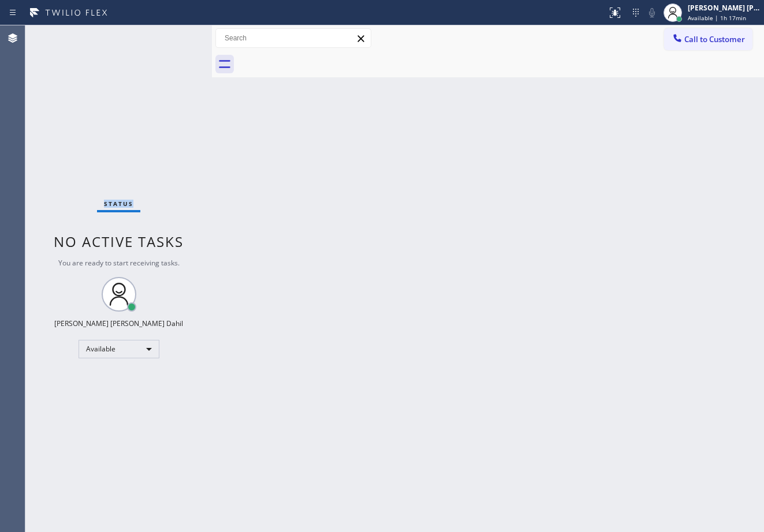
click at [176, 35] on div "Status No active tasks You are ready to start receiving tasks. [PERSON_NAME] [P…" at bounding box center [118, 278] width 186 height 507
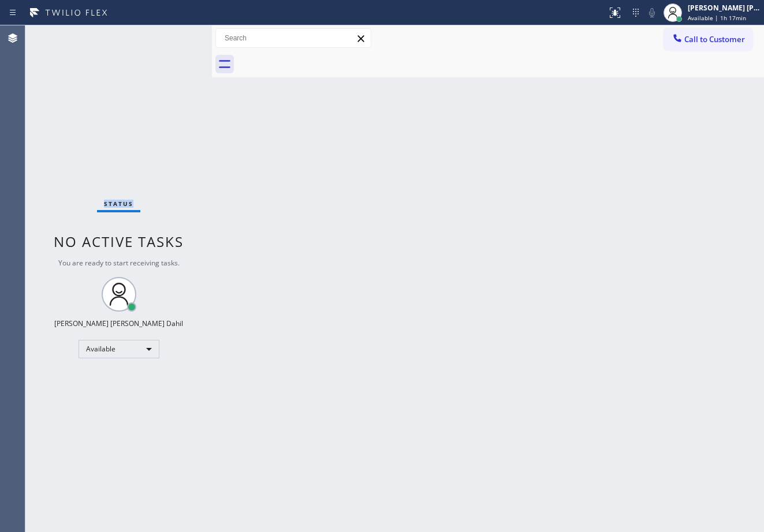
click at [176, 35] on div "Status No active tasks You are ready to start receiving tasks. [PERSON_NAME] [P…" at bounding box center [118, 278] width 186 height 507
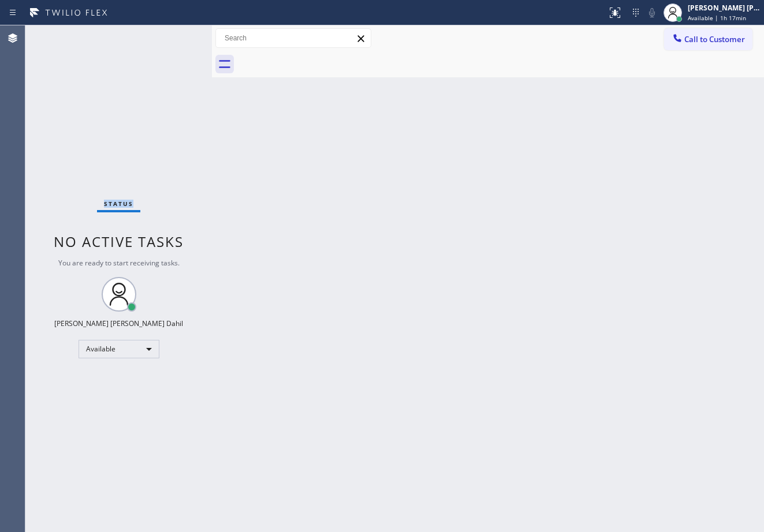
click at [176, 35] on div "Status No active tasks You are ready to start receiving tasks. [PERSON_NAME] [P…" at bounding box center [118, 278] width 186 height 507
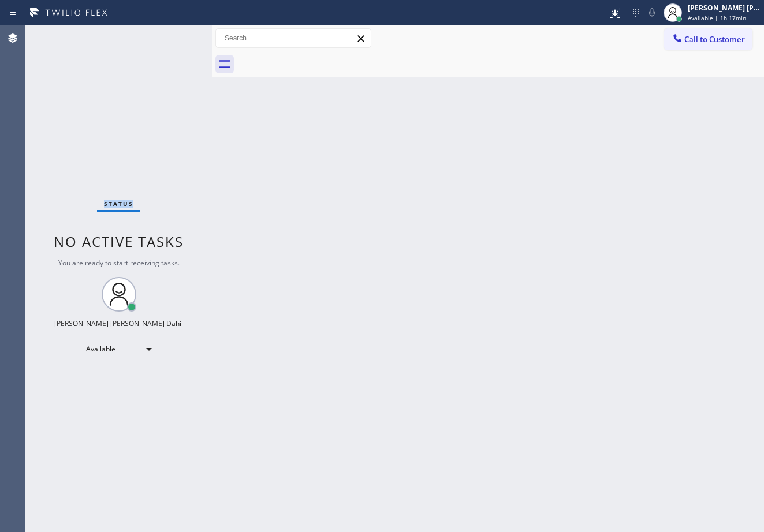
click at [176, 35] on div "Status No active tasks You are ready to start receiving tasks. [PERSON_NAME] [P…" at bounding box center [118, 278] width 186 height 507
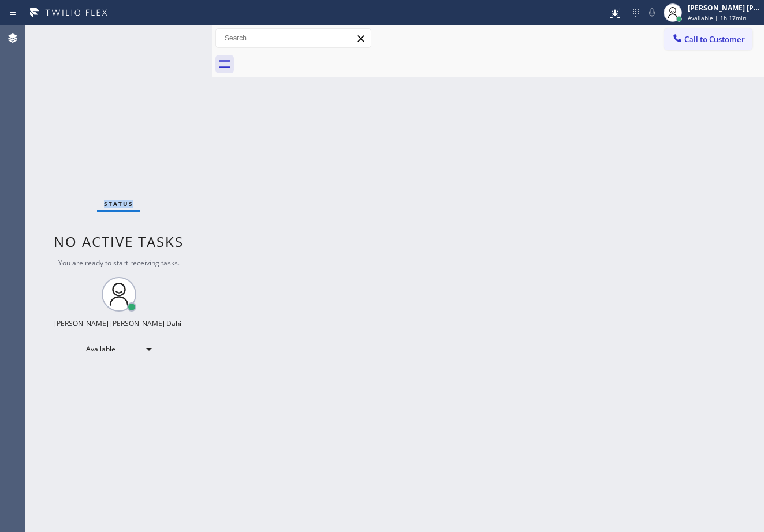
click at [176, 35] on div "Status No active tasks You are ready to start receiving tasks. [PERSON_NAME] [P…" at bounding box center [118, 278] width 186 height 507
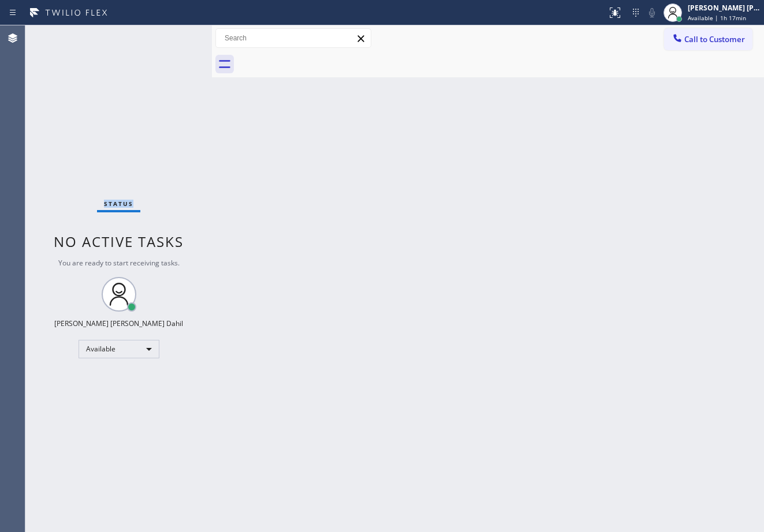
click at [176, 35] on div "Status No active tasks You are ready to start receiving tasks. [PERSON_NAME] [P…" at bounding box center [118, 278] width 186 height 507
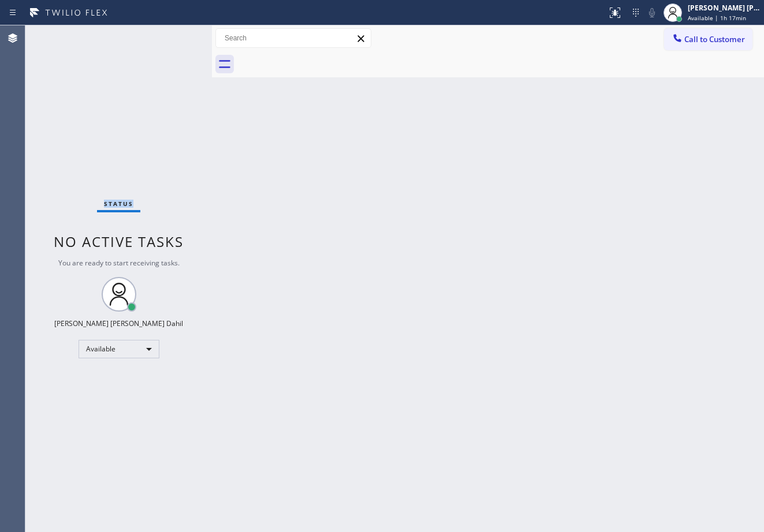
click at [176, 35] on div "Status No active tasks You are ready to start receiving tasks. [PERSON_NAME] [P…" at bounding box center [118, 278] width 186 height 507
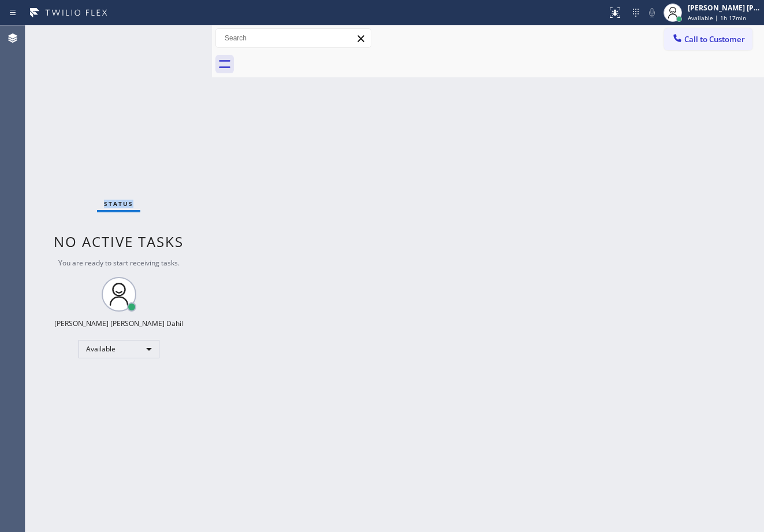
click at [176, 35] on div "Status No active tasks You are ready to start receiving tasks. [PERSON_NAME] [P…" at bounding box center [118, 278] width 186 height 507
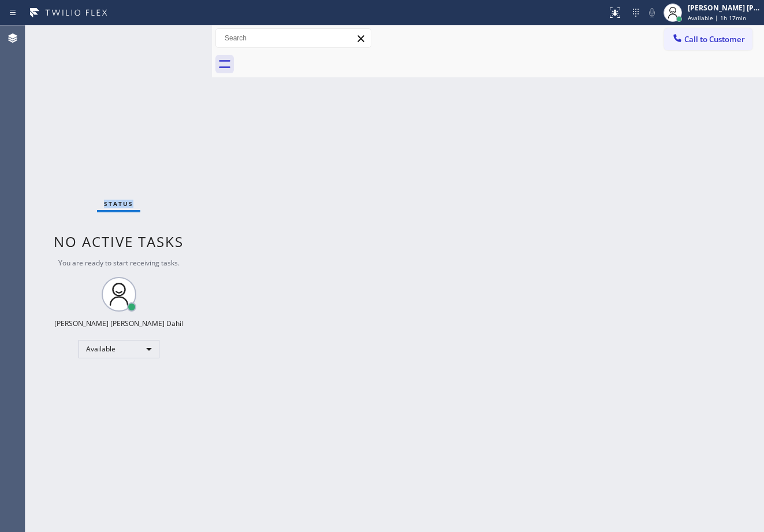
click at [176, 35] on div "Status No active tasks You are ready to start receiving tasks. [PERSON_NAME] [P…" at bounding box center [118, 278] width 186 height 507
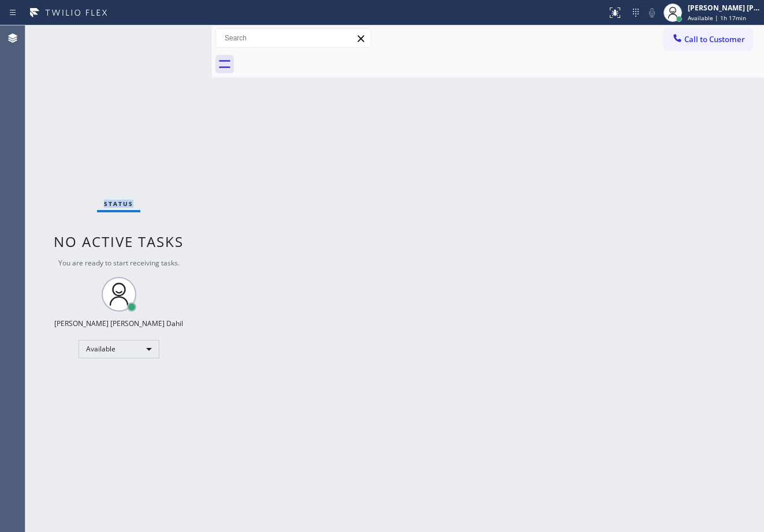
click at [176, 35] on div "Status No active tasks You are ready to start receiving tasks. [PERSON_NAME] [P…" at bounding box center [118, 278] width 186 height 507
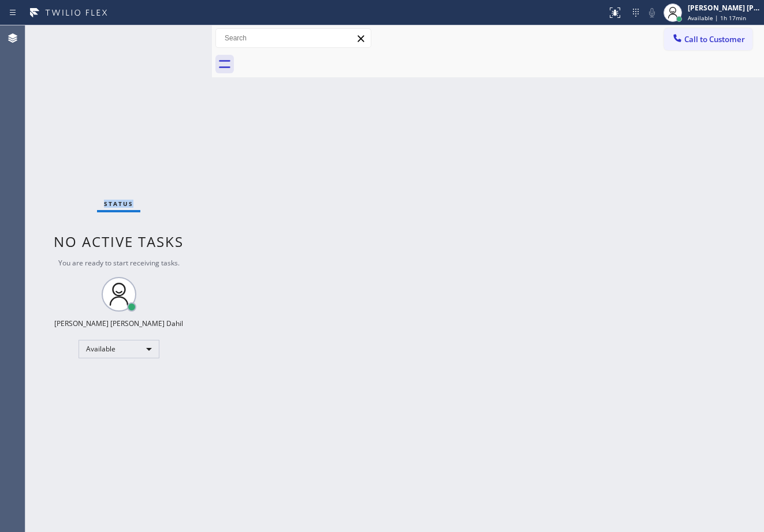
click at [176, 35] on div "Status No active tasks You are ready to start receiving tasks. [PERSON_NAME] [P…" at bounding box center [118, 278] width 186 height 507
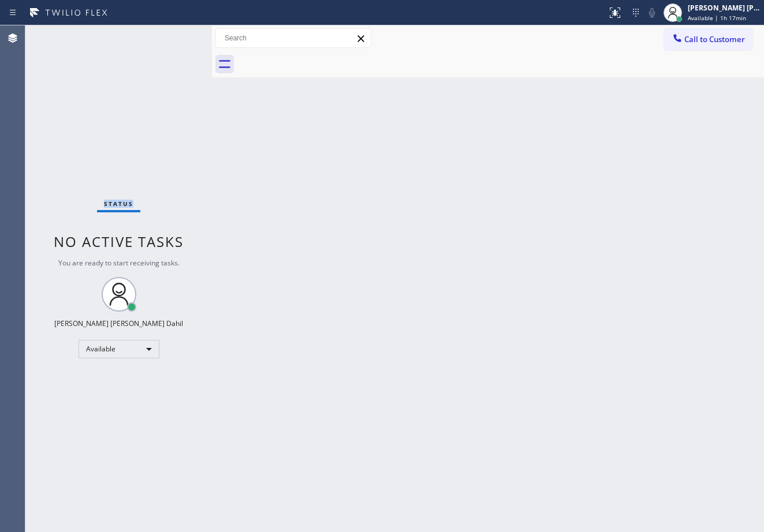
click at [176, 35] on div "Status No active tasks You are ready to start receiving tasks. [PERSON_NAME] [P…" at bounding box center [118, 278] width 186 height 507
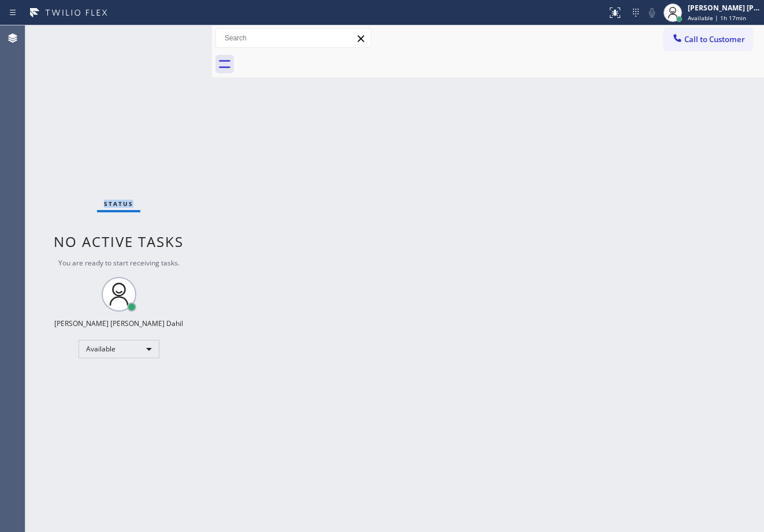
click at [176, 35] on div "Status No active tasks You are ready to start receiving tasks. [PERSON_NAME] [P…" at bounding box center [118, 278] width 186 height 507
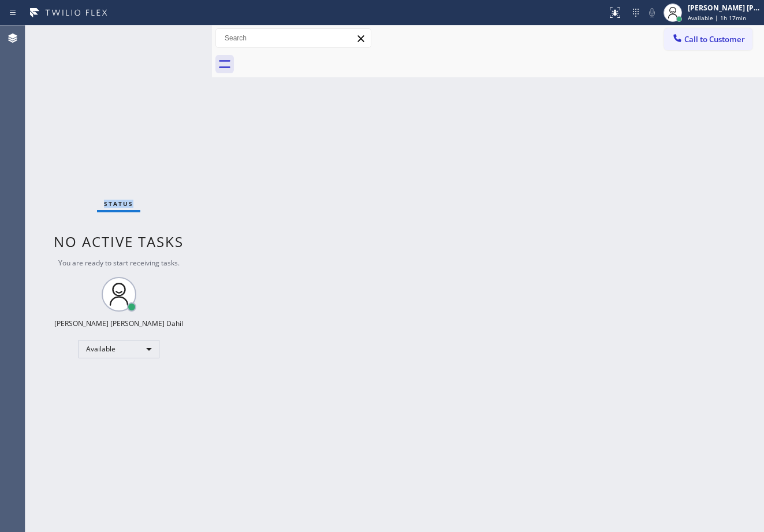
click at [176, 35] on div "Status No active tasks You are ready to start receiving tasks. [PERSON_NAME] [P…" at bounding box center [118, 278] width 186 height 507
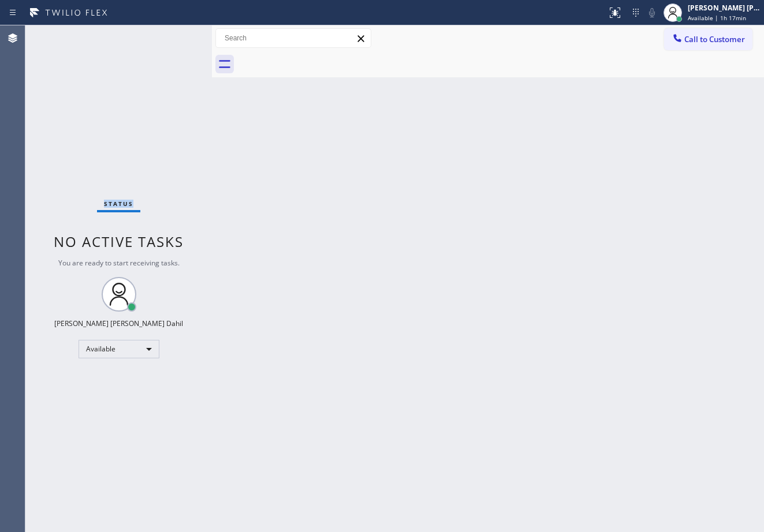
click at [176, 35] on div "Status No active tasks You are ready to start receiving tasks. [PERSON_NAME] [P…" at bounding box center [118, 278] width 186 height 507
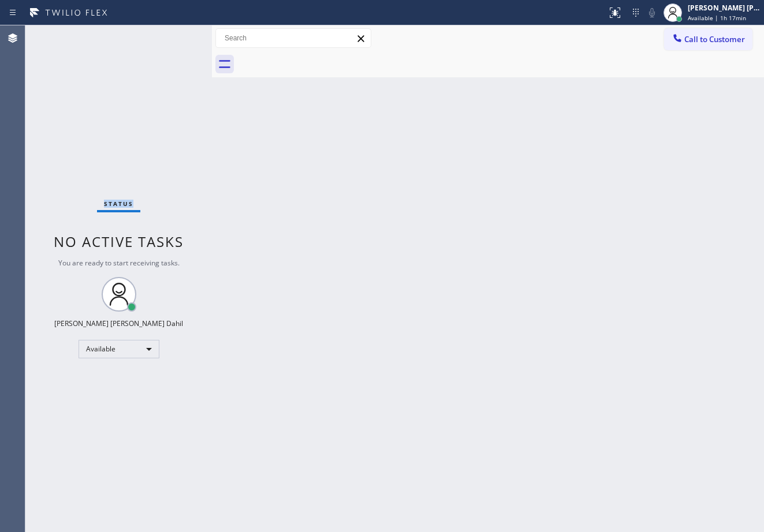
click at [176, 35] on div "Status No active tasks You are ready to start receiving tasks. [PERSON_NAME] [P…" at bounding box center [118, 278] width 186 height 507
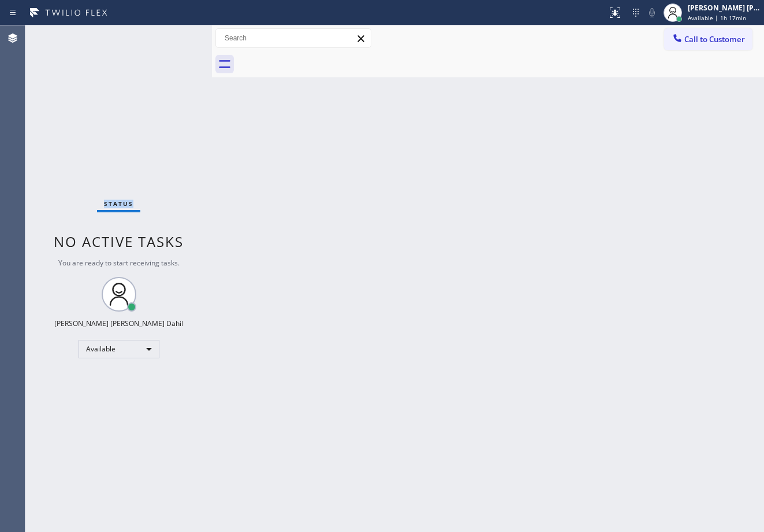
click at [176, 35] on div "Status No active tasks You are ready to start receiving tasks. [PERSON_NAME] [P…" at bounding box center [118, 278] width 186 height 507
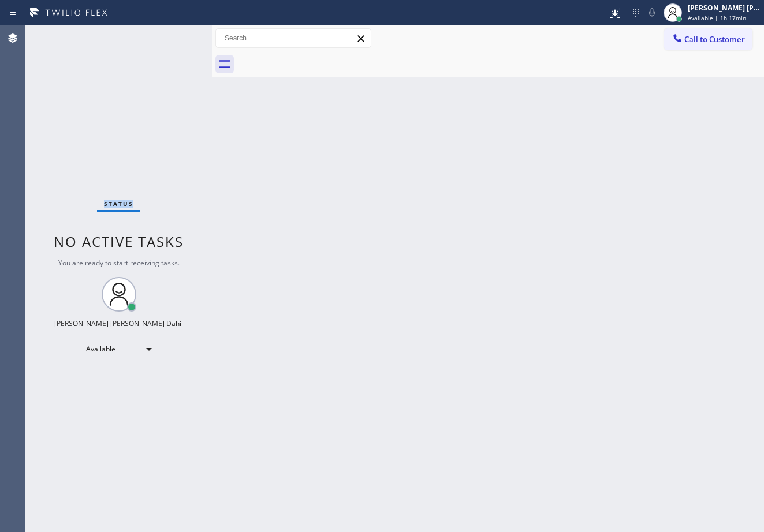
click at [176, 35] on div "Status No active tasks You are ready to start receiving tasks. [PERSON_NAME] [P…" at bounding box center [118, 278] width 186 height 507
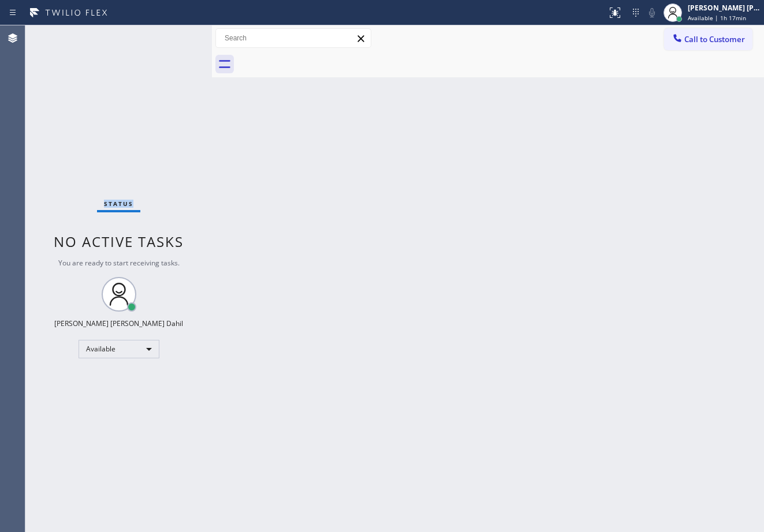
click at [176, 35] on div "Status No active tasks You are ready to start receiving tasks. [PERSON_NAME] [P…" at bounding box center [118, 278] width 186 height 507
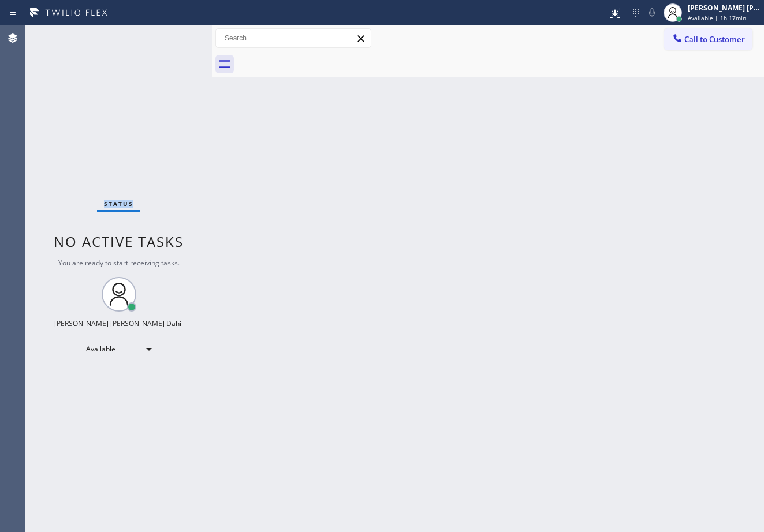
click at [176, 35] on div "Status No active tasks You are ready to start receiving tasks. [PERSON_NAME] [P…" at bounding box center [118, 278] width 186 height 507
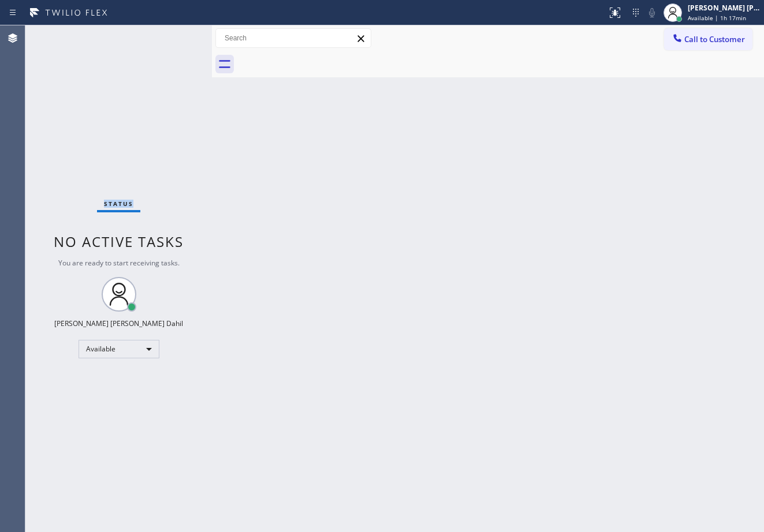
click at [176, 35] on div "Status No active tasks You are ready to start receiving tasks. [PERSON_NAME] [P…" at bounding box center [118, 278] width 186 height 507
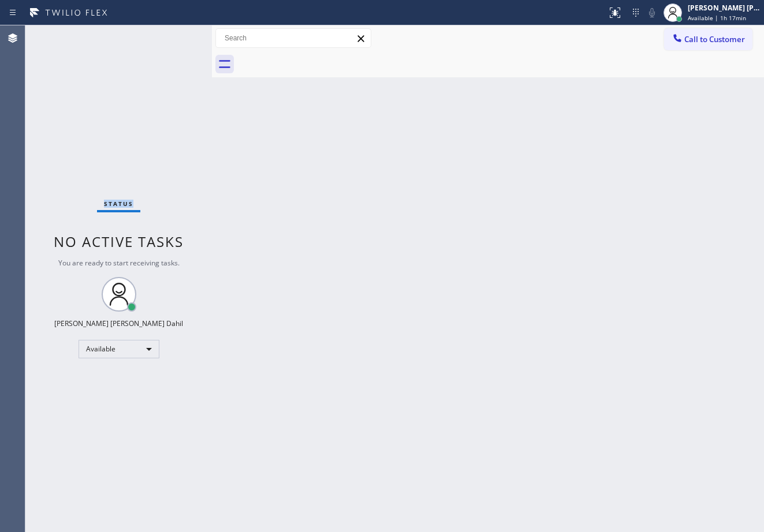
click at [176, 35] on div "Status No active tasks You are ready to start receiving tasks. [PERSON_NAME] [P…" at bounding box center [118, 278] width 186 height 507
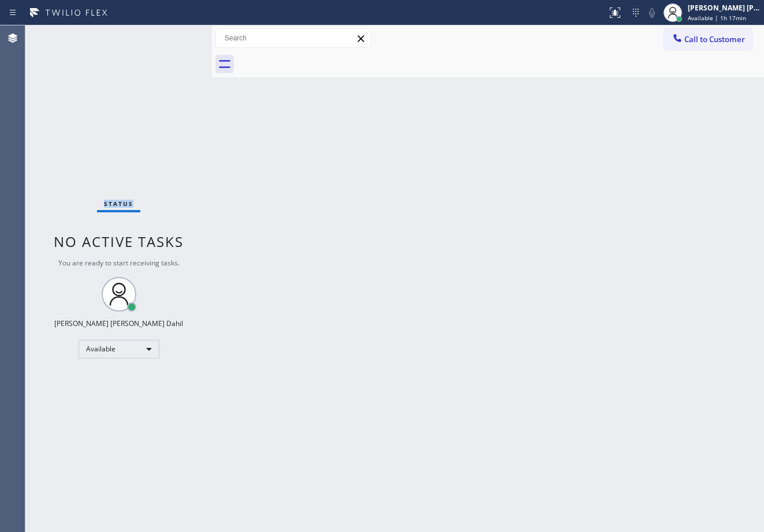
click at [176, 35] on div "Status No active tasks You are ready to start receiving tasks. [PERSON_NAME] [P…" at bounding box center [118, 278] width 186 height 507
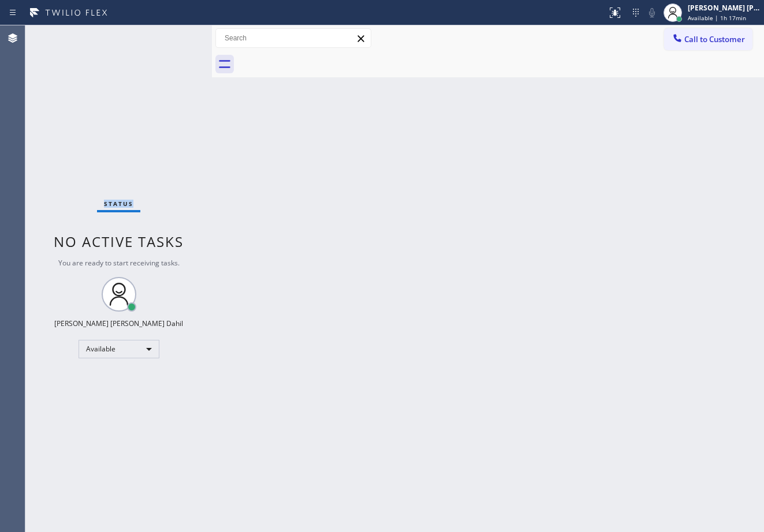
click at [176, 35] on div "Status No active tasks You are ready to start receiving tasks. [PERSON_NAME] [P…" at bounding box center [118, 278] width 186 height 507
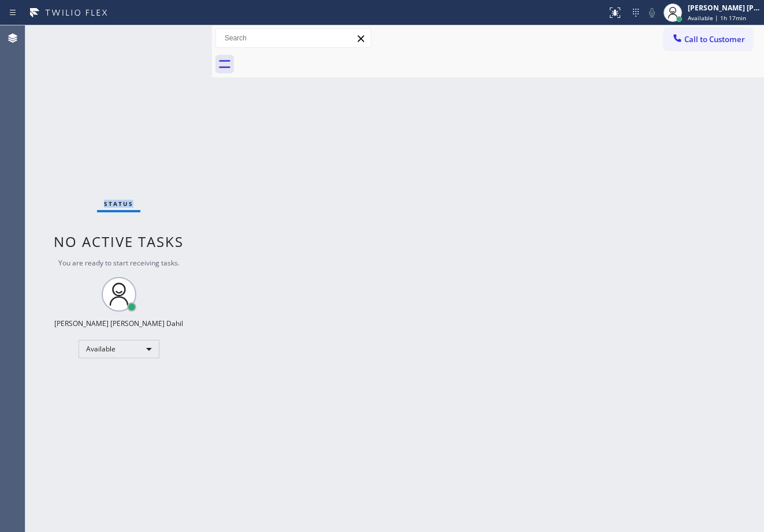
click at [176, 35] on div "Status No active tasks You are ready to start receiving tasks. [PERSON_NAME] [P…" at bounding box center [118, 278] width 186 height 507
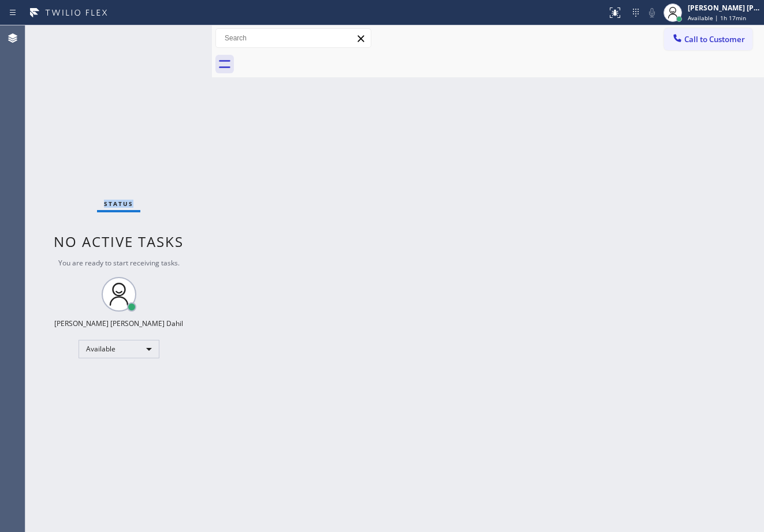
click at [176, 35] on div "Status No active tasks You are ready to start receiving tasks. [PERSON_NAME] [P…" at bounding box center [118, 278] width 186 height 507
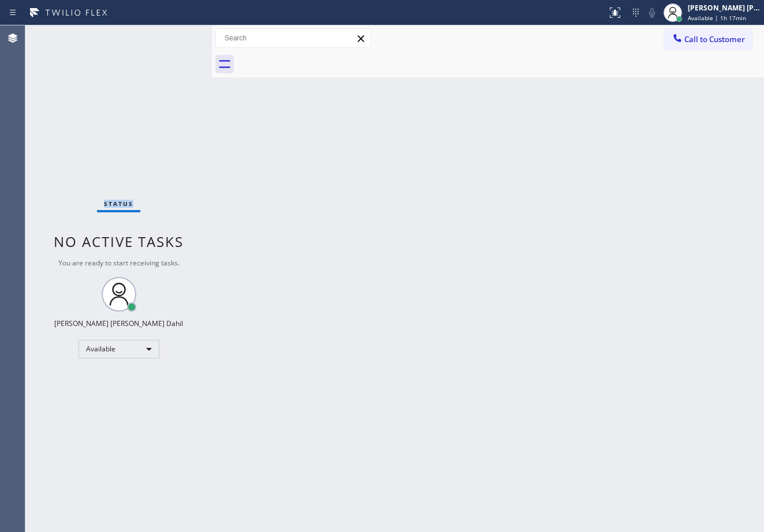
click at [176, 35] on div "Status No active tasks You are ready to start receiving tasks. [PERSON_NAME] [P…" at bounding box center [118, 278] width 186 height 507
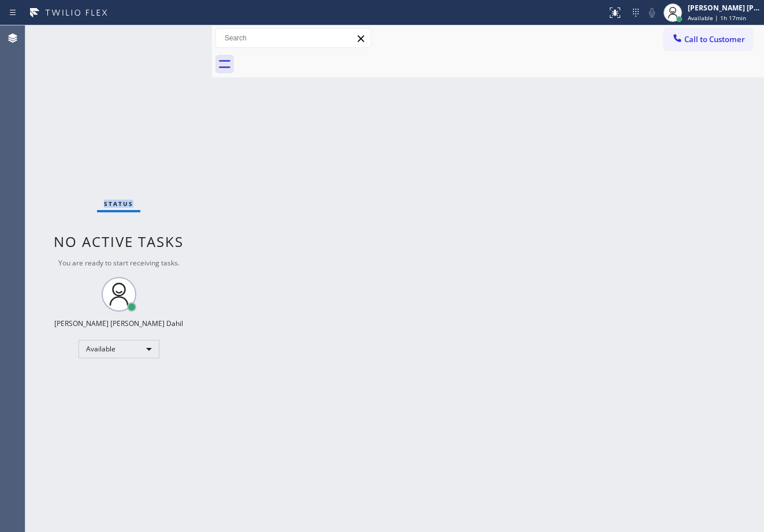
click at [176, 35] on div "Status No active tasks You are ready to start receiving tasks. [PERSON_NAME] [P…" at bounding box center [118, 278] width 186 height 507
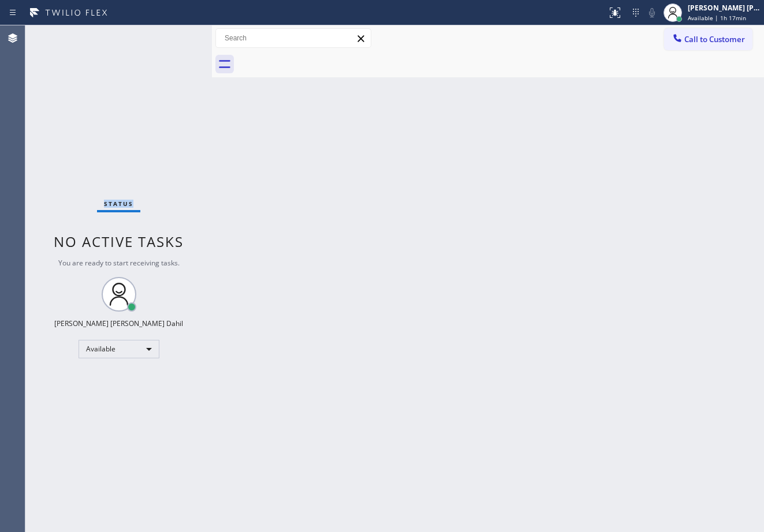
click at [176, 35] on div "Status No active tasks You are ready to start receiving tasks. [PERSON_NAME] [P…" at bounding box center [118, 278] width 186 height 507
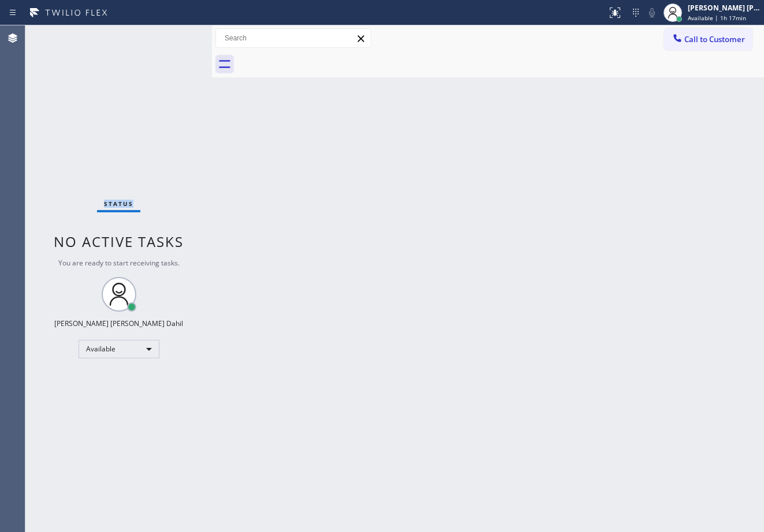
click at [176, 35] on div "Status No active tasks You are ready to start receiving tasks. [PERSON_NAME] [P…" at bounding box center [118, 278] width 186 height 507
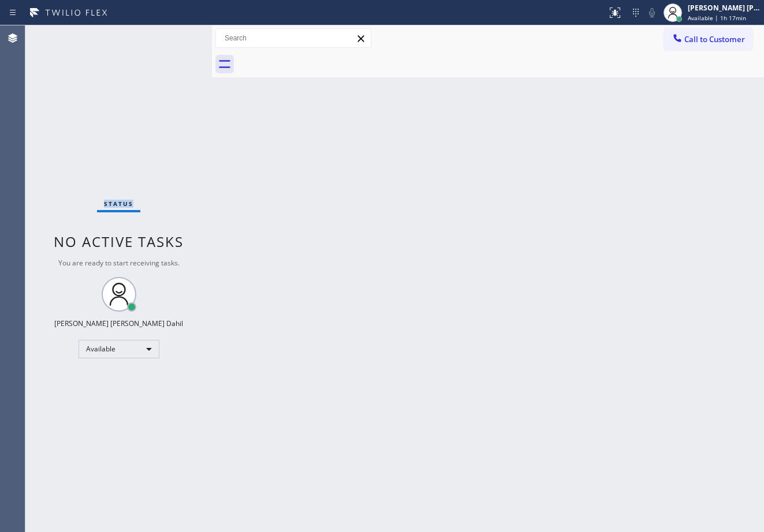
click at [176, 35] on div "Status No active tasks You are ready to start receiving tasks. [PERSON_NAME] [P…" at bounding box center [118, 278] width 186 height 507
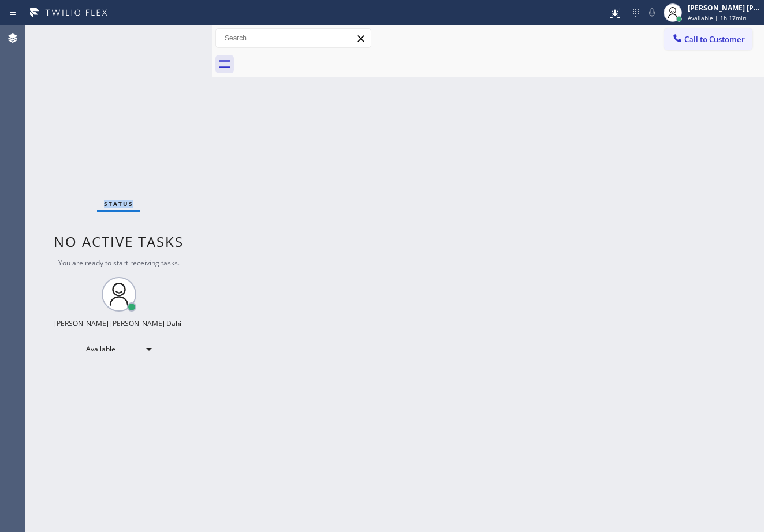
click at [176, 35] on div "Status No active tasks You are ready to start receiving tasks. [PERSON_NAME] [P…" at bounding box center [118, 278] width 186 height 507
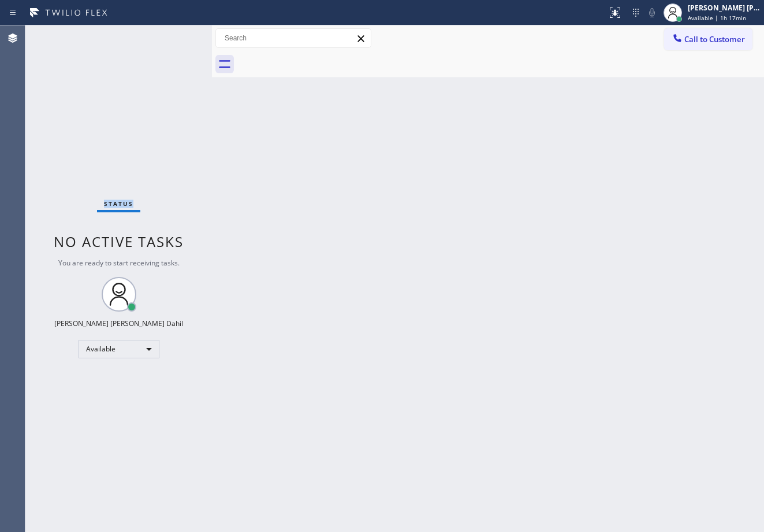
click at [176, 35] on div "Status No active tasks You are ready to start receiving tasks. [PERSON_NAME] [P…" at bounding box center [118, 278] width 186 height 507
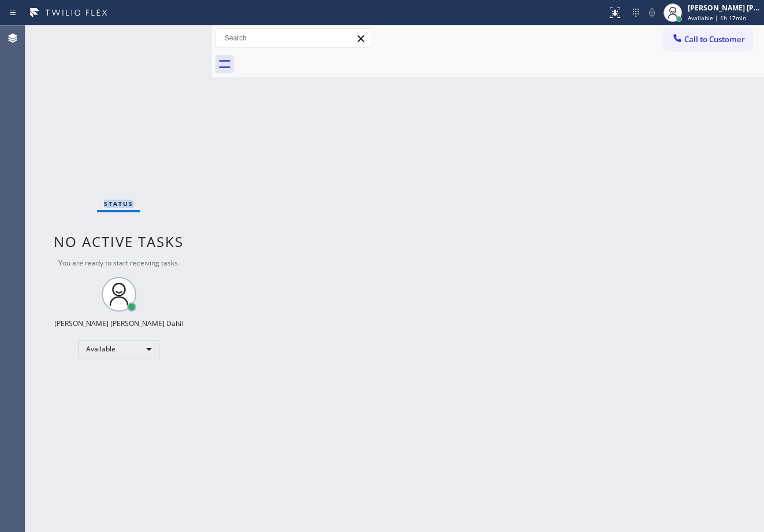
click at [176, 35] on div "Status No active tasks You are ready to start receiving tasks. [PERSON_NAME] [P…" at bounding box center [118, 278] width 186 height 507
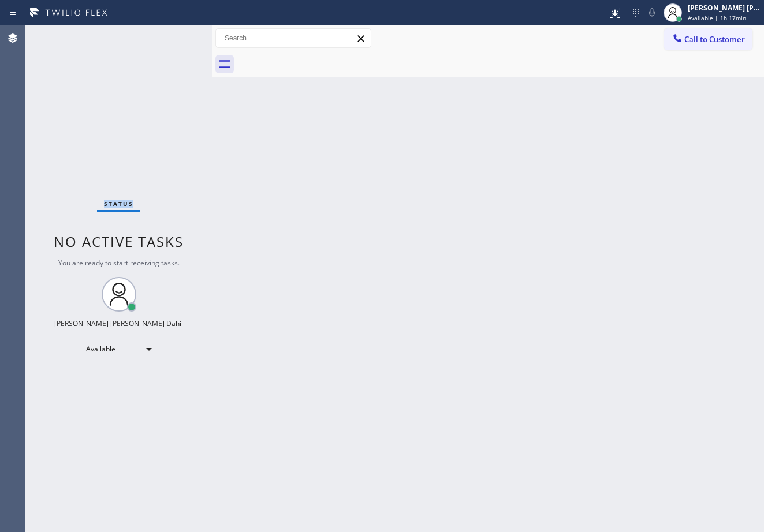
click at [176, 35] on div "Status No active tasks You are ready to start receiving tasks. [PERSON_NAME] [P…" at bounding box center [118, 278] width 186 height 507
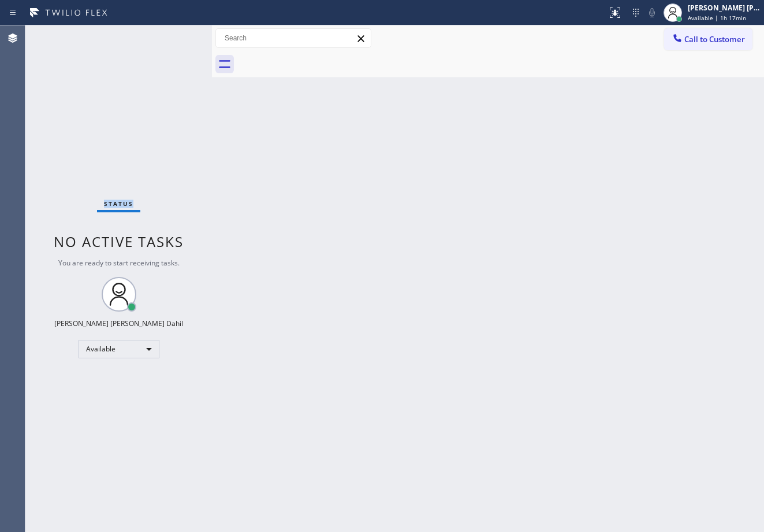
click at [176, 35] on div "Status No active tasks You are ready to start receiving tasks. [PERSON_NAME] [P…" at bounding box center [118, 278] width 186 height 507
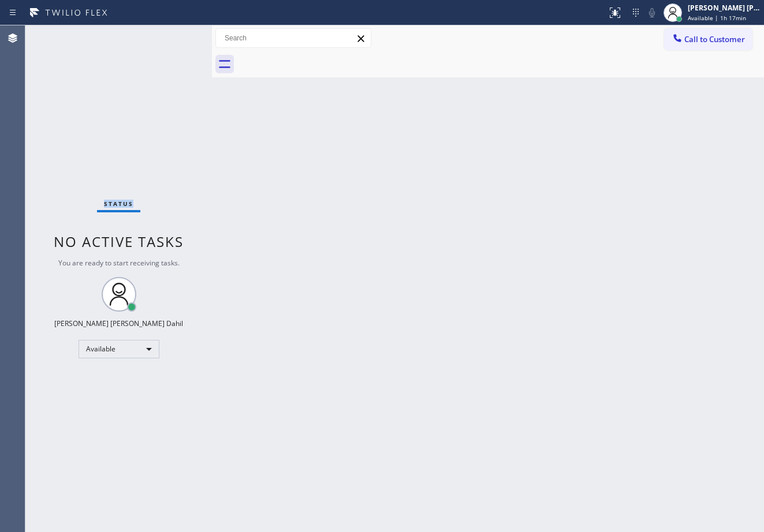
click at [176, 35] on div "Status No active tasks You are ready to start receiving tasks. [PERSON_NAME] [P…" at bounding box center [118, 278] width 186 height 507
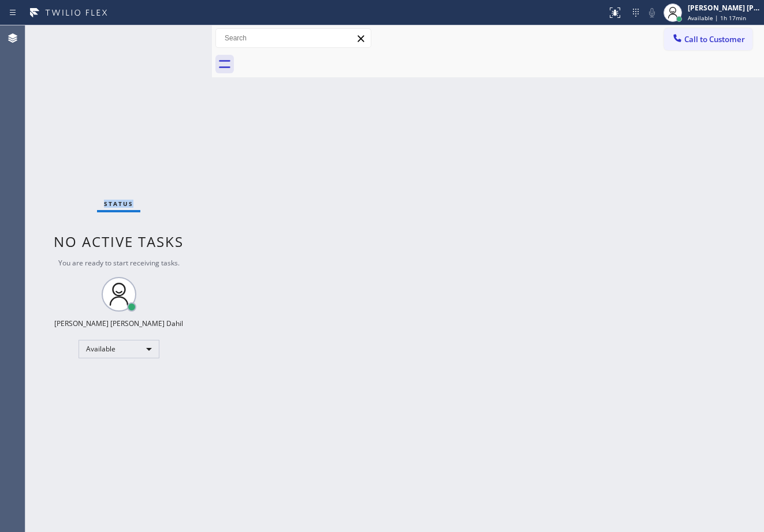
click at [176, 35] on div "Status No active tasks You are ready to start receiving tasks. [PERSON_NAME] [P…" at bounding box center [118, 278] width 186 height 507
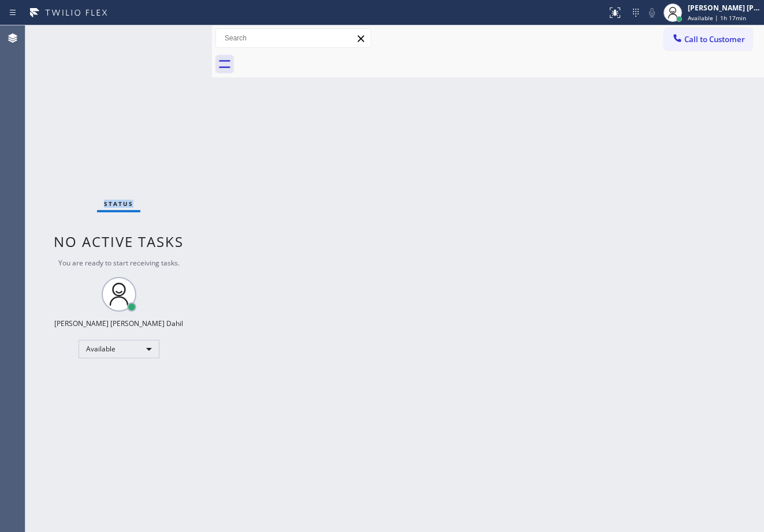
click at [176, 35] on div "Status No active tasks You are ready to start receiving tasks. [PERSON_NAME] [P…" at bounding box center [118, 278] width 186 height 507
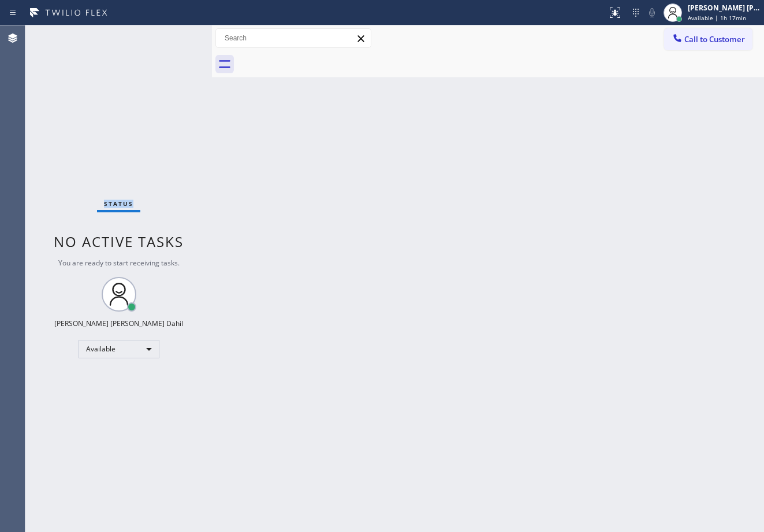
click at [176, 35] on div "Status No active tasks You are ready to start receiving tasks. [PERSON_NAME] [P…" at bounding box center [118, 278] width 186 height 507
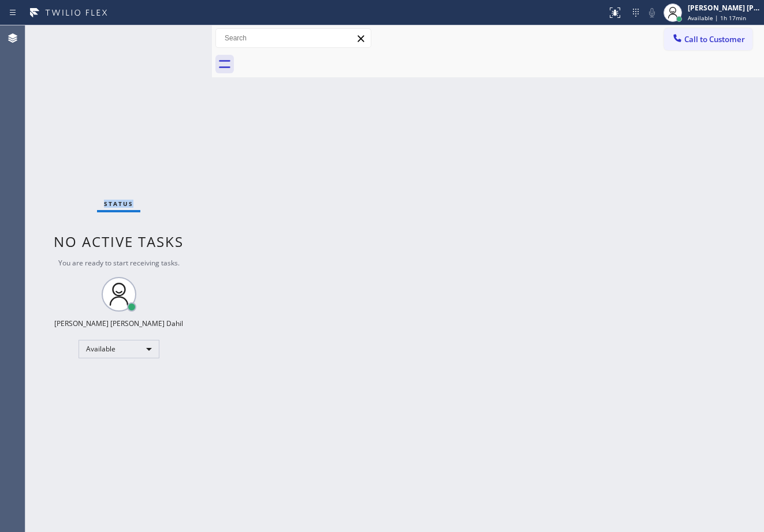
click at [176, 35] on div "Status No active tasks You are ready to start receiving tasks. [PERSON_NAME] [P…" at bounding box center [118, 278] width 186 height 507
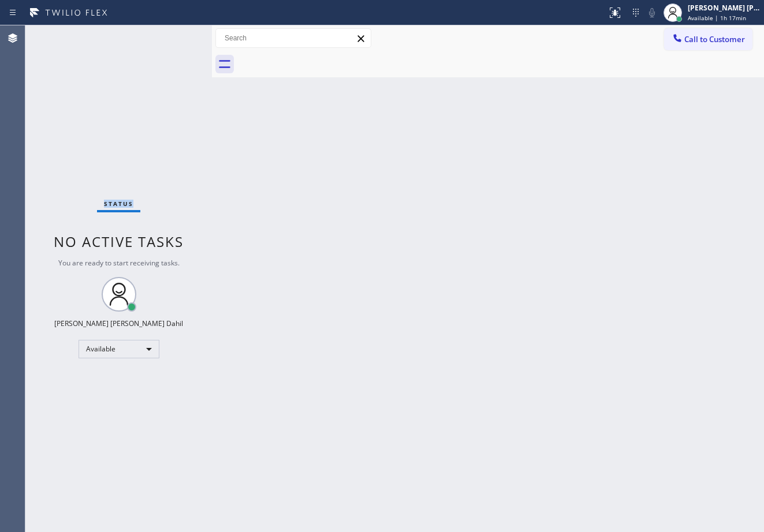
click at [176, 35] on div "Status No active tasks You are ready to start receiving tasks. [PERSON_NAME] [P…" at bounding box center [118, 278] width 186 height 507
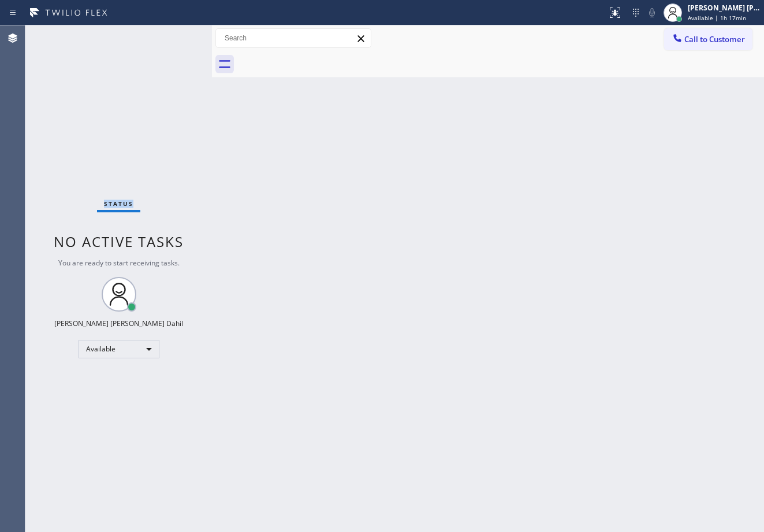
click at [176, 35] on div "Status No active tasks You are ready to start receiving tasks. [PERSON_NAME] [P…" at bounding box center [118, 278] width 186 height 507
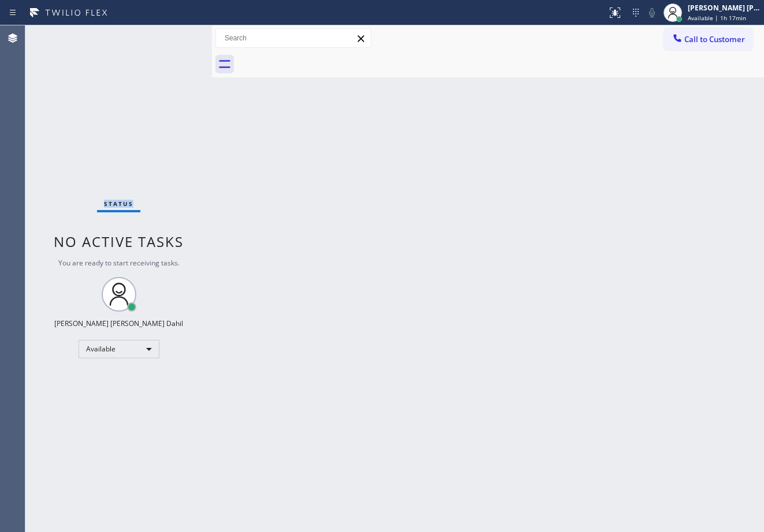
click at [176, 35] on div "Status No active tasks You are ready to start receiving tasks. [PERSON_NAME] [P…" at bounding box center [118, 278] width 186 height 507
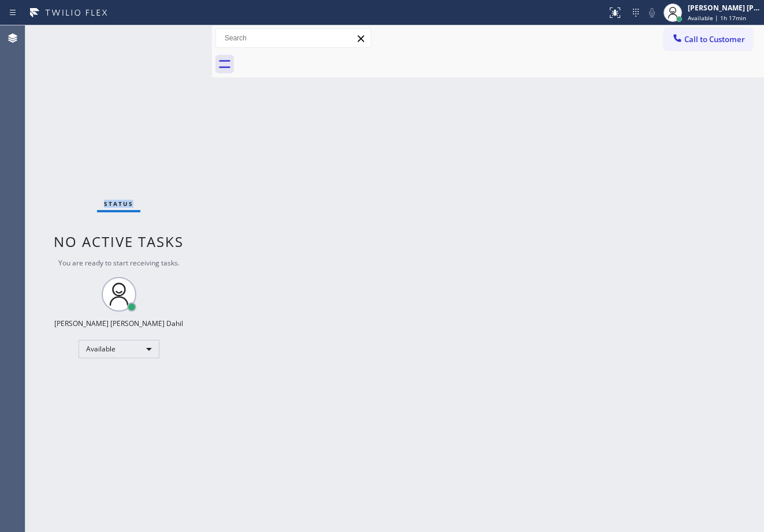
click at [176, 35] on div "Status No active tasks You are ready to start receiving tasks. [PERSON_NAME] [P…" at bounding box center [118, 278] width 186 height 507
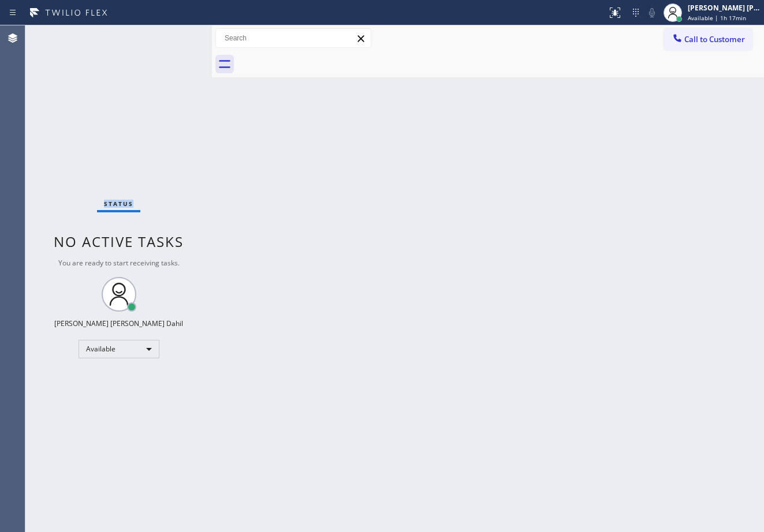
click at [176, 35] on div "Status No active tasks You are ready to start receiving tasks. [PERSON_NAME] [P…" at bounding box center [118, 278] width 186 height 507
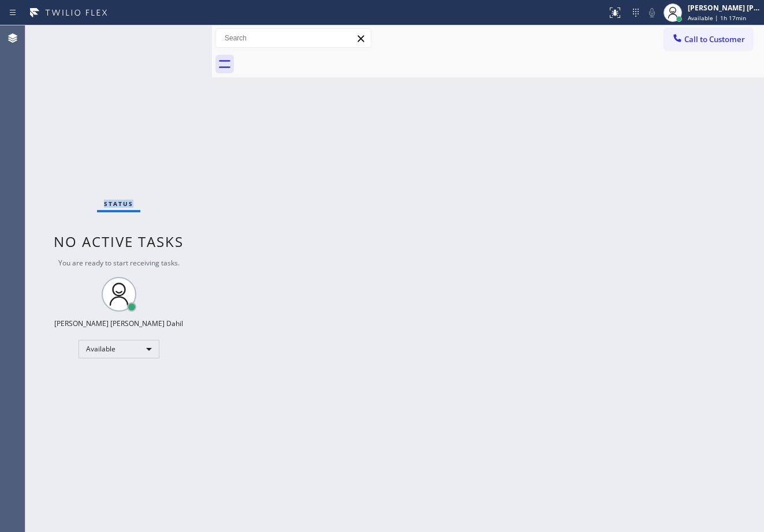
click at [176, 35] on div "Status No active tasks You are ready to start receiving tasks. [PERSON_NAME] [P…" at bounding box center [118, 278] width 186 height 507
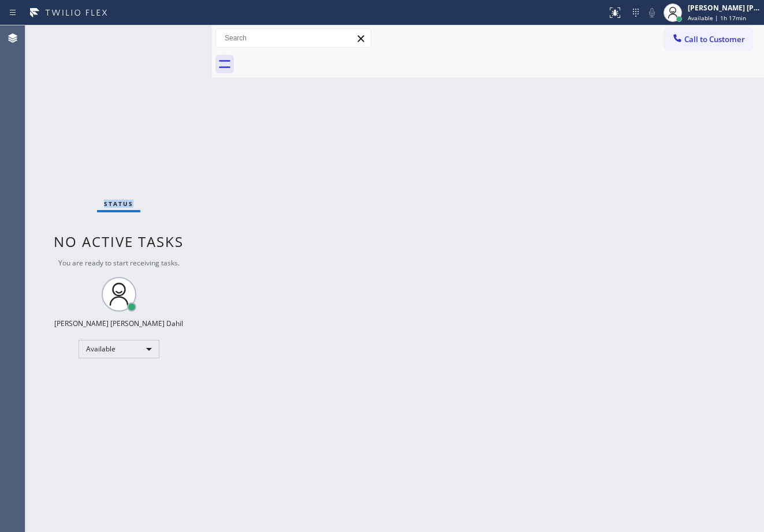
click at [176, 35] on div "Status No active tasks You are ready to start receiving tasks. [PERSON_NAME] [P…" at bounding box center [118, 278] width 186 height 507
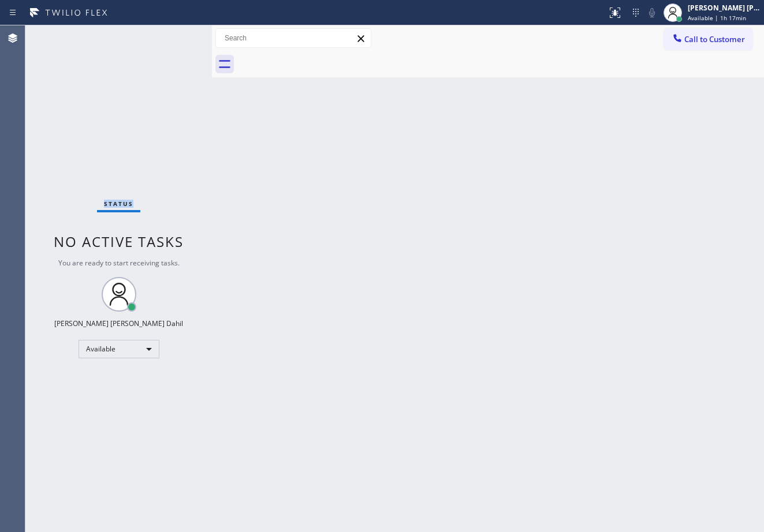
click at [176, 35] on div "Status No active tasks You are ready to start receiving tasks. [PERSON_NAME] [P…" at bounding box center [118, 278] width 186 height 507
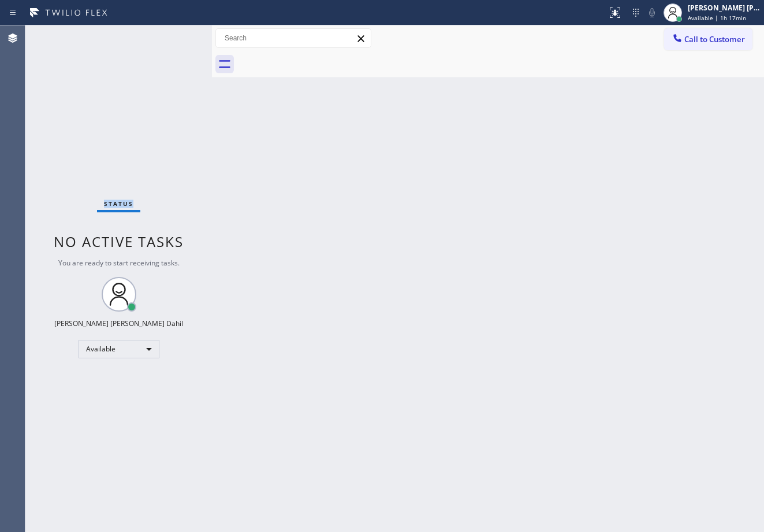
click at [176, 35] on div "Status No active tasks You are ready to start receiving tasks. [PERSON_NAME] [P…" at bounding box center [118, 278] width 186 height 507
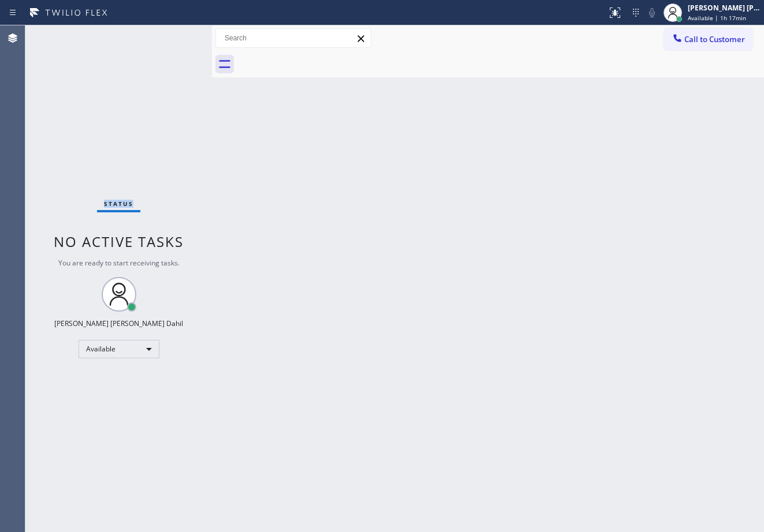
click at [176, 35] on div "Status No active tasks You are ready to start receiving tasks. [PERSON_NAME] [P…" at bounding box center [118, 278] width 186 height 507
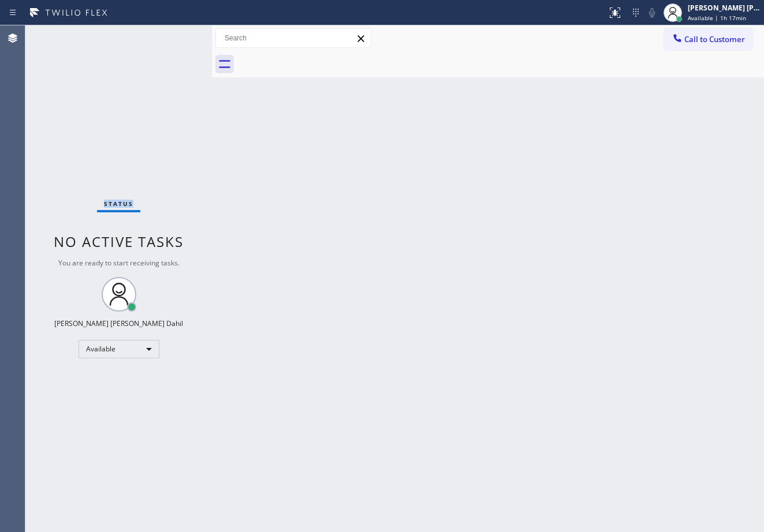
click at [176, 35] on div "Status No active tasks You are ready to start receiving tasks. [PERSON_NAME] [P…" at bounding box center [118, 278] width 186 height 507
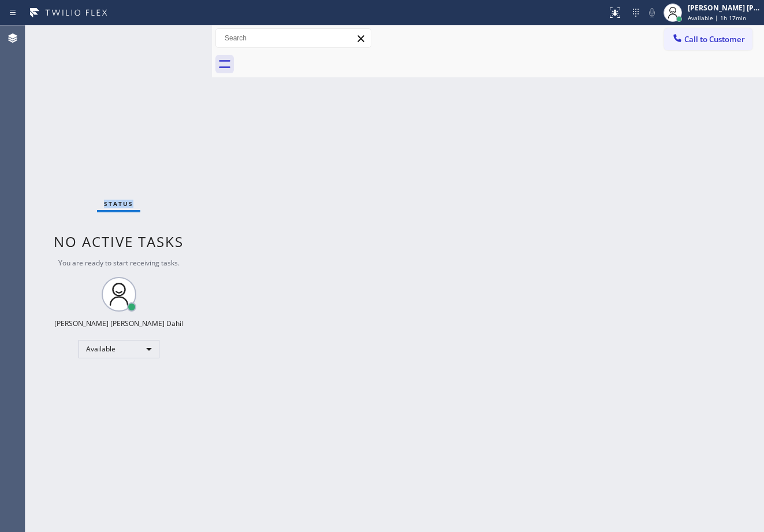
click at [176, 35] on div "Status No active tasks You are ready to start receiving tasks. [PERSON_NAME] [P…" at bounding box center [118, 278] width 186 height 507
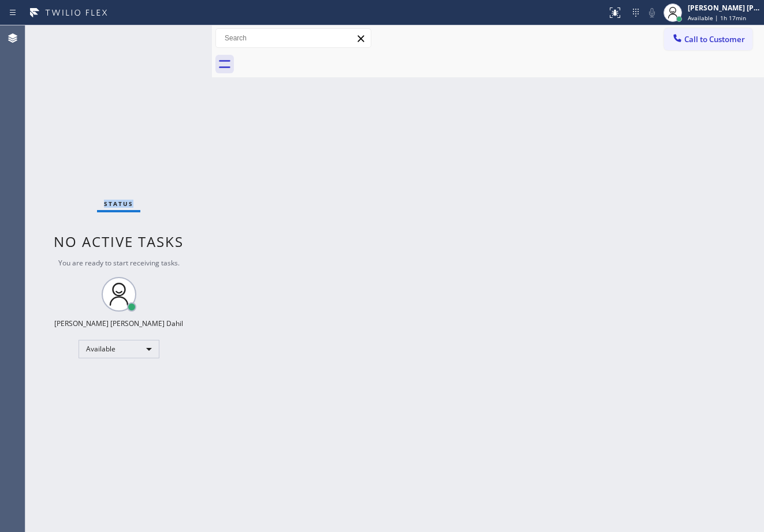
click at [176, 35] on div "Status No active tasks You are ready to start receiving tasks. [PERSON_NAME] [P…" at bounding box center [118, 278] width 186 height 507
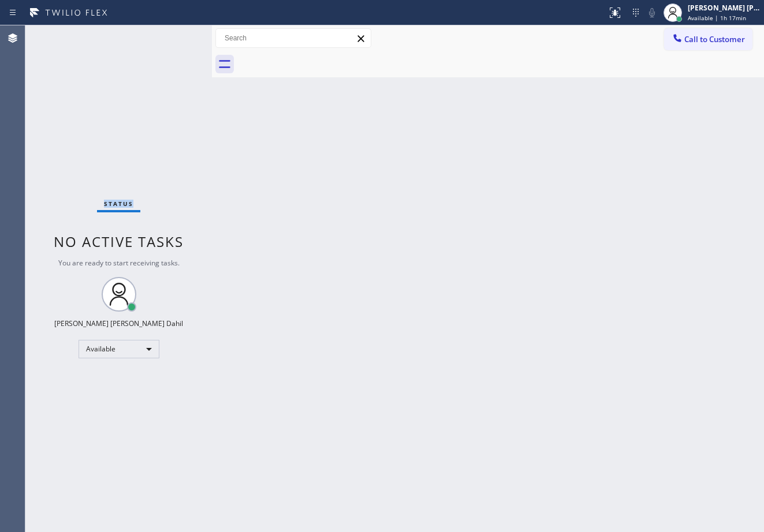
click at [176, 35] on div "Status No active tasks You are ready to start receiving tasks. [PERSON_NAME] [P…" at bounding box center [118, 278] width 186 height 507
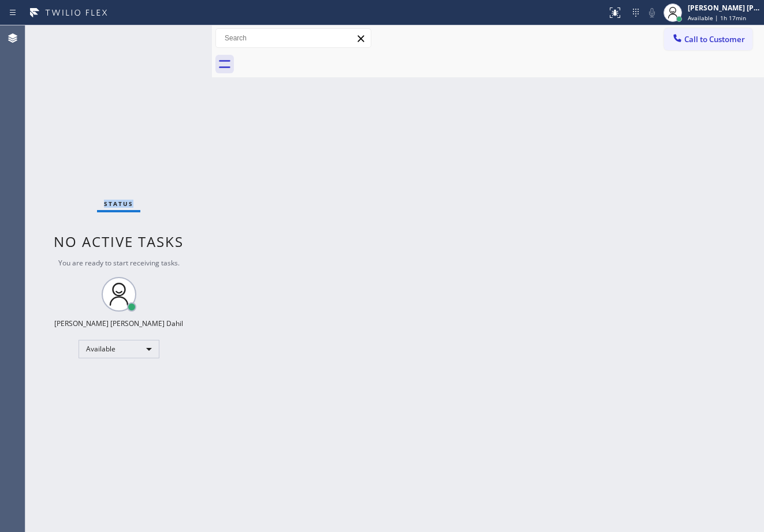
click at [176, 35] on div "Status No active tasks You are ready to start receiving tasks. [PERSON_NAME] [P…" at bounding box center [118, 278] width 186 height 507
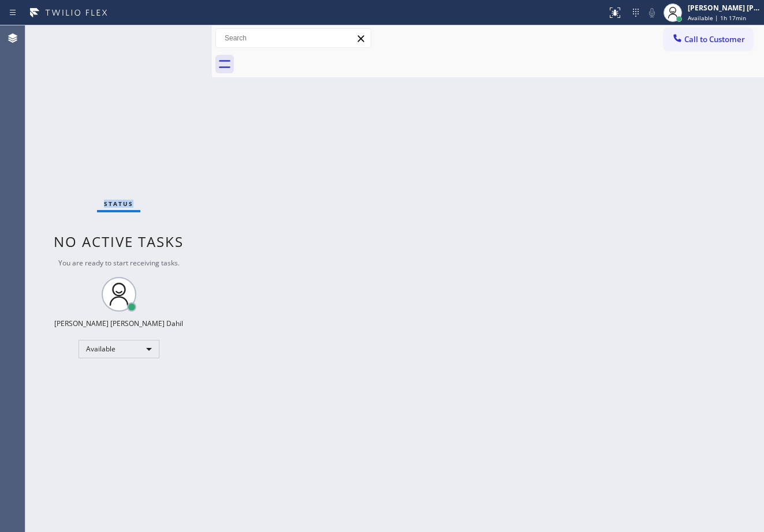
click at [176, 35] on div "Status No active tasks You are ready to start receiving tasks. [PERSON_NAME] [P…" at bounding box center [118, 278] width 186 height 507
click
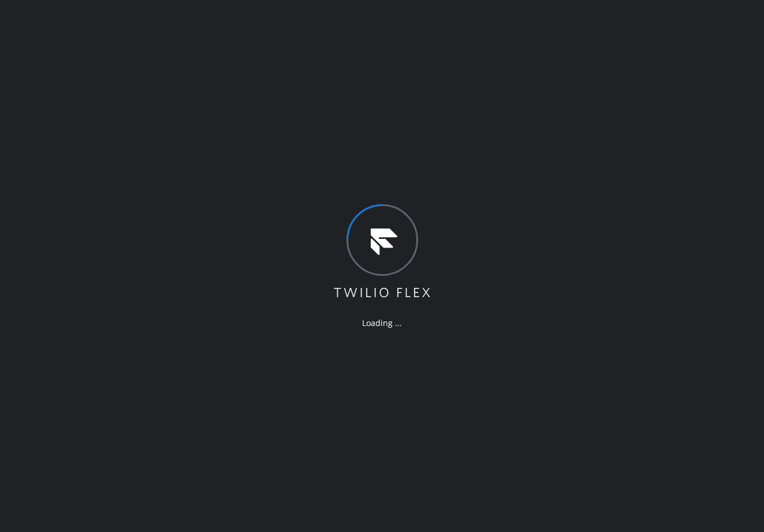
click at [138, 47] on div "Loading ..." at bounding box center [382, 266] width 764 height 532
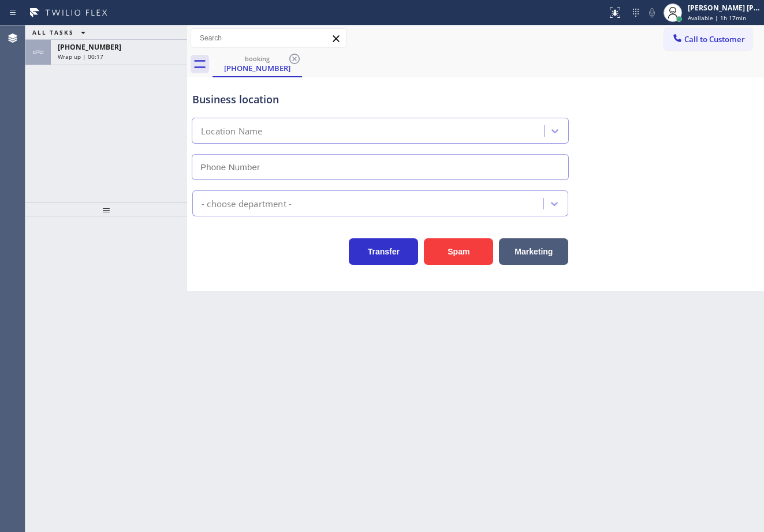
type input "[PHONE_NUMBER]"
click at [119, 52] on div "+14158130696 Wrap up | 00:18" at bounding box center [117, 52] width 132 height 25
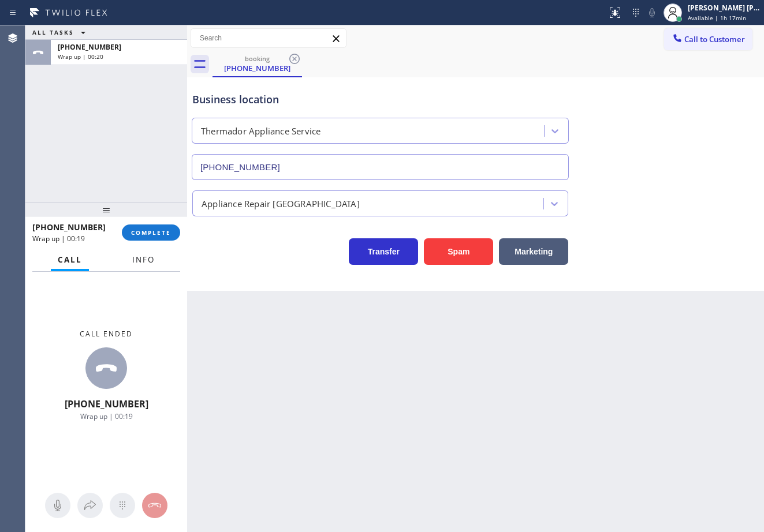
click at [141, 264] on span "Info" at bounding box center [143, 260] width 23 height 10
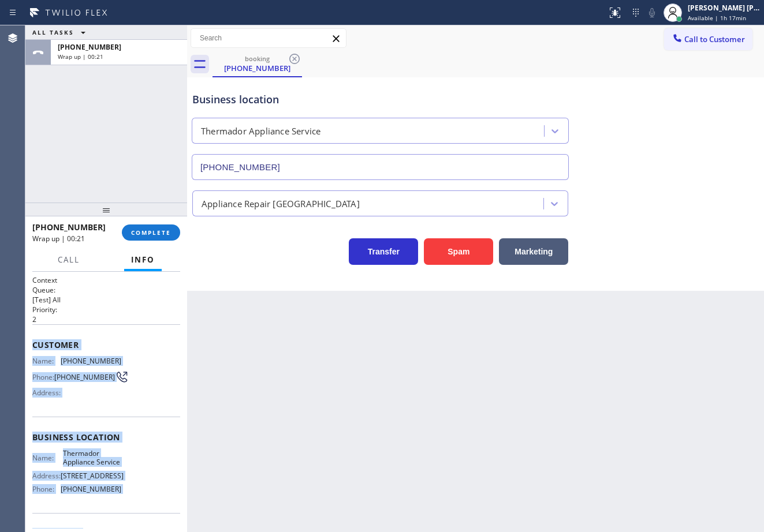
scroll to position [94, 0]
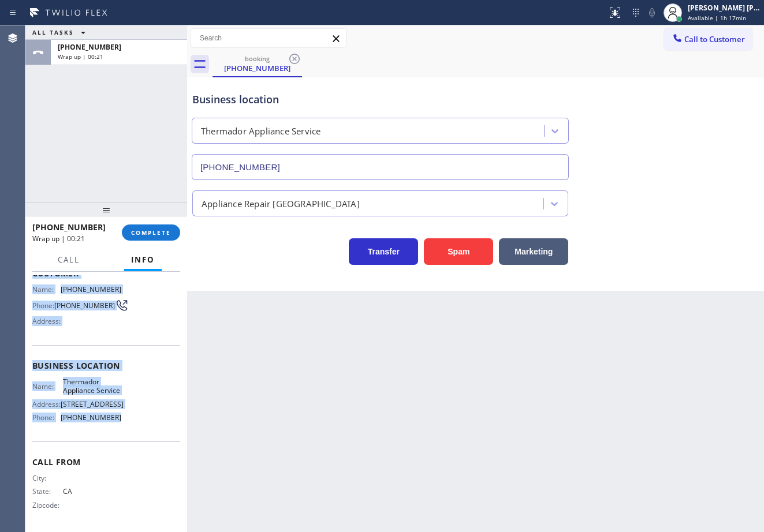
drag, startPoint x: 42, startPoint y: 355, endPoint x: 482, endPoint y: 221, distance: 460.5
click at [132, 418] on div "Context Queue: [Test] All Priority: 2 Customer Name: (415) 813-0696 Phone: (415…" at bounding box center [106, 402] width 162 height 260
click at [144, 230] on span "COMPLETE" at bounding box center [151, 233] width 40 height 8
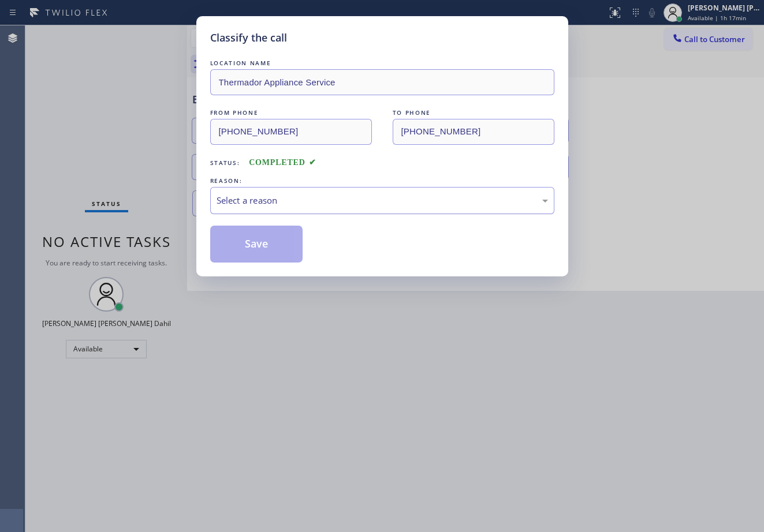
drag, startPoint x: 257, startPoint y: 203, endPoint x: 258, endPoint y: 211, distance: 8.7
click at [258, 207] on div "Select a reason" at bounding box center [382, 200] width 344 height 27
click at [250, 242] on button "Save" at bounding box center [256, 244] width 93 height 37
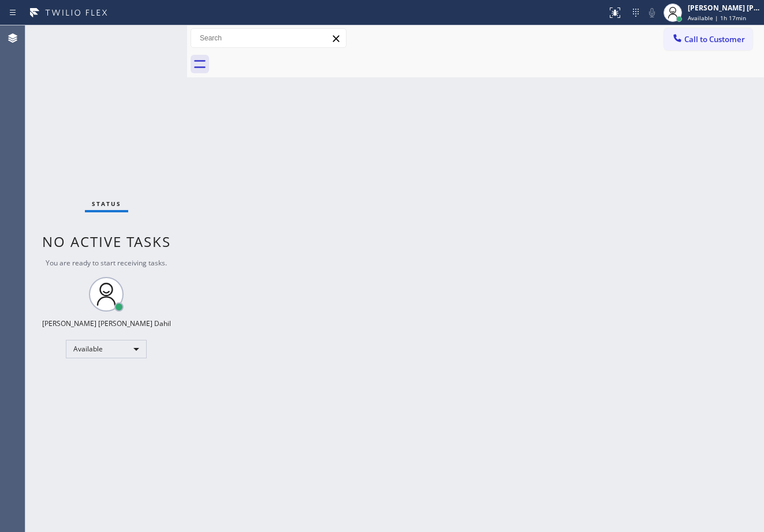
click at [714, 38] on span "Call to Customer" at bounding box center [714, 39] width 61 height 10
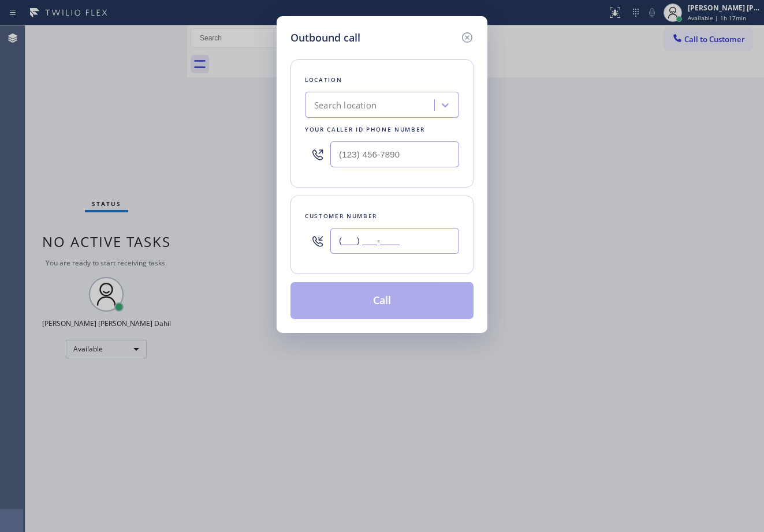
click at [423, 247] on input "(___) ___-____" at bounding box center [394, 241] width 129 height 26
paste input "415) 813-0696"
type input "[PHONE_NUMBER]"
click at [398, 151] on input "(___) ___-____" at bounding box center [394, 154] width 129 height 26
paste input "425) 215-0733"
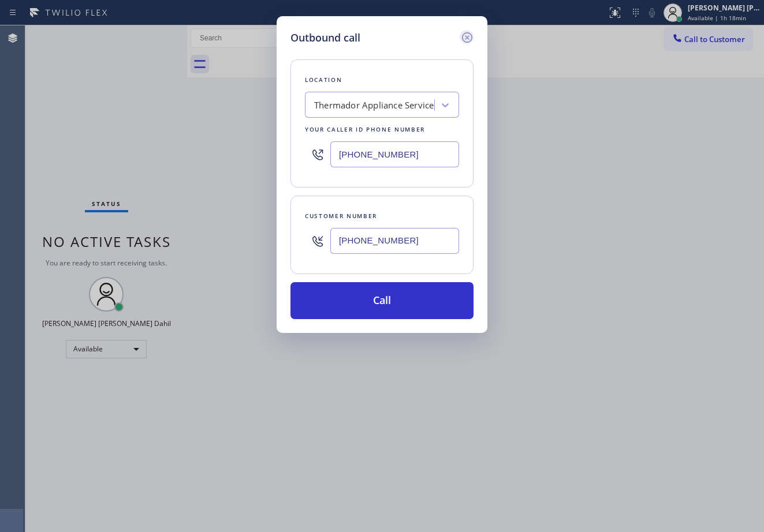
type input "[PHONE_NUMBER]"
click at [468, 38] on icon at bounding box center [467, 37] width 10 height 10
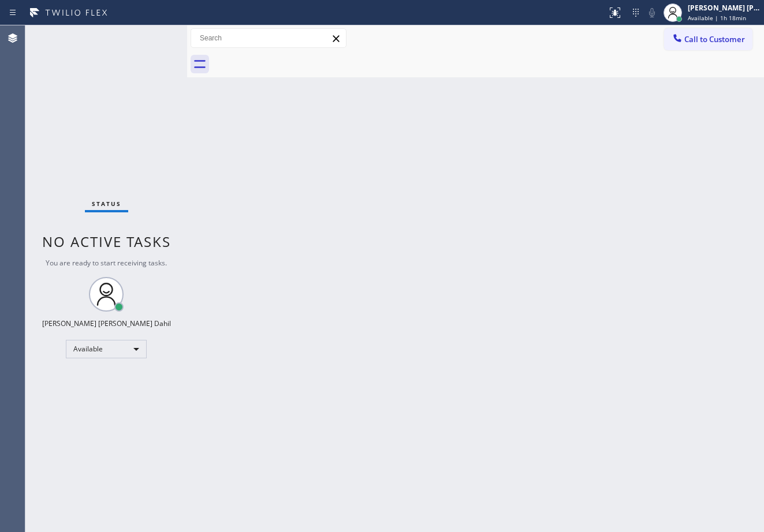
drag, startPoint x: 479, startPoint y: 282, endPoint x: 501, endPoint y: 313, distance: 37.6
click at [484, 290] on div "Back to Dashboard Change Sender ID Customers Technicians Select a contact Outbo…" at bounding box center [475, 278] width 577 height 507
drag, startPoint x: 507, startPoint y: 171, endPoint x: 561, endPoint y: 151, distance: 56.8
click at [507, 171] on div "Back to Dashboard Change Sender ID Customers Technicians Select a contact Outbo…" at bounding box center [475, 278] width 577 height 507
click at [498, 70] on div at bounding box center [487, 64] width 551 height 26
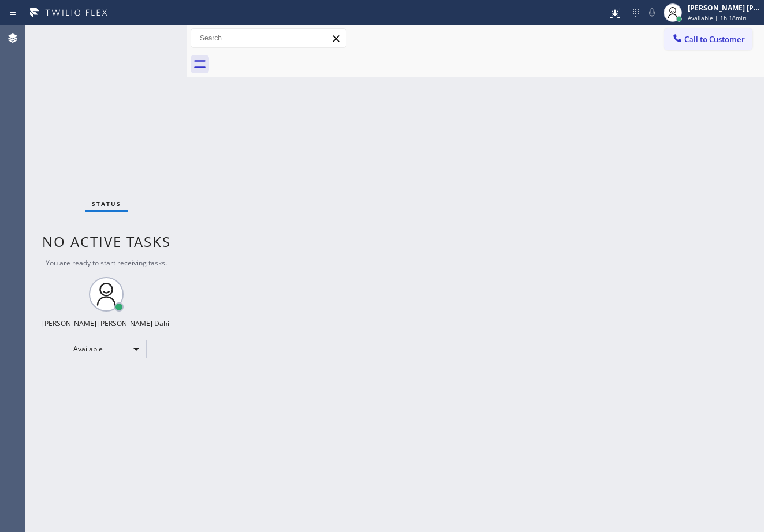
click at [506, 353] on div "Back to Dashboard Change Sender ID Customers Technicians Select a contact Outbo…" at bounding box center [475, 278] width 577 height 507
click at [135, 81] on div "Status No active tasks You are ready to start receiving tasks. [PERSON_NAME] [P…" at bounding box center [106, 278] width 162 height 507
click at [410, 229] on div "Back to Dashboard Change Sender ID Customers Technicians Select a contact Outbo…" at bounding box center [475, 278] width 577 height 507
click at [295, 348] on div "Back to Dashboard Change Sender ID Customers Technicians Select a contact Outbo…" at bounding box center [475, 278] width 577 height 507
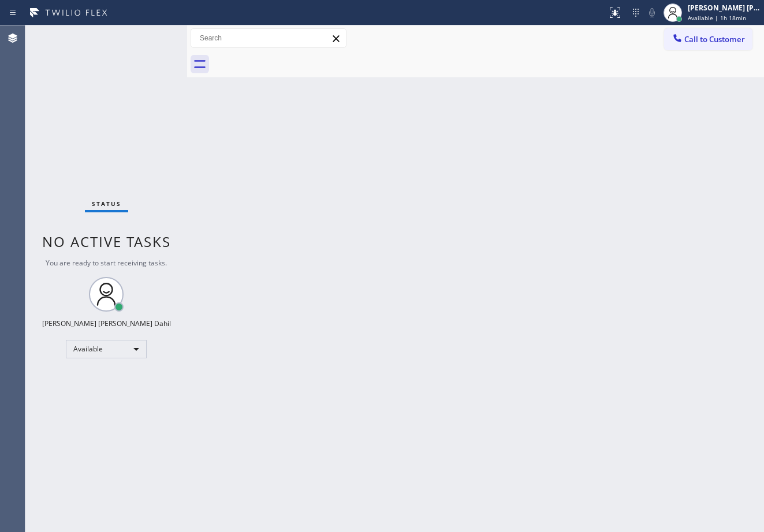
click at [295, 348] on div "Back to Dashboard Change Sender ID Customers Technicians Select a contact Outbo…" at bounding box center [475, 278] width 577 height 507
click at [317, 302] on div "Back to Dashboard Change Sender ID Customers Technicians Select a contact Outbo…" at bounding box center [475, 278] width 577 height 507
drag, startPoint x: 308, startPoint y: 318, endPoint x: 315, endPoint y: 320, distance: 6.8
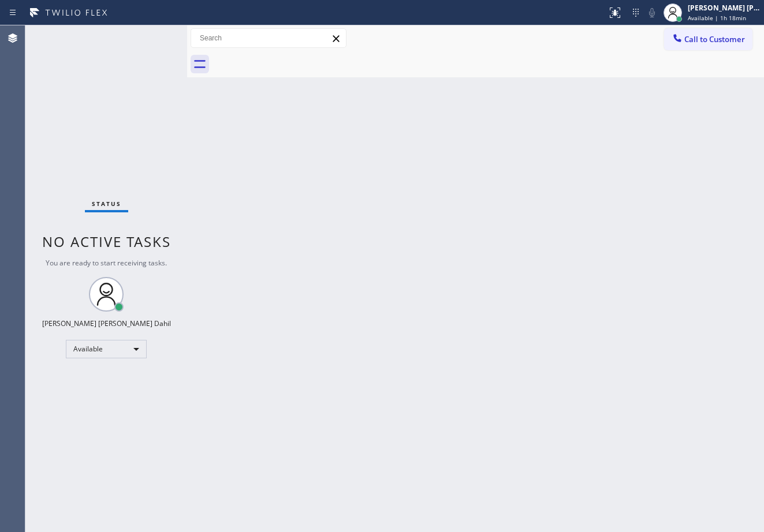
click at [310, 320] on div "Back to Dashboard Change Sender ID Customers Technicians Select a contact Outbo…" at bounding box center [475, 278] width 577 height 507
click at [315, 320] on div "Back to Dashboard Change Sender ID Customers Technicians Select a contact Outbo…" at bounding box center [475, 278] width 577 height 507
drag, startPoint x: 186, startPoint y: 39, endPoint x: 327, endPoint y: 226, distance: 233.7
click at [212, 48] on div at bounding box center [212, 278] width 0 height 507
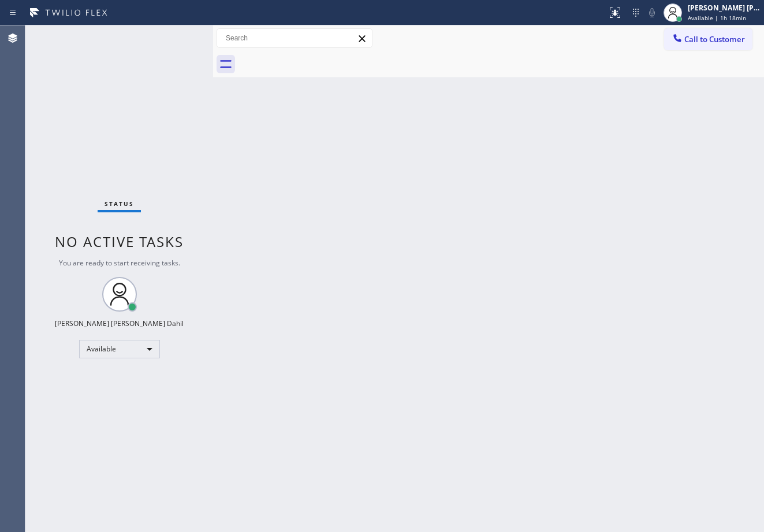
click at [361, 260] on div "Back to Dashboard Change Sender ID Customers Technicians Select a contact Outbo…" at bounding box center [488, 278] width 551 height 507
click at [176, 35] on div "Status No active tasks You are ready to start receiving tasks. [PERSON_NAME] [P…" at bounding box center [119, 278] width 188 height 507
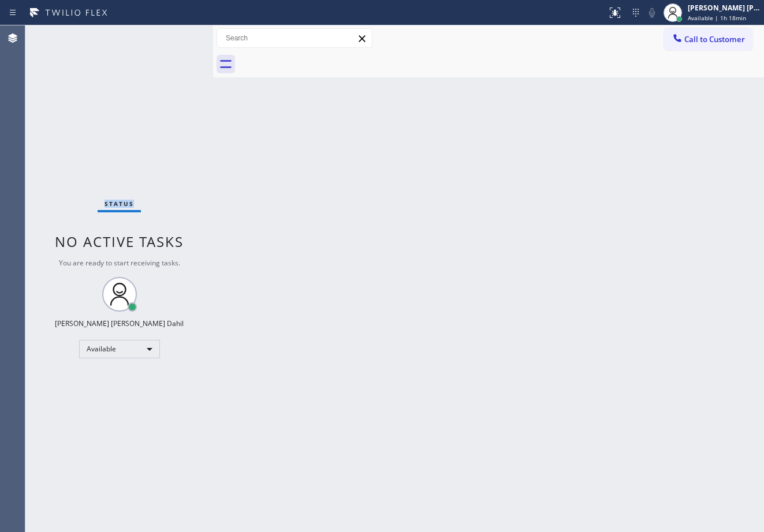
click at [176, 35] on div "Status No active tasks You are ready to start receiving tasks. [PERSON_NAME] [P…" at bounding box center [119, 278] width 188 height 507
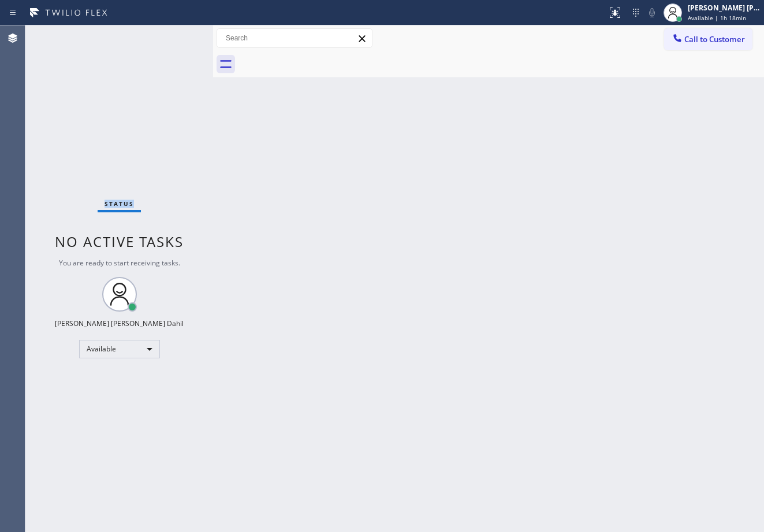
click at [176, 35] on div "Status No active tasks You are ready to start receiving tasks. [PERSON_NAME] [P…" at bounding box center [119, 278] width 188 height 507
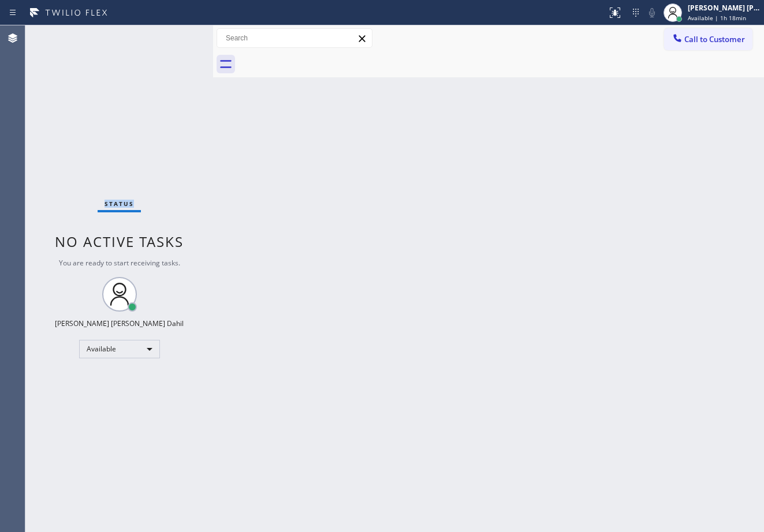
click at [176, 35] on div "Status No active tasks You are ready to start receiving tasks. [PERSON_NAME] [P…" at bounding box center [119, 278] width 188 height 507
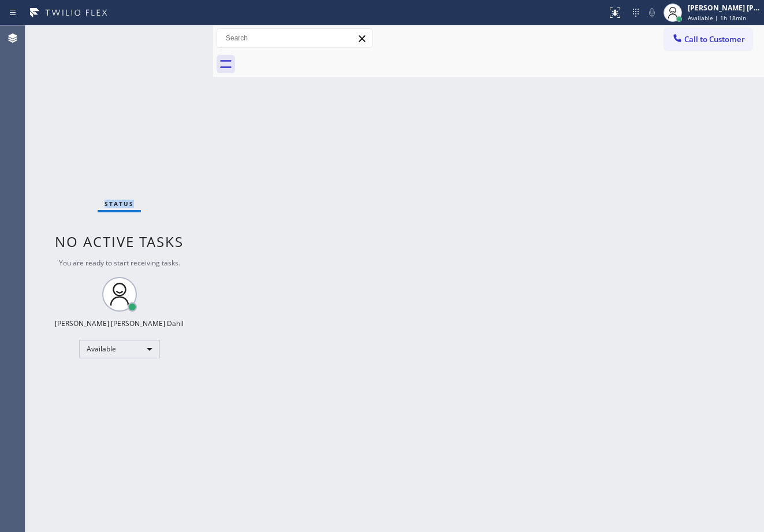
click at [176, 35] on div "Status No active tasks You are ready to start receiving tasks. [PERSON_NAME] [P…" at bounding box center [119, 278] width 188 height 507
click at [584, 252] on div "Back to Dashboard Change Sender ID Customers Technicians Select a contact Outbo…" at bounding box center [488, 278] width 551 height 507
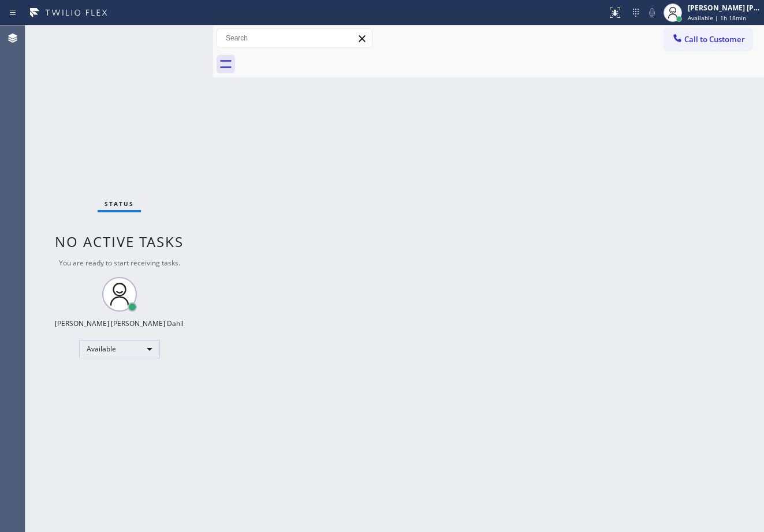
click at [643, 445] on div "Back to Dashboard Change Sender ID Customers Technicians Select a contact Outbo…" at bounding box center [488, 278] width 551 height 507
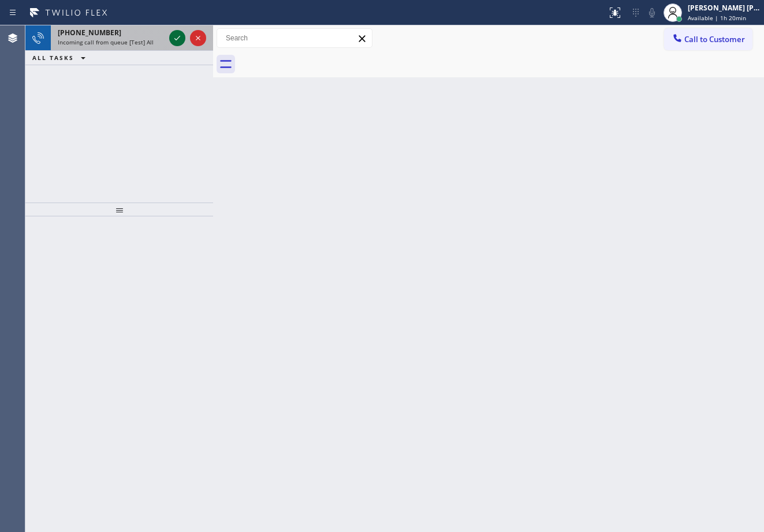
click at [176, 35] on icon at bounding box center [177, 38] width 14 height 14
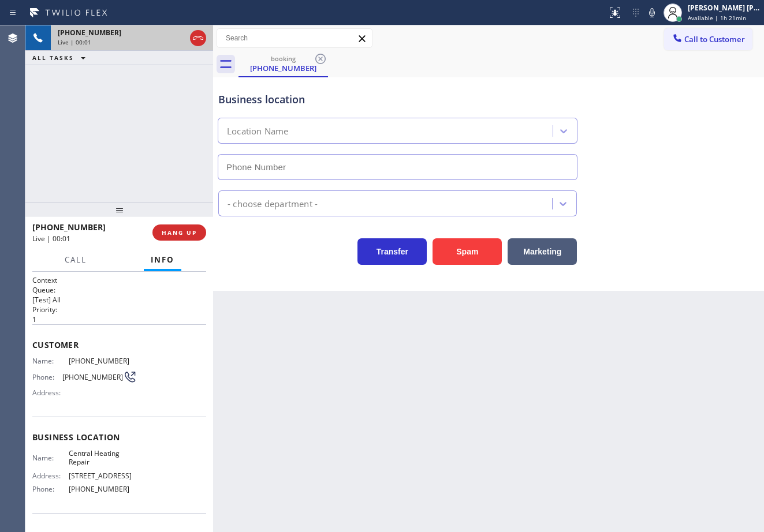
type input "(909) 531-4606"
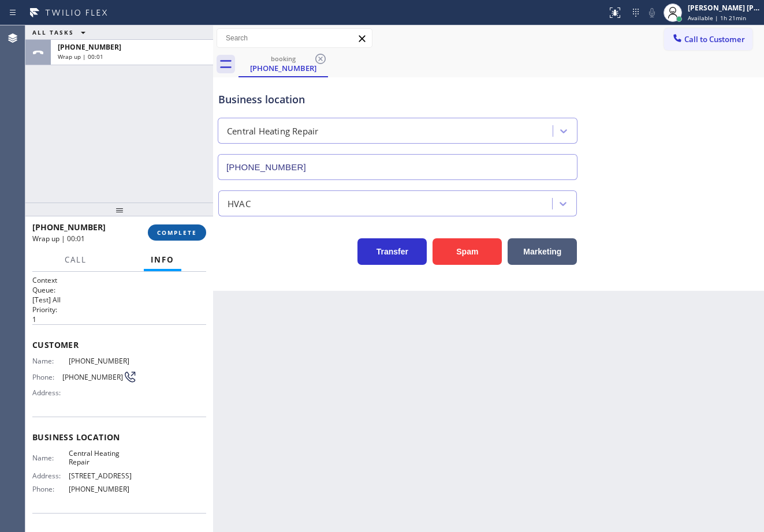
click at [174, 233] on span "COMPLETE" at bounding box center [177, 233] width 40 height 8
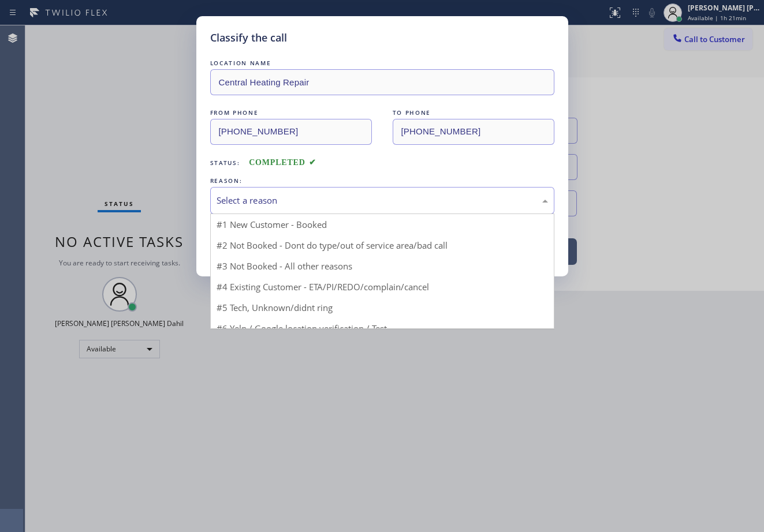
click at [256, 207] on div "Select a reason" at bounding box center [382, 200] width 344 height 27
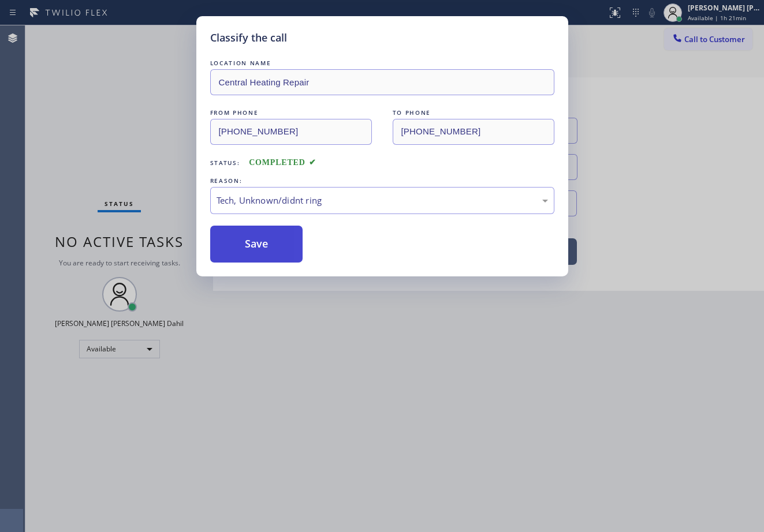
click at [253, 238] on button "Save" at bounding box center [256, 244] width 93 height 37
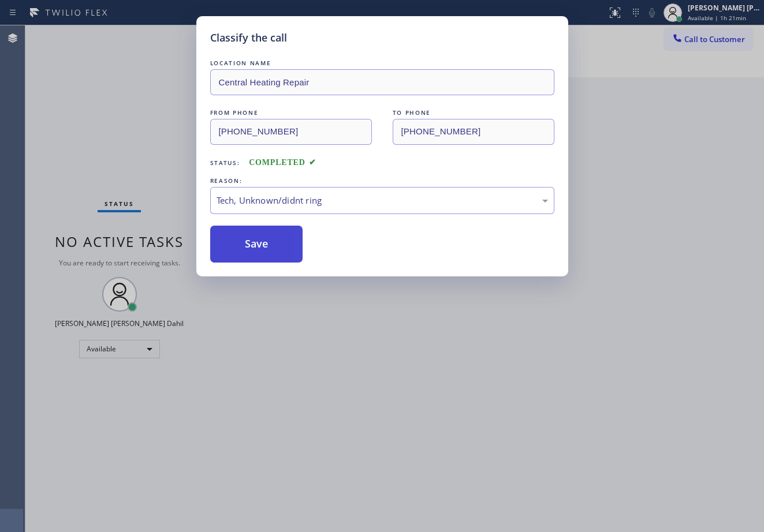
click at [253, 238] on button "Save" at bounding box center [256, 244] width 93 height 37
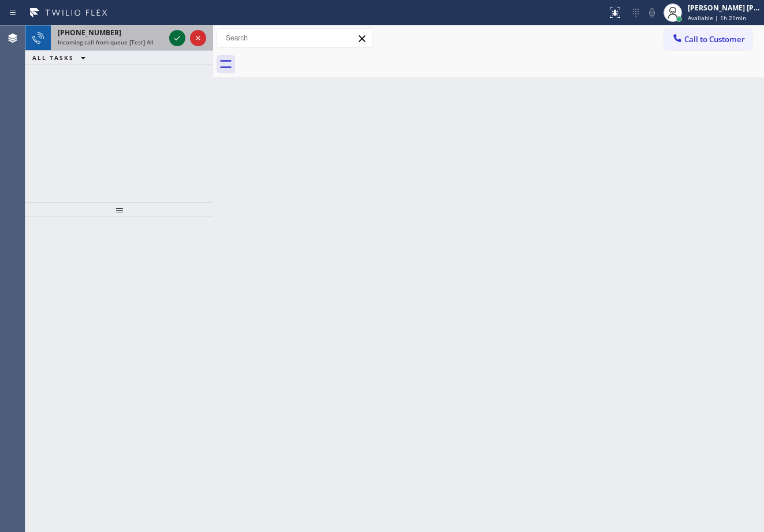
click at [176, 35] on icon at bounding box center [177, 38] width 14 height 14
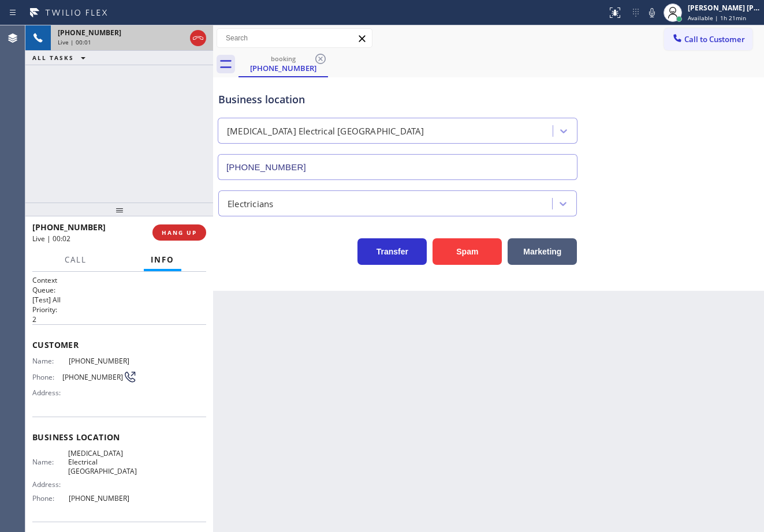
type input "(949) 334-2295"
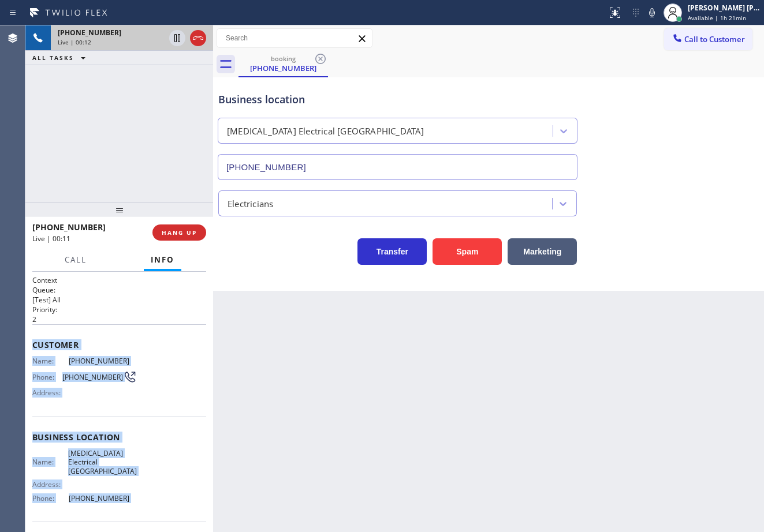
scroll to position [72, 0]
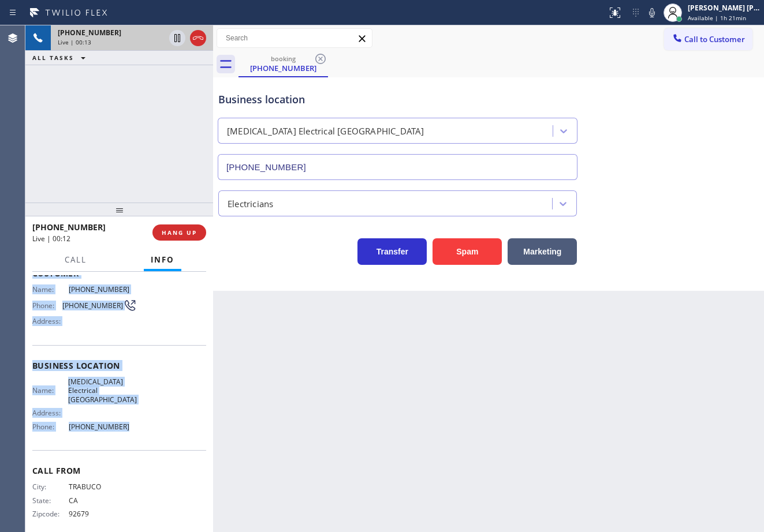
drag, startPoint x: 32, startPoint y: 342, endPoint x: 139, endPoint y: 420, distance: 132.2
click at [139, 420] on div "Context Queue: [Test] All Priority: 2 Customer Name: (949) 742-1974 Phone: (949…" at bounding box center [119, 402] width 188 height 260
copy div "Customer Name: (949) 742-1974 Phone: (949) 742-1974 Address: Business location …"
click at [655, 15] on icon at bounding box center [652, 12] width 6 height 9
click at [659, 14] on icon at bounding box center [652, 13] width 14 height 14
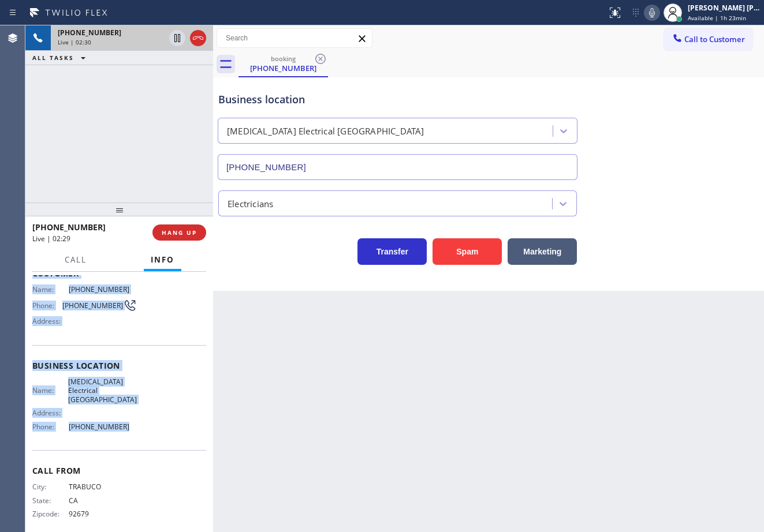
click at [659, 11] on icon at bounding box center [652, 13] width 14 height 14
click at [659, 12] on icon at bounding box center [652, 13] width 14 height 14
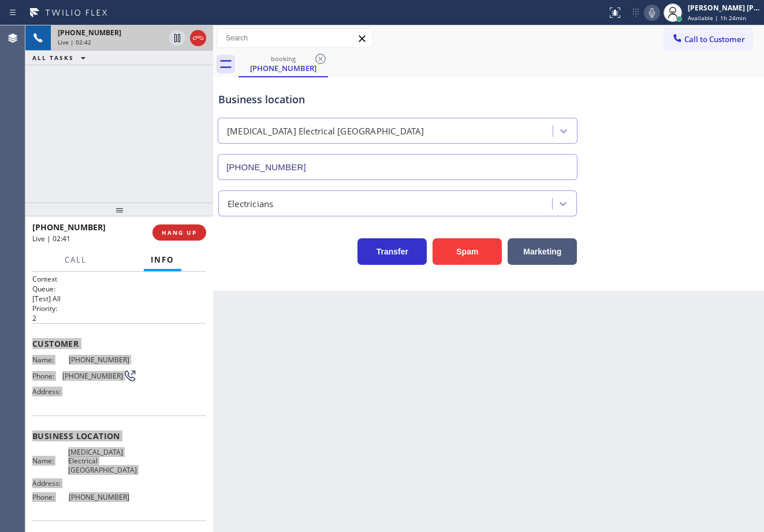
scroll to position [0, 0]
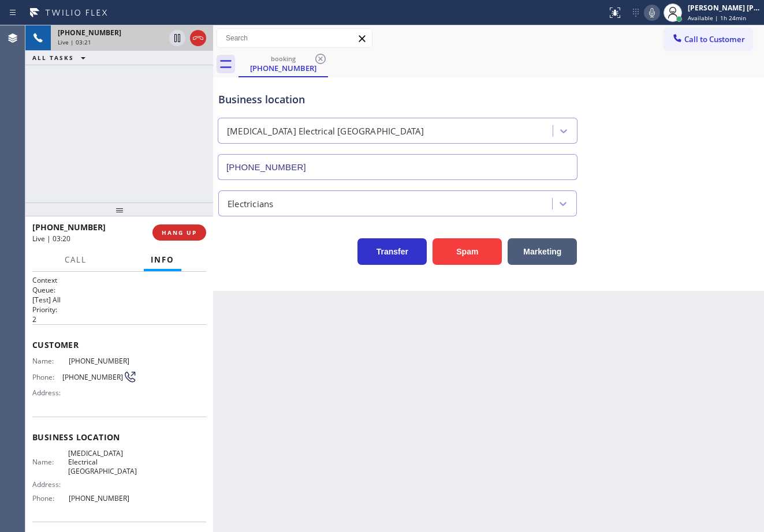
click at [724, 167] on div "Business location High Voltage Electrical Aliso Viejo (949) 334-2295" at bounding box center [488, 128] width 545 height 104
drag, startPoint x: 725, startPoint y: 167, endPoint x: 723, endPoint y: 178, distance: 11.2
click at [725, 169] on div "Business location High Voltage Electrical Aliso Viejo (949) 334-2295" at bounding box center [488, 128] width 545 height 104
drag, startPoint x: 722, startPoint y: 188, endPoint x: 721, endPoint y: 250, distance: 62.4
click at [721, 228] on div "Business location High Voltage Electrical Aliso Viejo (949) 334-2295 Electricia…" at bounding box center [488, 172] width 545 height 185
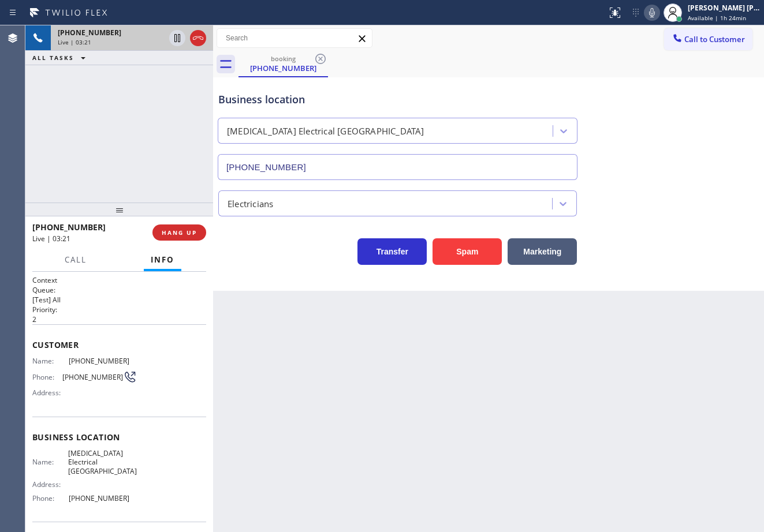
drag, startPoint x: 721, startPoint y: 250, endPoint x: 621, endPoint y: 349, distance: 140.8
click at [621, 349] on div "Back to Dashboard Change Sender ID Customers Technicians Select a contact Outbo…" at bounding box center [488, 278] width 551 height 507
drag, startPoint x: 518, startPoint y: 363, endPoint x: 486, endPoint y: 360, distance: 31.9
click at [509, 363] on div "Back to Dashboard Change Sender ID Customers Technicians Select a contact Outbo…" at bounding box center [488, 278] width 551 height 507
drag, startPoint x: 486, startPoint y: 360, endPoint x: 405, endPoint y: 341, distance: 83.6
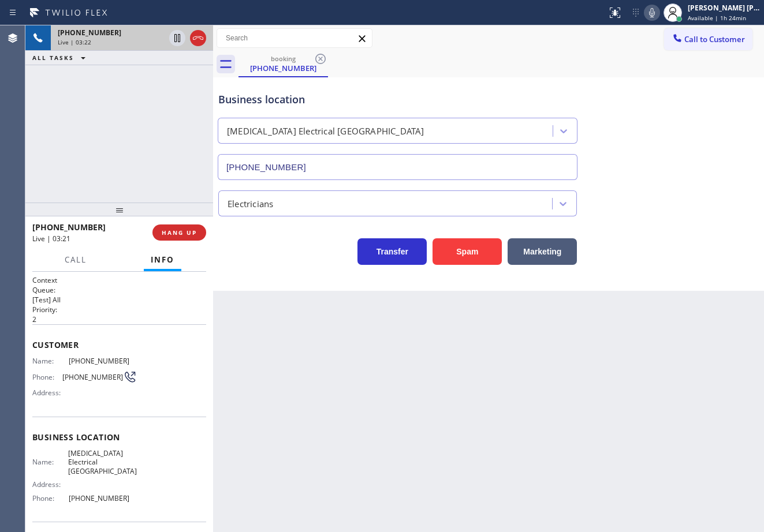
click at [440, 351] on div "Back to Dashboard Change Sender ID Customers Technicians Select a contact Outbo…" at bounding box center [488, 278] width 551 height 507
drag, startPoint x: 405, startPoint y: 341, endPoint x: 390, endPoint y: 334, distance: 16.0
click at [404, 339] on div "Back to Dashboard Change Sender ID Customers Technicians Select a contact Outbo…" at bounding box center [488, 278] width 551 height 507
drag, startPoint x: 368, startPoint y: 324, endPoint x: 306, endPoint y: 301, distance: 66.1
click at [355, 320] on div "Back to Dashboard Change Sender ID Customers Technicians Select a contact Outbo…" at bounding box center [488, 278] width 551 height 507
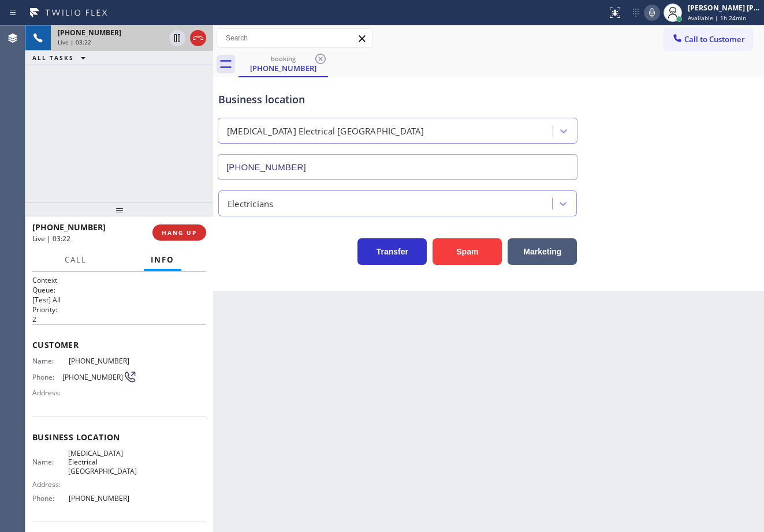
drag, startPoint x: 306, startPoint y: 301, endPoint x: 290, endPoint y: 271, distance: 33.8
click at [306, 296] on div "Back to Dashboard Change Sender ID Customers Technicians Select a contact Outbo…" at bounding box center [488, 278] width 551 height 507
click at [291, 271] on div "Business location High Voltage Electrical Aliso Viejo (949) 334-2295 Electricia…" at bounding box center [488, 184] width 551 height 214
drag, startPoint x: 407, startPoint y: 325, endPoint x: 531, endPoint y: 363, distance: 129.3
click at [455, 346] on div "Back to Dashboard Change Sender ID Customers Technicians Select a contact Outbo…" at bounding box center [488, 278] width 551 height 507
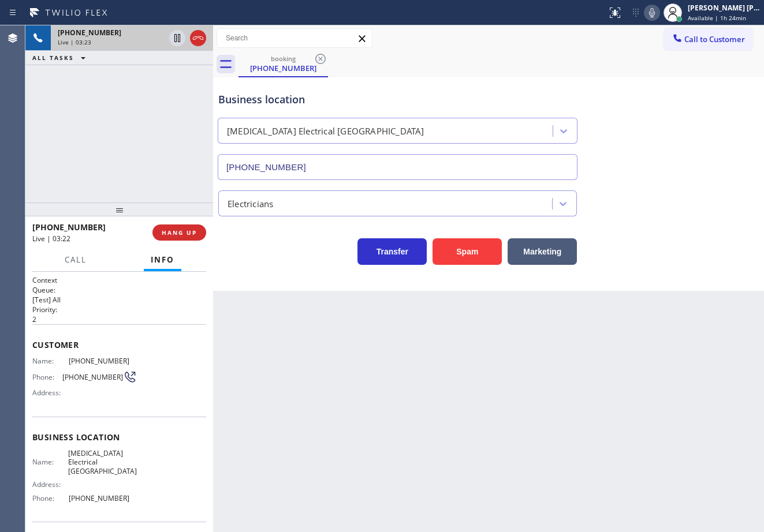
drag, startPoint x: 531, startPoint y: 363, endPoint x: 580, endPoint y: 375, distance: 50.4
click at [567, 370] on div "Back to Dashboard Change Sender ID Customers Technicians Select a contact Outbo…" at bounding box center [488, 278] width 551 height 507
drag, startPoint x: 580, startPoint y: 375, endPoint x: 453, endPoint y: 367, distance: 127.2
click at [498, 373] on div "Back to Dashboard Change Sender ID Customers Technicians Select a contact Outbo…" at bounding box center [488, 278] width 551 height 507
drag, startPoint x: 356, startPoint y: 350, endPoint x: 457, endPoint y: 365, distance: 102.1
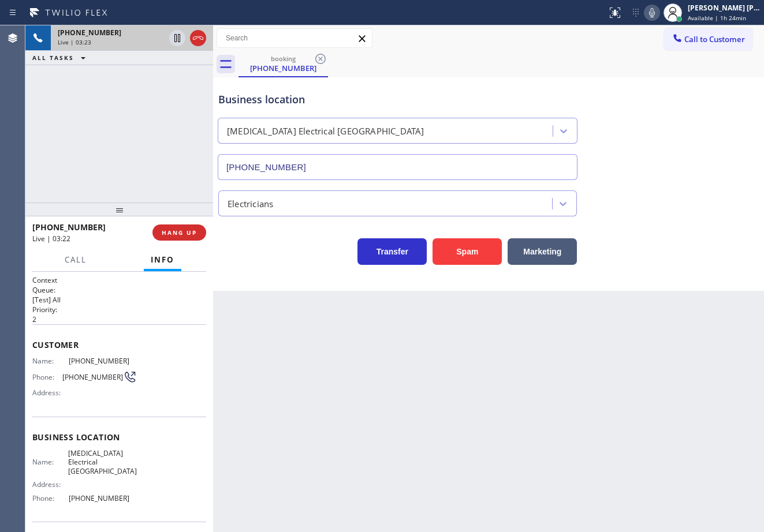
click at [366, 352] on div "Back to Dashboard Change Sender ID Customers Technicians Select a contact Outbo…" at bounding box center [488, 278] width 551 height 507
drag, startPoint x: 457, startPoint y: 365, endPoint x: 307, endPoint y: 333, distance: 153.1
click at [399, 367] on div "Back to Dashboard Change Sender ID Customers Technicians Select a contact Outbo…" at bounding box center [488, 278] width 551 height 507
drag, startPoint x: 307, startPoint y: 333, endPoint x: 350, endPoint y: 322, distance: 44.5
click at [323, 324] on div "Back to Dashboard Change Sender ID Customers Technicians Select a contact Outbo…" at bounding box center [488, 278] width 551 height 507
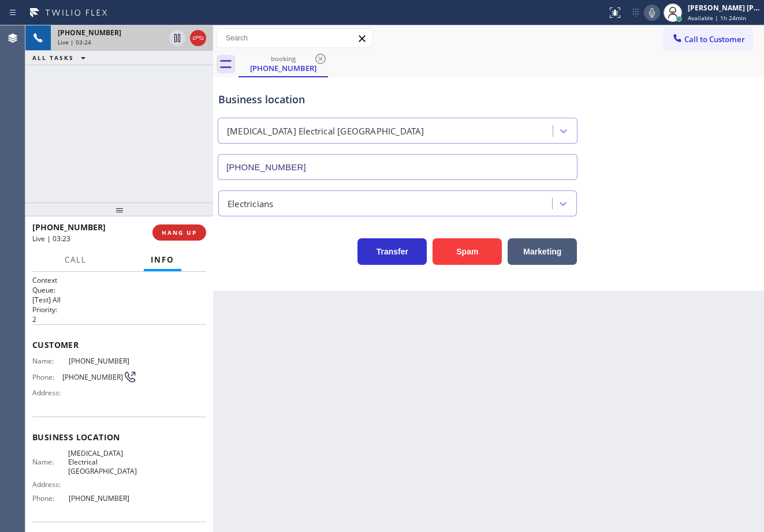
click at [490, 341] on div "Back to Dashboard Change Sender ID Customers Technicians Select a contact Outbo…" at bounding box center [488, 278] width 551 height 507
click at [389, 330] on div "Back to Dashboard Change Sender ID Customers Technicians Select a contact Outbo…" at bounding box center [488, 278] width 551 height 507
drag, startPoint x: 311, startPoint y: 304, endPoint x: 321, endPoint y: 299, distance: 11.1
click at [318, 301] on div "Back to Dashboard Change Sender ID Customers Technicians Select a contact Outbo…" at bounding box center [488, 278] width 551 height 507
click at [435, 319] on div "Back to Dashboard Change Sender ID Customers Technicians Select a contact Outbo…" at bounding box center [488, 278] width 551 height 507
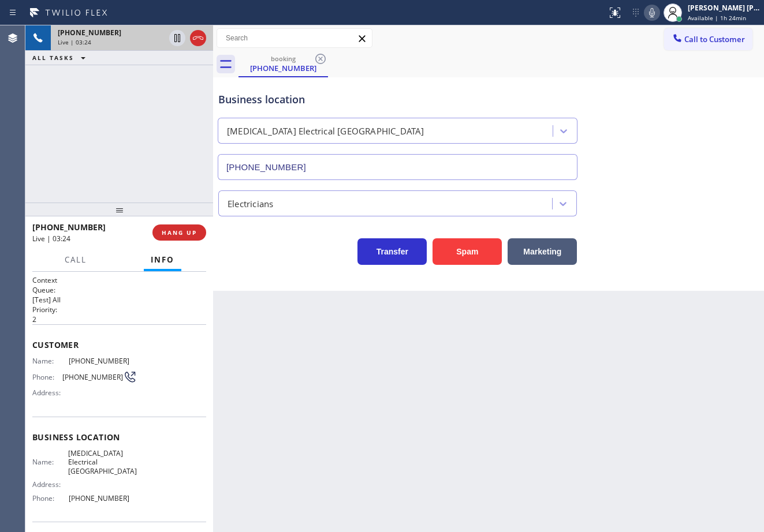
drag, startPoint x: 459, startPoint y: 331, endPoint x: 438, endPoint y: 333, distance: 20.9
click at [459, 333] on div "Back to Dashboard Change Sender ID Customers Technicians Select a contact Outbo…" at bounding box center [488, 278] width 551 height 507
drag, startPoint x: 438, startPoint y: 333, endPoint x: 532, endPoint y: 352, distance: 95.4
click at [503, 346] on div "Back to Dashboard Change Sender ID Customers Technicians Select a contact Outbo…" at bounding box center [488, 278] width 551 height 507
drag, startPoint x: 532, startPoint y: 352, endPoint x: 524, endPoint y: 354, distance: 7.9
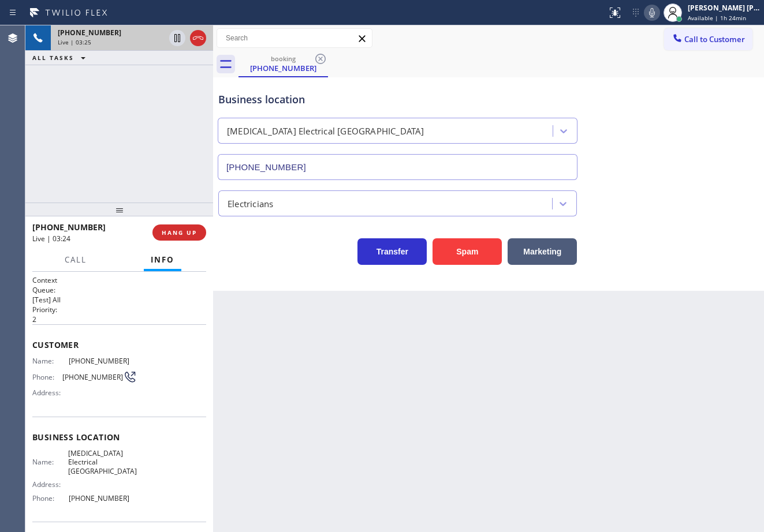
click at [525, 354] on div "Back to Dashboard Change Sender ID Customers Technicians Select a contact Outbo…" at bounding box center [488, 278] width 551 height 507
click at [538, 360] on div "Back to Dashboard Change Sender ID Customers Technicians Select a contact Outbo…" at bounding box center [488, 278] width 551 height 507
click at [541, 363] on div "Back to Dashboard Change Sender ID Customers Technicians Select a contact Outbo…" at bounding box center [488, 278] width 551 height 507
click at [526, 364] on div "Back to Dashboard Change Sender ID Customers Technicians Select a contact Outbo…" at bounding box center [488, 278] width 551 height 507
drag, startPoint x: 160, startPoint y: 130, endPoint x: 298, endPoint y: 145, distance: 138.8
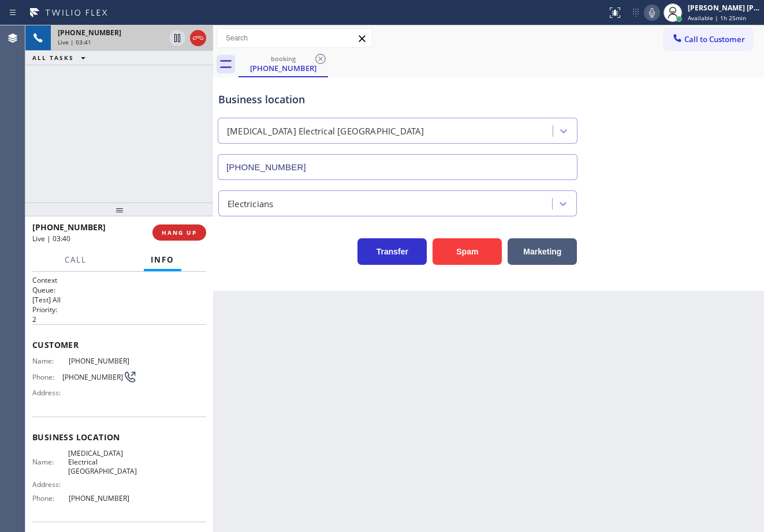
click at [166, 126] on div "+19497421974 Live | 03:41 ALL TASKS ALL TASKS ACTIVE TASKS TASKS IN WRAP UP" at bounding box center [119, 113] width 188 height 177
click at [665, 176] on div "Business location High Voltage Electrical Aliso Viejo (949) 334-2295" at bounding box center [488, 128] width 545 height 104
click at [664, 176] on div "Business location High Voltage Electrical Aliso Viejo (949) 334-2295" at bounding box center [488, 128] width 545 height 104
drag, startPoint x: 668, startPoint y: 187, endPoint x: 670, endPoint y: 215, distance: 27.8
click at [668, 189] on div "Electricians" at bounding box center [488, 198] width 545 height 36
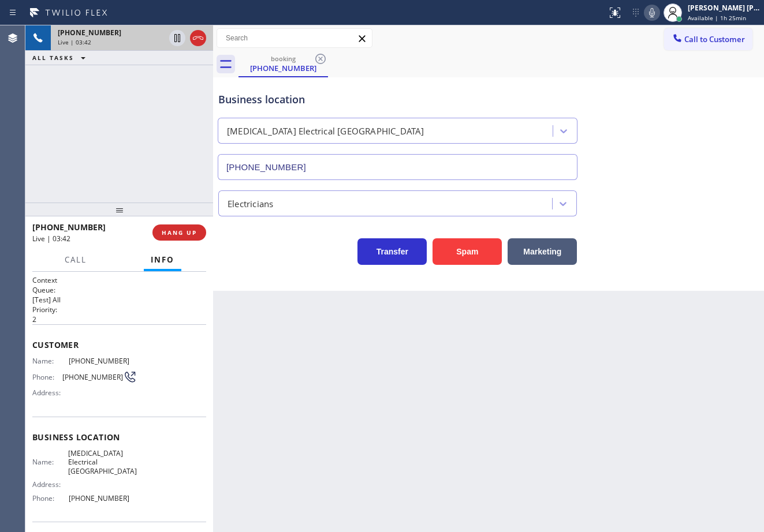
drag, startPoint x: 670, startPoint y: 215, endPoint x: 667, endPoint y: 237, distance: 22.6
click at [669, 219] on div "Business location High Voltage Electrical Aliso Viejo (949) 334-2295 Electricia…" at bounding box center [488, 172] width 545 height 185
drag, startPoint x: 667, startPoint y: 237, endPoint x: 661, endPoint y: 258, distance: 21.7
click at [665, 241] on div "Transfer Spam Marketing" at bounding box center [488, 246] width 545 height 37
drag, startPoint x: 654, startPoint y: 281, endPoint x: 575, endPoint y: 369, distance: 119.0
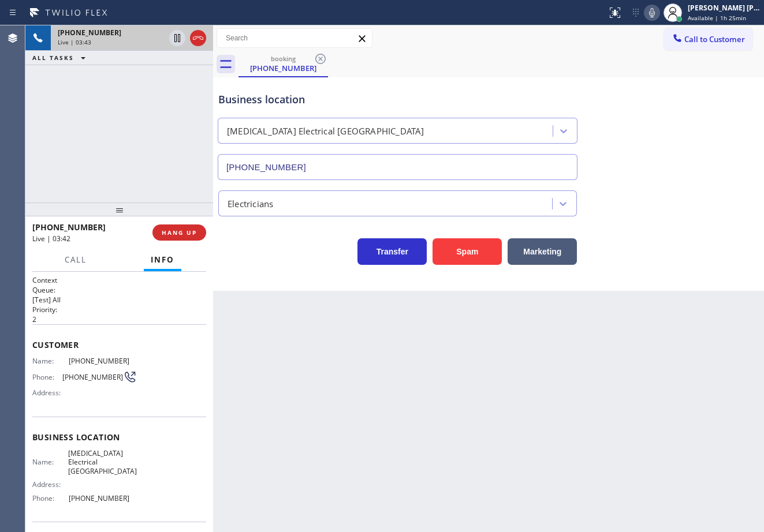
click at [642, 297] on div "Back to Dashboard Change Sender ID Customers Technicians Select a contact Outbo…" at bounding box center [488, 278] width 551 height 507
drag, startPoint x: 575, startPoint y: 369, endPoint x: 509, endPoint y: 406, distance: 76.0
click at [522, 402] on div "Back to Dashboard Change Sender ID Customers Technicians Select a contact Outbo…" at bounding box center [488, 278] width 551 height 507
drag, startPoint x: 509, startPoint y: 406, endPoint x: 497, endPoint y: 411, distance: 12.4
click at [507, 408] on div "Back to Dashboard Change Sender ID Customers Technicians Select a contact Outbo…" at bounding box center [488, 278] width 551 height 507
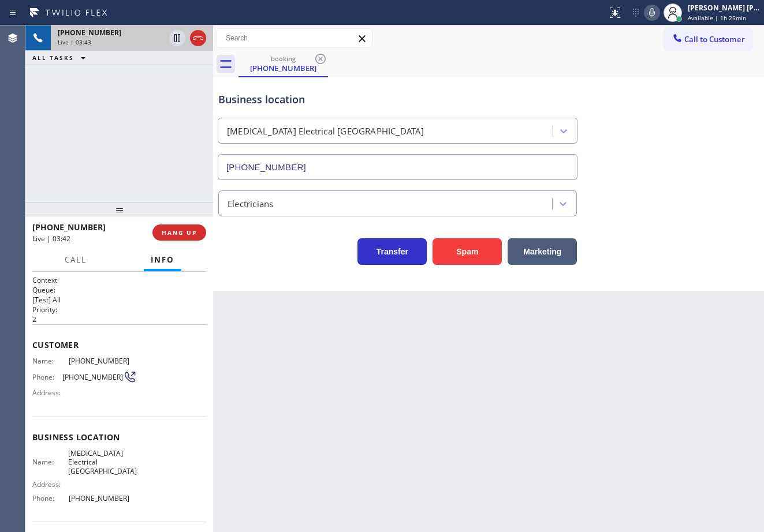
click at [497, 411] on div "Back to Dashboard Change Sender ID Customers Technicians Select a contact Outbo…" at bounding box center [488, 278] width 551 height 507
click at [488, 412] on div "Back to Dashboard Change Sender ID Customers Technicians Select a contact Outbo…" at bounding box center [488, 278] width 551 height 507
click at [473, 416] on div "Back to Dashboard Change Sender ID Customers Technicians Select a contact Outbo…" at bounding box center [488, 278] width 551 height 507
click at [138, 117] on div "+19497421974 Live | 03:44 ALL TASKS ALL TASKS ACTIVE TASKS TASKS IN WRAP UP" at bounding box center [119, 113] width 188 height 177
click at [177, 35] on icon at bounding box center [177, 38] width 14 height 14
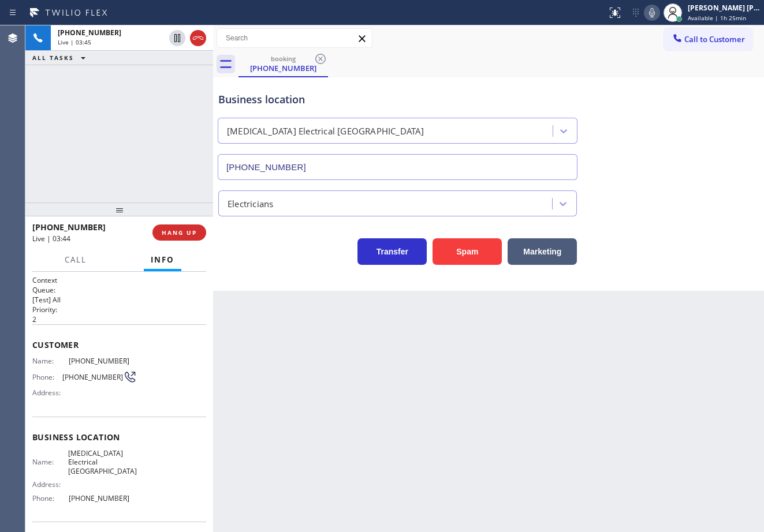
drag, startPoint x: 151, startPoint y: 83, endPoint x: 220, endPoint y: 78, distance: 69.5
click at [170, 81] on div "+19497421974 Live | 03:45 ALL TASKS ALL TASKS ACTIVE TASKS TASKS IN WRAP UP" at bounding box center [119, 113] width 188 height 177
drag, startPoint x: 663, startPoint y: 13, endPoint x: 685, endPoint y: 107, distance: 97.3
click at [659, 15] on icon at bounding box center [652, 13] width 14 height 14
drag, startPoint x: 685, startPoint y: 107, endPoint x: 699, endPoint y: 117, distance: 17.0
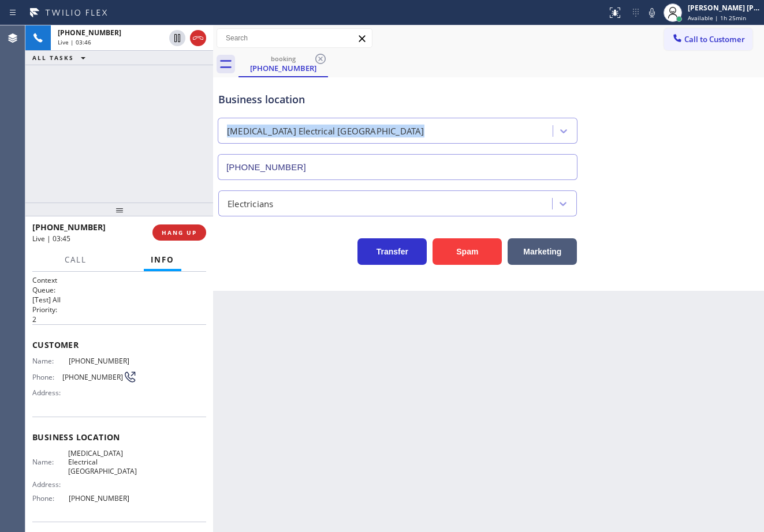
click at [686, 109] on div "Business location High Voltage Electrical Aliso Viejo (949) 334-2295" at bounding box center [488, 128] width 545 height 104
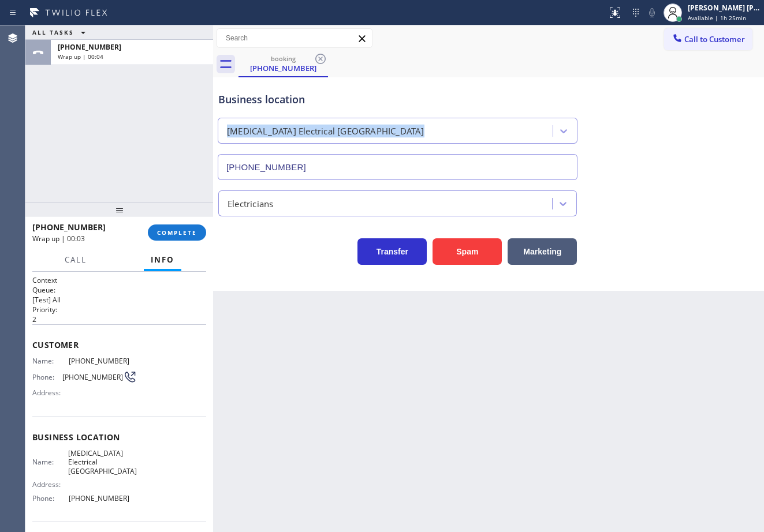
click at [130, 136] on div "ALL TASKS ALL TASKS ACTIVE TASKS TASKS IN WRAP UP +19497421974 Wrap up | 00:04" at bounding box center [119, 113] width 188 height 177
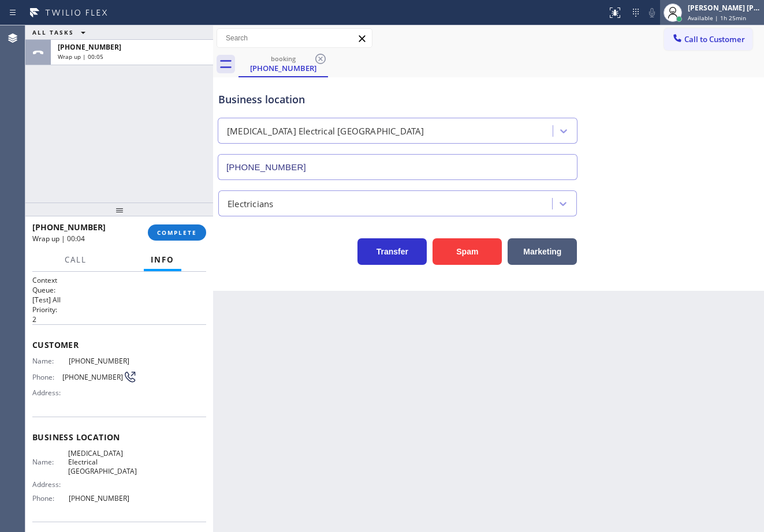
click at [726, 9] on div "[PERSON_NAME] [PERSON_NAME] Dahil" at bounding box center [724, 8] width 73 height 10
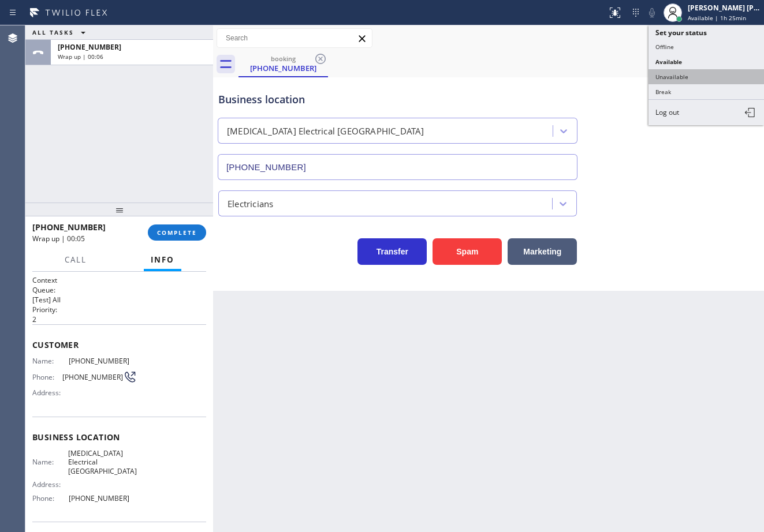
click at [700, 78] on button "Unavailable" at bounding box center [705, 76] width 115 height 15
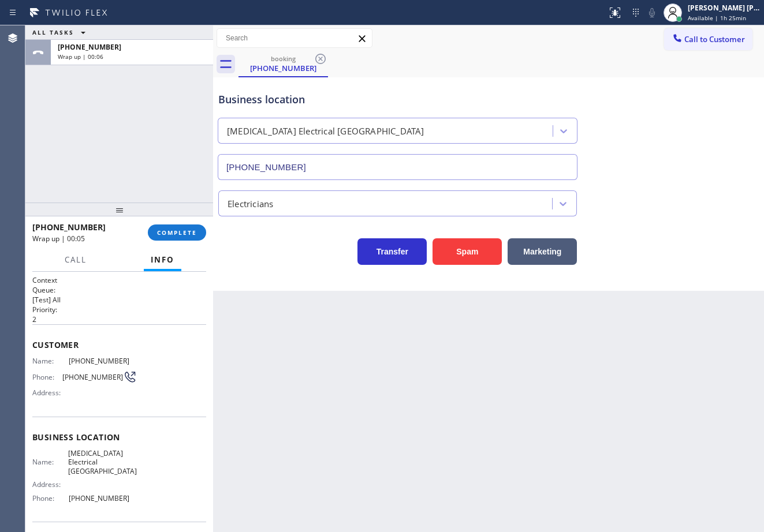
click at [700, 78] on div "Business location High Voltage Electrical Aliso Viejo (949) 334-2295" at bounding box center [488, 128] width 545 height 104
click at [185, 229] on span "COMPLETE" at bounding box center [177, 233] width 40 height 8
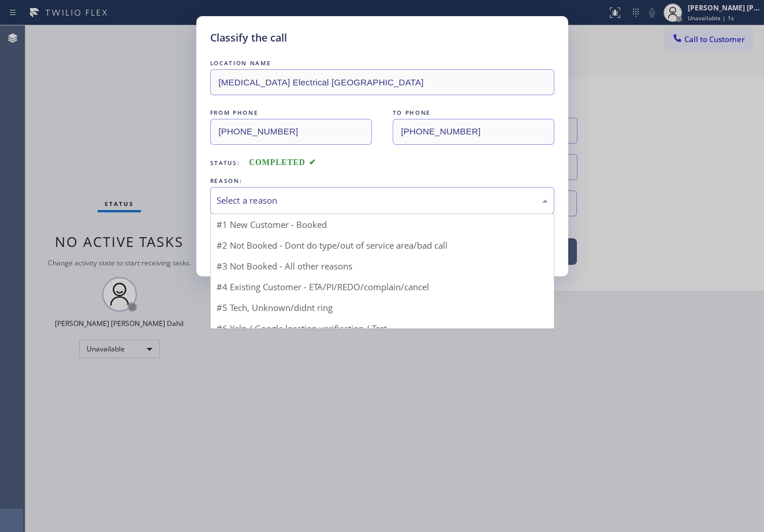
click at [279, 204] on div "Select a reason" at bounding box center [381, 200] width 331 height 13
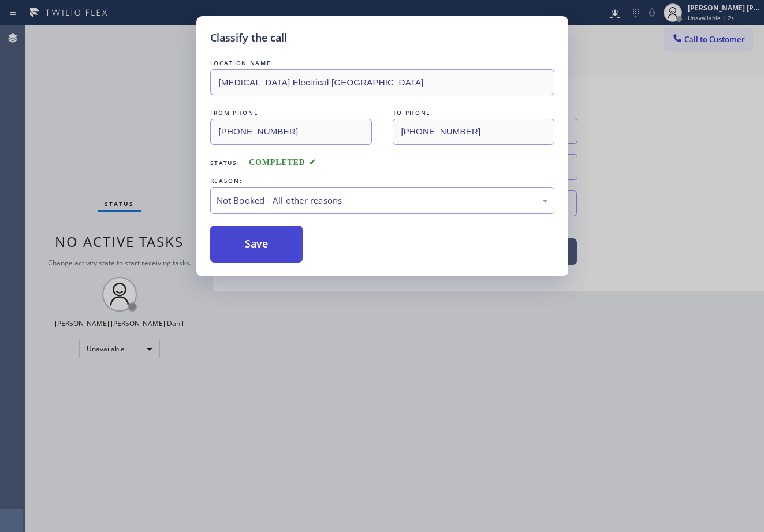
click at [266, 249] on button "Save" at bounding box center [256, 244] width 93 height 37
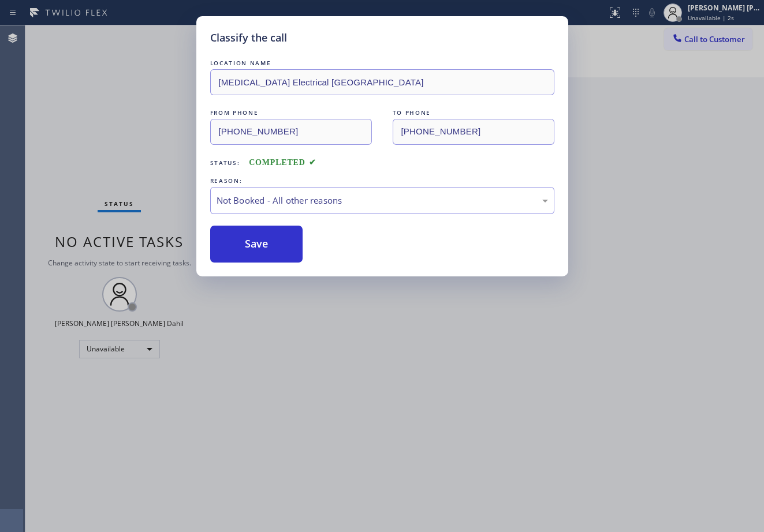
drag, startPoint x: 266, startPoint y: 249, endPoint x: 439, endPoint y: 158, distance: 195.5
click at [268, 248] on button "Save" at bounding box center [256, 244] width 93 height 37
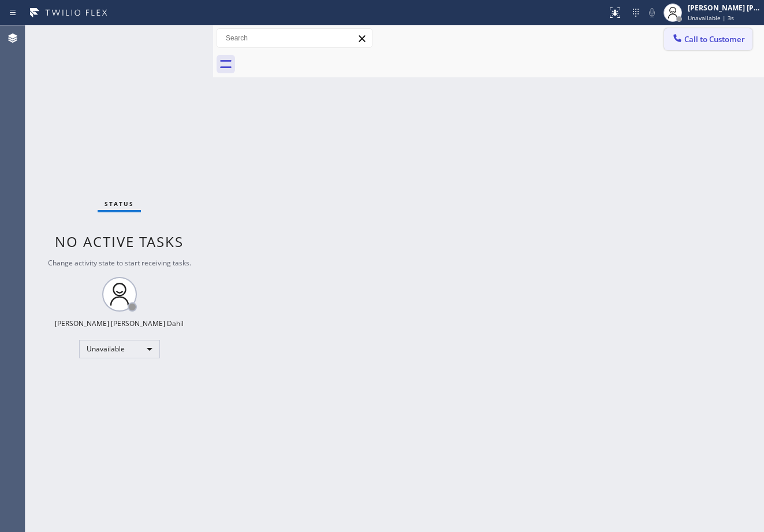
click at [711, 41] on span "Call to Customer" at bounding box center [714, 39] width 61 height 10
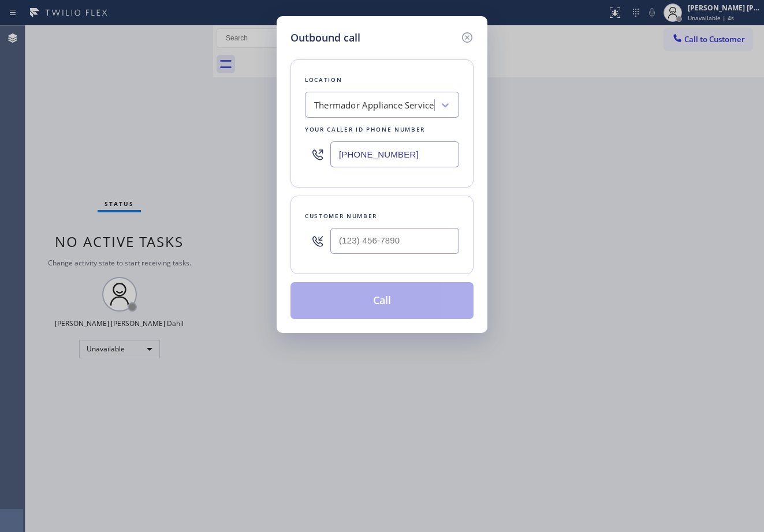
click at [425, 242] on input "text" at bounding box center [394, 241] width 129 height 26
paste input "949) 742-1974"
type input "(949) 742-1974"
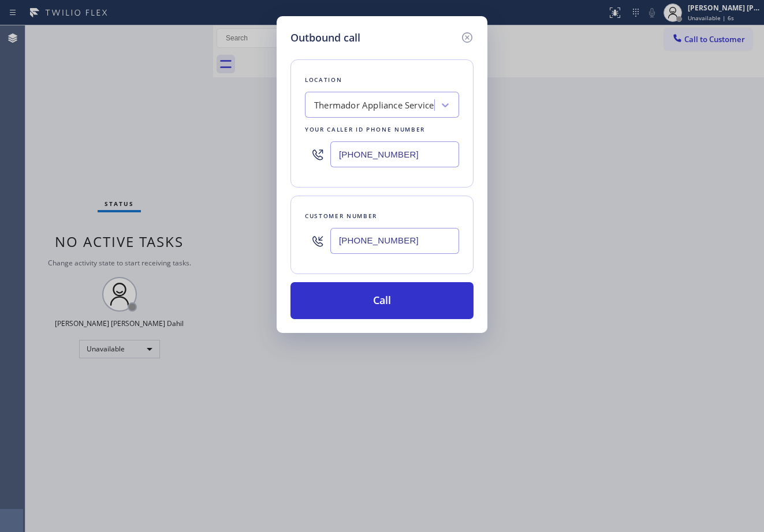
click at [420, 154] on input "[PHONE_NUMBER]" at bounding box center [394, 154] width 129 height 26
paste input "949) 334-2295"
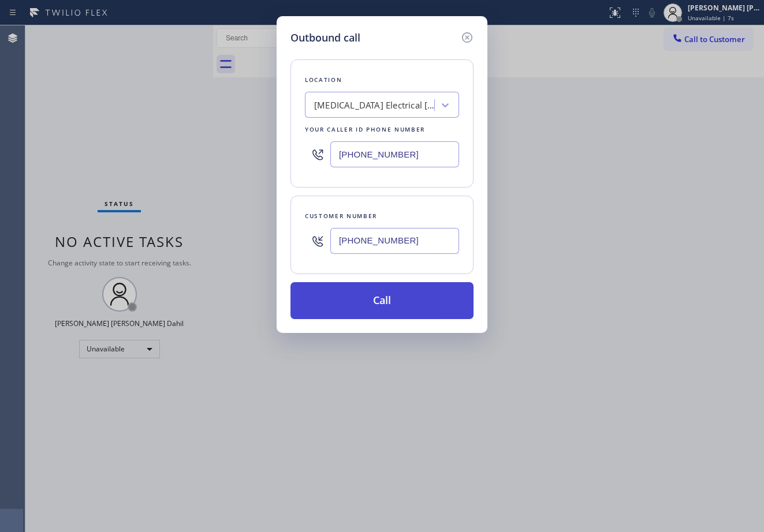
type input "(949) 334-2295"
click at [373, 301] on button "Call" at bounding box center [381, 300] width 183 height 37
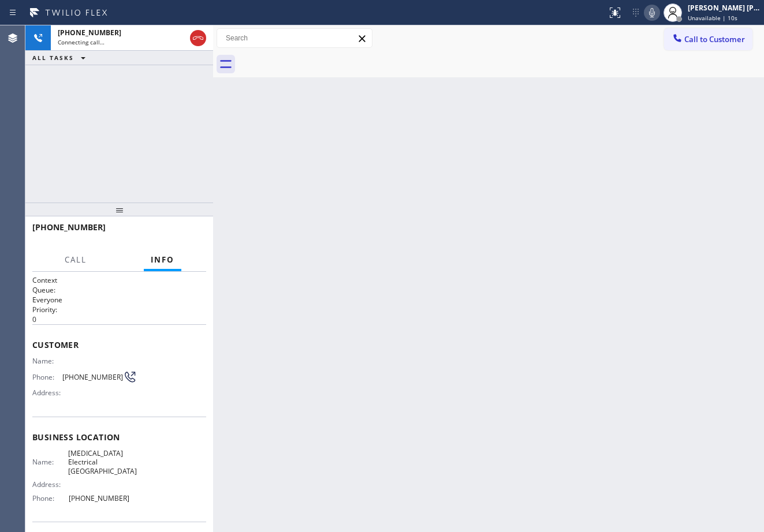
click at [659, 13] on icon at bounding box center [652, 13] width 14 height 14
click at [656, 13] on rect at bounding box center [652, 12] width 8 height 8
click at [621, 200] on div "Back to Dashboard Change Sender ID Customers Technicians Select a contact Outbo…" at bounding box center [488, 278] width 551 height 507
drag, startPoint x: 214, startPoint y: 40, endPoint x: 224, endPoint y: 62, distance: 23.5
click at [215, 45] on div at bounding box center [215, 278] width 0 height 507
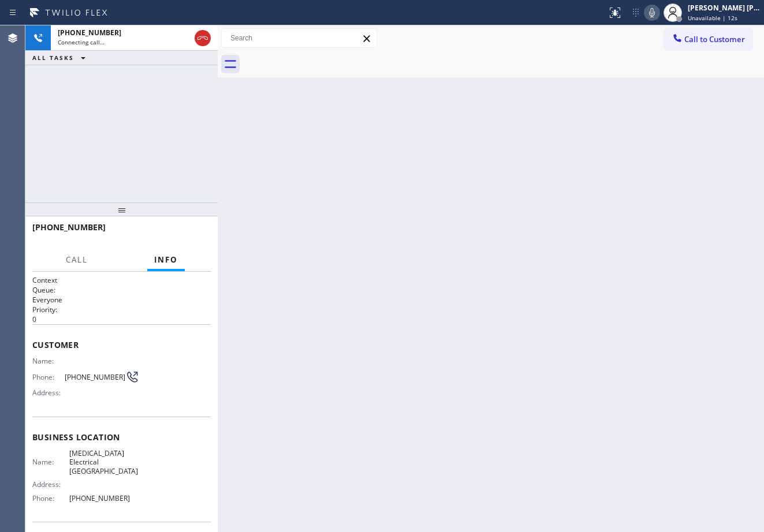
click at [395, 259] on div "Back to Dashboard Change Sender ID Customers Technicians Select a contact Outbo…" at bounding box center [491, 278] width 546 height 507
drag, startPoint x: 716, startPoint y: 9, endPoint x: 713, endPoint y: 17, distance: 8.8
click at [716, 9] on div "[PERSON_NAME] [PERSON_NAME] Dahil" at bounding box center [724, 8] width 73 height 10
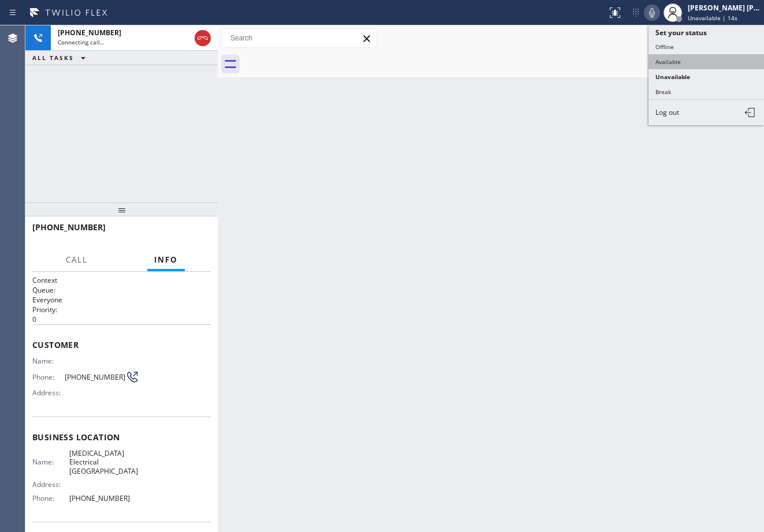
click at [692, 55] on button "Available" at bounding box center [705, 61] width 115 height 15
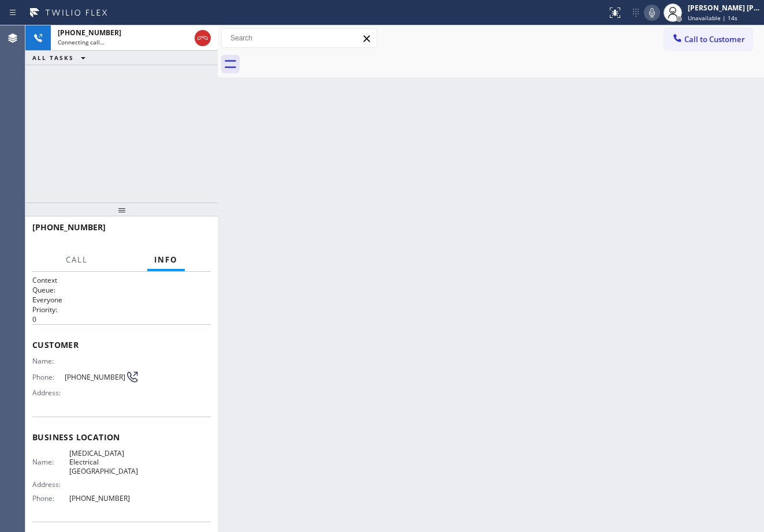
drag, startPoint x: 643, startPoint y: 151, endPoint x: 610, endPoint y: 350, distance: 201.3
click at [634, 166] on div "Back to Dashboard Change Sender ID Customers Technicians Select a contact Outbo…" at bounding box center [491, 278] width 546 height 507
drag, startPoint x: 140, startPoint y: 109, endPoint x: 307, endPoint y: 167, distance: 176.0
click at [140, 109] on div "+19497421974 Connecting call… ALL TASKS ALL TASKS ACTIVE TASKS TASKS IN WRAP UP" at bounding box center [121, 113] width 192 height 177
click at [571, 297] on div "Back to Dashboard Change Sender ID Customers Technicians Select a contact Outbo…" at bounding box center [491, 278] width 546 height 507
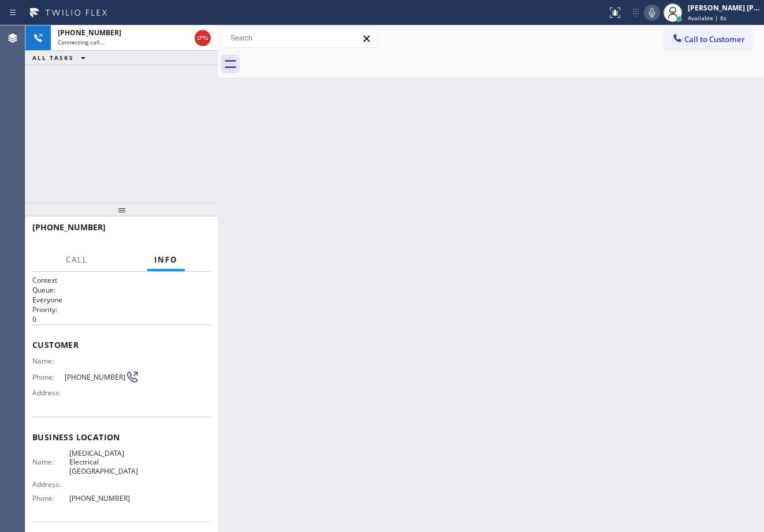
click at [578, 312] on div "Back to Dashboard Change Sender ID Customers Technicians Select a contact Outbo…" at bounding box center [491, 278] width 546 height 507
click at [582, 333] on div "Back to Dashboard Change Sender ID Customers Technicians Select a contact Outbo…" at bounding box center [491, 278] width 546 height 507
click at [584, 343] on div "Back to Dashboard Change Sender ID Customers Technicians Select a contact Outbo…" at bounding box center [491, 278] width 546 height 507
drag, startPoint x: 592, startPoint y: 352, endPoint x: 597, endPoint y: 362, distance: 11.1
click at [597, 361] on div "Back to Dashboard Change Sender ID Customers Technicians Select a contact Outbo…" at bounding box center [491, 278] width 546 height 507
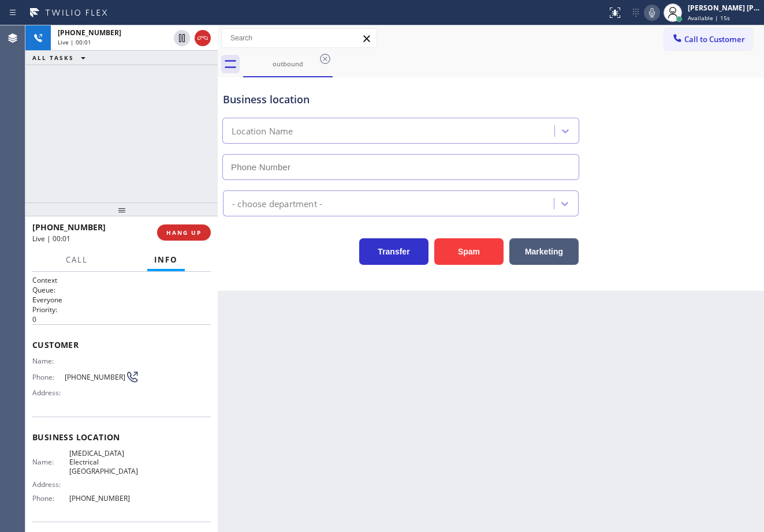
type input "(949) 334-2295"
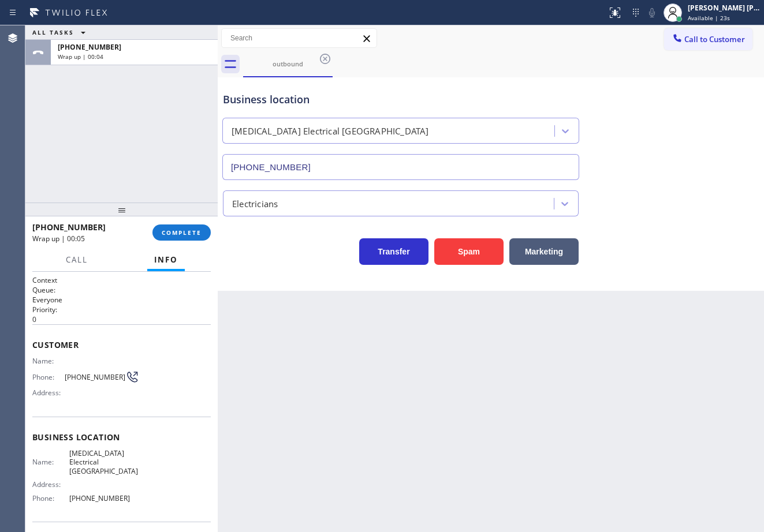
click at [731, 25] on div "Status report No issues detected If you experience an issue, please download th…" at bounding box center [382, 12] width 764 height 25
click at [704, 22] on div "Joshua Jake Dahil Available | 24s" at bounding box center [724, 12] width 79 height 20
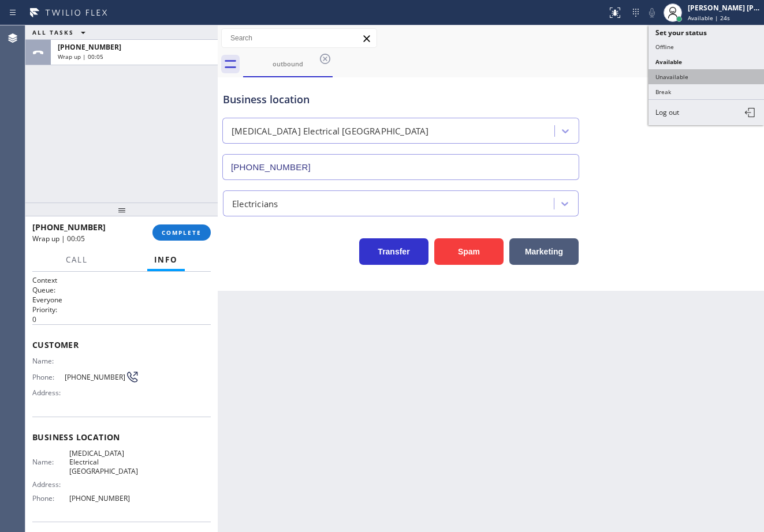
click at [689, 69] on button "Unavailable" at bounding box center [705, 76] width 115 height 15
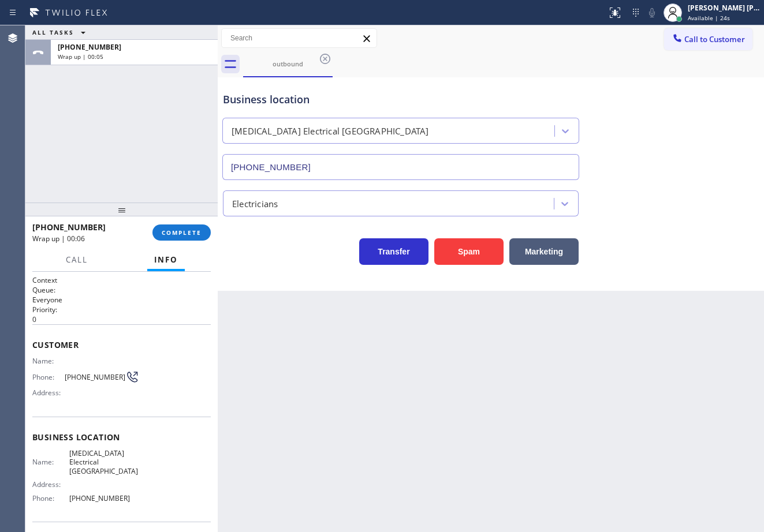
click at [689, 69] on div "outbound" at bounding box center [503, 64] width 521 height 26
click at [164, 241] on button "COMPLETE" at bounding box center [181, 233] width 58 height 16
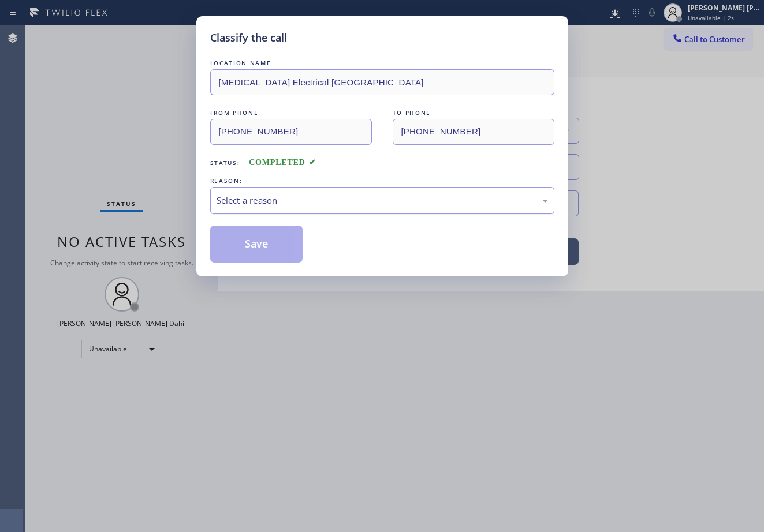
click at [282, 200] on div "Select a reason" at bounding box center [381, 200] width 331 height 13
click at [258, 242] on button "Save" at bounding box center [256, 244] width 93 height 37
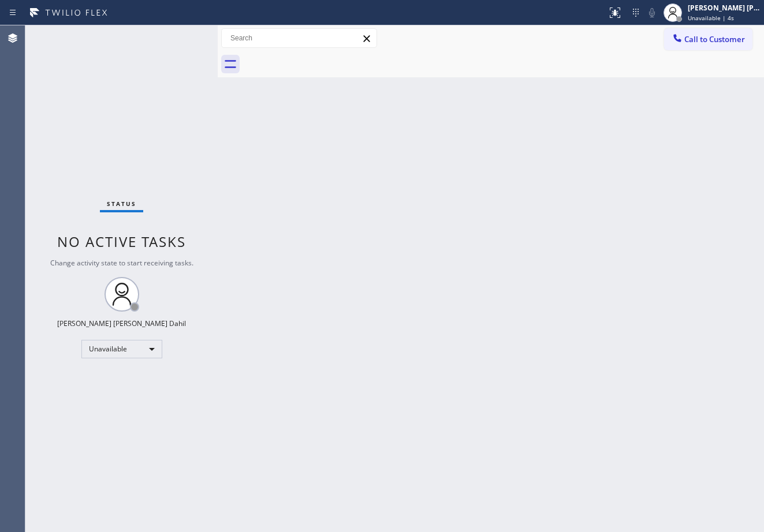
click at [707, 34] on span "Call to Customer" at bounding box center [714, 39] width 61 height 10
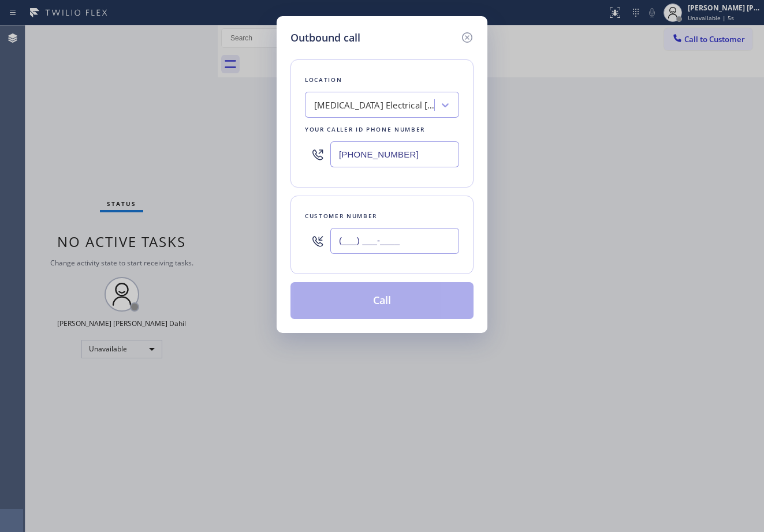
drag, startPoint x: 393, startPoint y: 242, endPoint x: 761, endPoint y: 129, distance: 385.5
click at [394, 242] on input "(___) ___-____" at bounding box center [394, 241] width 129 height 26
paste input "949) 742-1974"
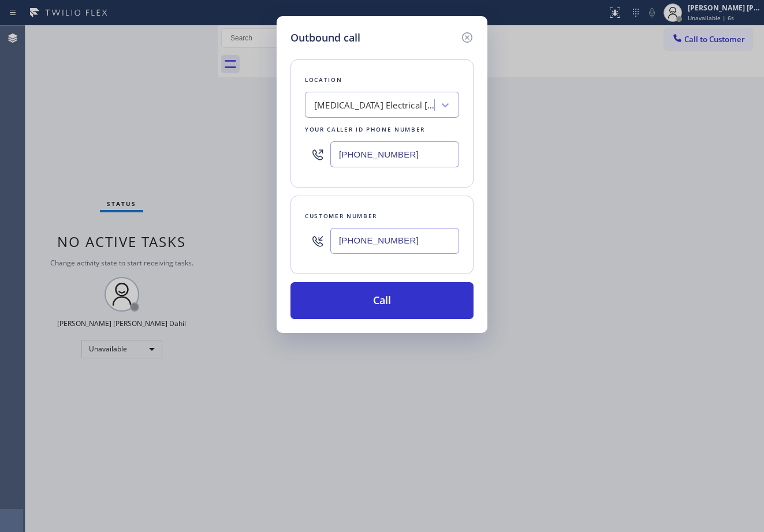
type input "(949) 742-1974"
click at [380, 154] on input "(949) 334-2295" at bounding box center [394, 154] width 129 height 26
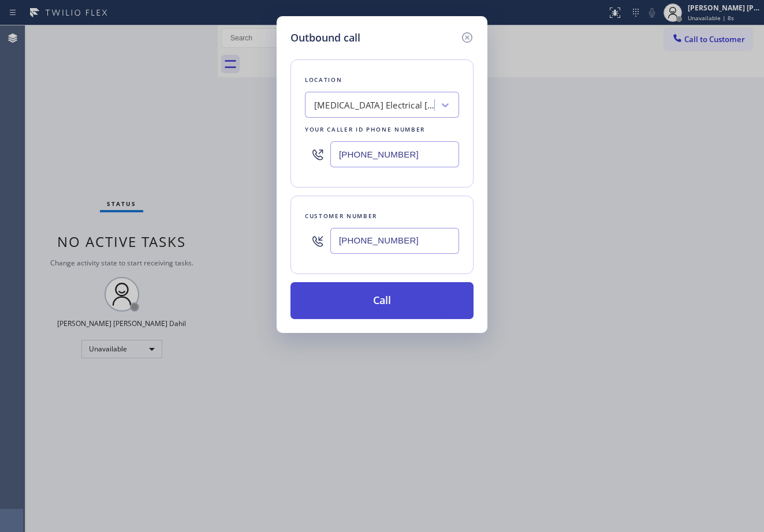
click at [398, 290] on button "Call" at bounding box center [381, 300] width 183 height 37
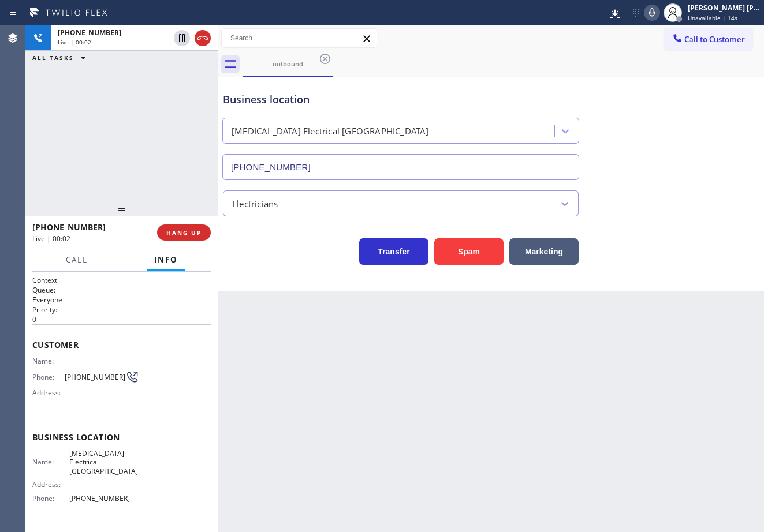
type input "(949) 334-2295"
click at [704, 12] on div "[PERSON_NAME] [PERSON_NAME] Dahil" at bounding box center [724, 8] width 73 height 10
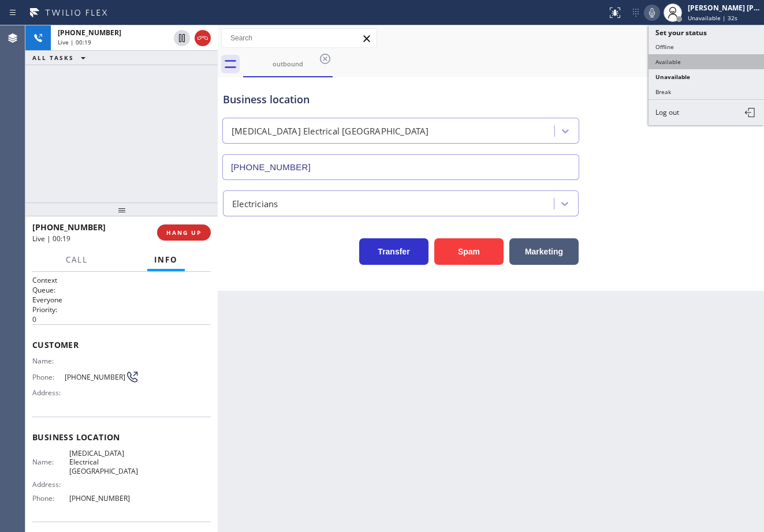
click at [689, 59] on button "Available" at bounding box center [705, 61] width 115 height 15
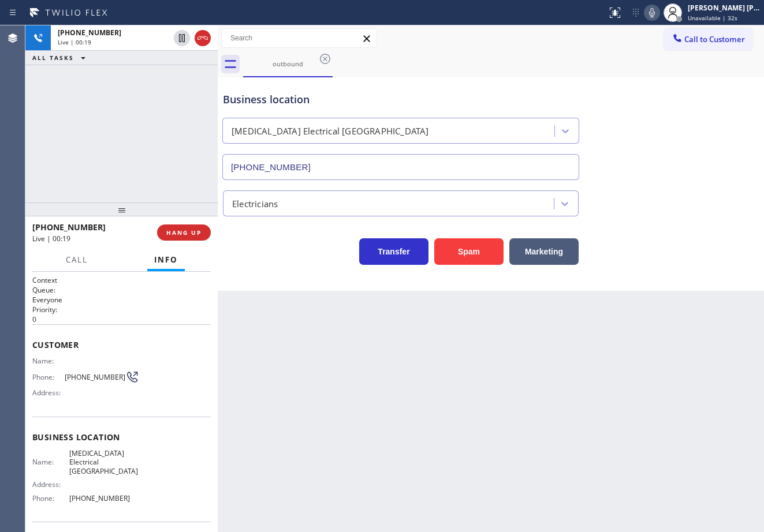
drag, startPoint x: 569, startPoint y: 63, endPoint x: 429, endPoint y: 63, distance: 139.1
click at [568, 63] on div "outbound" at bounding box center [503, 64] width 521 height 26
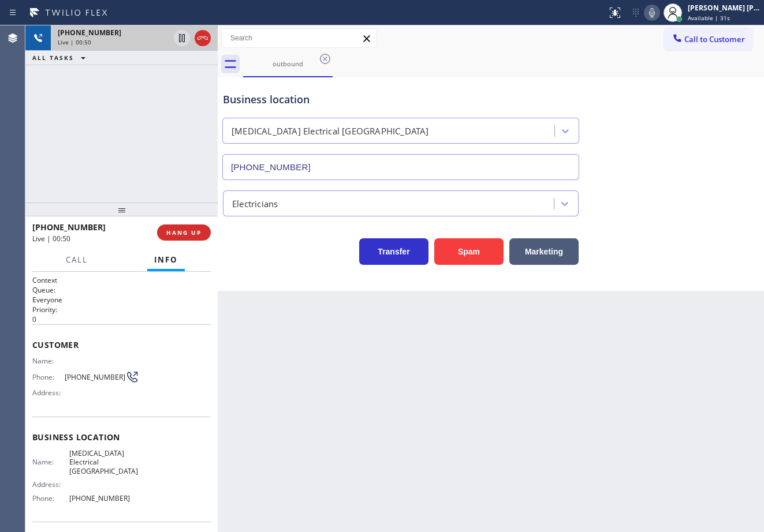
click at [203, 38] on icon at bounding box center [202, 37] width 10 height 3
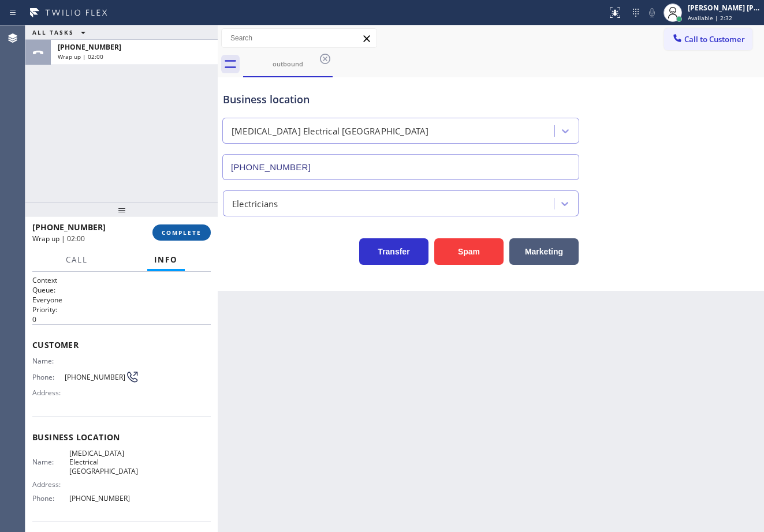
click at [202, 230] on div "+19497421974 Wrap up | 02:00 COMPLETE" at bounding box center [121, 233] width 178 height 30
click at [203, 233] on button "COMPLETE" at bounding box center [181, 233] width 58 height 16
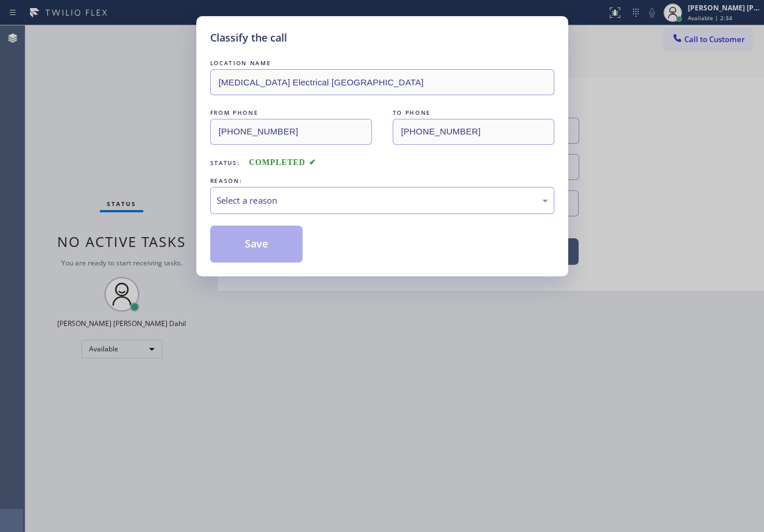
click at [249, 205] on div "Select a reason" at bounding box center [381, 200] width 331 height 13
click at [249, 231] on button "Save" at bounding box center [256, 244] width 93 height 37
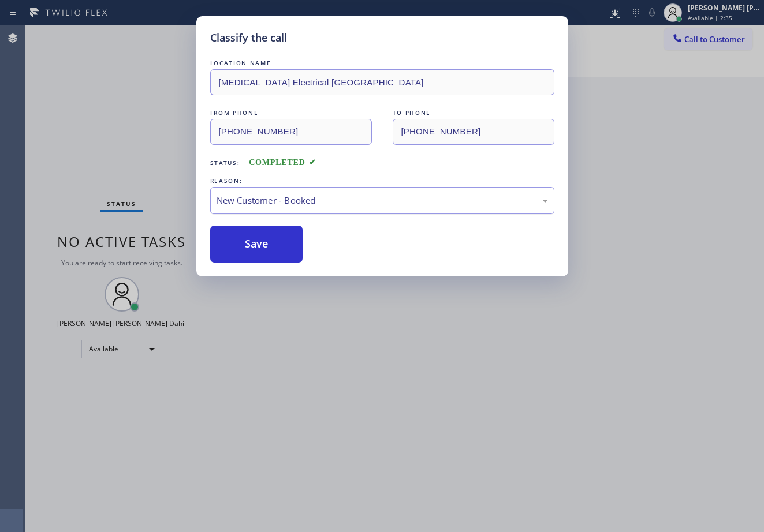
click at [252, 201] on div "New Customer - Booked" at bounding box center [381, 200] width 331 height 13
click at [249, 244] on button "Save" at bounding box center [256, 244] width 93 height 37
click at [249, 244] on div "Classify the call LOCATION NAME Thermador Appliance Service FROM PHONE (415) 81…" at bounding box center [394, 278] width 738 height 507
click at [250, 245] on div "Back to Dashboard Change Sender ID Customers Technicians Select a contact Outbo…" at bounding box center [491, 278] width 546 height 507
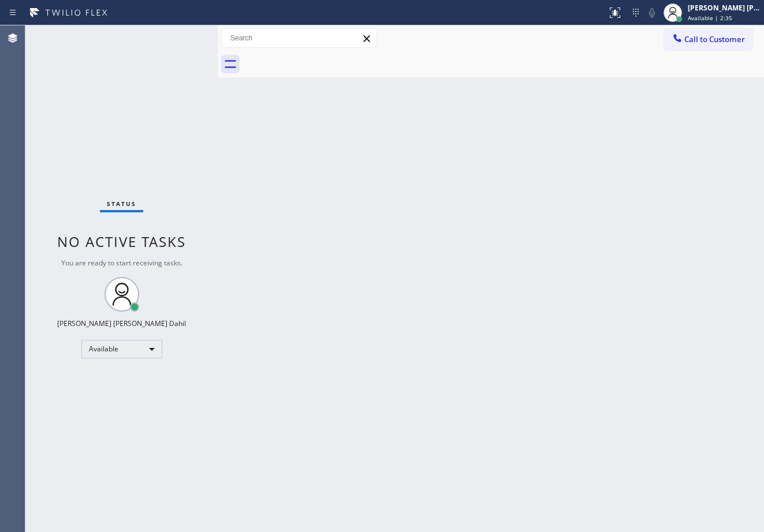
click at [251, 245] on div "Back to Dashboard Change Sender ID Customers Technicians Select a contact Outbo…" at bounding box center [491, 278] width 546 height 507
drag, startPoint x: 652, startPoint y: 83, endPoint x: 678, endPoint y: 155, distance: 76.0
click at [652, 83] on div "Back to Dashboard Change Sender ID Customers Technicians Select a contact Outbo…" at bounding box center [491, 278] width 546 height 507
click at [647, 450] on div "Back to Dashboard Change Sender ID Customers Technicians Select a contact Outbo…" at bounding box center [491, 278] width 546 height 507
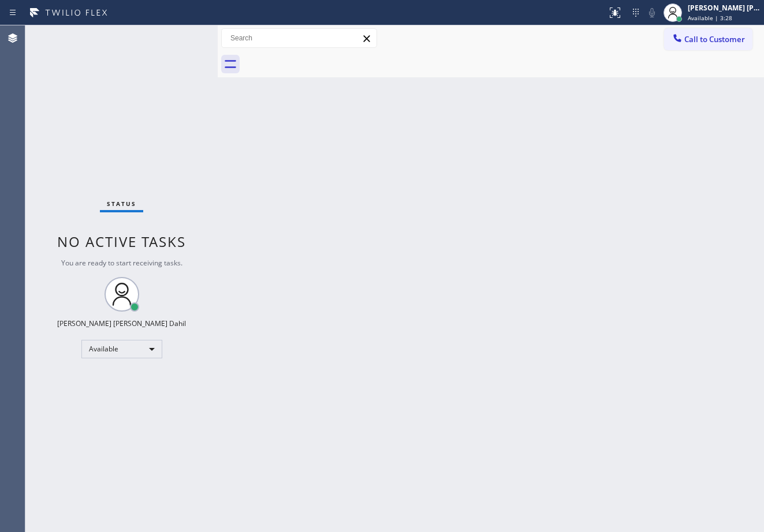
click at [259, 188] on div "Back to Dashboard Change Sender ID Customers Technicians Select a contact Outbo…" at bounding box center [491, 278] width 546 height 507
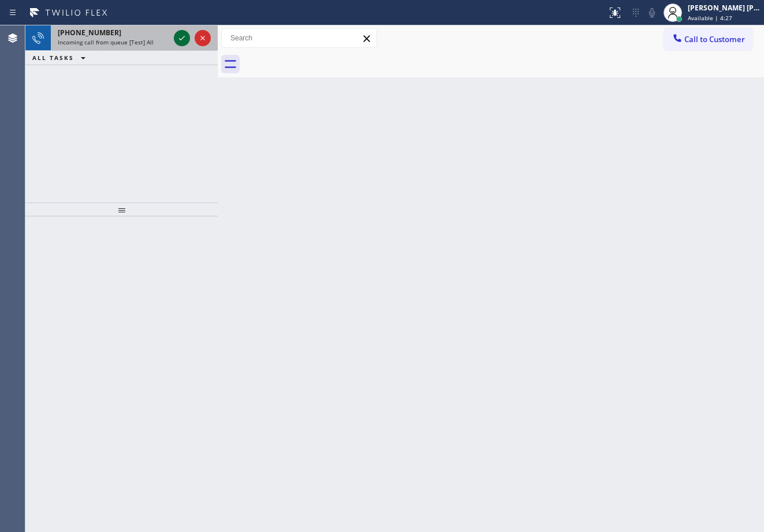
click at [176, 35] on icon at bounding box center [182, 38] width 14 height 14
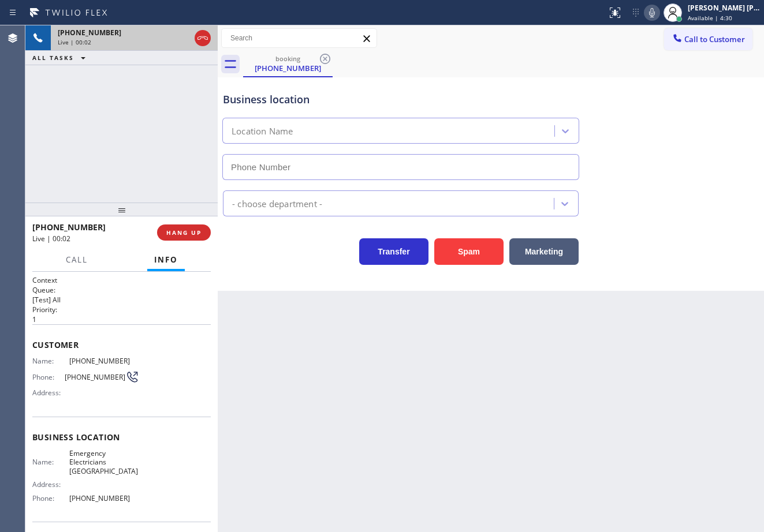
type input "(562) 526-0677"
click at [331, 360] on div "Back to Dashboard Change Sender ID Customers Technicians Select a contact Outbo…" at bounding box center [491, 278] width 546 height 507
click at [368, 395] on div "Back to Dashboard Change Sender ID Customers Technicians Select a contact Outbo…" at bounding box center [491, 278] width 546 height 507
click at [296, 402] on div "Back to Dashboard Change Sender ID Customers Technicians Select a contact Outbo…" at bounding box center [491, 278] width 546 height 507
click at [143, 125] on div "+13102598031 Live | 00:45 ALL TASKS ALL TASKS ACTIVE TASKS TASKS IN WRAP UP" at bounding box center [121, 113] width 192 height 177
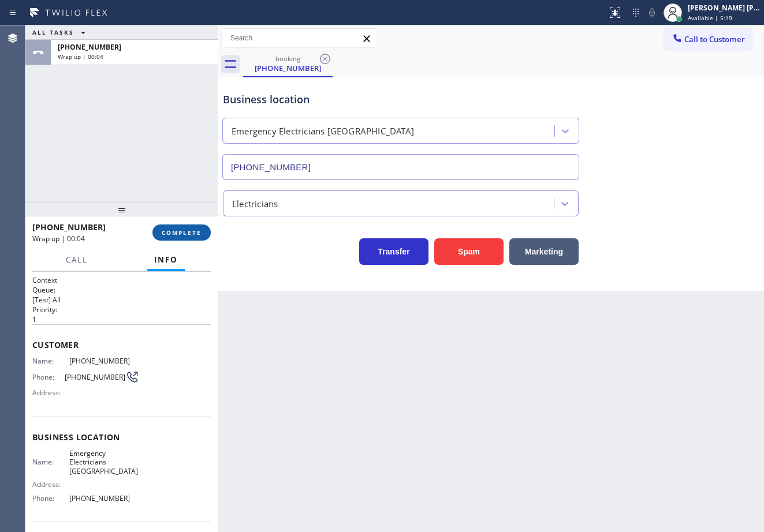
click at [182, 231] on span "COMPLETE" at bounding box center [182, 233] width 40 height 8
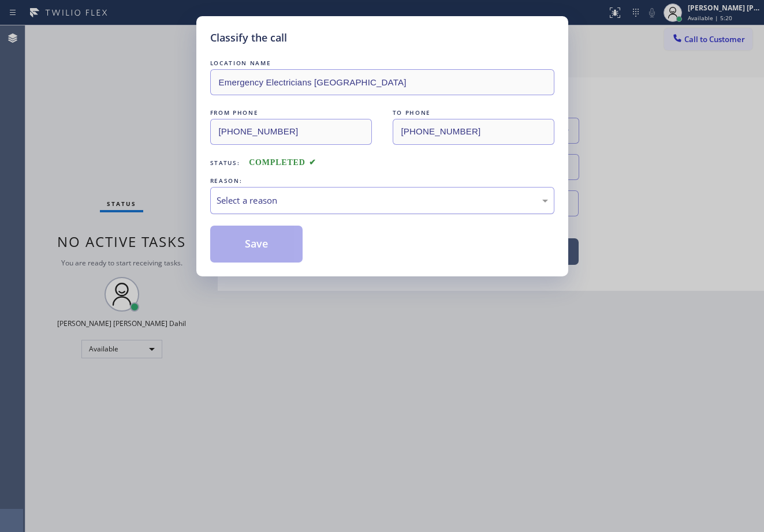
click at [260, 200] on div "Select a reason" at bounding box center [381, 200] width 331 height 13
click at [267, 250] on button "Save" at bounding box center [256, 244] width 93 height 37
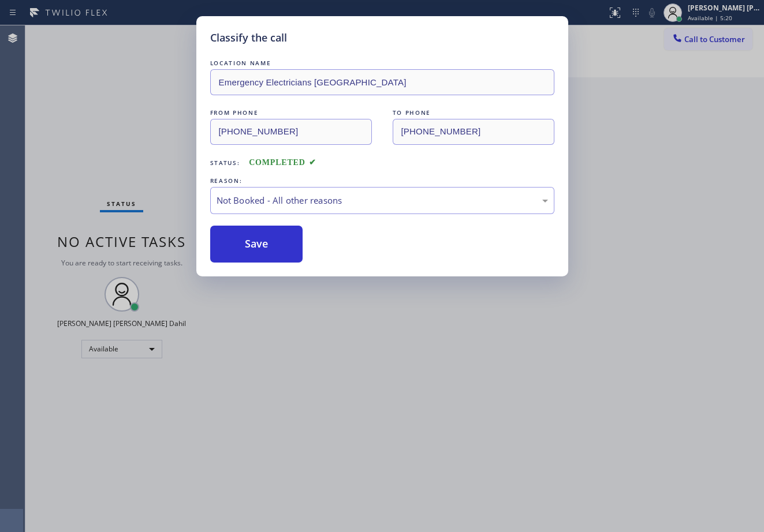
click at [267, 250] on button "Save" at bounding box center [256, 244] width 93 height 37
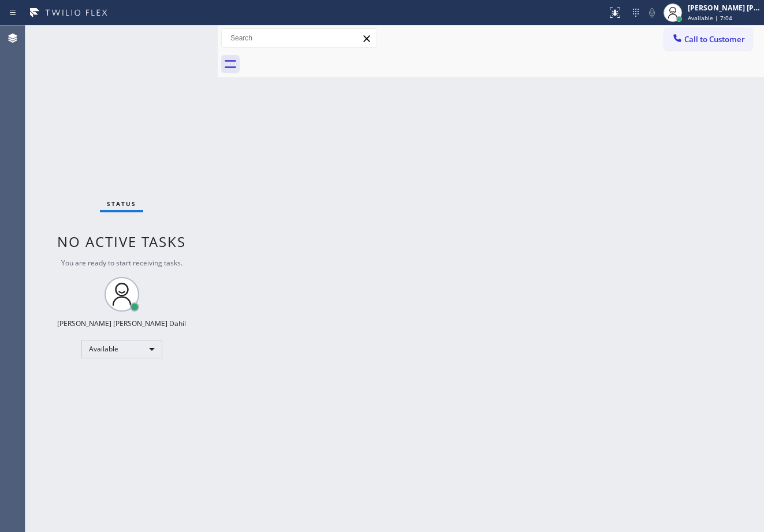
click at [531, 76] on div at bounding box center [503, 64] width 521 height 26
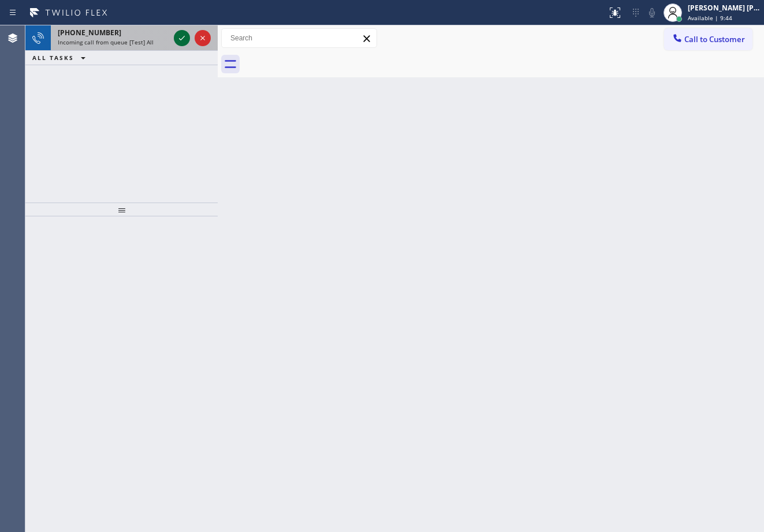
click at [176, 35] on icon at bounding box center [182, 38] width 14 height 14
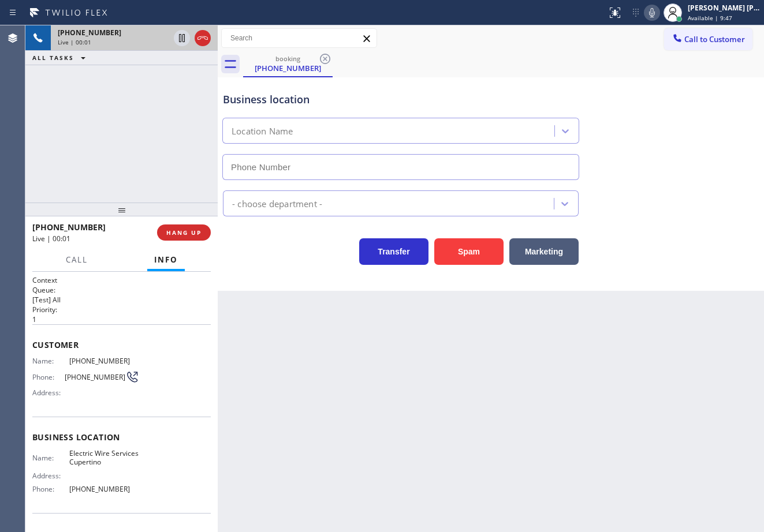
type input "(408) 549-7996"
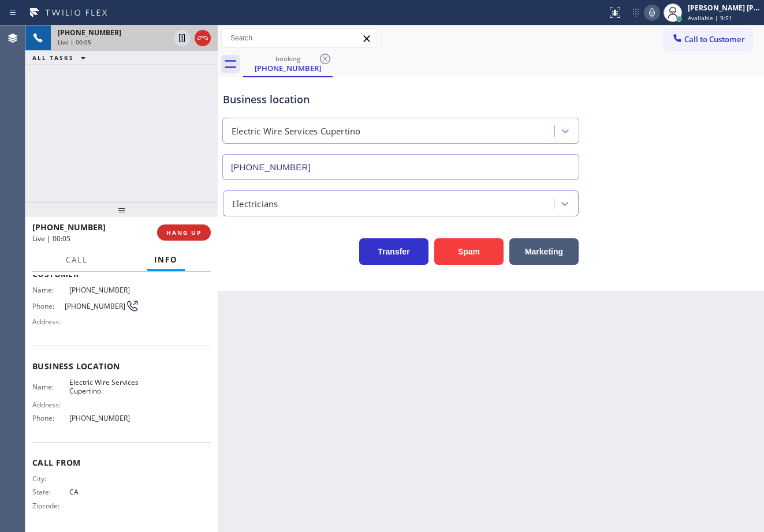
scroll to position [72, 0]
click at [655, 15] on icon at bounding box center [652, 12] width 6 height 9
click at [663, 107] on div "Business location Electric Wire Services Cupertino (408) 549-7996" at bounding box center [491, 128] width 540 height 104
click at [659, 14] on icon at bounding box center [652, 13] width 14 height 14
click at [665, 144] on div "Business location Electric Wire Services Cupertino (408) 549-7996" at bounding box center [491, 128] width 540 height 104
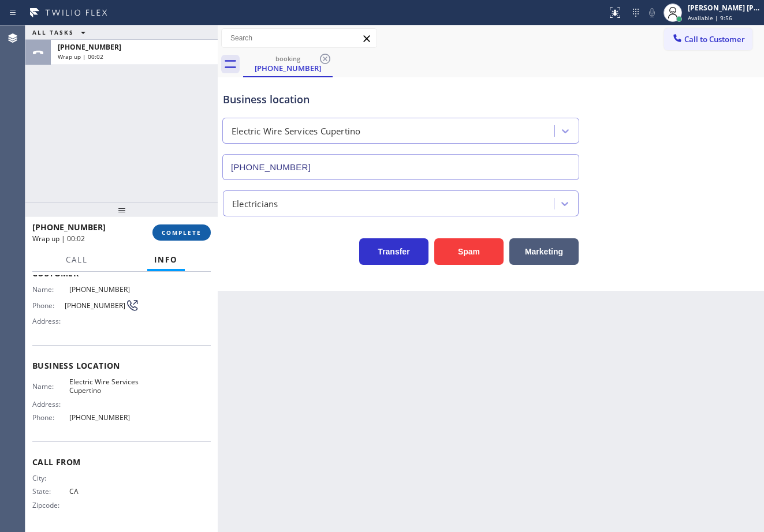
click at [175, 233] on span "COMPLETE" at bounding box center [182, 233] width 40 height 8
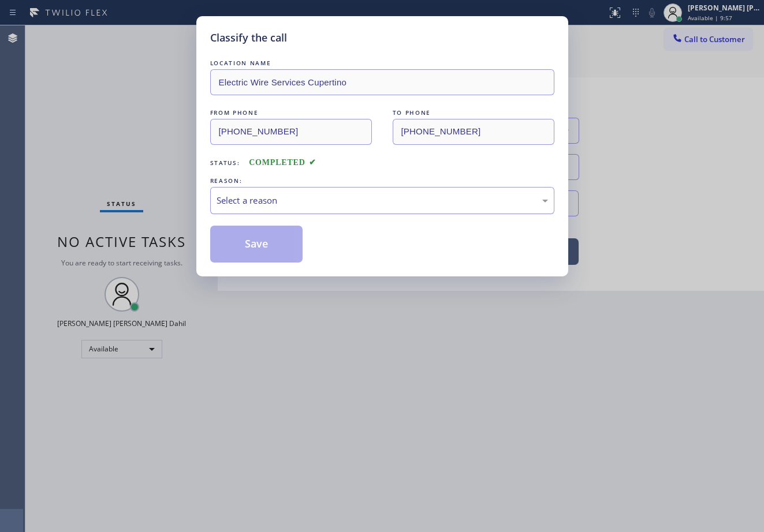
click at [249, 206] on div "Select a reason" at bounding box center [381, 200] width 331 height 13
click at [267, 271] on div "Classify the call LOCATION NAME Electric Wire Services Cupertino FROM PHONE (90…" at bounding box center [382, 146] width 372 height 260
click at [263, 246] on button "Save" at bounding box center [256, 244] width 93 height 37
drag, startPoint x: 263, startPoint y: 246, endPoint x: 270, endPoint y: 242, distance: 7.5
click at [268, 244] on button "Save" at bounding box center [256, 244] width 93 height 37
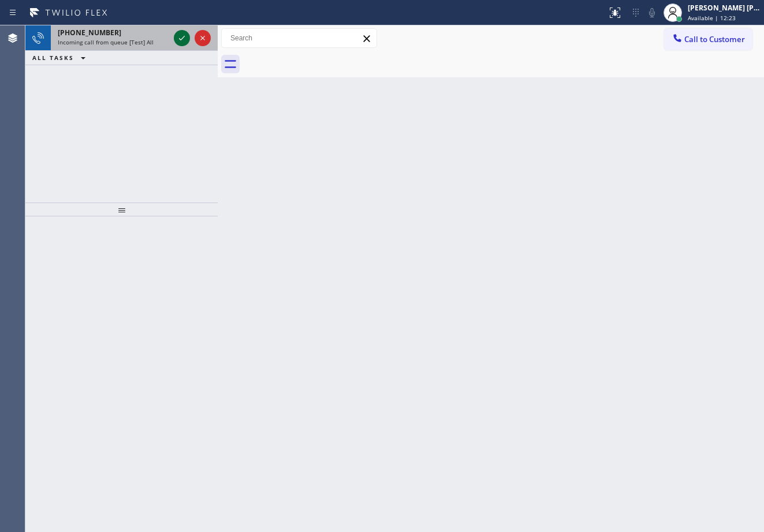
click at [176, 35] on icon at bounding box center [182, 38] width 14 height 14
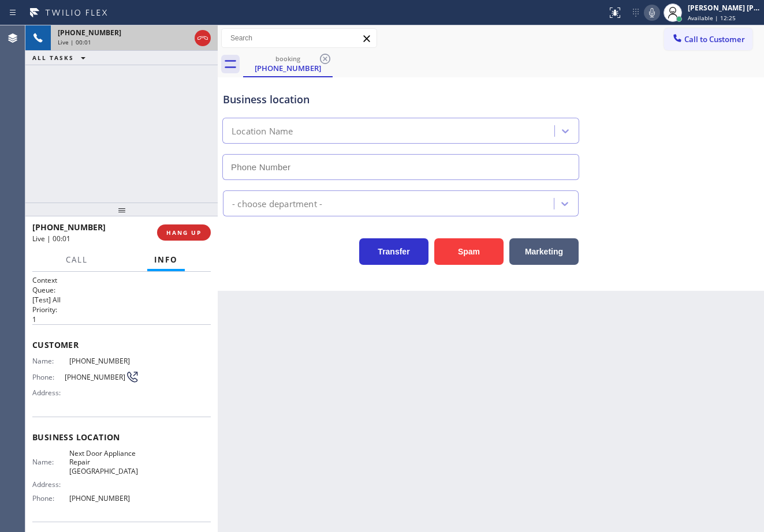
type input "(609) 710-8354"
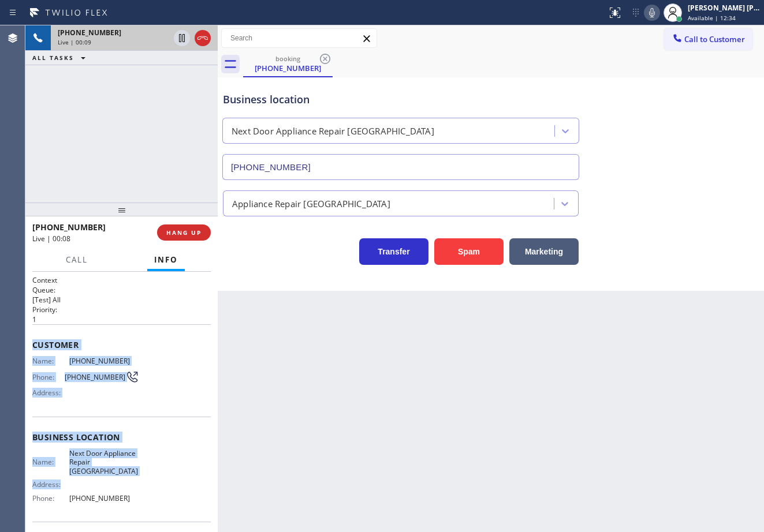
scroll to position [81, 0]
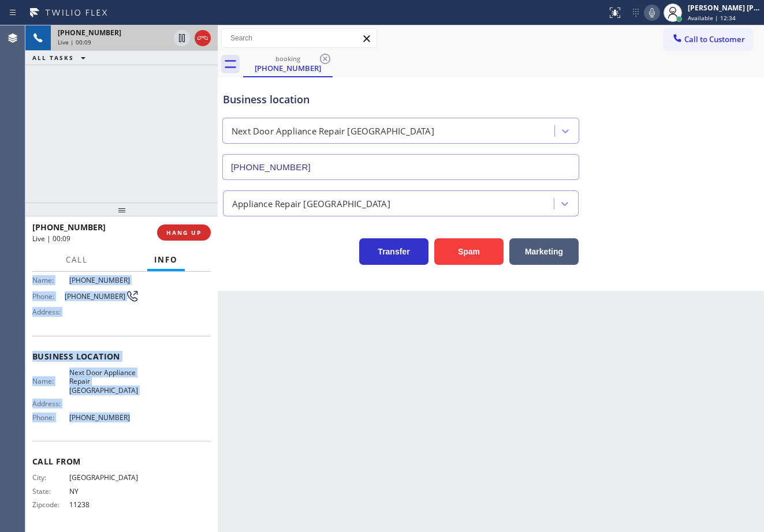
drag, startPoint x: 31, startPoint y: 343, endPoint x: 140, endPoint y: 428, distance: 138.6
click at [140, 428] on div "Context Queue: [Test] All Priority: 1 Customer Name: (718) 809-5215 Phone: (718…" at bounding box center [121, 402] width 192 height 260
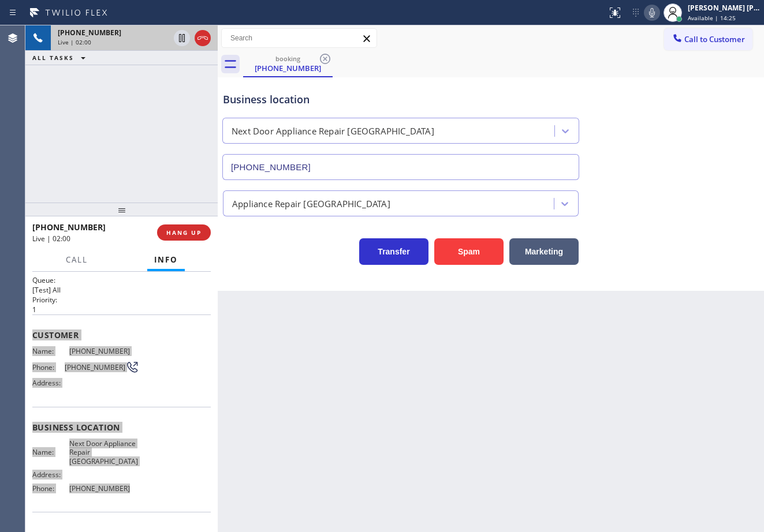
scroll to position [0, 0]
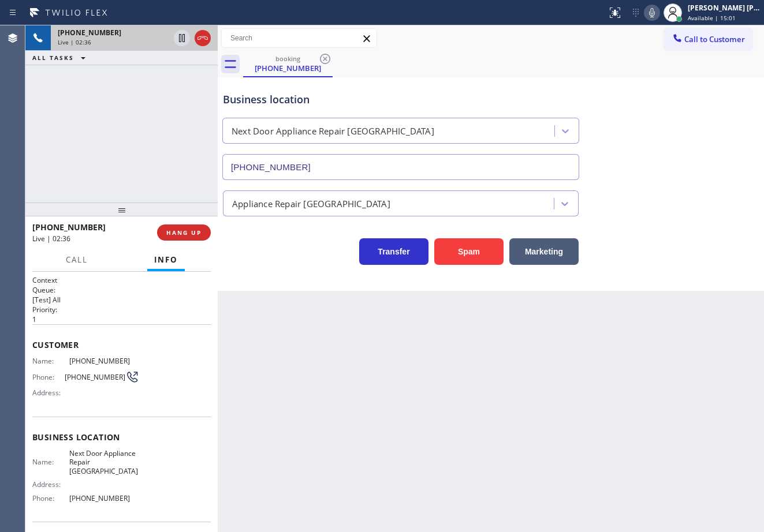
click at [695, 208] on div "Appliance Repair [GEOGRAPHIC_DATA]" at bounding box center [491, 201] width 540 height 31
drag, startPoint x: 689, startPoint y: 134, endPoint x: 674, endPoint y: 79, distance: 57.4
click at [689, 128] on div "Business location Next Door Appliance Repair Trenton (609) 710-8354" at bounding box center [491, 128] width 540 height 104
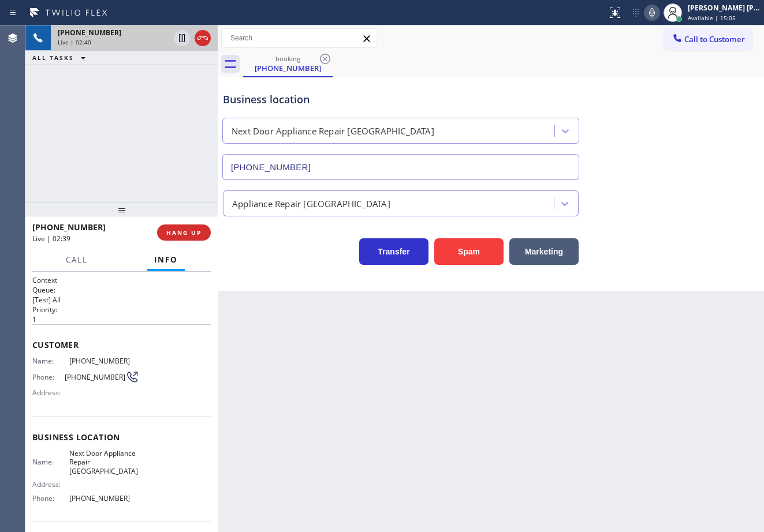
click at [655, 10] on icon at bounding box center [652, 12] width 6 height 9
drag, startPoint x: 136, startPoint y: 77, endPoint x: 143, endPoint y: 72, distance: 8.3
click at [141, 74] on div "+17188095215 Live | 02:40 ALL TASKS ALL TASKS ACTIVE TASKS TASKS IN WRAP UP" at bounding box center [121, 113] width 192 height 177
drag, startPoint x: 178, startPoint y: 38, endPoint x: 195, endPoint y: 30, distance: 18.6
click at [179, 38] on icon at bounding box center [182, 38] width 14 height 14
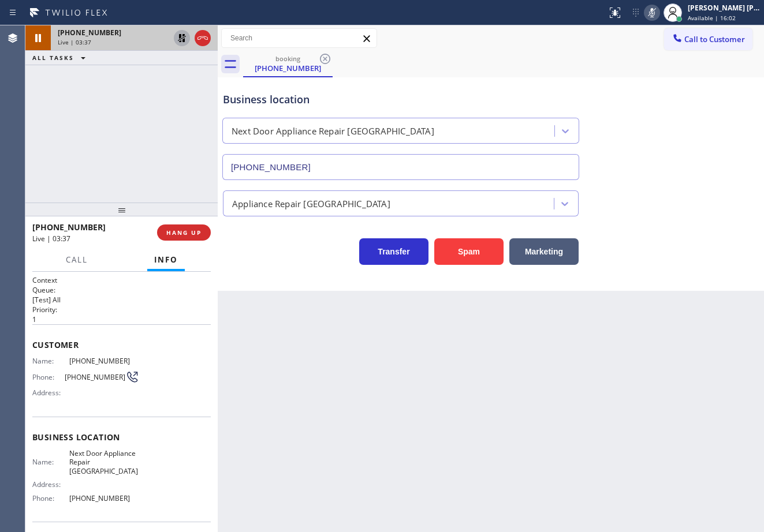
click at [183, 36] on icon at bounding box center [182, 38] width 8 height 8
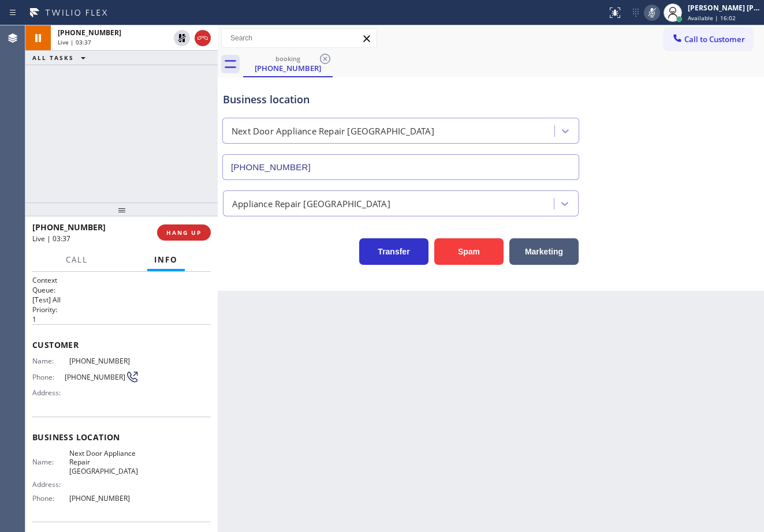
click at [659, 14] on icon at bounding box center [652, 13] width 14 height 14
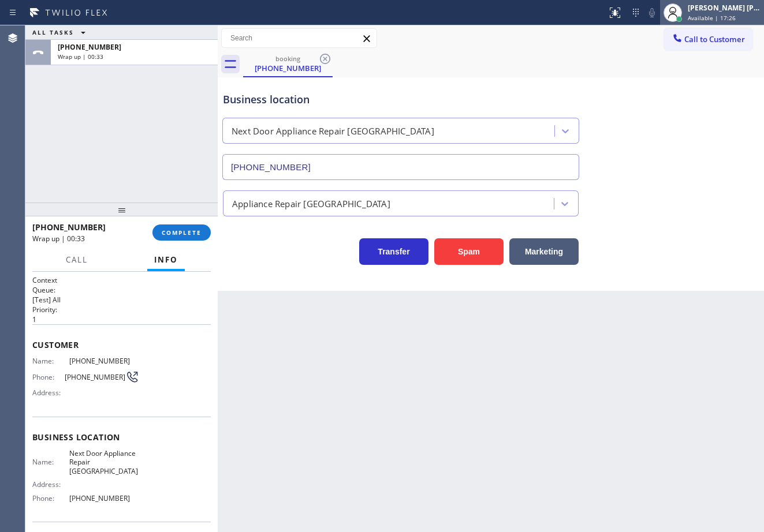
click at [719, 12] on div "[PERSON_NAME] [PERSON_NAME] Dahil" at bounding box center [724, 8] width 73 height 10
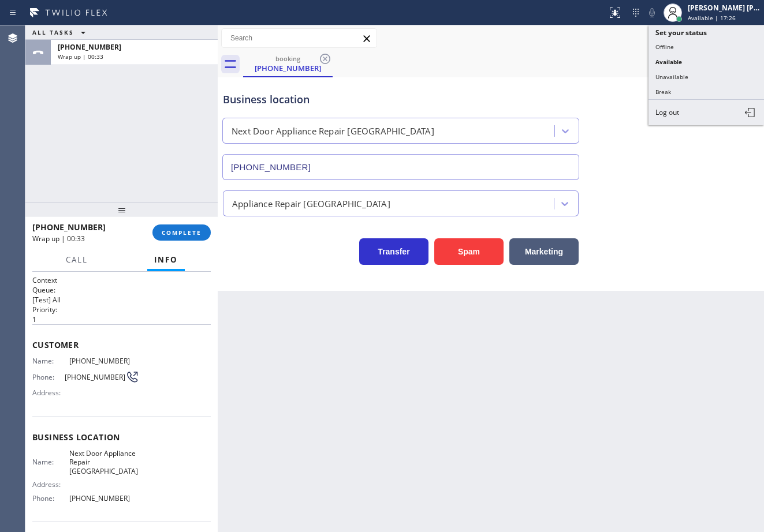
click at [689, 74] on button "Unavailable" at bounding box center [705, 76] width 115 height 15
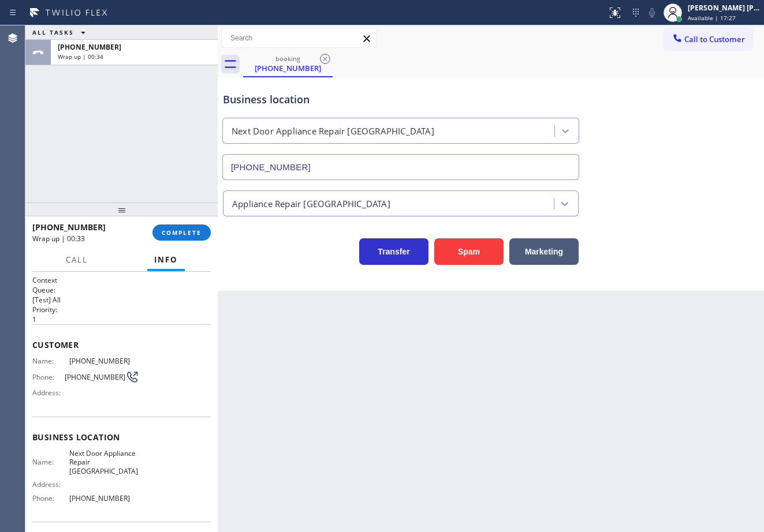
drag, startPoint x: 689, startPoint y: 74, endPoint x: 484, endPoint y: 133, distance: 213.2
click at [689, 74] on div "booking (718) 809-5215" at bounding box center [503, 64] width 521 height 26
click at [189, 236] on span "COMPLETE" at bounding box center [182, 233] width 40 height 8
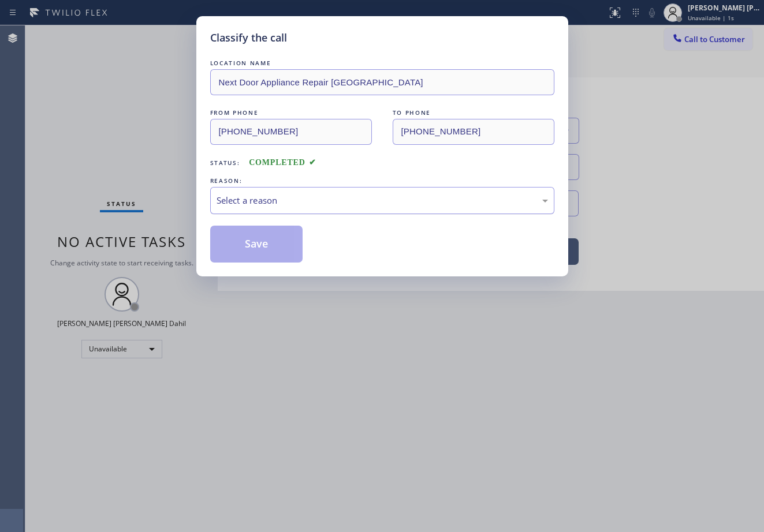
click at [245, 195] on div "Select a reason" at bounding box center [381, 200] width 331 height 13
click at [246, 248] on button "Save" at bounding box center [256, 244] width 93 height 37
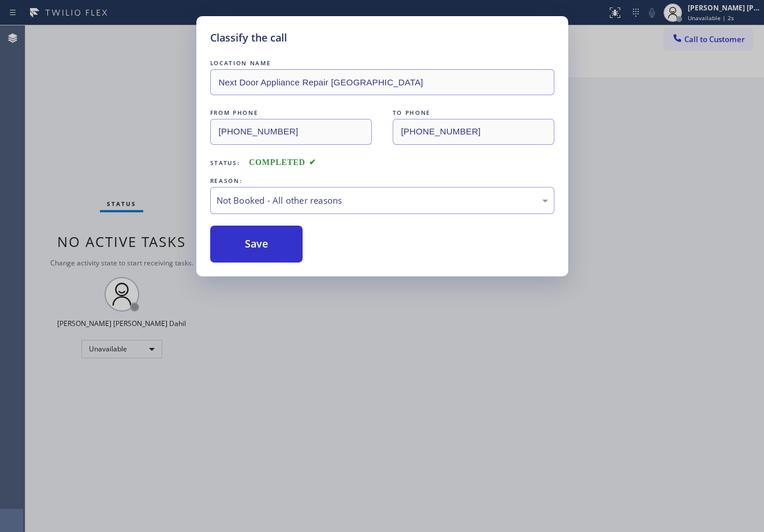
click at [698, 39] on span "Call to Customer" at bounding box center [714, 39] width 61 height 10
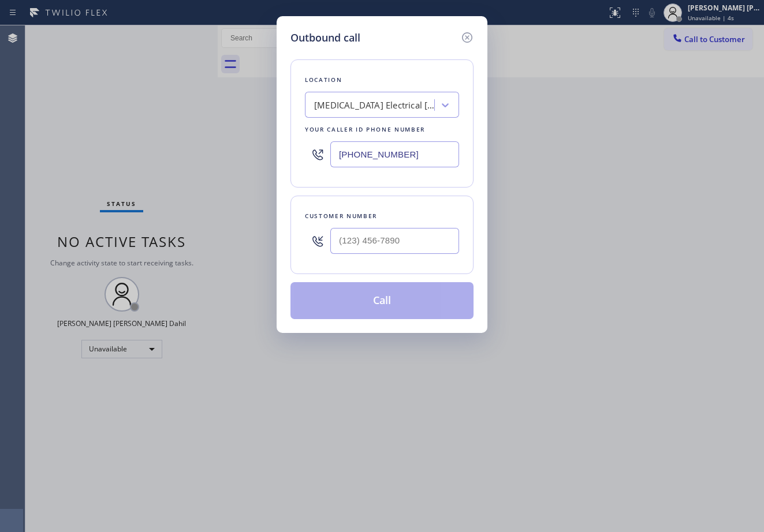
click at [406, 237] on input "text" at bounding box center [394, 241] width 129 height 26
paste input "718) 809-5215"
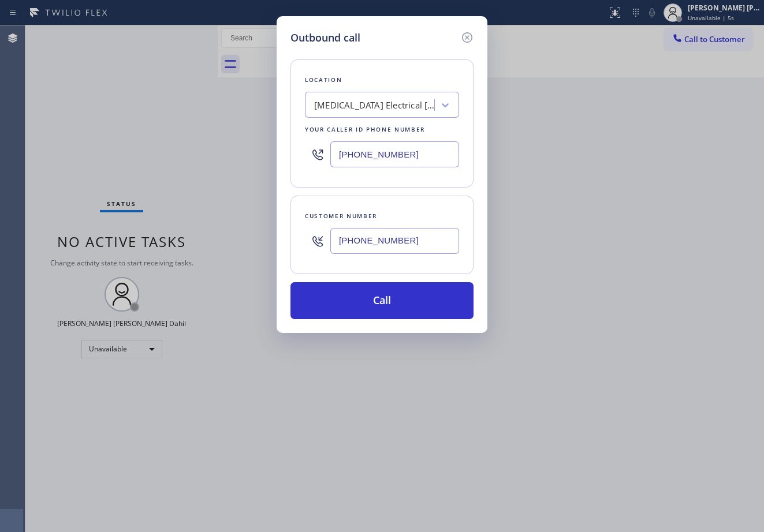
type input "(718) 809-5215"
click at [419, 159] on input "(949) 334-2295" at bounding box center [394, 154] width 129 height 26
paste input "609) 710-8354"
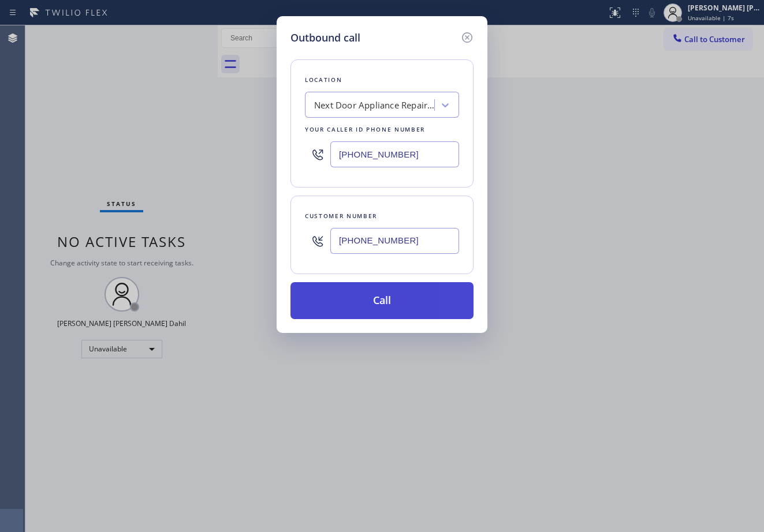
type input "(609) 710-8354"
click at [405, 308] on button "Call" at bounding box center [381, 300] width 183 height 37
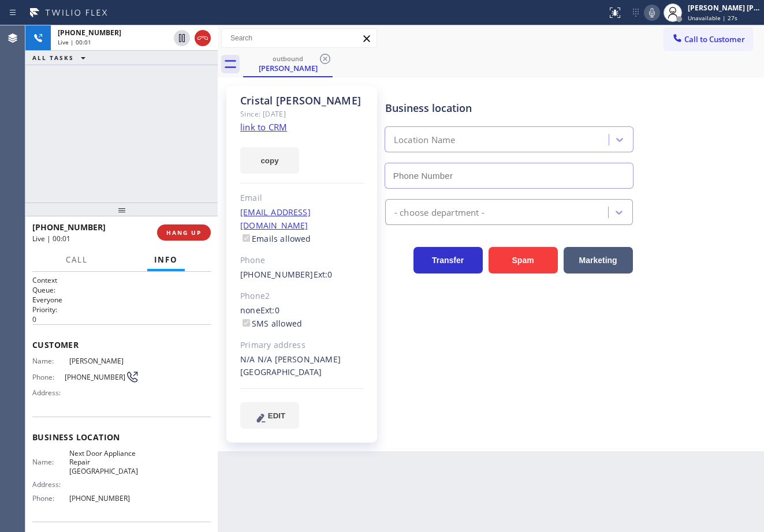
type input "(609) 710-8354"
click at [574, 76] on div "outbound Cristal Farrington" at bounding box center [503, 64] width 521 height 26
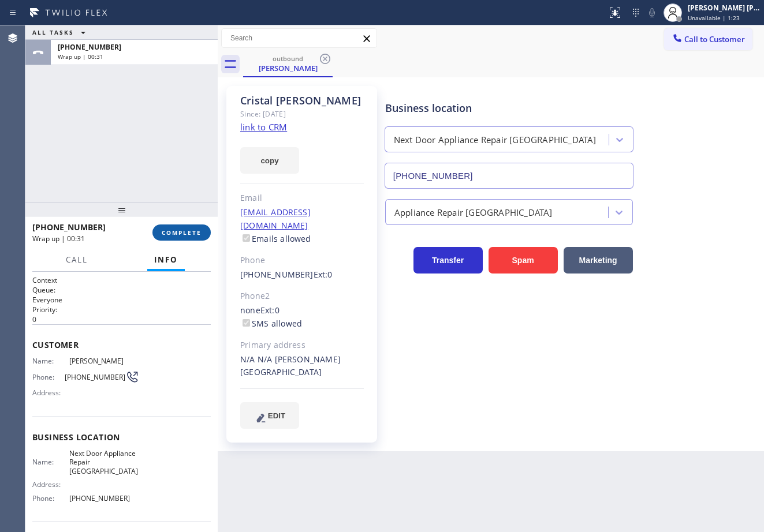
click at [165, 231] on span "COMPLETE" at bounding box center [182, 233] width 40 height 8
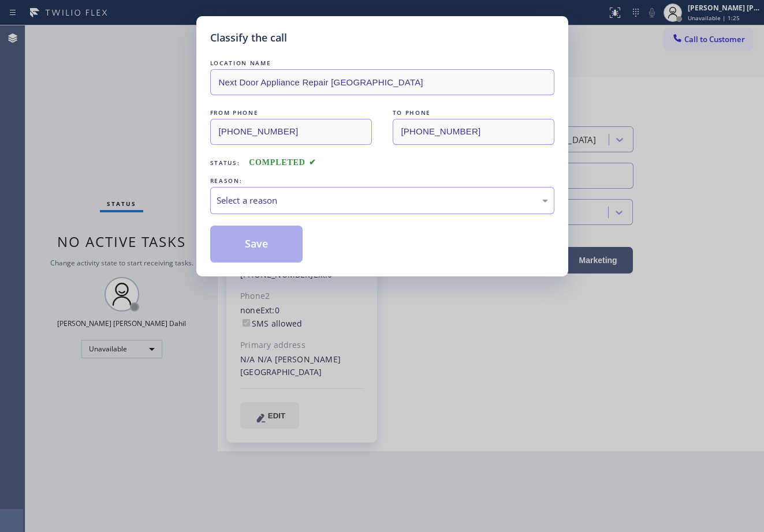
click at [256, 205] on div "Select a reason" at bounding box center [381, 200] width 331 height 13
click at [260, 244] on button "Save" at bounding box center [256, 244] width 93 height 37
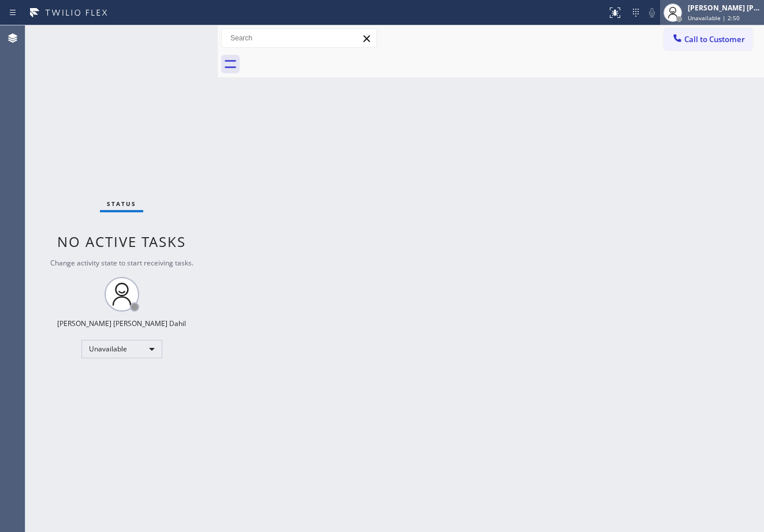
drag, startPoint x: 722, startPoint y: 8, endPoint x: 722, endPoint y: 15, distance: 6.9
click at [722, 8] on div "[PERSON_NAME] [PERSON_NAME] Dahil" at bounding box center [724, 8] width 73 height 10
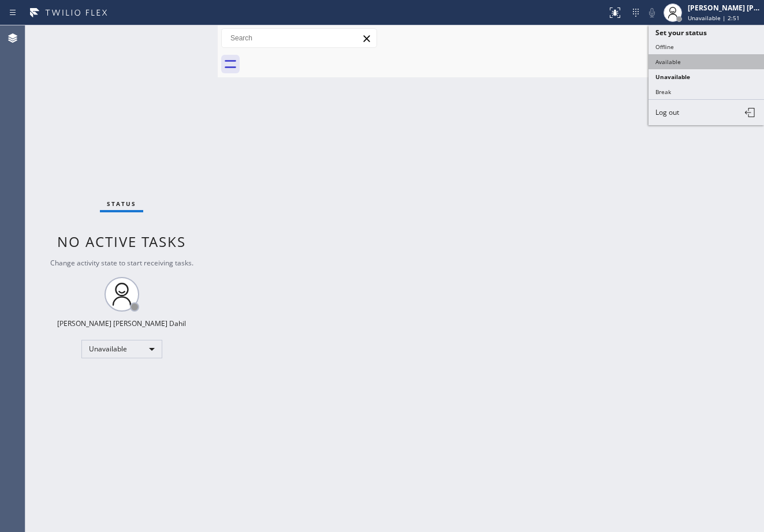
click at [708, 57] on button "Available" at bounding box center [705, 61] width 115 height 15
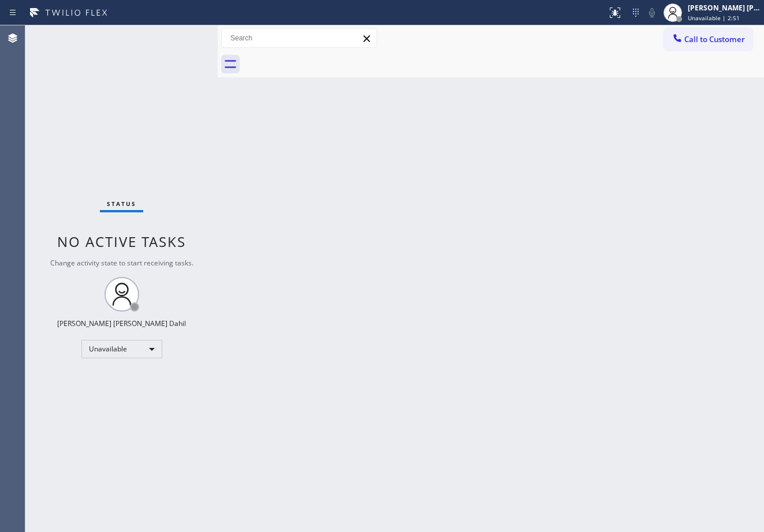
click at [644, 231] on div "Back to Dashboard Change Sender ID Customers Technicians Select a contact Outbo…" at bounding box center [491, 278] width 546 height 507
click at [518, 373] on div "Back to Dashboard Change Sender ID Customers Technicians Select a contact Outbo…" at bounding box center [491, 278] width 546 height 507
click at [144, 63] on div "Status No active tasks You are ready to start receiving tasks. [PERSON_NAME] [P…" at bounding box center [121, 278] width 192 height 507
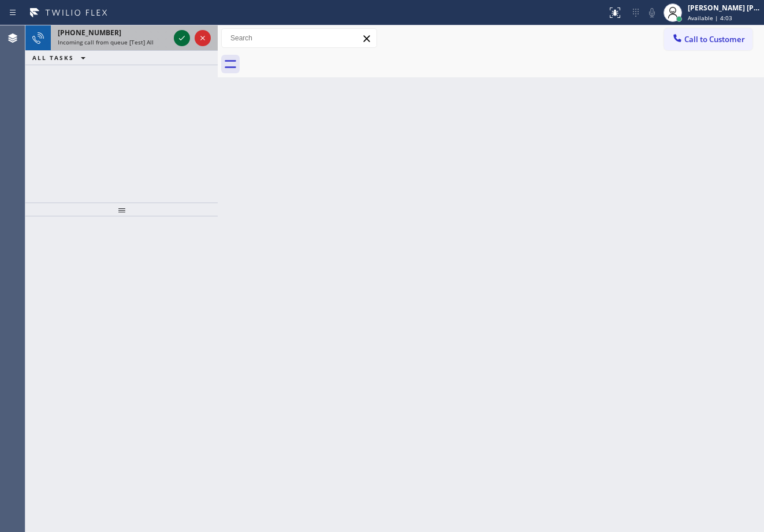
click at [176, 35] on icon at bounding box center [182, 38] width 14 height 14
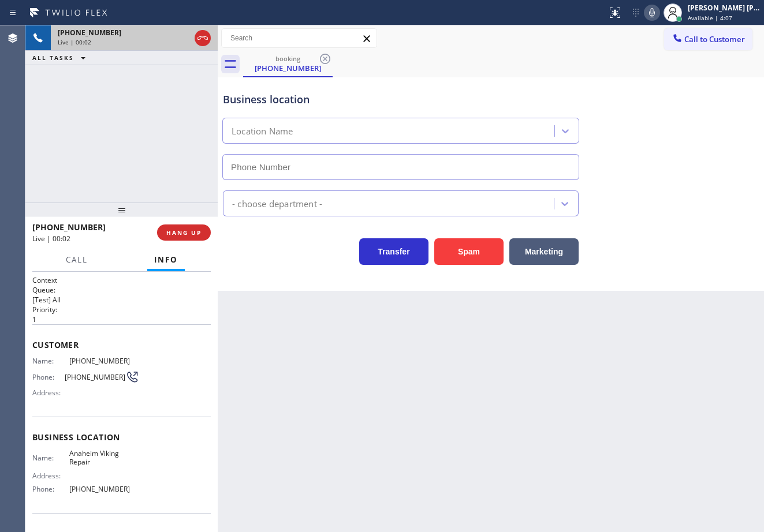
type input "(657) 315-1632"
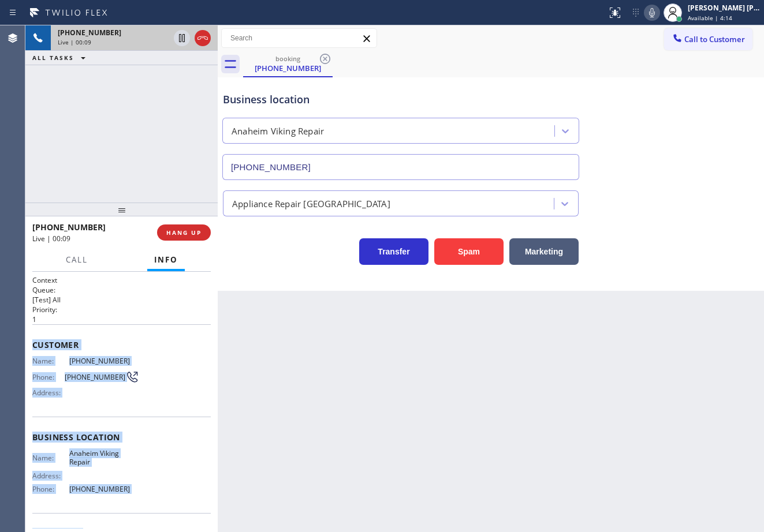
scroll to position [72, 0]
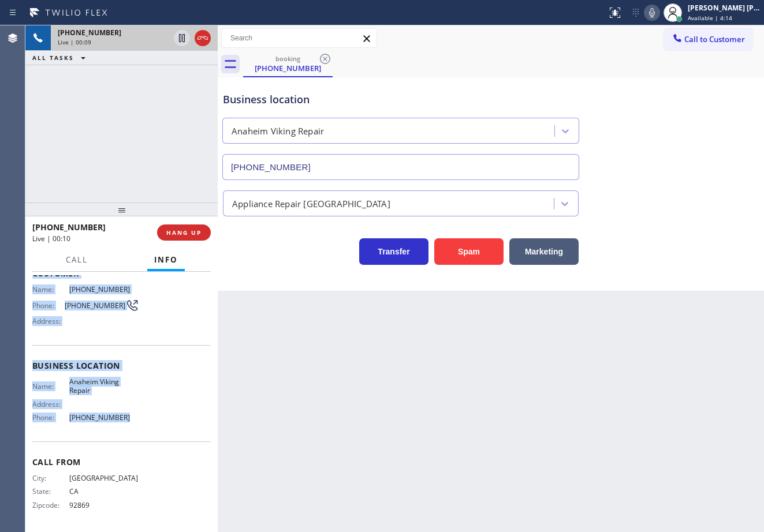
drag, startPoint x: 30, startPoint y: 339, endPoint x: 139, endPoint y: 423, distance: 137.1
click at [137, 424] on div "Context Queue: [Test] All Priority: 1 Customer Name: (714) 401-3790 Phone: (714…" at bounding box center [121, 402] width 192 height 260
copy div "Customer Name: (714) 401-3790 Phone: (714) 401-3790 Address: Business location …"
click at [162, 426] on div "Name: Anaheim Viking Repair Address: Phone: (657) 315-1632" at bounding box center [121, 403] width 178 height 50
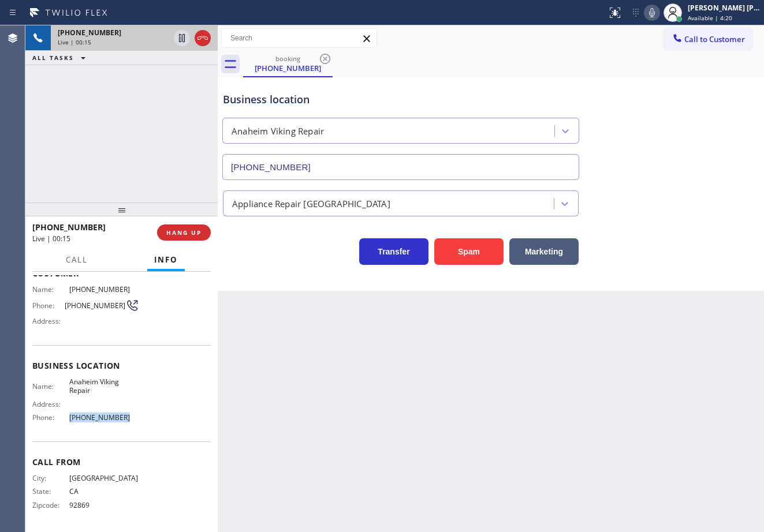
drag, startPoint x: 141, startPoint y: 421, endPoint x: 66, endPoint y: 417, distance: 75.8
click at [66, 417] on div "Name: Anaheim Viking Repair Address: Phone: (657) 315-1632" at bounding box center [121, 403] width 178 height 50
copy div "(657) 315-1632"
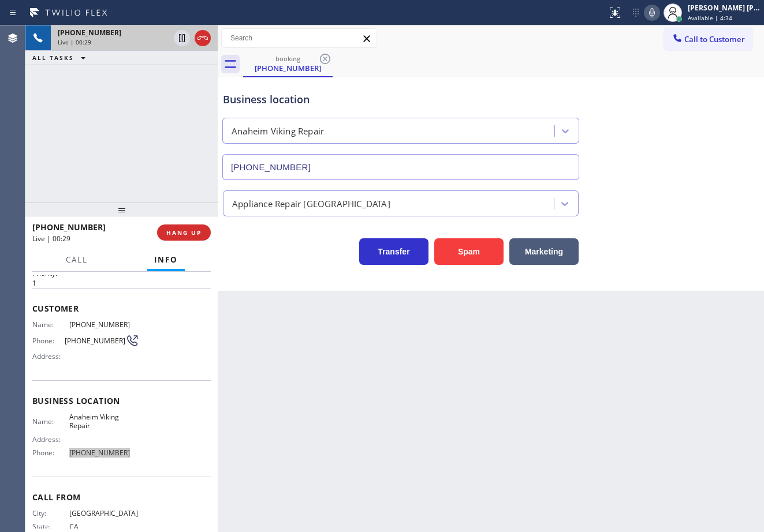
scroll to position [0, 0]
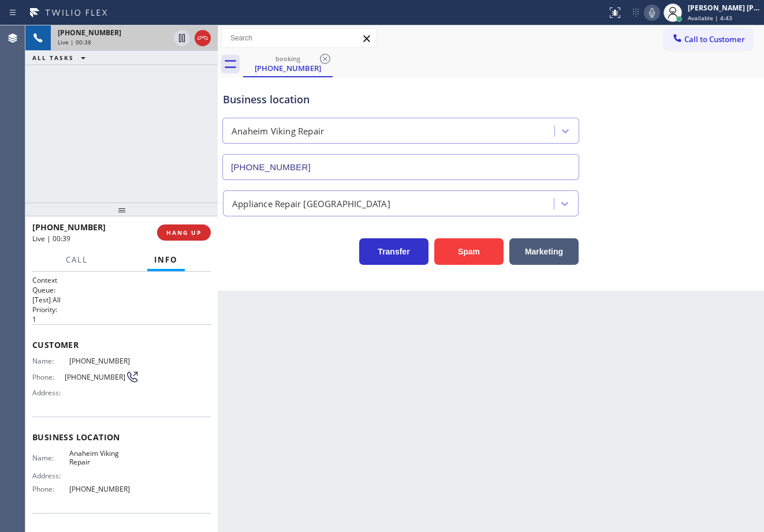
click at [81, 139] on div "+17144013790 Live | 00:38 ALL TASKS ALL TASKS ACTIVE TASKS TASKS IN WRAP UP" at bounding box center [121, 113] width 192 height 177
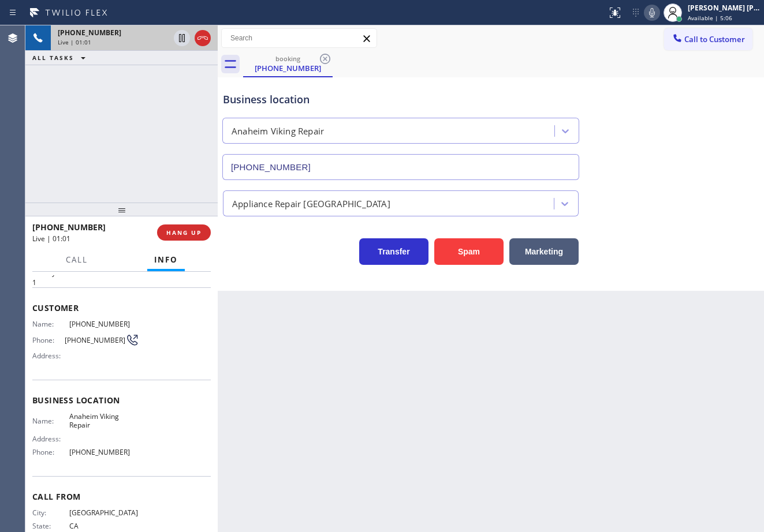
scroll to position [72, 0]
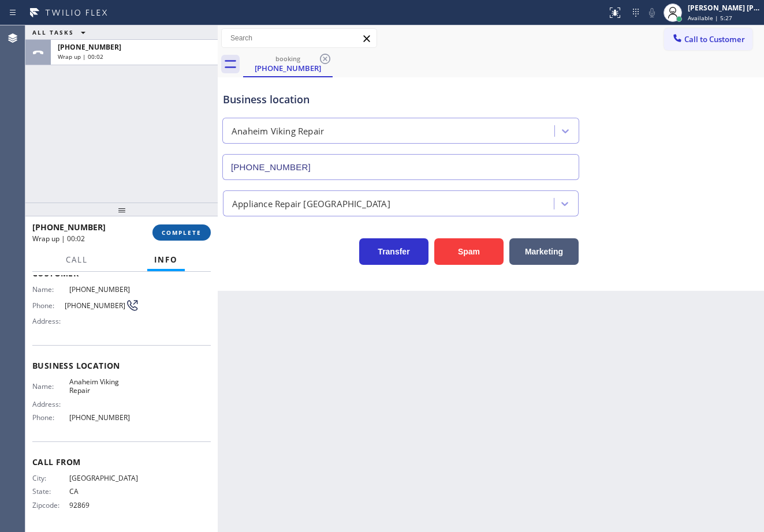
click at [166, 232] on span "COMPLETE" at bounding box center [182, 233] width 40 height 8
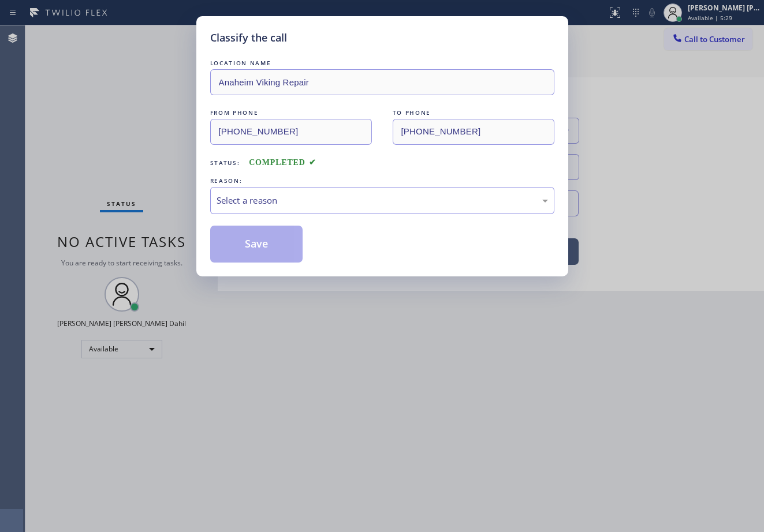
click at [253, 198] on div "Select a reason" at bounding box center [381, 200] width 331 height 13
click at [251, 249] on button "Save" at bounding box center [256, 244] width 93 height 37
click at [252, 254] on button "Save" at bounding box center [256, 244] width 93 height 37
click at [252, 251] on button "Save" at bounding box center [256, 244] width 93 height 37
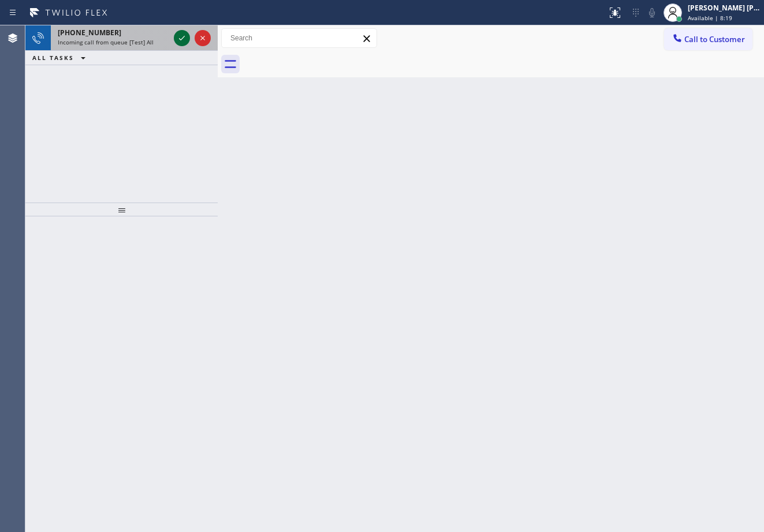
click at [176, 35] on icon at bounding box center [182, 38] width 14 height 14
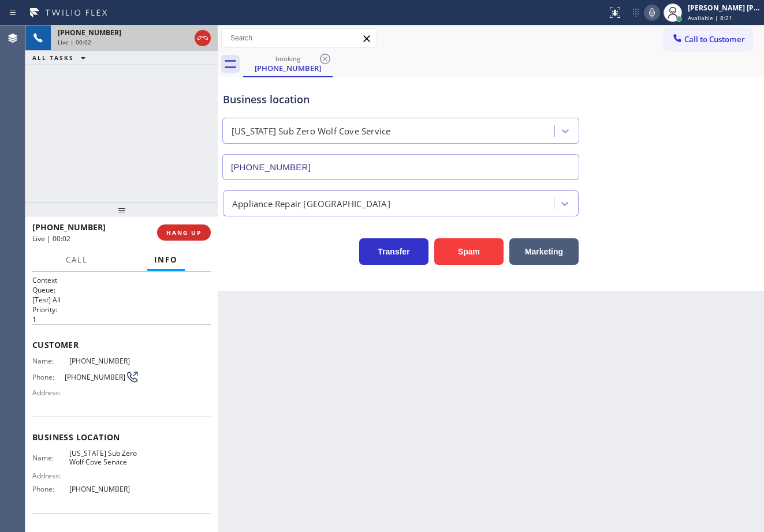
type input "(347) 601-2543"
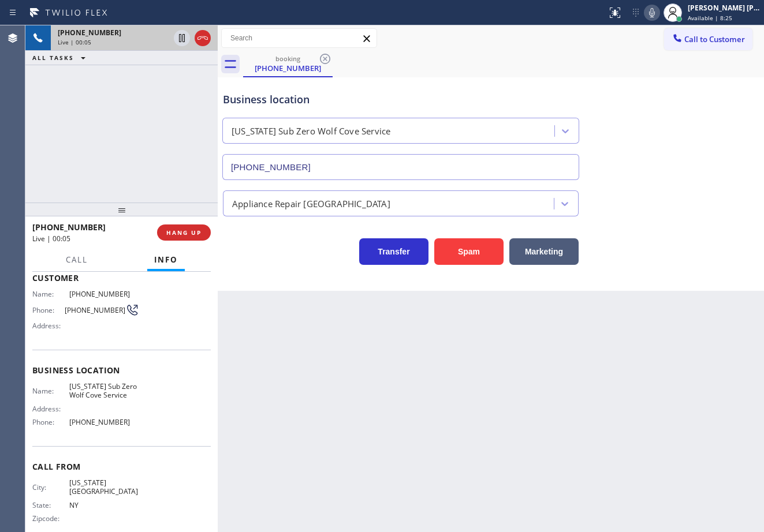
scroll to position [72, 0]
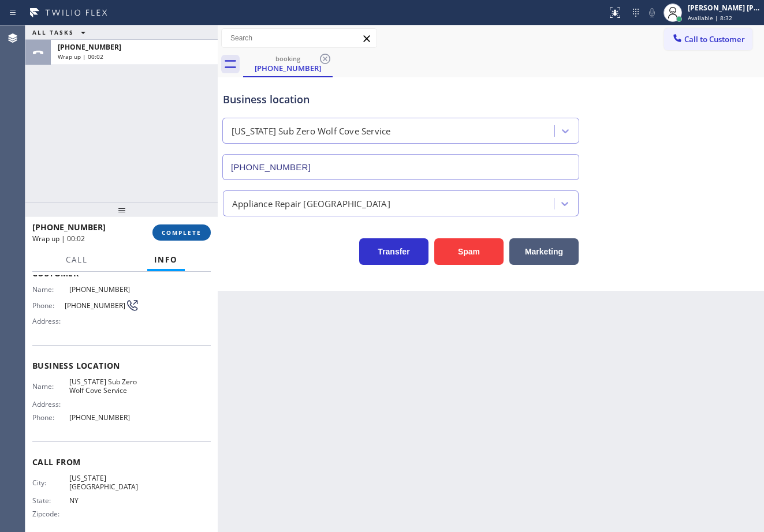
click at [169, 230] on span "COMPLETE" at bounding box center [182, 233] width 40 height 8
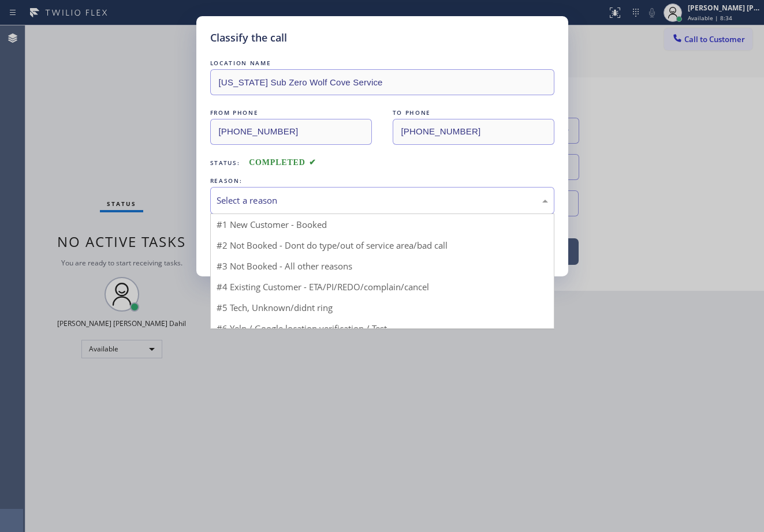
click at [247, 201] on div "Select a reason" at bounding box center [381, 200] width 331 height 13
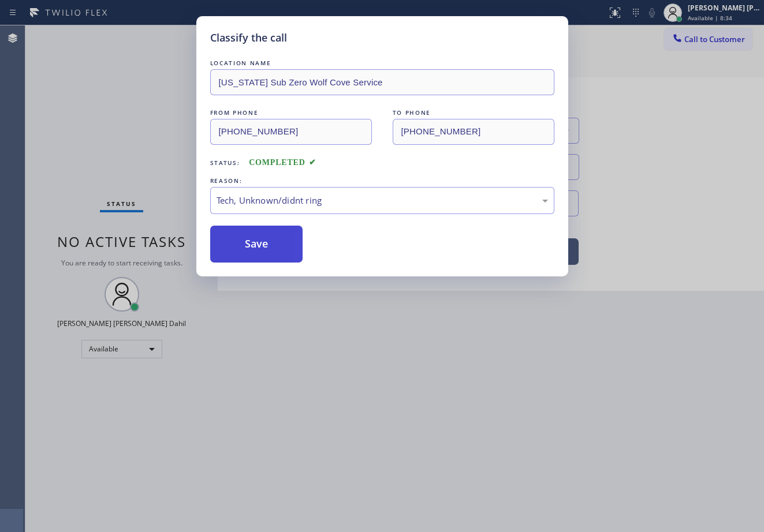
click at [253, 248] on button "Save" at bounding box center [256, 244] width 93 height 37
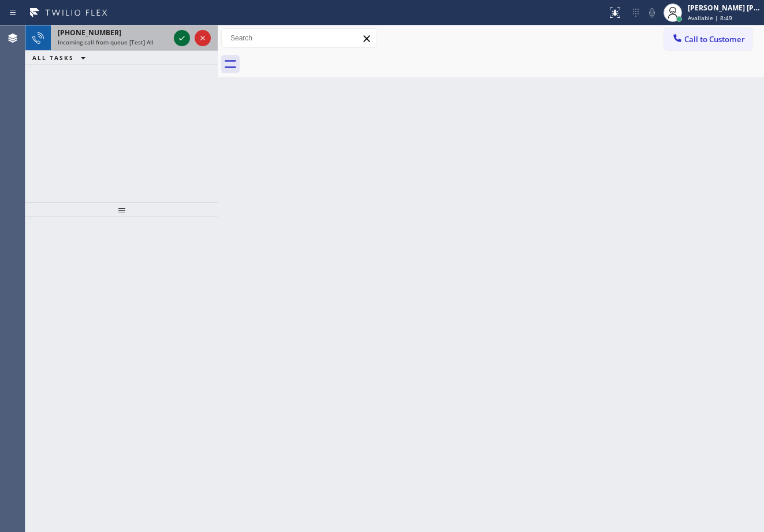
click at [176, 35] on icon at bounding box center [182, 38] width 14 height 14
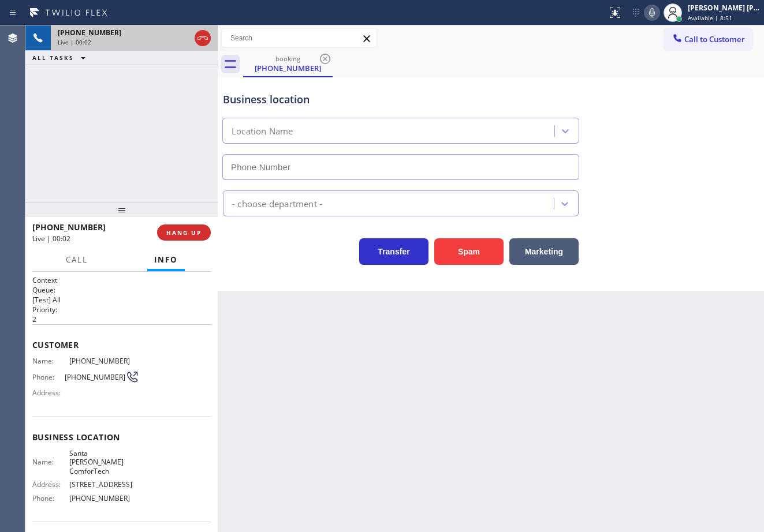
type input "(657) 622-0037"
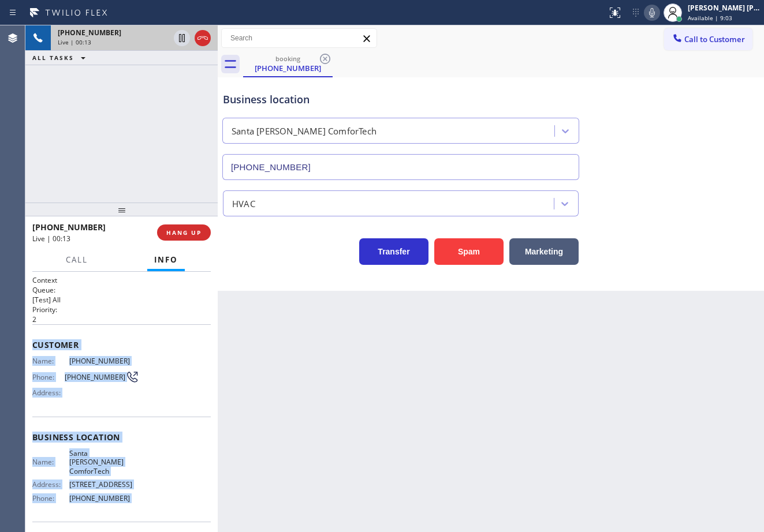
scroll to position [72, 0]
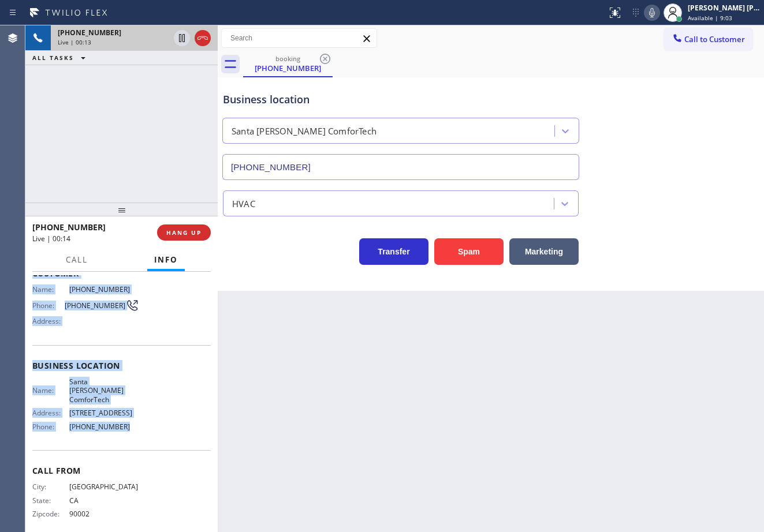
drag, startPoint x: 31, startPoint y: 341, endPoint x: 136, endPoint y: 427, distance: 136.1
click at [136, 429] on div "Context Queue: [Test] All Priority: 2 Customer Name: (562) 418-8722 Phone: (562…" at bounding box center [121, 402] width 192 height 260
copy div "Customer Name: (562) 418-8722 Phone: (562) 418-8722 Address: Business location …"
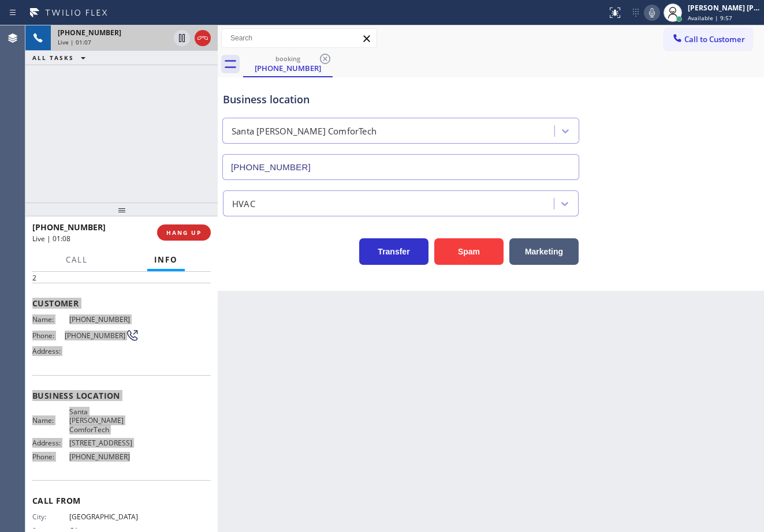
scroll to position [0, 0]
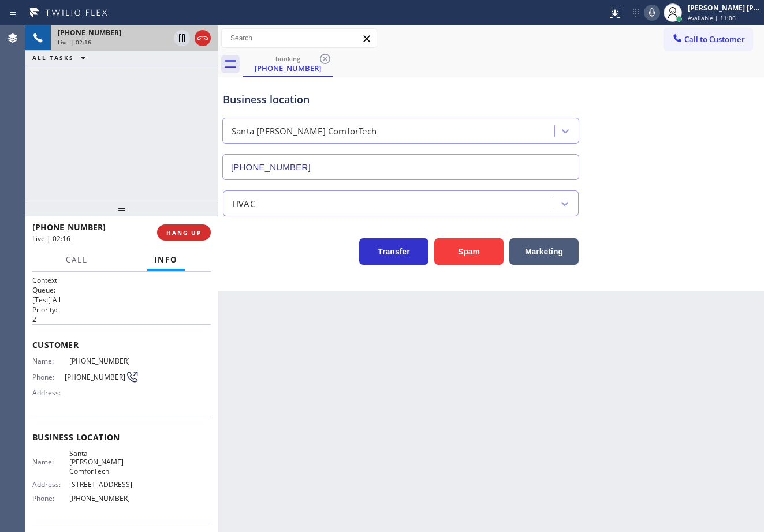
drag, startPoint x: 487, startPoint y: 70, endPoint x: 577, endPoint y: 70, distance: 90.1
click at [490, 70] on div "booking (562) 418-8722" at bounding box center [503, 64] width 521 height 26
click at [659, 14] on icon at bounding box center [652, 13] width 14 height 14
click at [665, 81] on div "Business location Santa Ana ComforTech (657) 622-0037" at bounding box center [491, 128] width 540 height 104
click at [165, 64] on div "+15624188722 Live | 02:18 ALL TASKS ALL TASKS ACTIVE TASKS TASKS IN WRAP UP" at bounding box center [121, 113] width 192 height 177
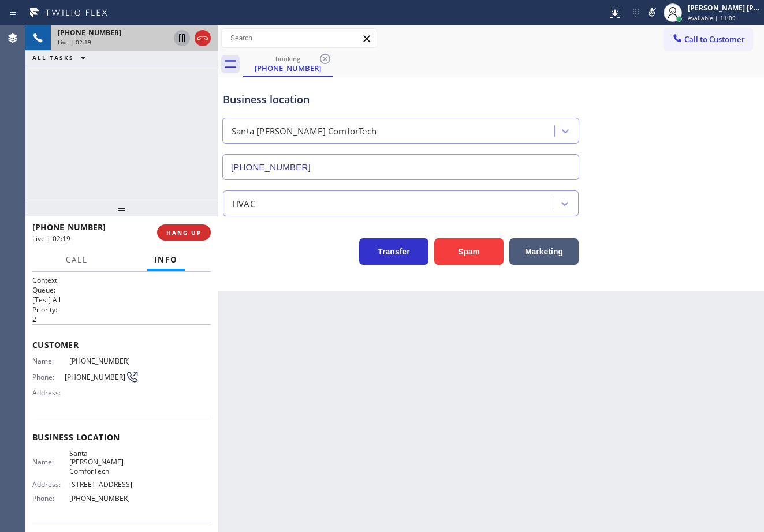
click at [184, 37] on icon at bounding box center [182, 38] width 14 height 14
click at [184, 40] on icon at bounding box center [182, 38] width 8 height 8
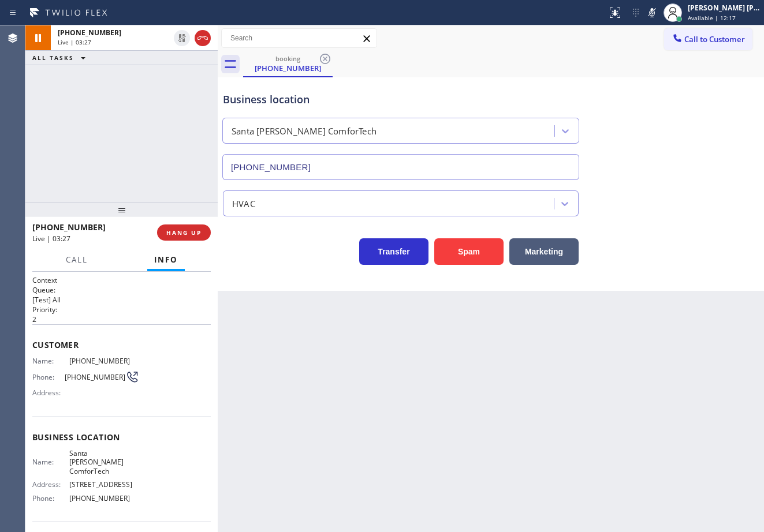
click at [168, 67] on div "+15624188722 Live | 03:27 ALL TASKS ALL TASKS ACTIVE TASKS TASKS IN WRAP UP" at bounding box center [121, 113] width 192 height 177
drag, startPoint x: 670, startPoint y: 13, endPoint x: 666, endPoint y: 41, distance: 28.0
click at [659, 14] on icon at bounding box center [652, 13] width 14 height 14
click at [658, 106] on div "Business location Santa Ana ComforTech (657) 622-0037" at bounding box center [491, 128] width 540 height 104
click at [162, 69] on div "+15624188722 Live | 03:44 ALL TASKS ALL TASKS ACTIVE TASKS TASKS IN WRAP UP" at bounding box center [121, 113] width 192 height 177
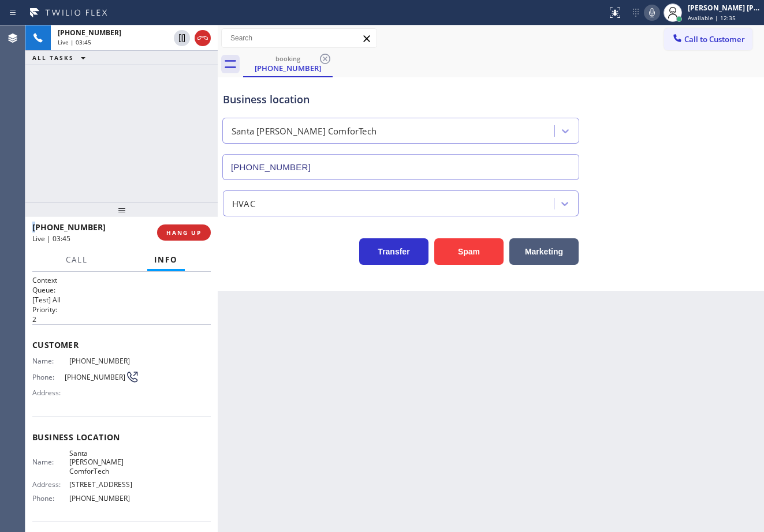
click at [162, 69] on div "+15624188722 Live | 03:45 ALL TASKS ALL TASKS ACTIVE TASKS TASKS IN WRAP UP" at bounding box center [121, 113] width 192 height 177
click at [163, 75] on div "+15624188722 Live | 03:45 ALL TASKS ALL TASKS ACTIVE TASKS TASKS IN WRAP UP" at bounding box center [121, 113] width 192 height 177
click at [172, 85] on div "+15624188722 Live | 03:45 ALL TASKS ALL TASKS ACTIVE TASKS TASKS IN WRAP UP" at bounding box center [121, 113] width 192 height 177
click at [173, 88] on div "+15624188722 Live | 03:45 ALL TASKS ALL TASKS ACTIVE TASKS TASKS IN WRAP UP" at bounding box center [121, 113] width 192 height 177
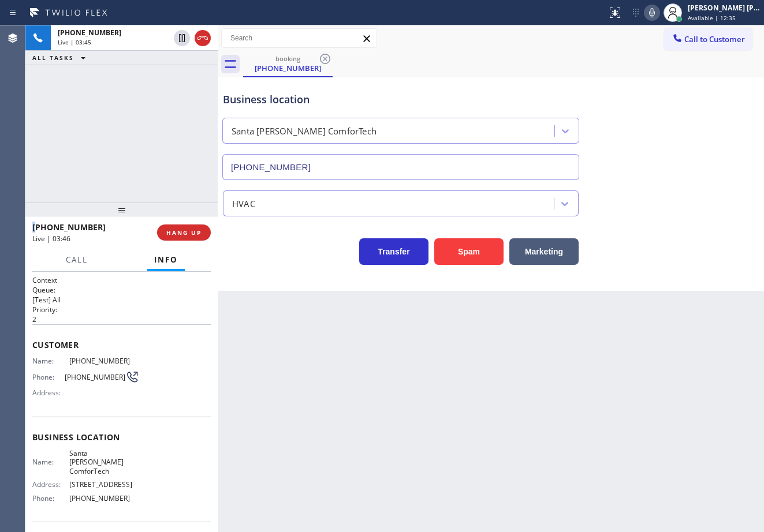
click at [173, 88] on div "+15624188722 Live | 03:45 ALL TASKS ALL TASKS ACTIVE TASKS TASKS IN WRAP UP" at bounding box center [121, 113] width 192 height 177
click at [173, 88] on div "+15624188722 Live | 03:46 ALL TASKS ALL TASKS ACTIVE TASKS TASKS IN WRAP UP" at bounding box center [121, 113] width 192 height 177
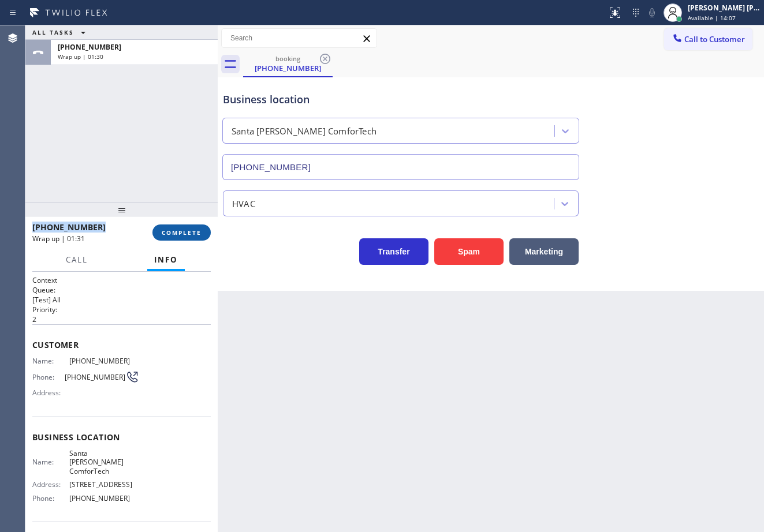
click at [182, 237] on button "COMPLETE" at bounding box center [181, 233] width 58 height 16
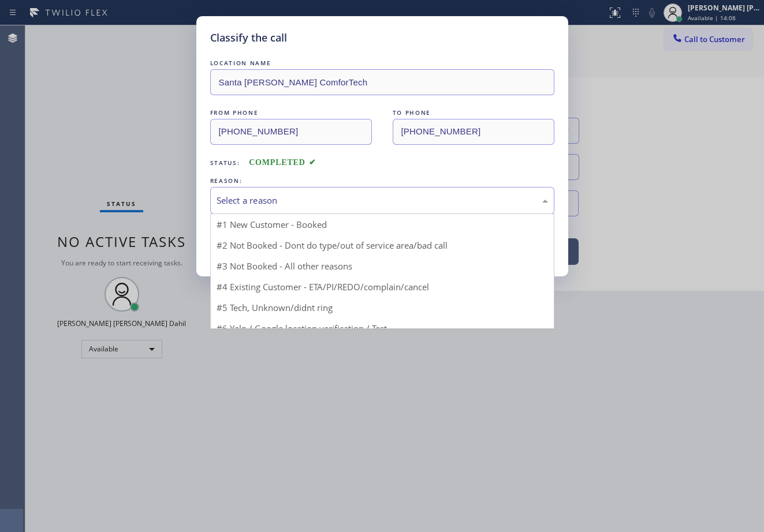
click at [267, 196] on div "Select a reason" at bounding box center [381, 200] width 331 height 13
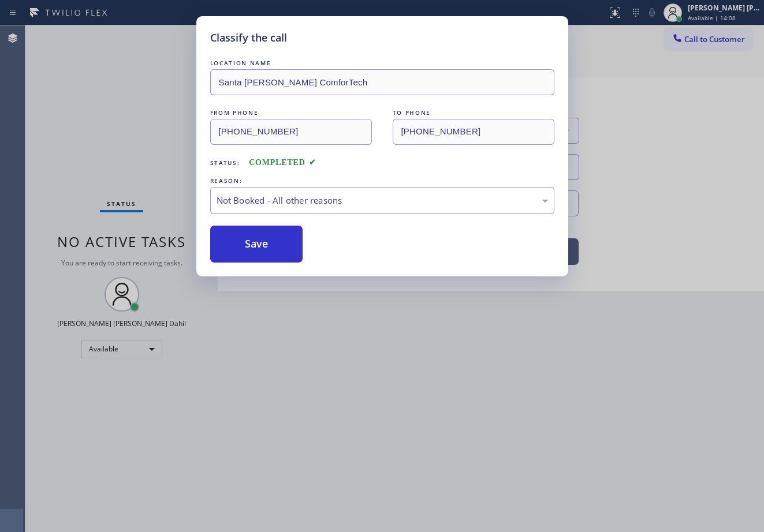
click at [273, 247] on button "Save" at bounding box center [256, 244] width 93 height 37
click at [274, 247] on button "Save" at bounding box center [256, 244] width 93 height 37
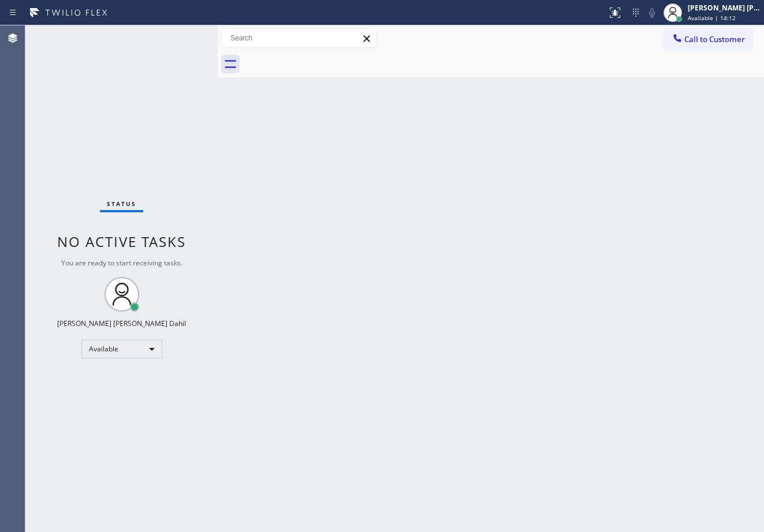
drag, startPoint x: 714, startPoint y: 15, endPoint x: 714, endPoint y: 28, distance: 13.3
click at [714, 15] on span "Available | 14:12" at bounding box center [712, 18] width 48 height 8
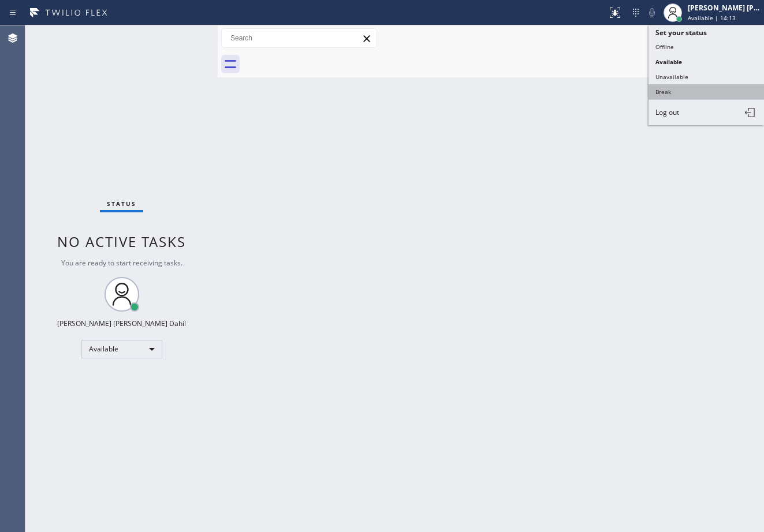
click at [673, 94] on button "Break" at bounding box center [705, 91] width 115 height 15
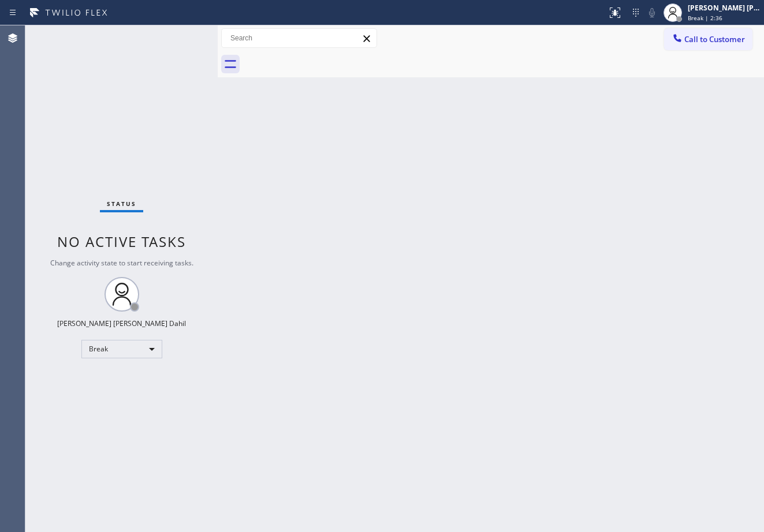
drag, startPoint x: 714, startPoint y: 11, endPoint x: 690, endPoint y: 39, distance: 36.9
click at [714, 11] on div "[PERSON_NAME] [PERSON_NAME] Dahil" at bounding box center [724, 8] width 73 height 10
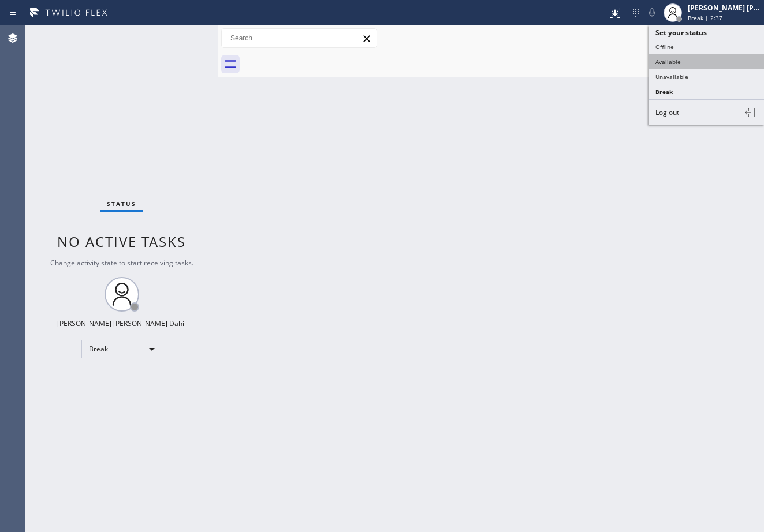
click at [681, 60] on button "Available" at bounding box center [705, 61] width 115 height 15
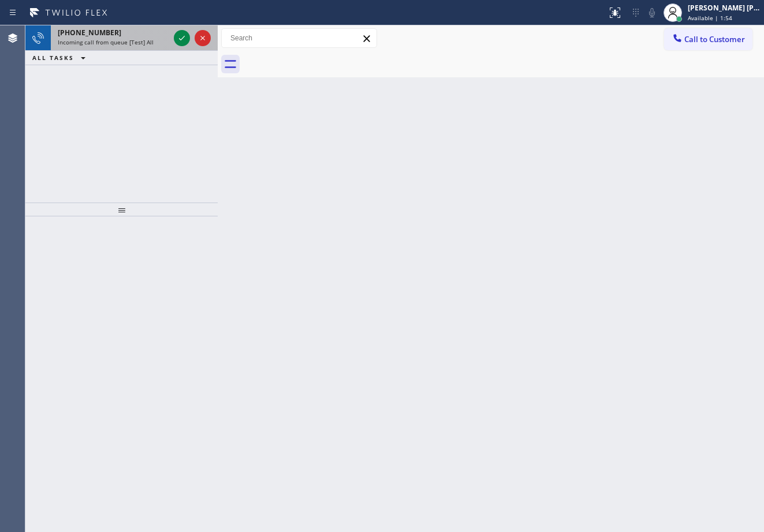
click at [121, 36] on div "+16468987188" at bounding box center [113, 33] width 111 height 10
click at [122, 36] on div "+16468987188" at bounding box center [113, 33] width 111 height 10
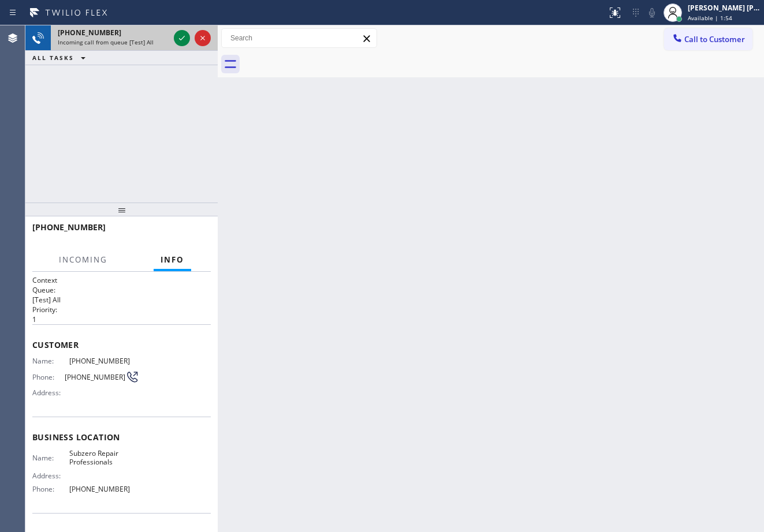
click at [122, 36] on div "+16468987188" at bounding box center [113, 33] width 111 height 10
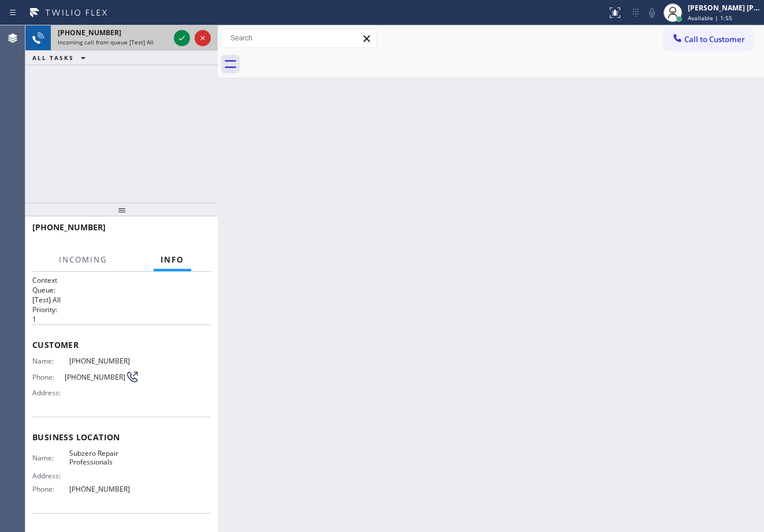
click at [122, 36] on div "+16468987188" at bounding box center [113, 33] width 111 height 10
click at [123, 36] on div "+16468987188" at bounding box center [113, 33] width 111 height 10
click at [162, 43] on div "Incoming call from queue [Test] All" at bounding box center [113, 42] width 111 height 8
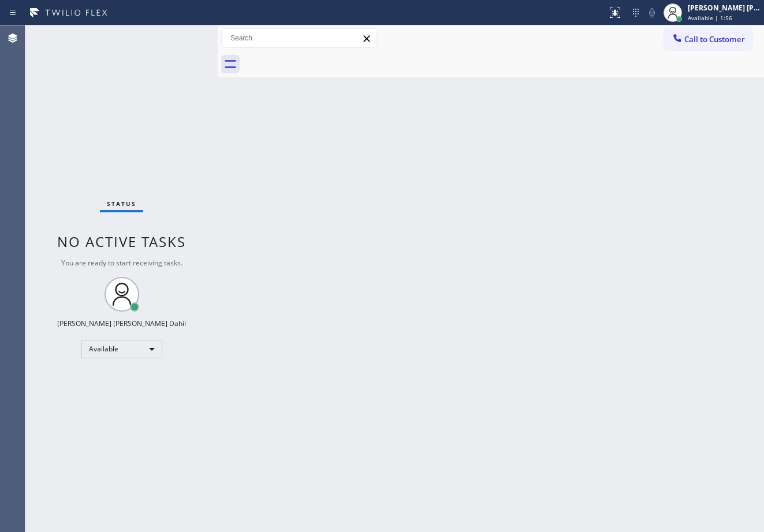
click at [170, 46] on div "Status No active tasks You are ready to start receiving tasks. [PERSON_NAME] [P…" at bounding box center [121, 278] width 192 height 507
click at [168, 59] on div "Status No active tasks You are ready to start receiving tasks. [PERSON_NAME] [P…" at bounding box center [121, 278] width 192 height 507
click at [195, 40] on div "Status No active tasks You are ready to start receiving tasks. [PERSON_NAME] [P…" at bounding box center [121, 278] width 192 height 507
click at [404, 78] on div "Back to Dashboard Change Sender ID Customers Technicians Select a contact Outbo…" at bounding box center [491, 278] width 546 height 507
click at [176, 35] on div "Status No active tasks You are ready to start receiving tasks. [PERSON_NAME] [P…" at bounding box center [121, 278] width 192 height 507
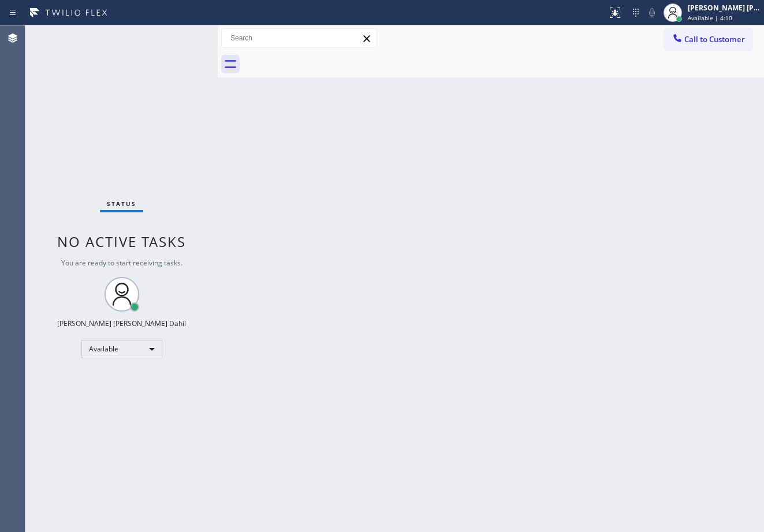
click at [176, 35] on div "Status No active tasks You are ready to start receiving tasks. [PERSON_NAME] [P…" at bounding box center [121, 278] width 192 height 507
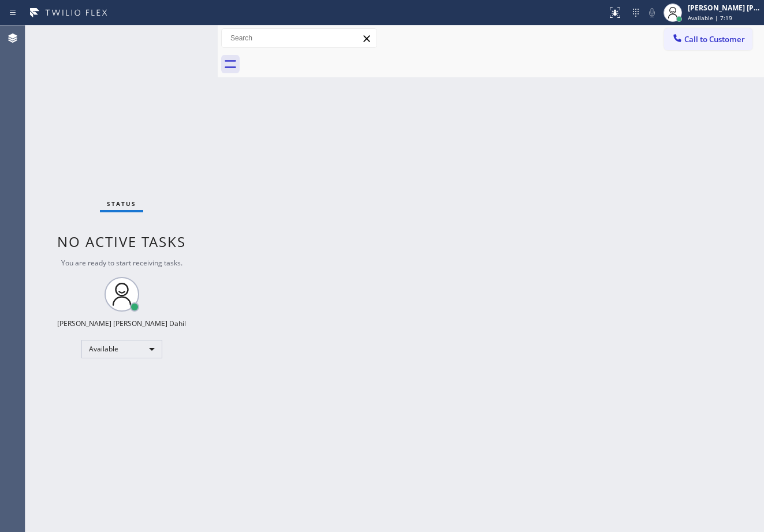
click at [176, 35] on div "Status No active tasks You are ready to start receiving tasks. [PERSON_NAME] [P…" at bounding box center [121, 278] width 192 height 507
click at [156, 43] on div "Status No active tasks You are ready to start receiving tasks. [PERSON_NAME] [P…" at bounding box center [121, 278] width 192 height 507
click at [176, 35] on div "Status No active tasks You are ready to start receiving tasks. [PERSON_NAME] [P…" at bounding box center [121, 278] width 192 height 507
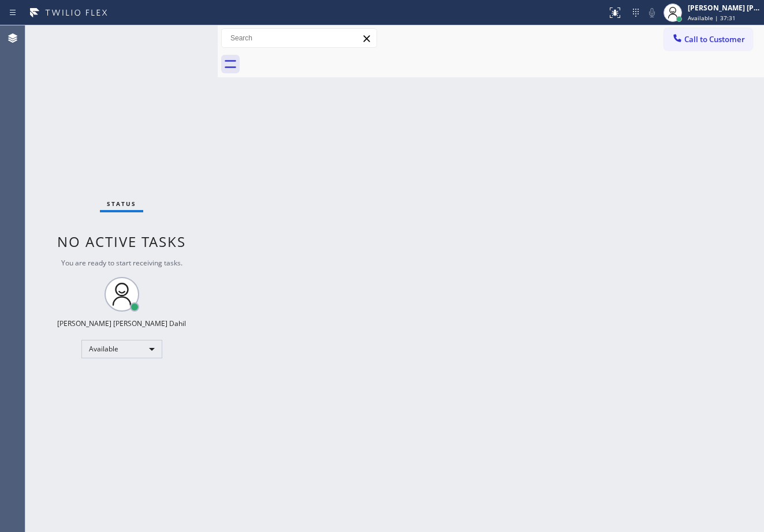
click at [176, 35] on div "Status No active tasks You are ready to start receiving tasks. [PERSON_NAME] [P…" at bounding box center [121, 278] width 192 height 507
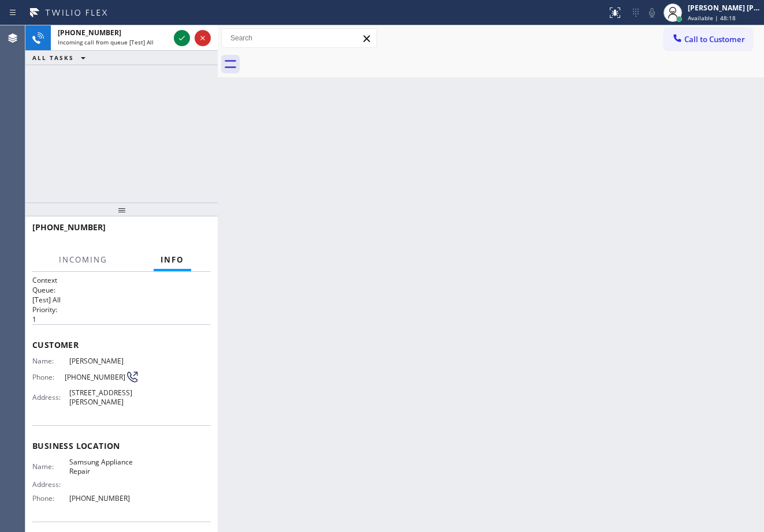
click at [165, 40] on div "Incoming call from queue [Test] All" at bounding box center [113, 42] width 111 height 8
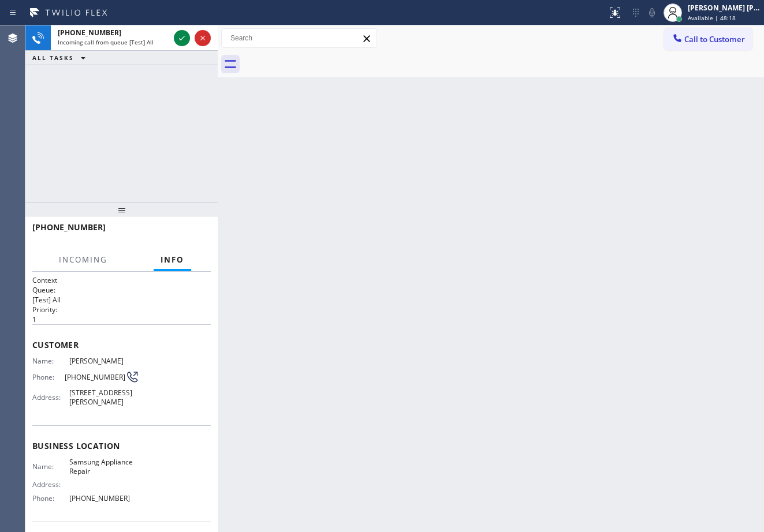
click at [165, 40] on div "Incoming call from queue [Test] All" at bounding box center [113, 42] width 111 height 8
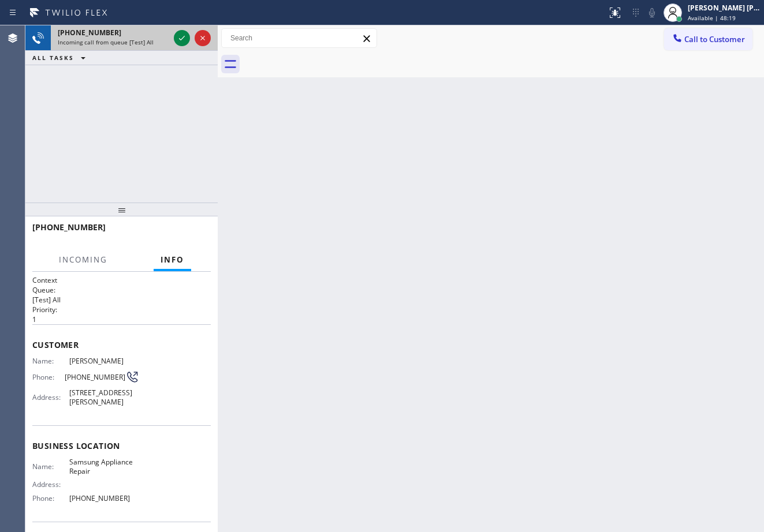
click at [165, 40] on div "Incoming call from queue [Test] All" at bounding box center [113, 42] width 111 height 8
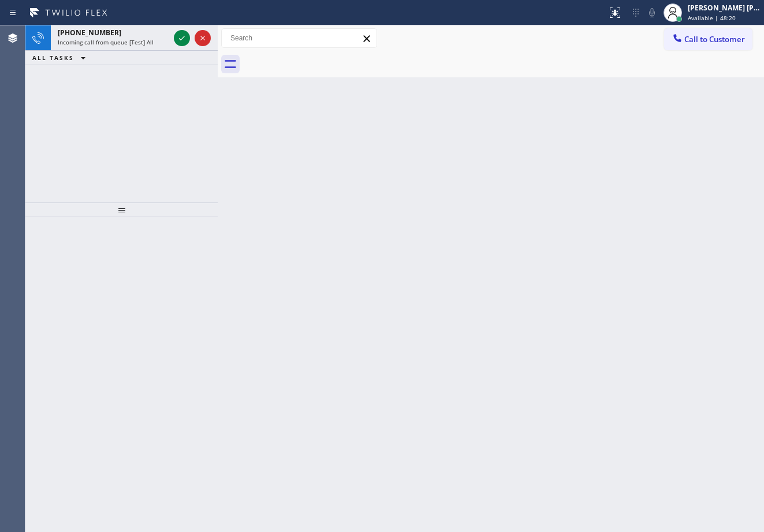
click at [171, 45] on div at bounding box center [192, 37] width 42 height 25
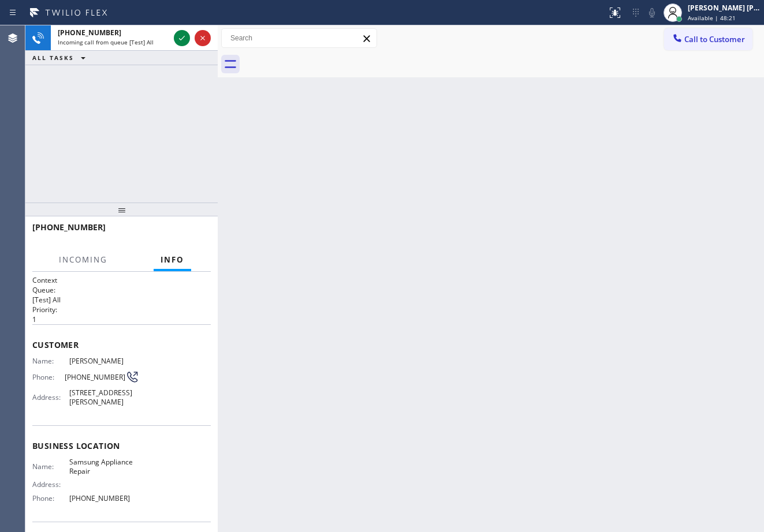
click at [171, 45] on div at bounding box center [192, 37] width 42 height 25
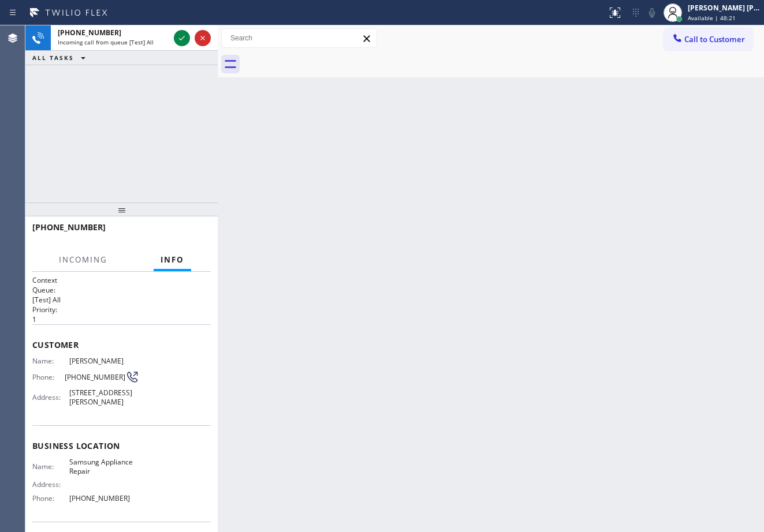
click at [171, 45] on div at bounding box center [192, 37] width 42 height 25
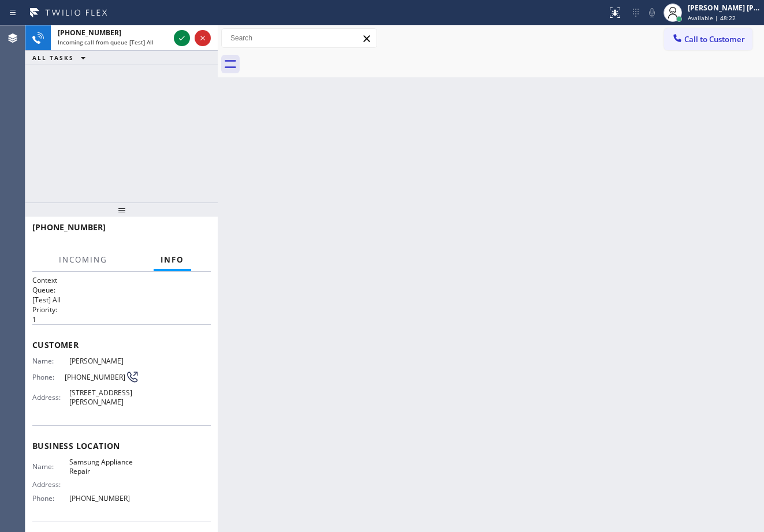
click at [171, 45] on div at bounding box center [192, 37] width 42 height 25
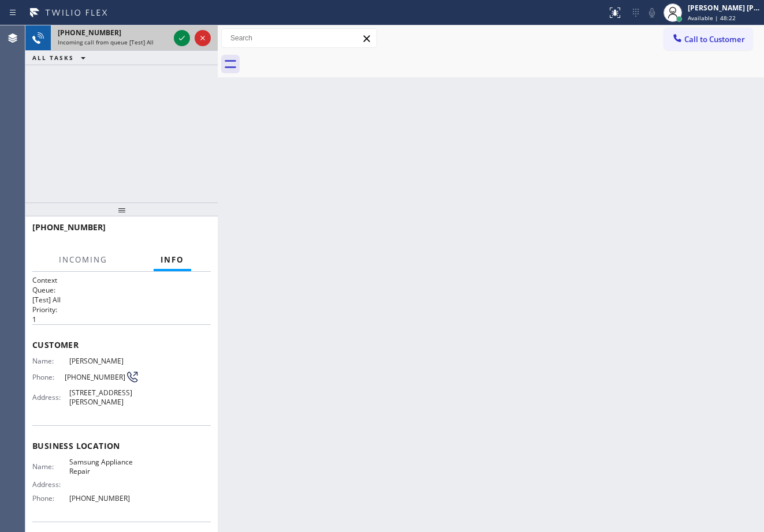
click at [169, 46] on div "+16025680710 Incoming call from queue [Test] All" at bounding box center [111, 37] width 121 height 25
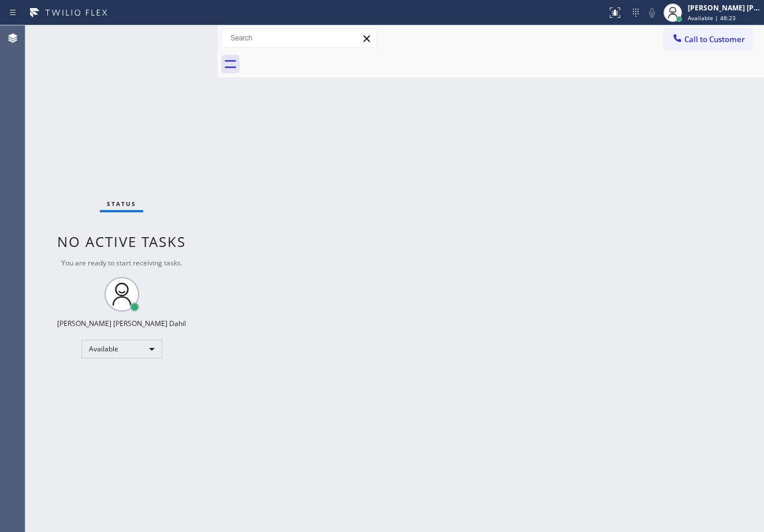
click at [171, 47] on div "Status No active tasks You are ready to start receiving tasks. [PERSON_NAME] [P…" at bounding box center [121, 278] width 192 height 507
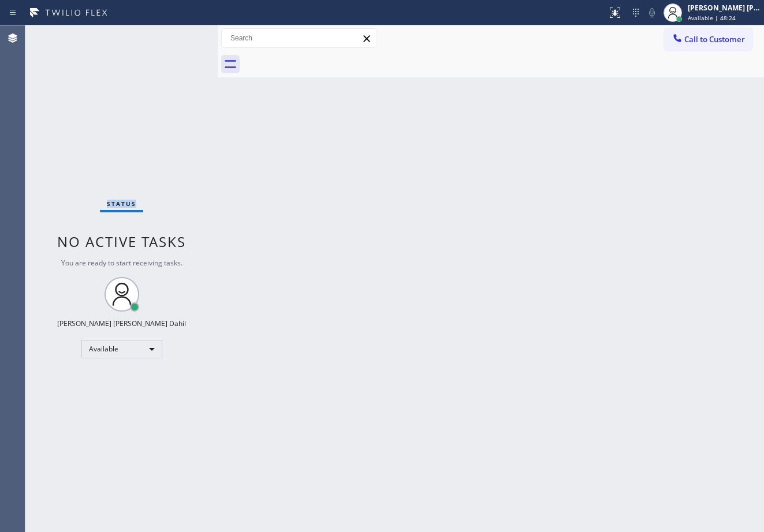
click at [171, 47] on div "Status No active tasks You are ready to start receiving tasks. [PERSON_NAME] [P…" at bounding box center [121, 278] width 192 height 507
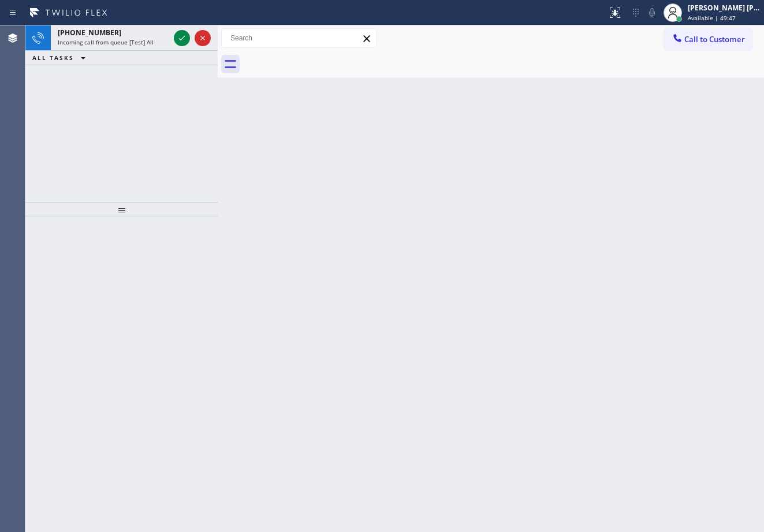
click at [171, 47] on div at bounding box center [192, 37] width 42 height 25
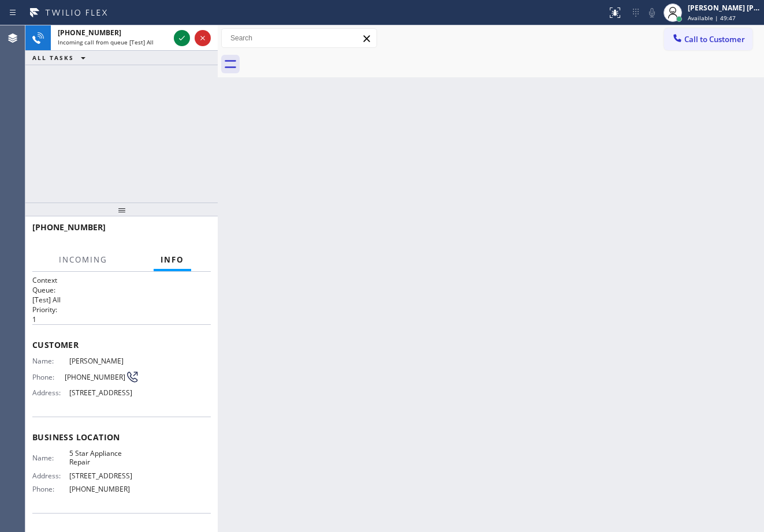
click at [171, 47] on div at bounding box center [192, 37] width 42 height 25
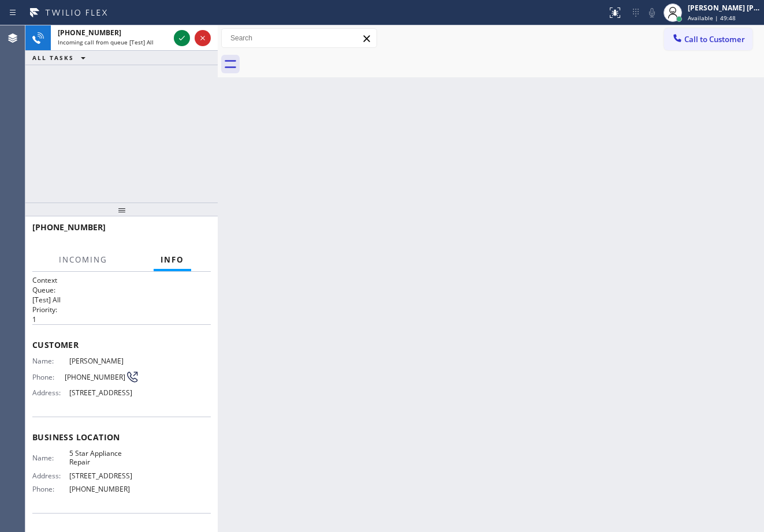
click at [171, 47] on div at bounding box center [192, 37] width 42 height 25
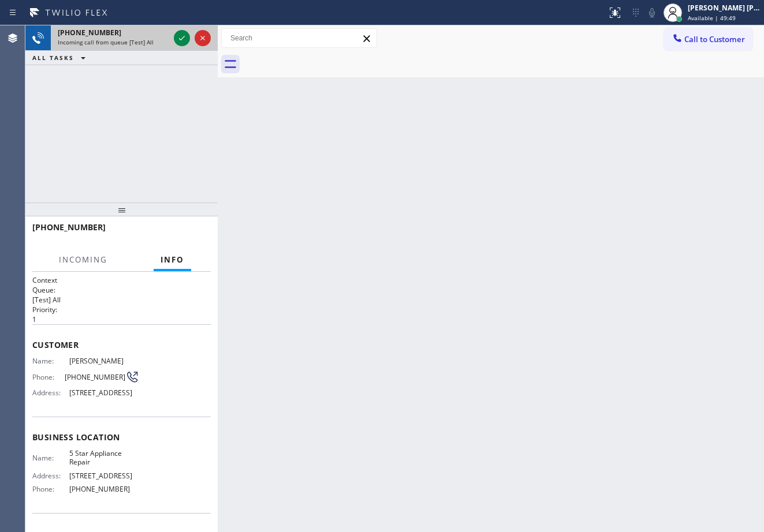
click at [191, 46] on div at bounding box center [192, 37] width 42 height 25
click at [192, 45] on div at bounding box center [192, 37] width 42 height 25
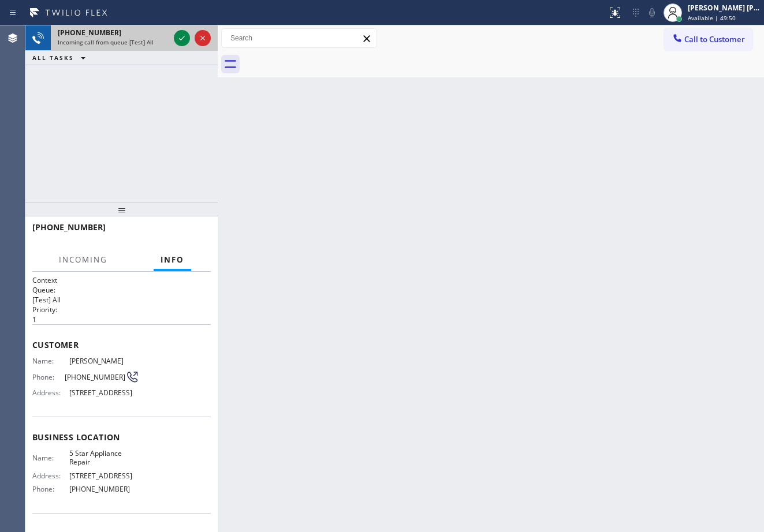
click at [191, 43] on div at bounding box center [192, 37] width 42 height 25
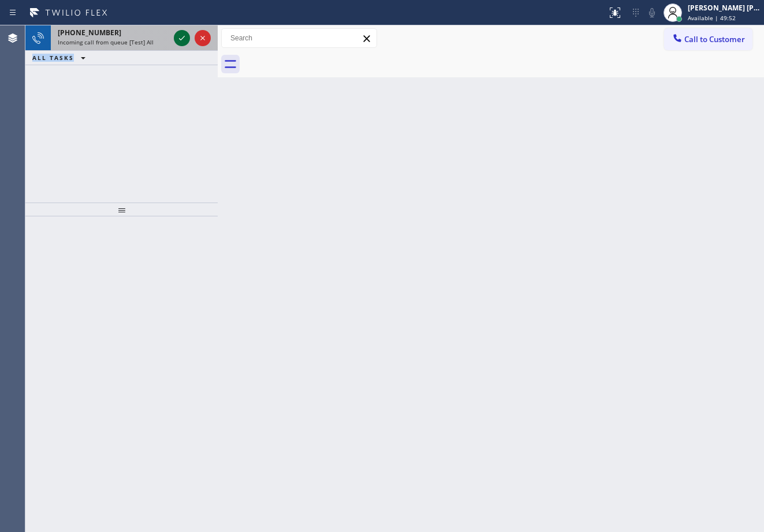
click at [182, 39] on icon at bounding box center [182, 38] width 14 height 14
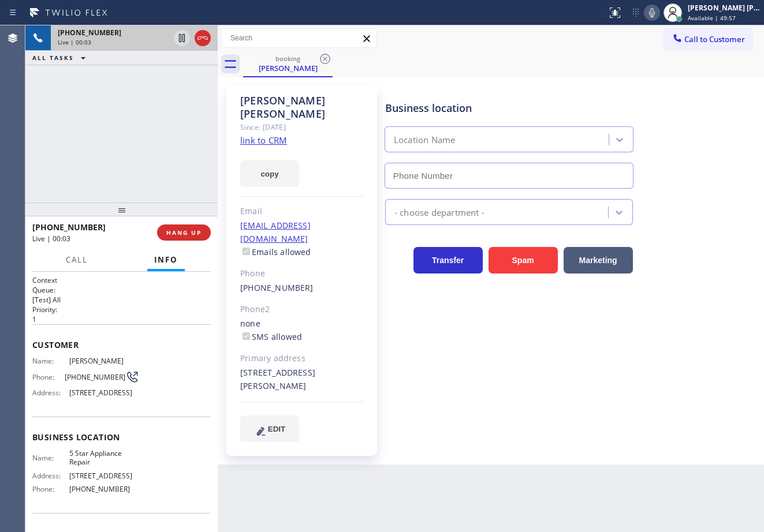
type input "(855) 731-4952"
click at [272, 135] on link "link to CRM" at bounding box center [263, 141] width 47 height 12
click at [163, 114] on div "+14807202748 Live | 01:07 ALL TASKS ALL TASKS ACTIVE TASKS TASKS IN WRAP UP" at bounding box center [121, 113] width 192 height 177
click at [162, 117] on div "+14807202748 Live | 01:07 ALL TASKS ALL TASKS ACTIVE TASKS TASKS IN WRAP UP" at bounding box center [121, 113] width 192 height 177
drag, startPoint x: 162, startPoint y: 117, endPoint x: 155, endPoint y: 117, distance: 7.0
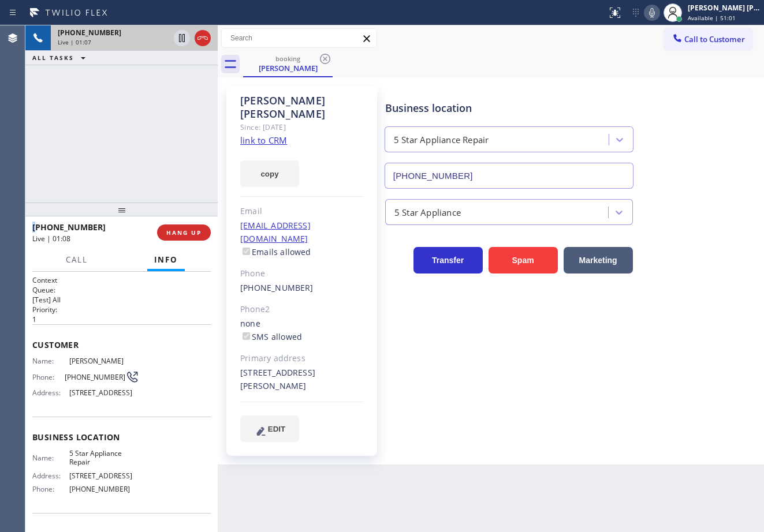
click at [155, 117] on div "+14807202748 Live | 01:07 ALL TASKS ALL TASKS ACTIVE TASKS TASKS IN WRAP UP" at bounding box center [121, 113] width 192 height 177
click at [155, 117] on div "+14807202748 Live | 01:08 ALL TASKS ALL TASKS ACTIVE TASKS TASKS IN WRAP UP" at bounding box center [121, 113] width 192 height 177
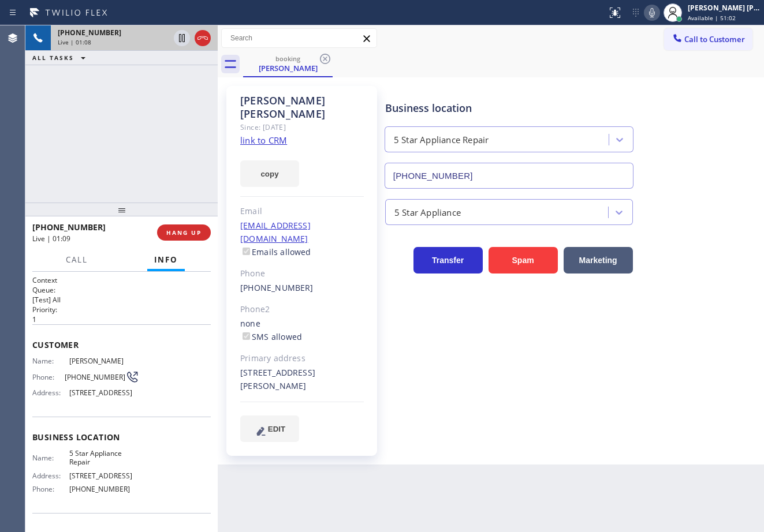
click at [160, 120] on div "+14807202748 Live | 01:08 ALL TASKS ALL TASKS ACTIVE TASKS TASKS IN WRAP UP" at bounding box center [121, 113] width 192 height 177
click at [181, 40] on icon at bounding box center [182, 38] width 6 height 8
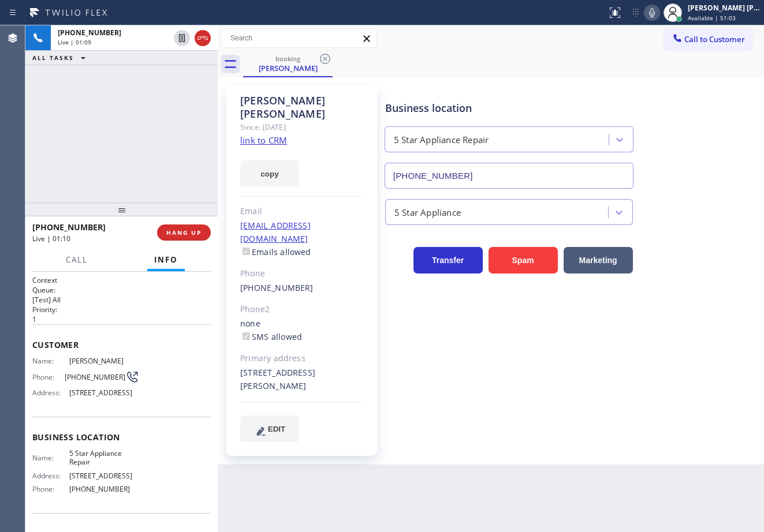
click at [172, 88] on div "+14807202748 Live | 01:09 ALL TASKS ALL TASKS ACTIVE TASKS TASKS IN WRAP UP" at bounding box center [121, 113] width 192 height 177
click at [655, 11] on icon at bounding box center [652, 12] width 6 height 9
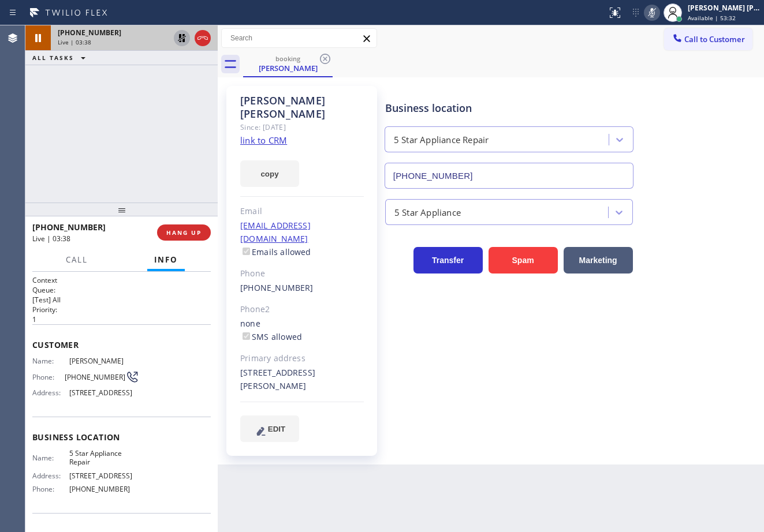
click at [179, 31] on icon at bounding box center [182, 38] width 14 height 14
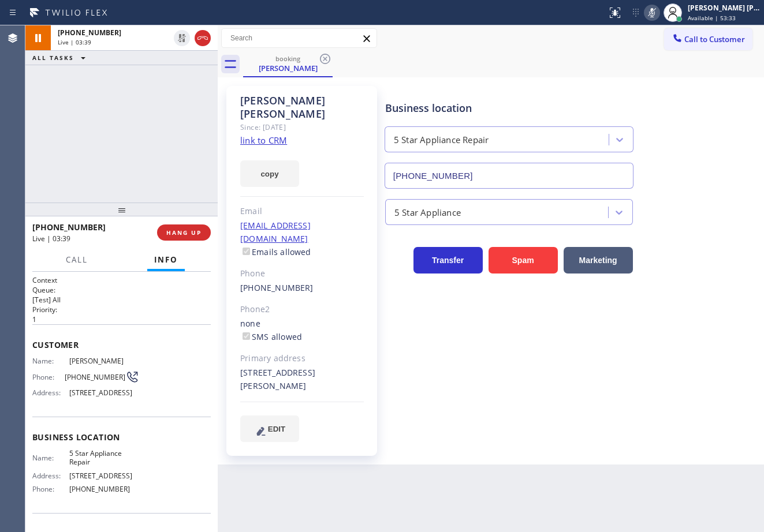
click at [656, 14] on rect at bounding box center [652, 12] width 8 height 8
click at [160, 87] on div "+14807202748 Live | 04:22 ALL TASKS ALL TASKS ACTIVE TASKS TASKS IN WRAP UP" at bounding box center [121, 113] width 192 height 177
click at [109, 94] on div "+14807202748 Live | 04:42 ALL TASKS ALL TASKS ACTIVE TASKS TASKS IN WRAP UP" at bounding box center [121, 113] width 192 height 177
click at [114, 92] on div "+14807202748 Live | 04:42 ALL TASKS ALL TASKS ACTIVE TASKS TASKS IN WRAP UP" at bounding box center [121, 113] width 192 height 177
click at [145, 81] on div "+14807202748 Live | 05:27 ALL TASKS ALL TASKS ACTIVE TASKS TASKS IN WRAP UP" at bounding box center [121, 113] width 192 height 177
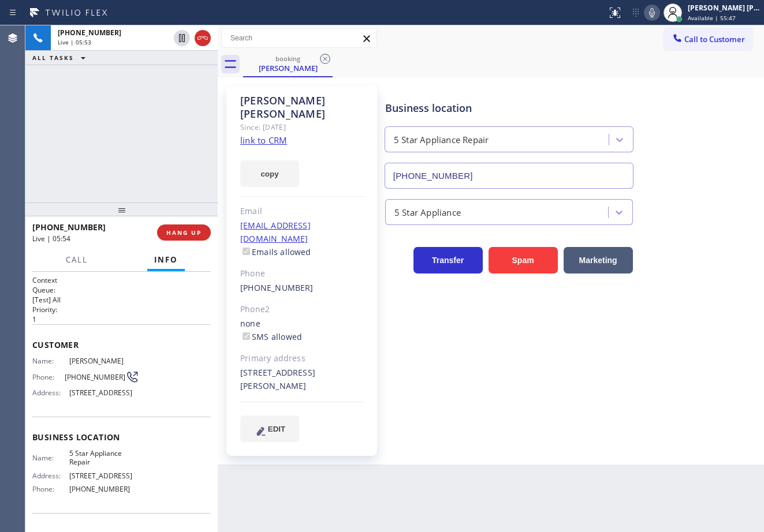
click at [558, 384] on div "Business location 5 Star Appliance Repair (855) 731-4952 5 Star Appliance Trans…" at bounding box center [572, 264] width 378 height 350
click at [158, 73] on div "+14807202748 Live | 05:56 ALL TASKS ALL TASKS ACTIVE TASKS TASKS IN WRAP UP" at bounding box center [121, 113] width 192 height 177
click at [158, 73] on div "+14807202748 Live | 05:57 ALL TASKS ALL TASKS ACTIVE TASKS TASKS IN WRAP UP" at bounding box center [121, 113] width 192 height 177
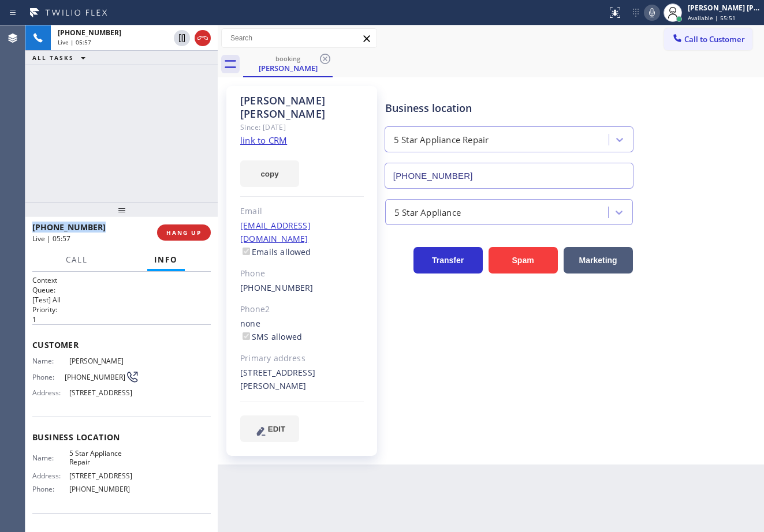
click at [158, 73] on div "+14807202748 Live | 05:57 ALL TASKS ALL TASKS ACTIVE TASKS TASKS IN WRAP UP" at bounding box center [121, 113] width 192 height 177
click at [707, 167] on div "Business location 5 Star Appliance Repair (855) 731-4952" at bounding box center [572, 136] width 378 height 104
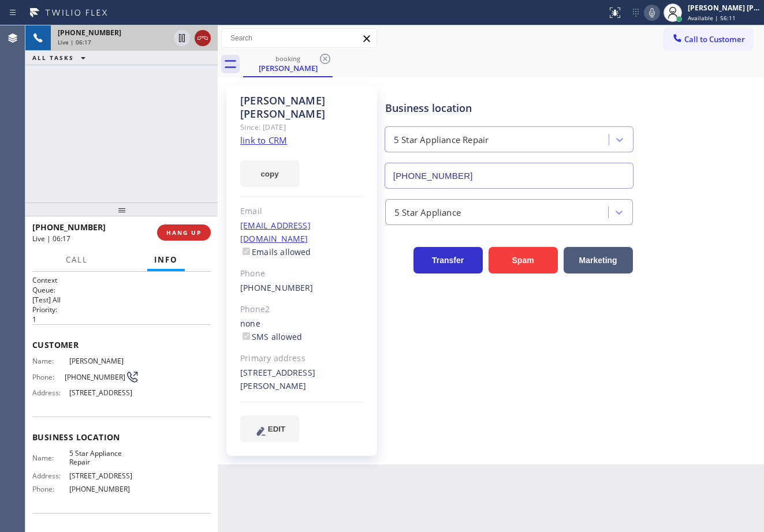
click at [196, 36] on div at bounding box center [203, 38] width 16 height 14
click at [199, 36] on div "+14807202748" at bounding box center [134, 33] width 153 height 10
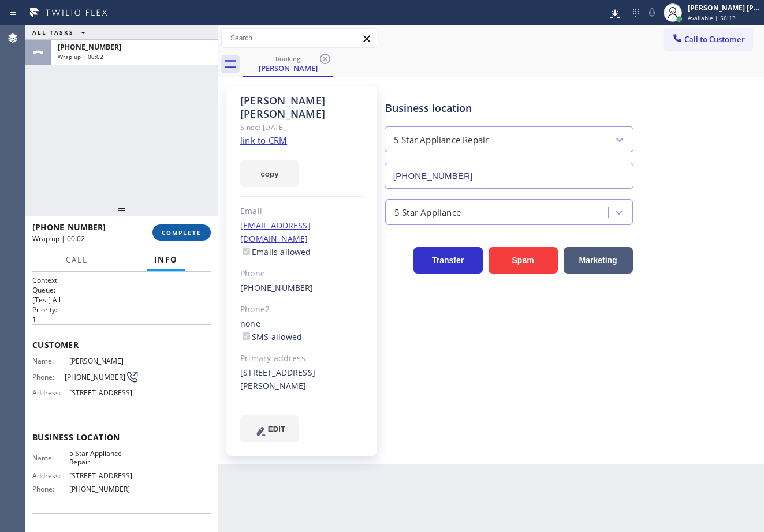
click at [175, 229] on span "COMPLETE" at bounding box center [182, 233] width 40 height 8
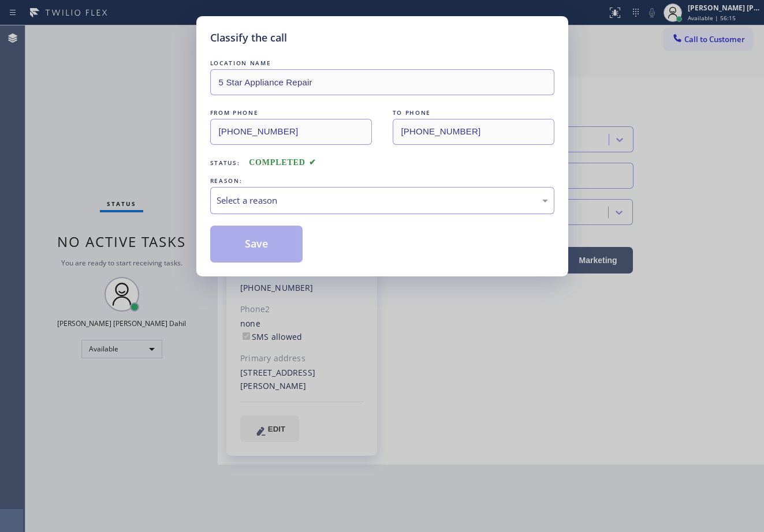
drag, startPoint x: 267, startPoint y: 189, endPoint x: 272, endPoint y: 208, distance: 19.7
click at [268, 189] on div "Select a reason" at bounding box center [382, 200] width 344 height 27
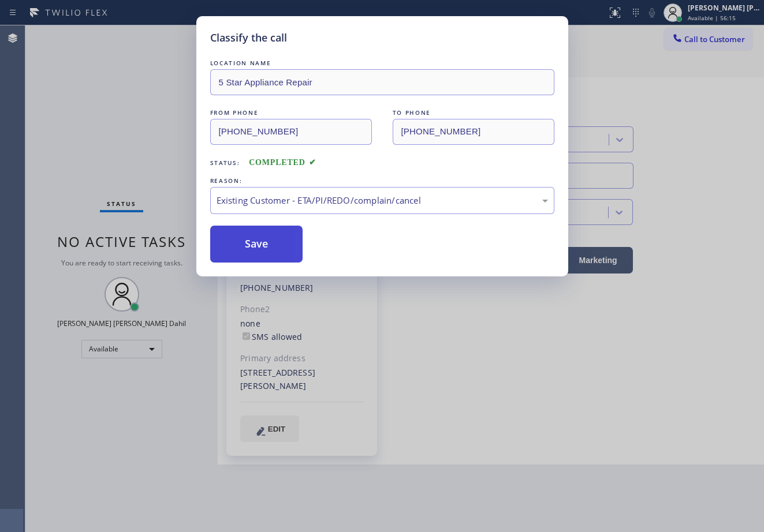
click at [274, 242] on button "Save" at bounding box center [256, 244] width 93 height 37
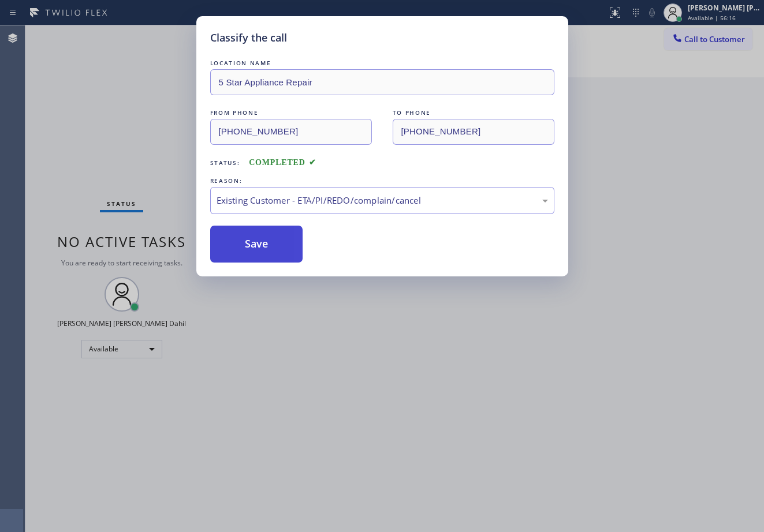
click at [273, 242] on button "Save" at bounding box center [256, 244] width 93 height 37
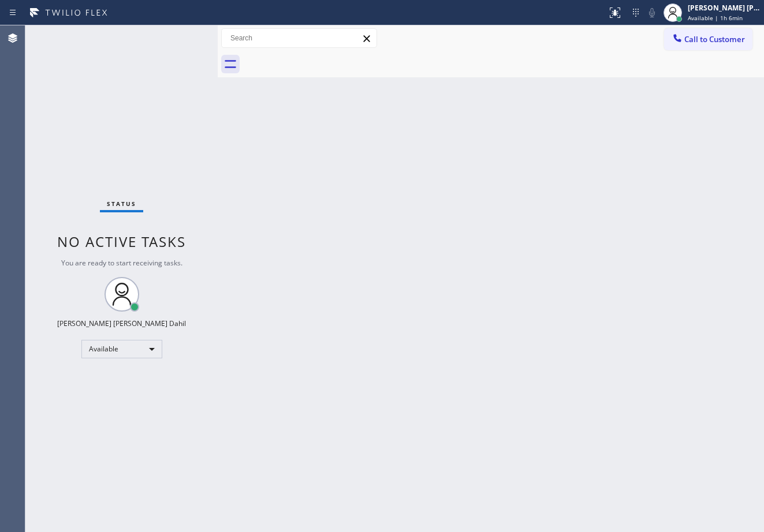
click at [429, 219] on div "Back to Dashboard Change Sender ID Customers Technicians Select a contact Outbo…" at bounding box center [491, 278] width 546 height 507
click at [644, 55] on div at bounding box center [503, 64] width 521 height 26
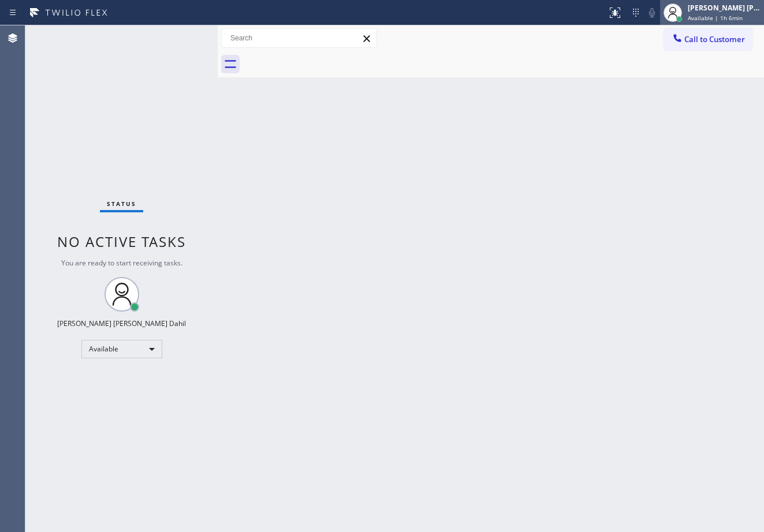
click at [725, 12] on div "[PERSON_NAME] [PERSON_NAME] Dahil" at bounding box center [724, 8] width 73 height 10
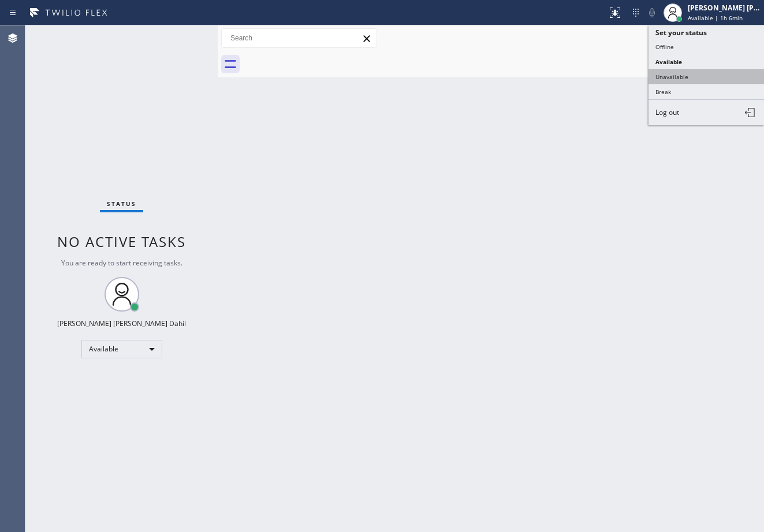
click at [676, 81] on button "Unavailable" at bounding box center [705, 76] width 115 height 15
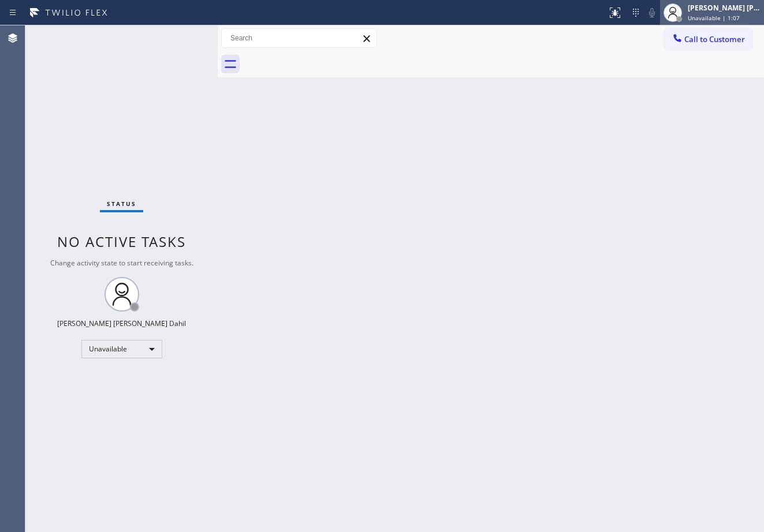
click at [729, 17] on span "Unavailable | 1:07" at bounding box center [714, 18] width 52 height 8
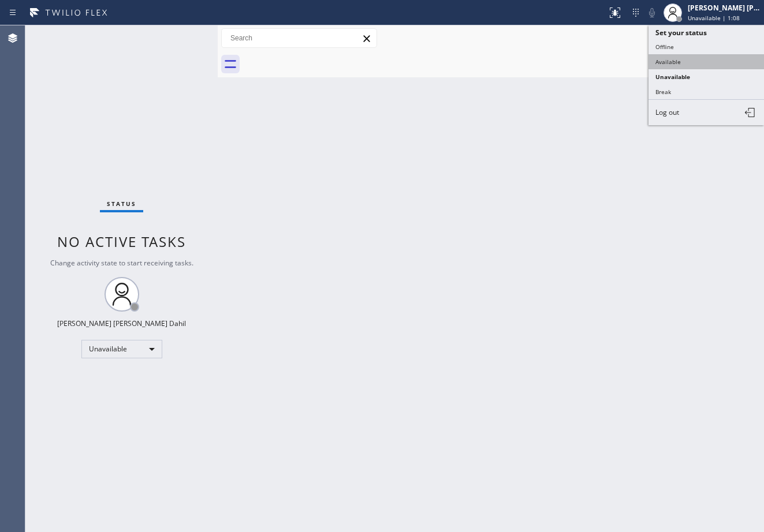
click at [694, 66] on button "Available" at bounding box center [705, 61] width 115 height 15
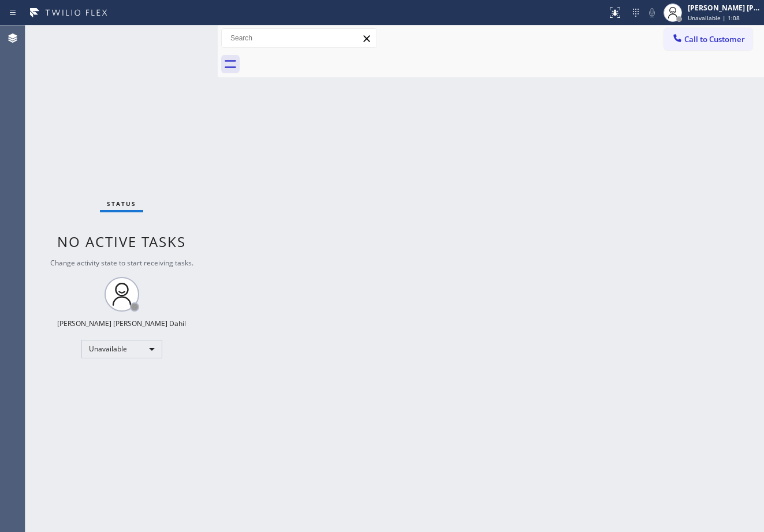
click at [670, 129] on div "Back to Dashboard Change Sender ID Customers Technicians Select a contact Outbo…" at bounding box center [491, 278] width 546 height 507
drag, startPoint x: 180, startPoint y: 68, endPoint x: 174, endPoint y: 50, distance: 18.8
click at [180, 66] on div "Status No active tasks You are ready to start receiving tasks. [PERSON_NAME] [P…" at bounding box center [121, 278] width 192 height 507
click at [174, 50] on div "Status No active tasks You are ready to start receiving tasks. [PERSON_NAME] [P…" at bounding box center [121, 278] width 192 height 507
click at [176, 35] on div "Status No active tasks You are ready to start receiving tasks. [PERSON_NAME] [P…" at bounding box center [121, 278] width 192 height 507
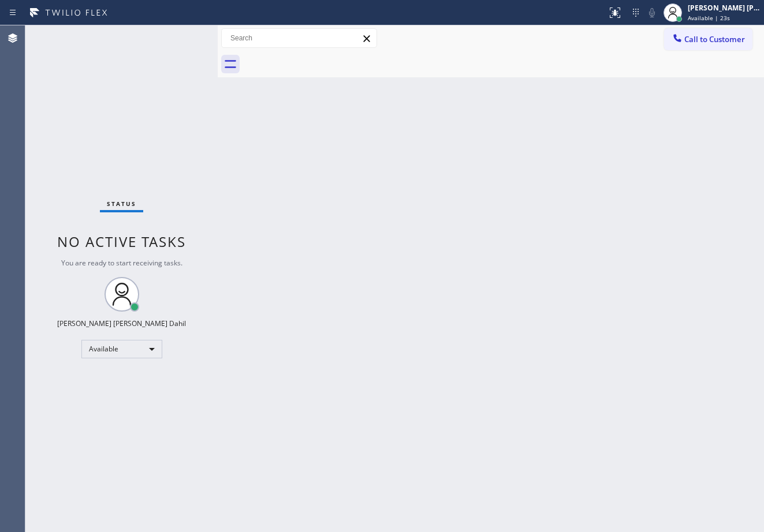
click at [176, 35] on div "Status No active tasks You are ready to start receiving tasks. [PERSON_NAME] [P…" at bounding box center [121, 278] width 192 height 507
click at [488, 410] on div "Back to Dashboard Change Sender ID Customers Technicians Select a contact Outbo…" at bounding box center [491, 278] width 546 height 507
click at [496, 320] on div "Back to Dashboard Change Sender ID Customers Technicians Select a contact Outbo…" at bounding box center [491, 278] width 546 height 507
click at [731, 13] on div "Joshua Jake Dahil Available | 21:51" at bounding box center [724, 12] width 79 height 20
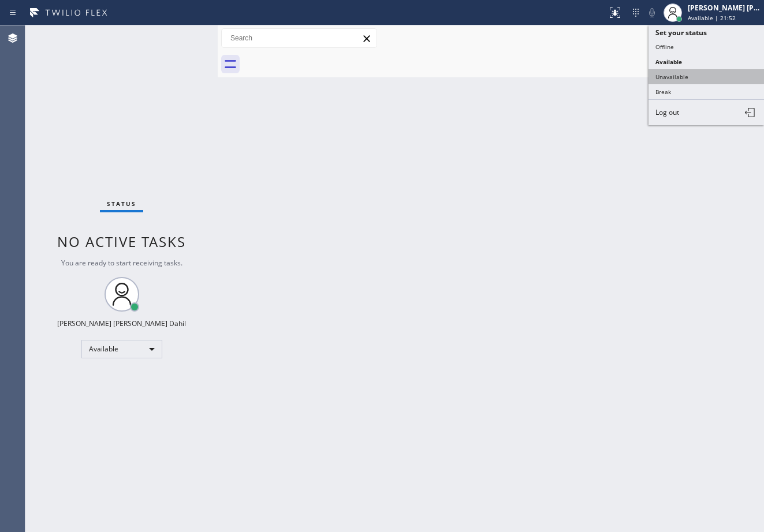
click at [699, 72] on button "Unavailable" at bounding box center [705, 76] width 115 height 15
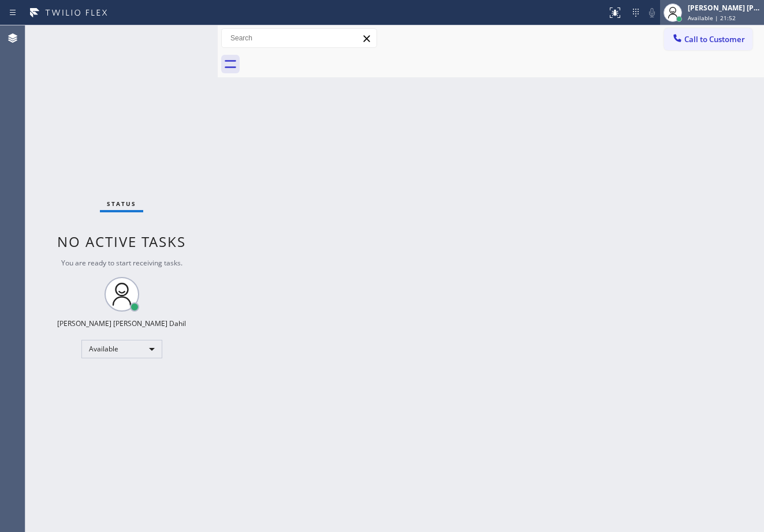
click at [718, 15] on span "Available | 21:52" at bounding box center [712, 18] width 48 height 8
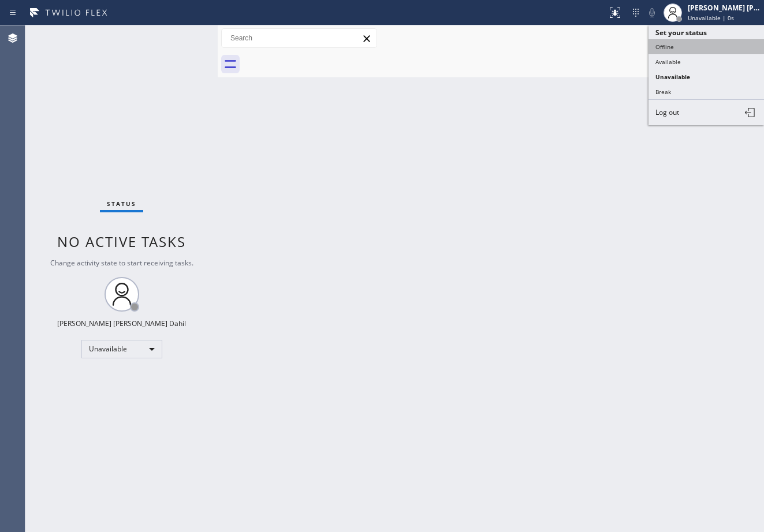
drag, startPoint x: 695, startPoint y: 47, endPoint x: 712, endPoint y: 29, distance: 24.9
click at [696, 47] on button "Offline" at bounding box center [705, 46] width 115 height 15
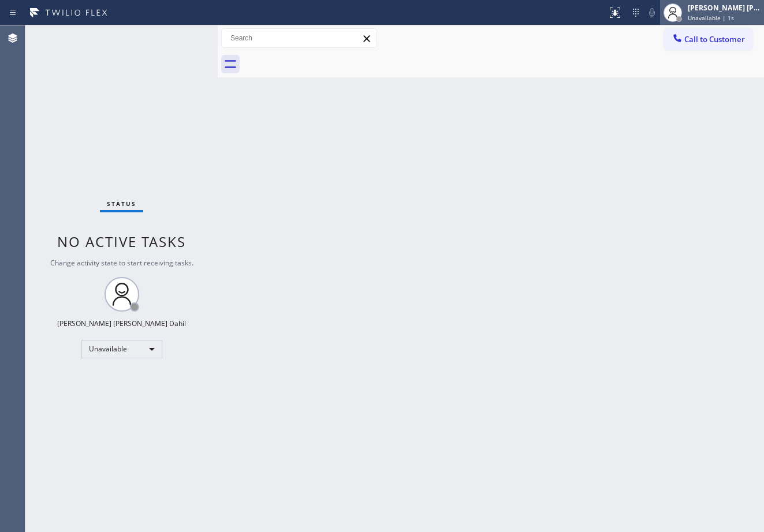
click at [719, 17] on span "Unavailable | 1s" at bounding box center [711, 18] width 46 height 8
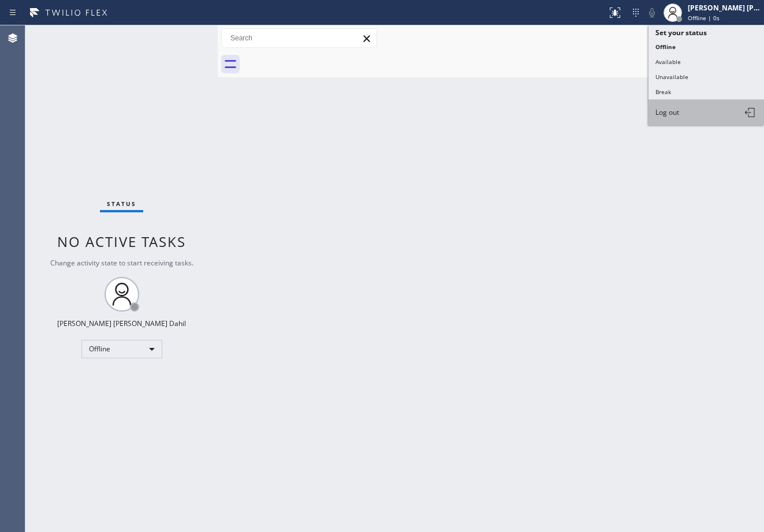
click at [695, 107] on button "Log out" at bounding box center [705, 112] width 115 height 25
